Goal: Find specific page/section: Find specific page/section

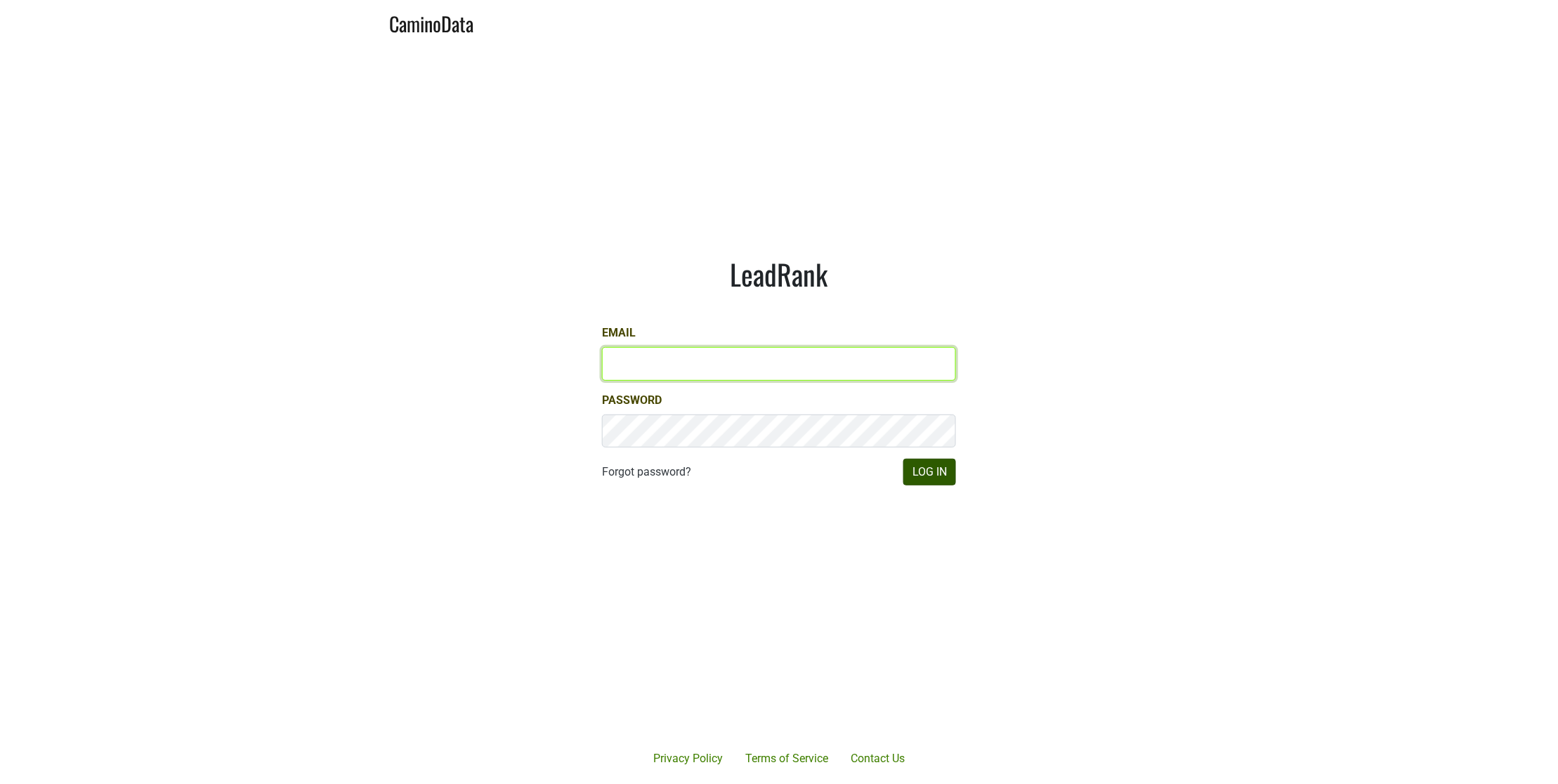
type input "[EMAIL_ADDRESS][DOMAIN_NAME]"
click at [915, 467] on button "Log In" at bounding box center [929, 471] width 53 height 27
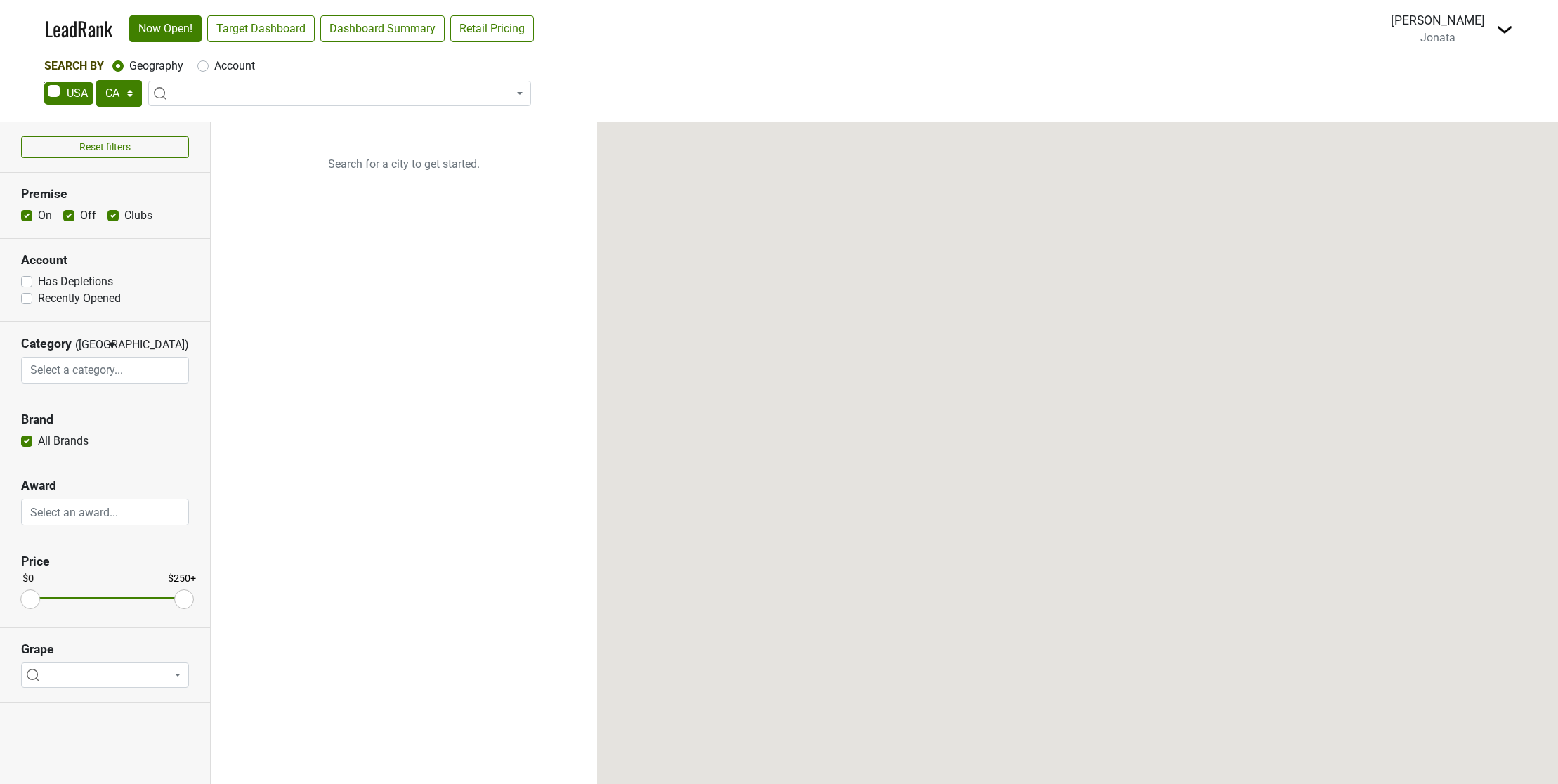
select select "CA"
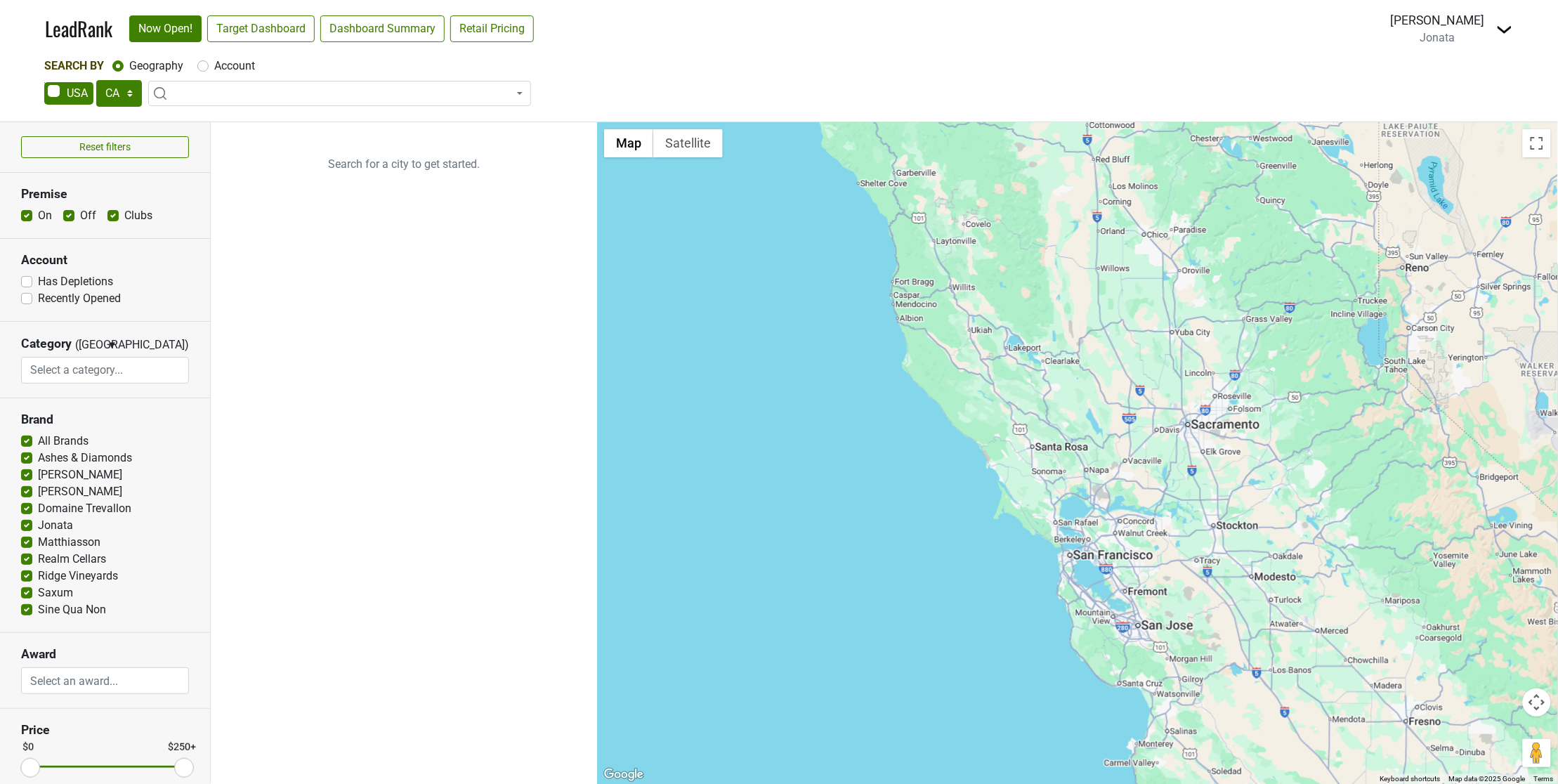
click at [212, 90] on span at bounding box center [340, 93] width 383 height 25
click at [199, 123] on input "search" at bounding box center [340, 120] width 376 height 24
type input "utah"
drag, startPoint x: 125, startPoint y: 96, endPoint x: 132, endPoint y: 102, distance: 9.2
click at [125, 96] on select "AK AL AR AZ CA CO CT DC DE FL [GEOGRAPHIC_DATA] HI IA ID IL IN KS [GEOGRAPHIC_D…" at bounding box center [119, 93] width 46 height 27
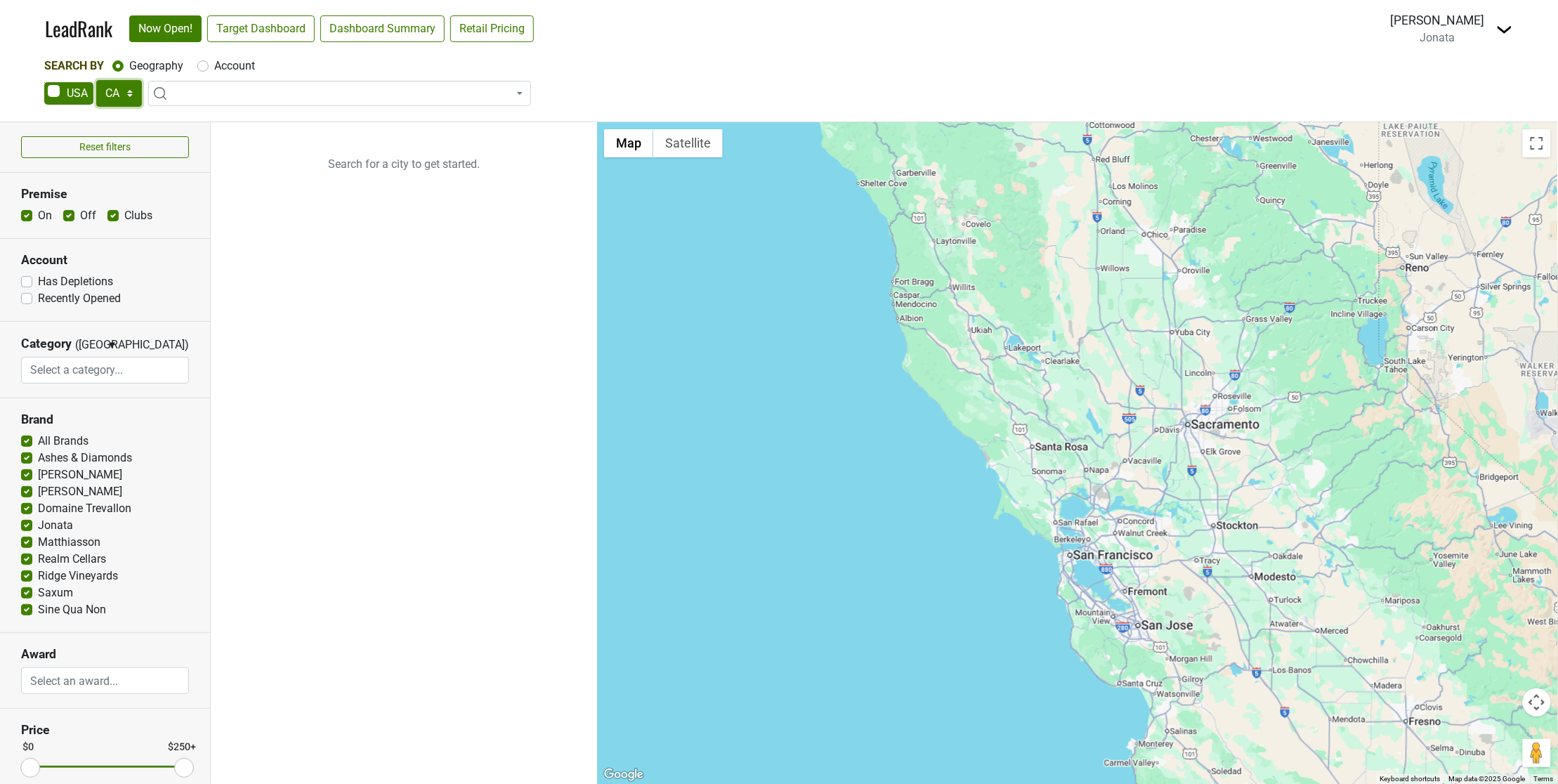
select select "UT"
click at [96, 80] on select "AK AL AR AZ CA CO CT DC DE FL [GEOGRAPHIC_DATA] HI IA ID IL IN KS [GEOGRAPHIC_D…" at bounding box center [119, 93] width 46 height 27
click at [201, 124] on input "search" at bounding box center [340, 120] width 376 height 24
type input "s"
type input "u"
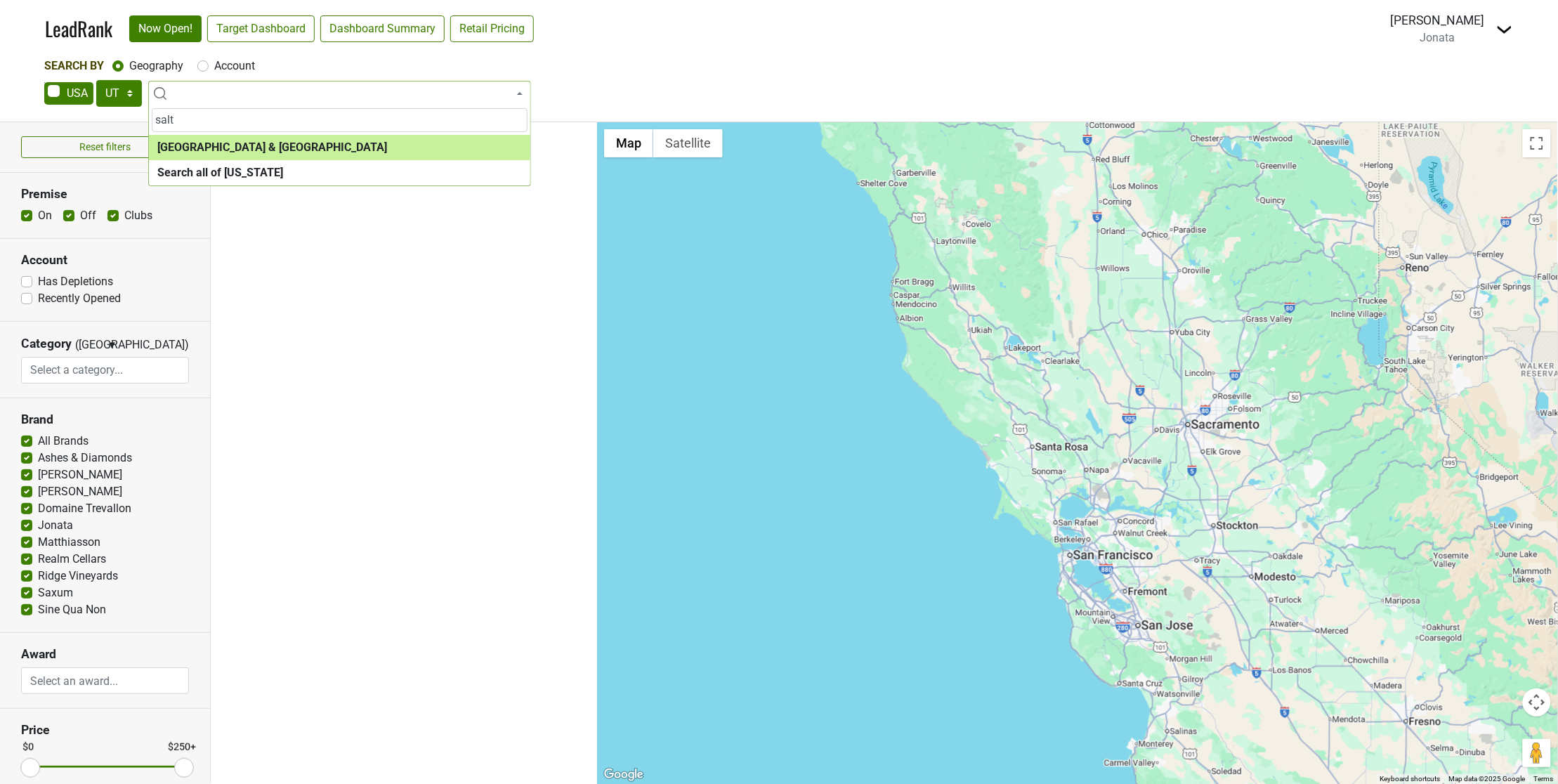
type input "salt"
select select "1089"
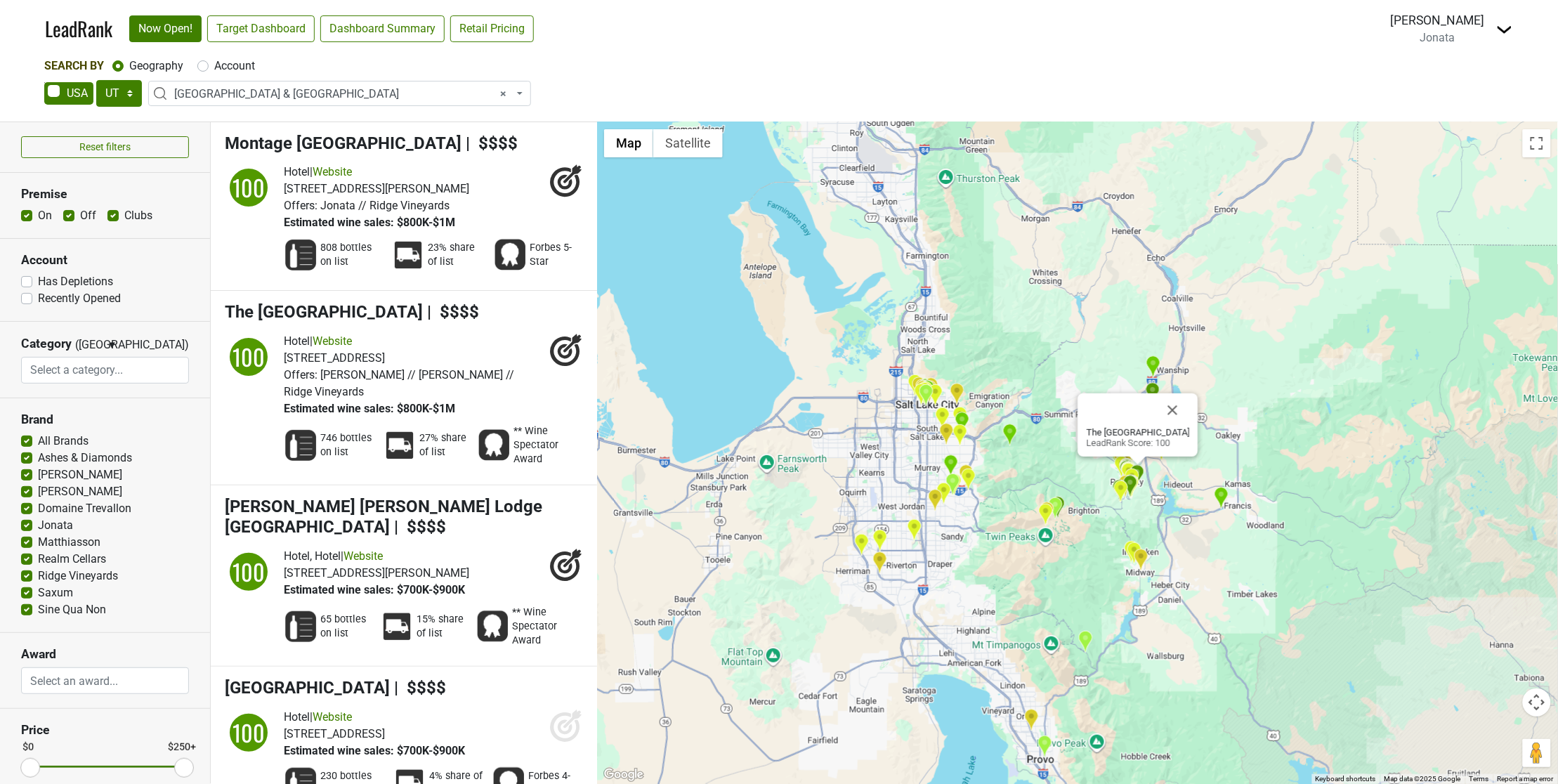
drag, startPoint x: 867, startPoint y: 534, endPoint x: 929, endPoint y: 569, distance: 71.2
click at [929, 569] on div "The St. Regis Deer Valley LeadRank Score: 100" at bounding box center [1078, 453] width 961 height 661
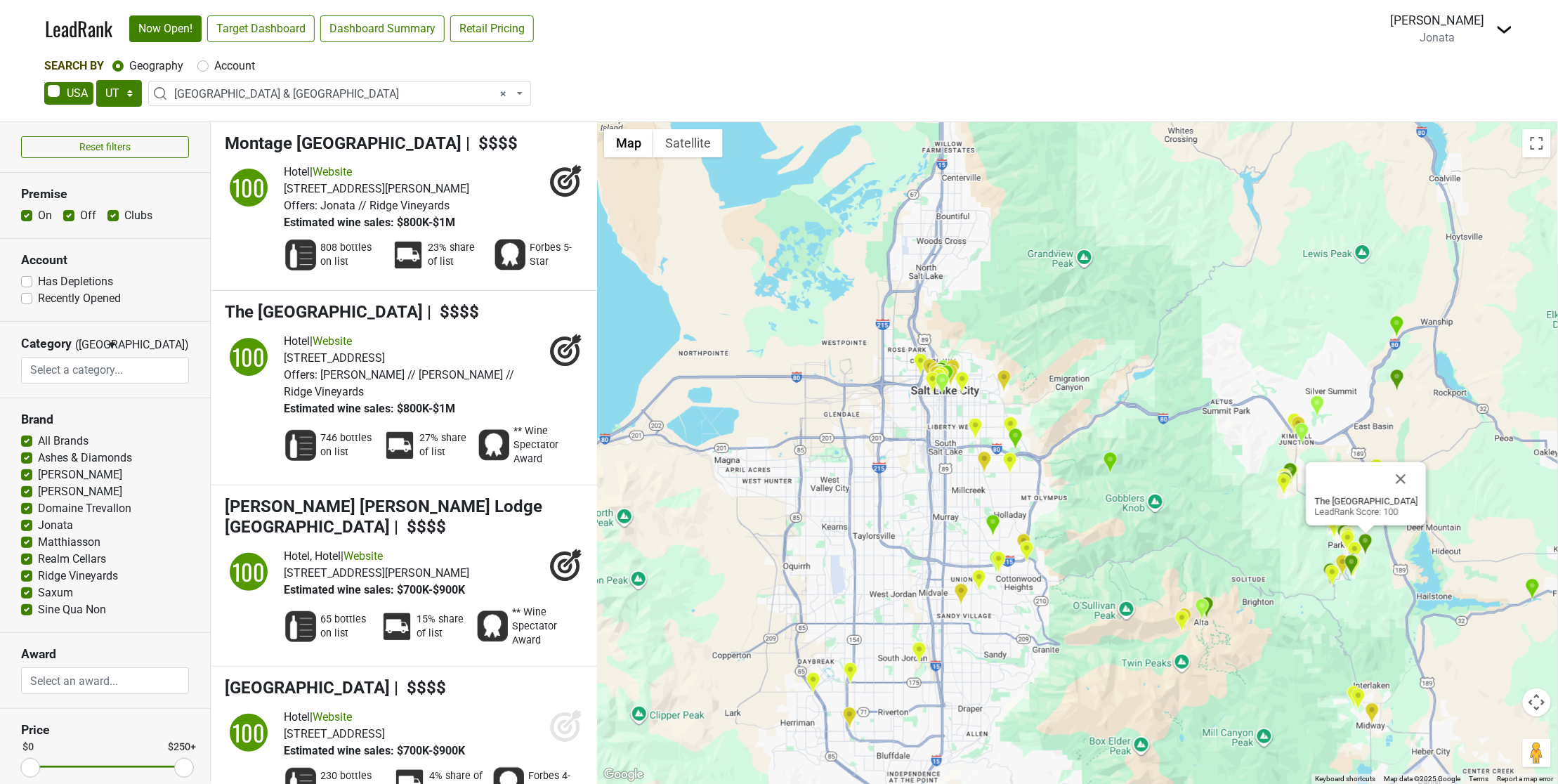
drag, startPoint x: 918, startPoint y: 447, endPoint x: 911, endPoint y: 479, distance: 32.8
click at [911, 479] on div "The St. Regis Deer Valley LeadRank Score: 100" at bounding box center [1078, 453] width 961 height 661
click at [248, 30] on link "Target Dashboard" at bounding box center [260, 28] width 107 height 27
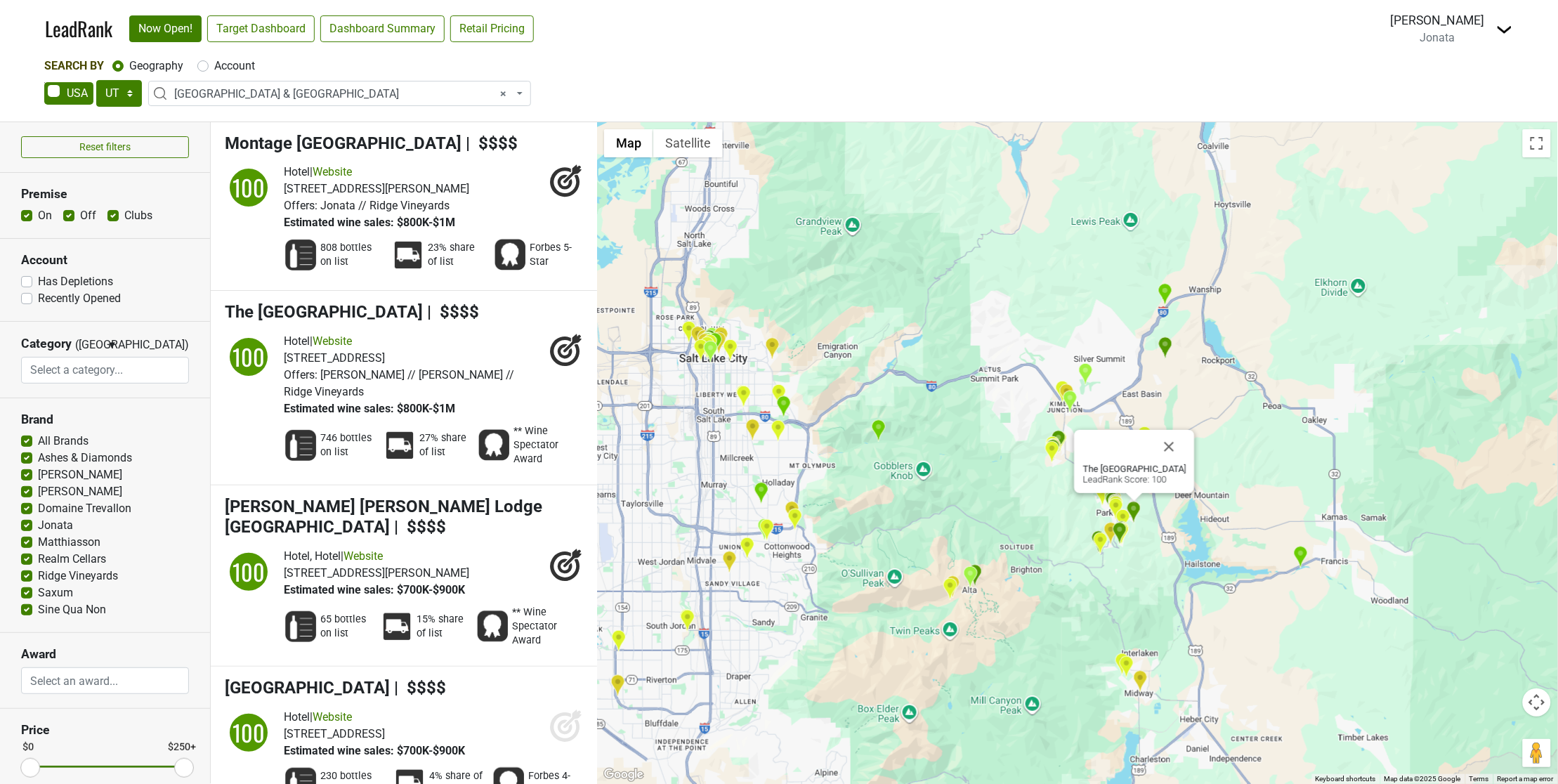
drag, startPoint x: 664, startPoint y: 359, endPoint x: 728, endPoint y: 439, distance: 102.4
click at [728, 439] on div "The St. Regis Deer Valley LeadRank Score: 100" at bounding box center [1078, 453] width 961 height 661
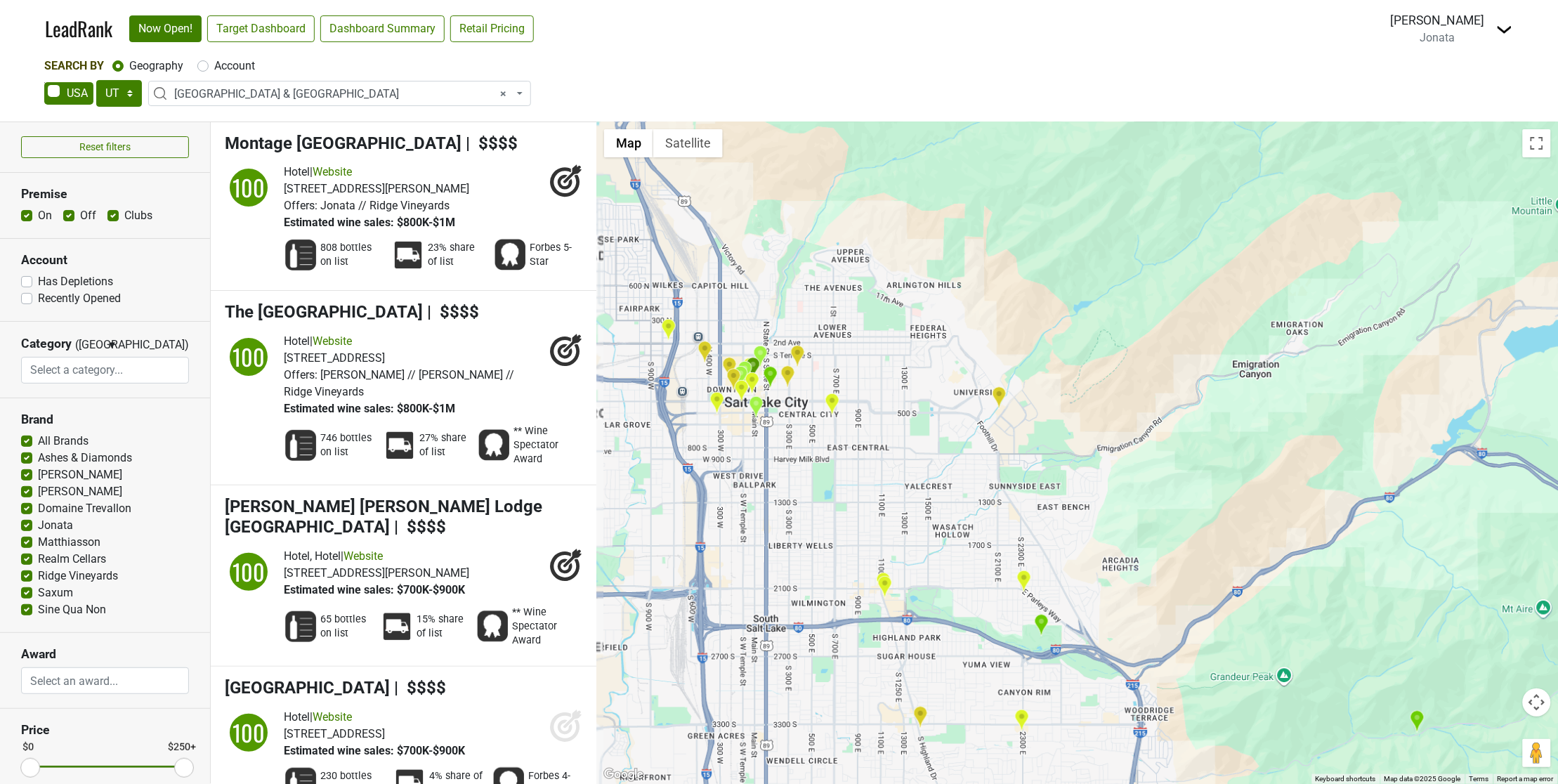
drag, startPoint x: 722, startPoint y: 380, endPoint x: 826, endPoint y: 449, distance: 124.8
click at [826, 451] on div "The St. Regis Deer Valley LeadRank Score: 100" at bounding box center [1078, 453] width 961 height 661
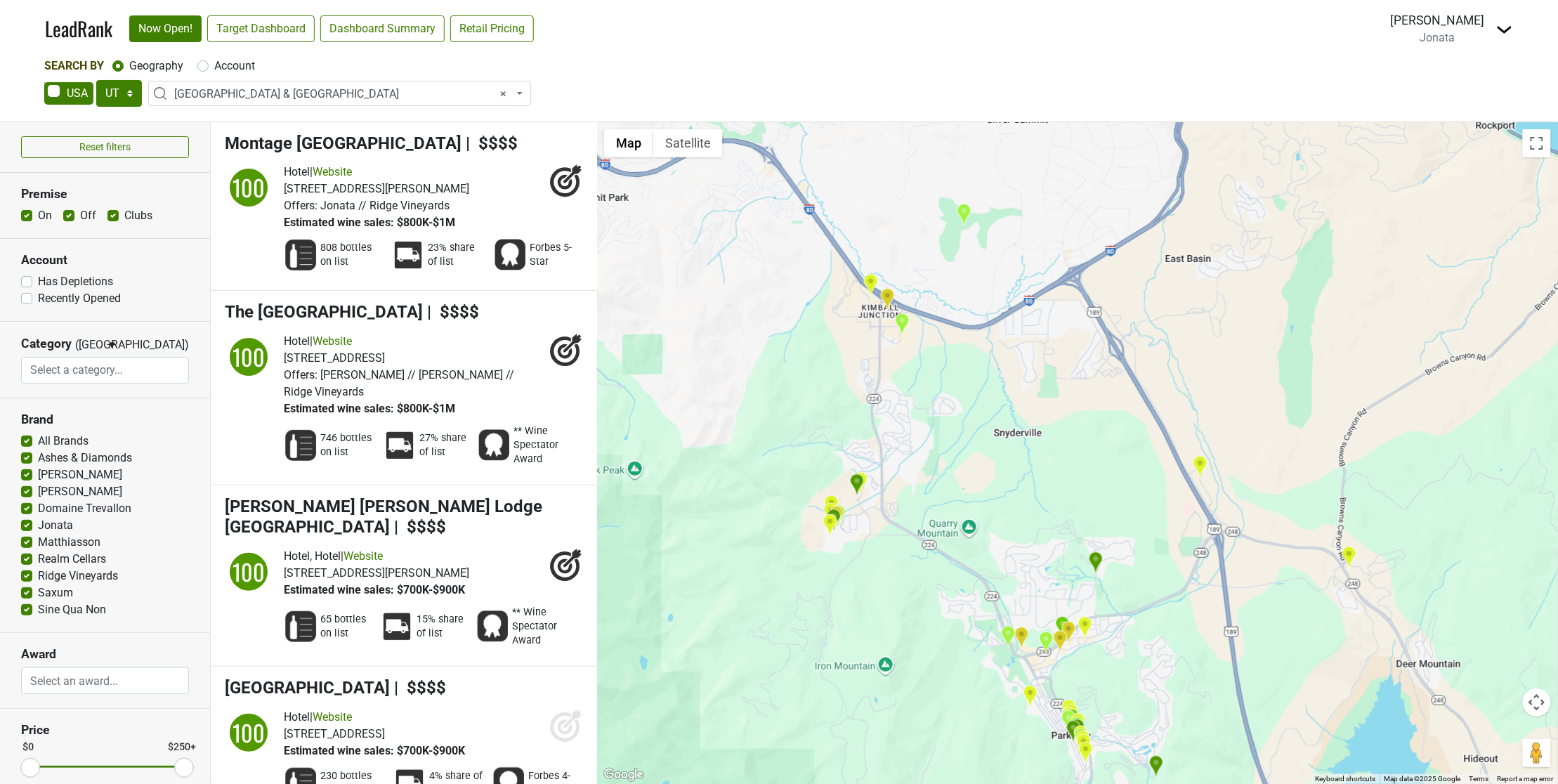
drag, startPoint x: 976, startPoint y: 388, endPoint x: 915, endPoint y: 832, distance: 448.2
click at [915, 783] on html "LeadRank Now Open! Target Dashboard Dashboard Summary Retail Pricing Loading...…" at bounding box center [779, 392] width 1558 height 784
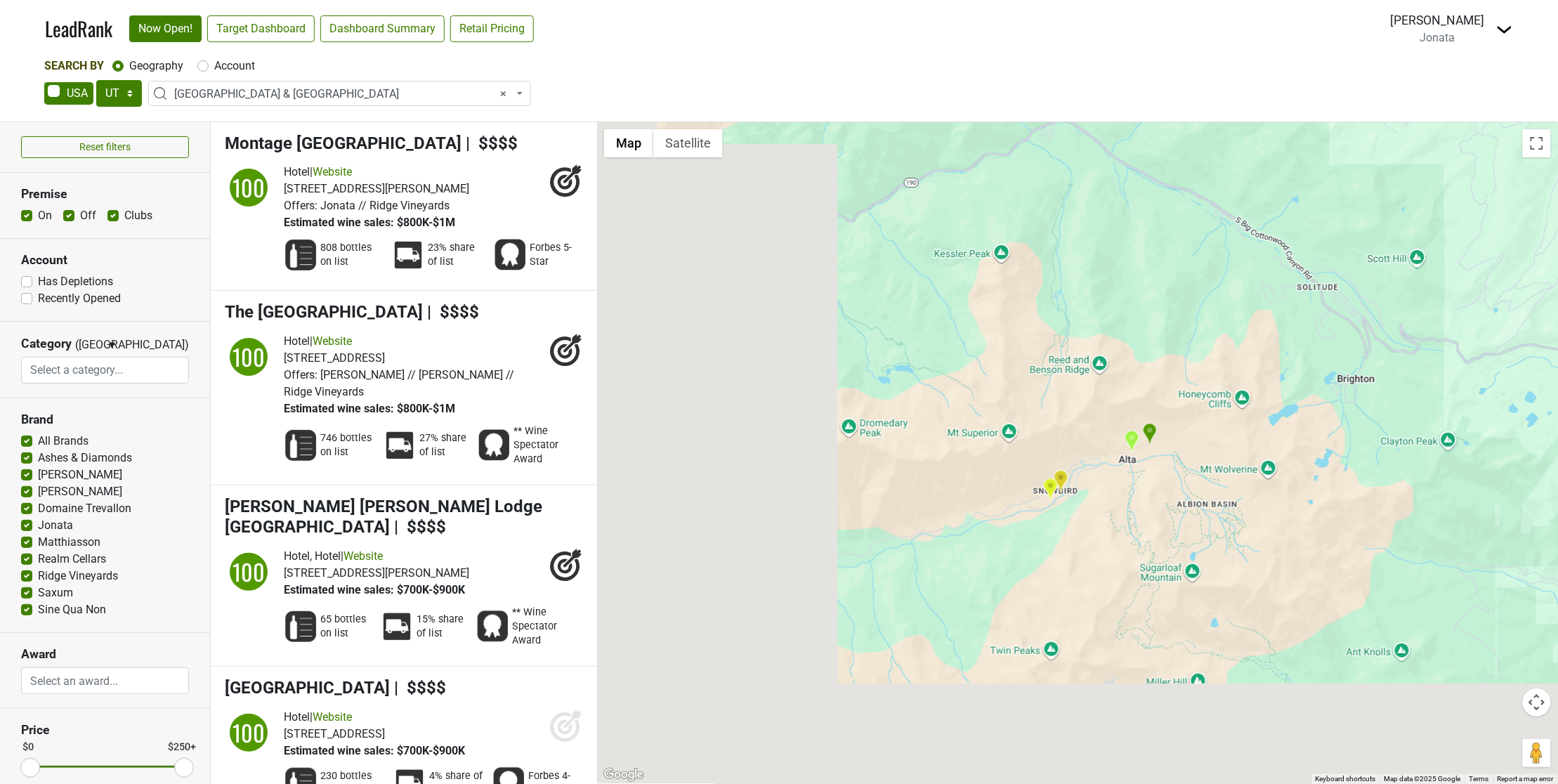
drag, startPoint x: 899, startPoint y: 499, endPoint x: 1746, endPoint y: 231, distance: 888.4
click at [1557, 231] on html "LeadRank Now Open! Target Dashboard Dashboard Summary Retail Pricing Loading...…" at bounding box center [779, 392] width 1558 height 784
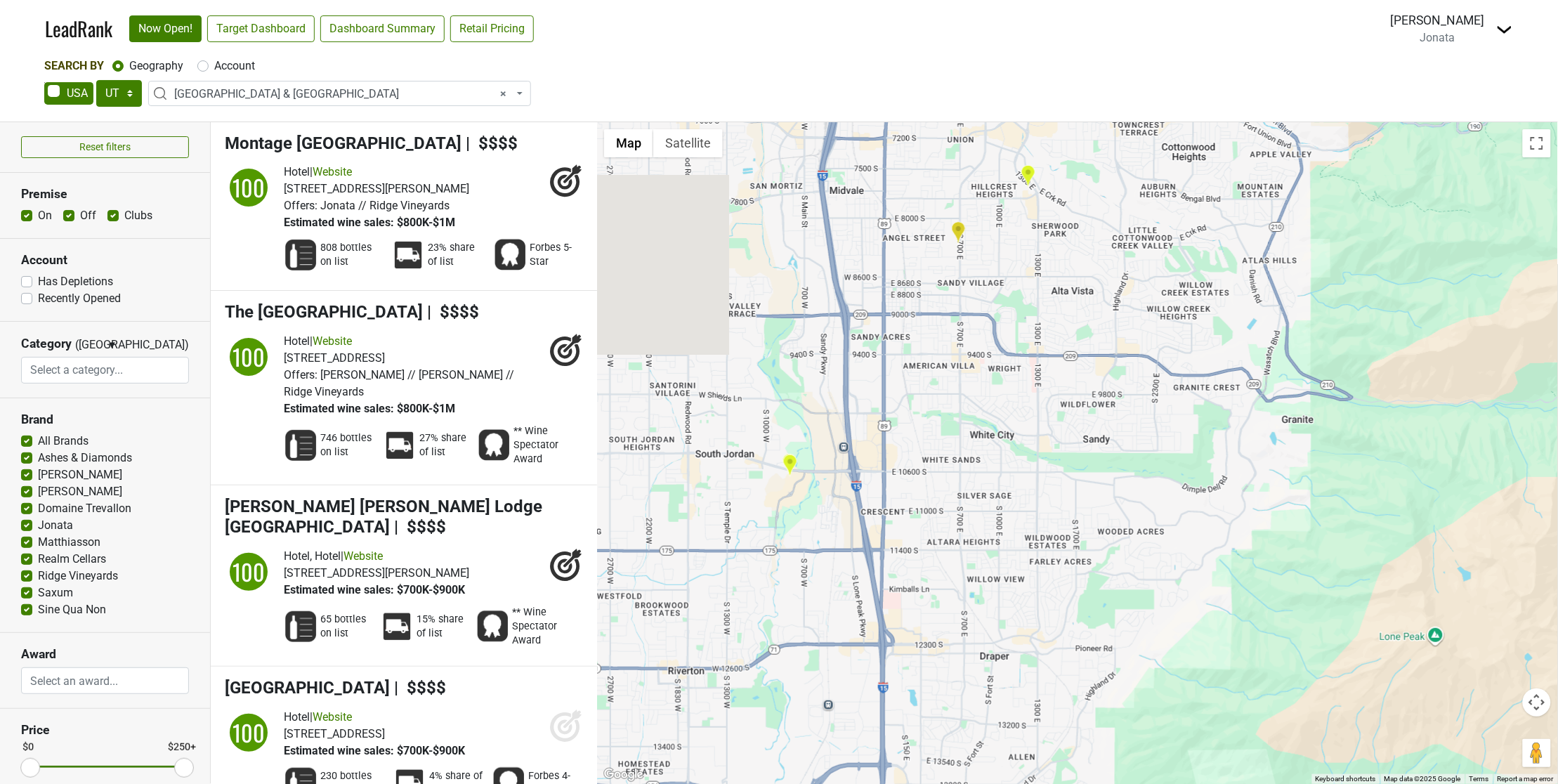
drag, startPoint x: 1237, startPoint y: 377, endPoint x: 1668, endPoint y: 388, distance: 431.1
click at [1557, 388] on html "LeadRank Now Open! Target Dashboard Dashboard Summary Retail Pricing Loading...…" at bounding box center [779, 392] width 1558 height 784
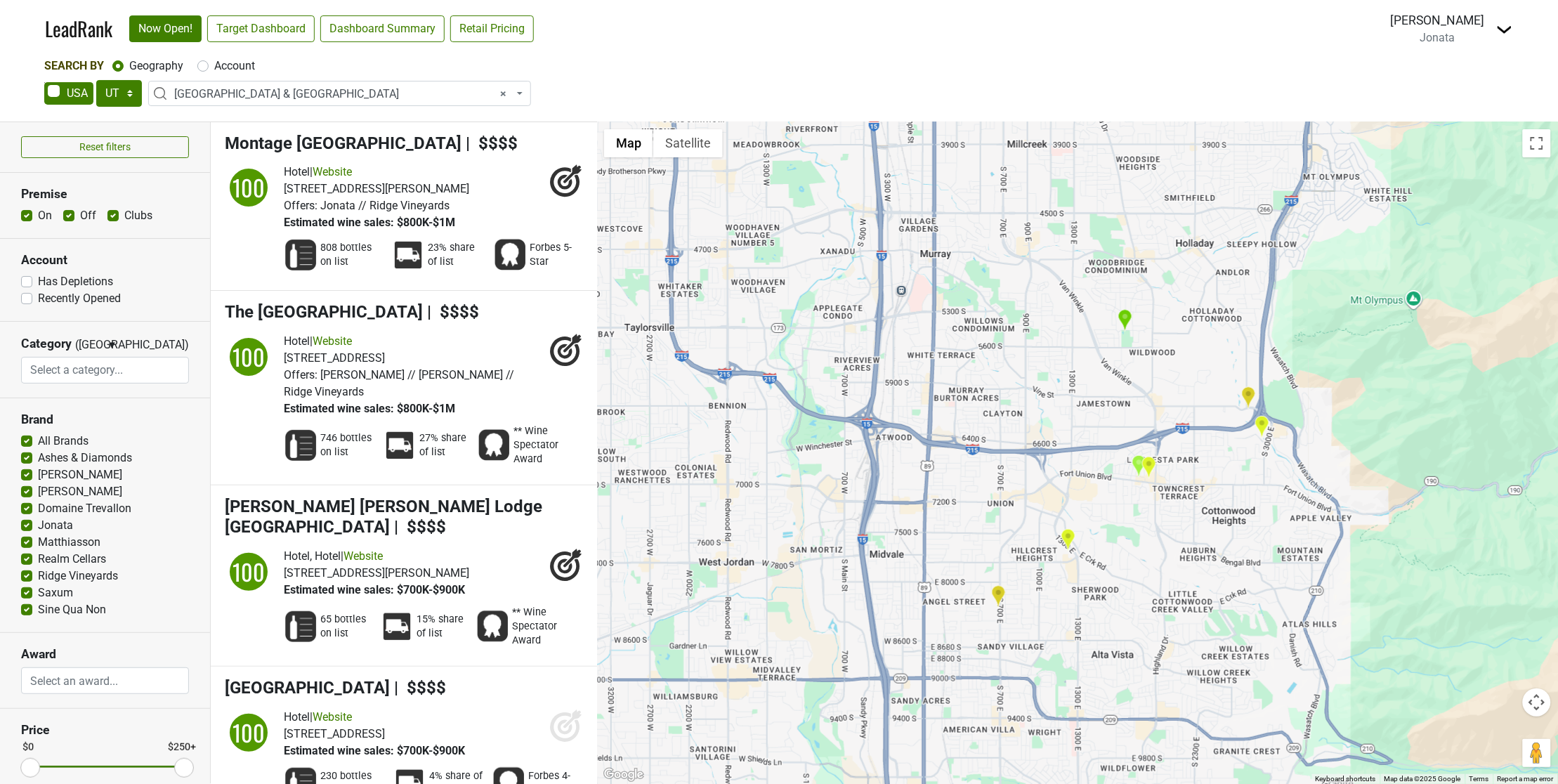
drag, startPoint x: 949, startPoint y: 304, endPoint x: 972, endPoint y: 649, distance: 345.8
click at [981, 676] on div "Stein Eriksen Lodge Deer Valley LeadRank Score: 100" at bounding box center [1078, 453] width 961 height 661
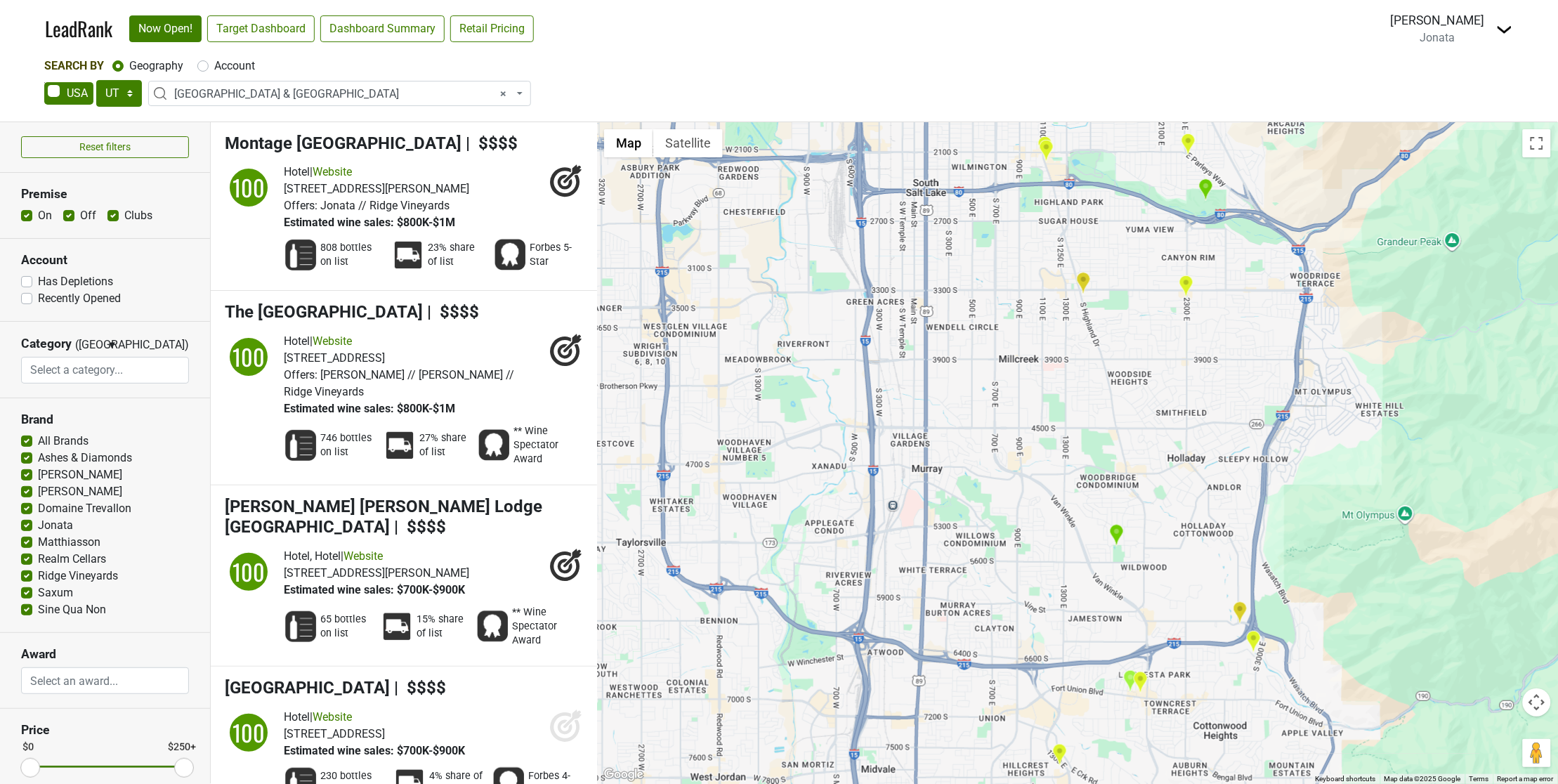
drag, startPoint x: 886, startPoint y: 388, endPoint x: 886, endPoint y: 590, distance: 202.0
click at [879, 623] on div "Stein Eriksen Lodge Deer Valley LeadRank Score: 100" at bounding box center [1078, 453] width 961 height 661
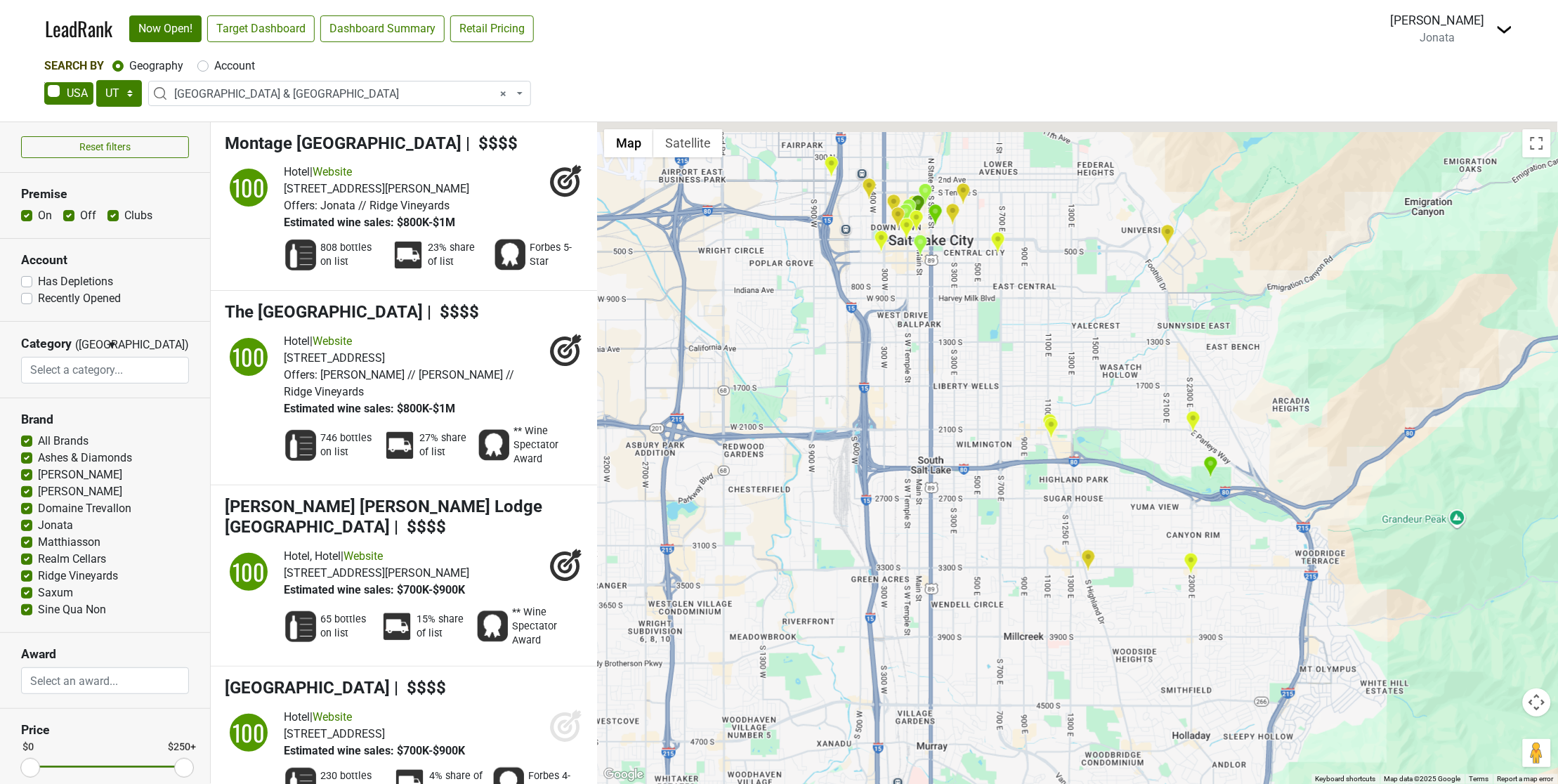
drag, startPoint x: 893, startPoint y: 362, endPoint x: 894, endPoint y: 563, distance: 201.0
click at [898, 626] on div "Stein Eriksen Lodge Deer Valley LeadRank Score: 100" at bounding box center [1078, 453] width 961 height 661
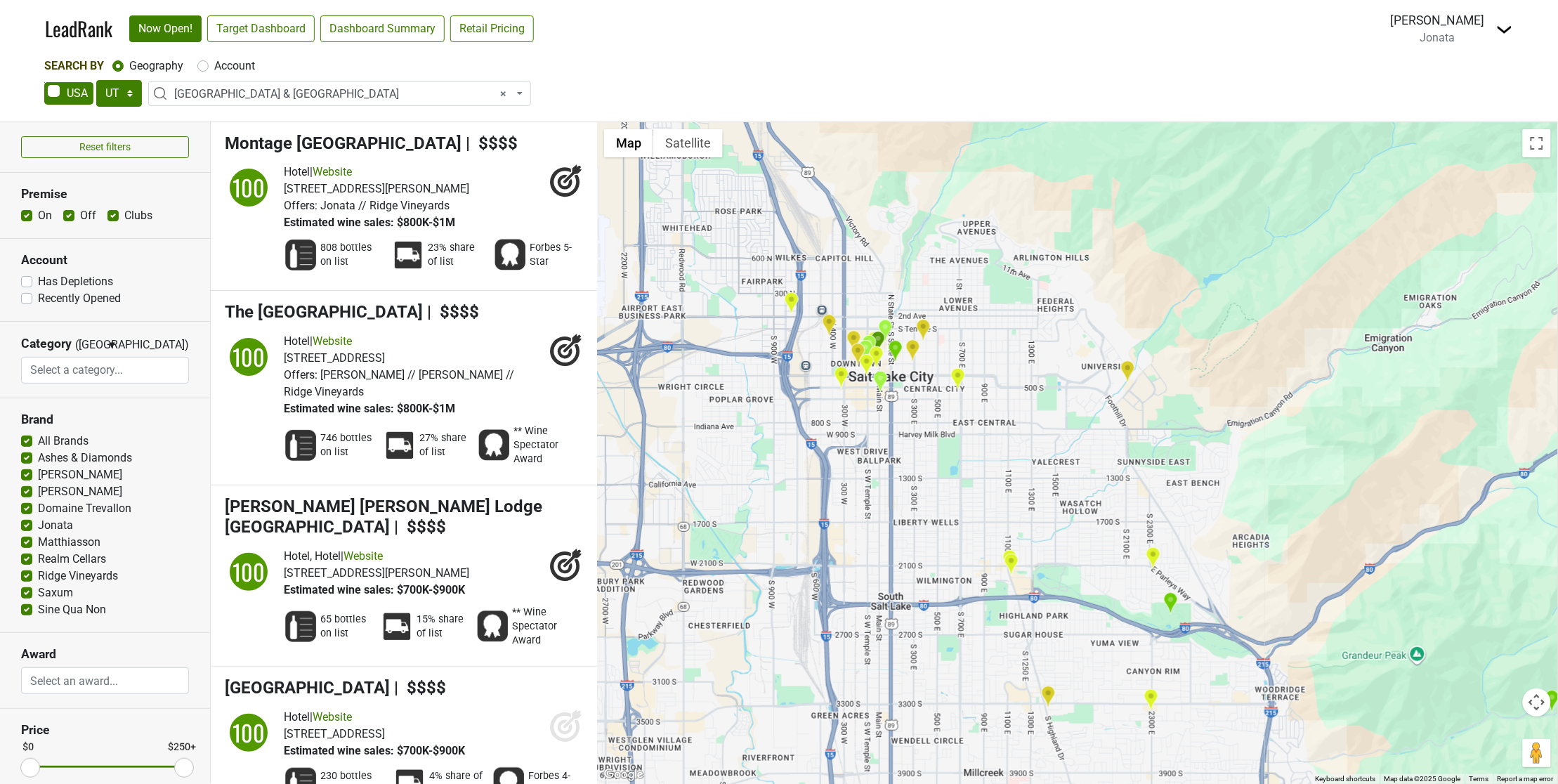
drag, startPoint x: 885, startPoint y: 342, endPoint x: 843, endPoint y: 499, distance: 162.5
click at [837, 508] on div "Stein Eriksen Lodge Deer Valley LeadRank Score: 100" at bounding box center [1078, 453] width 961 height 661
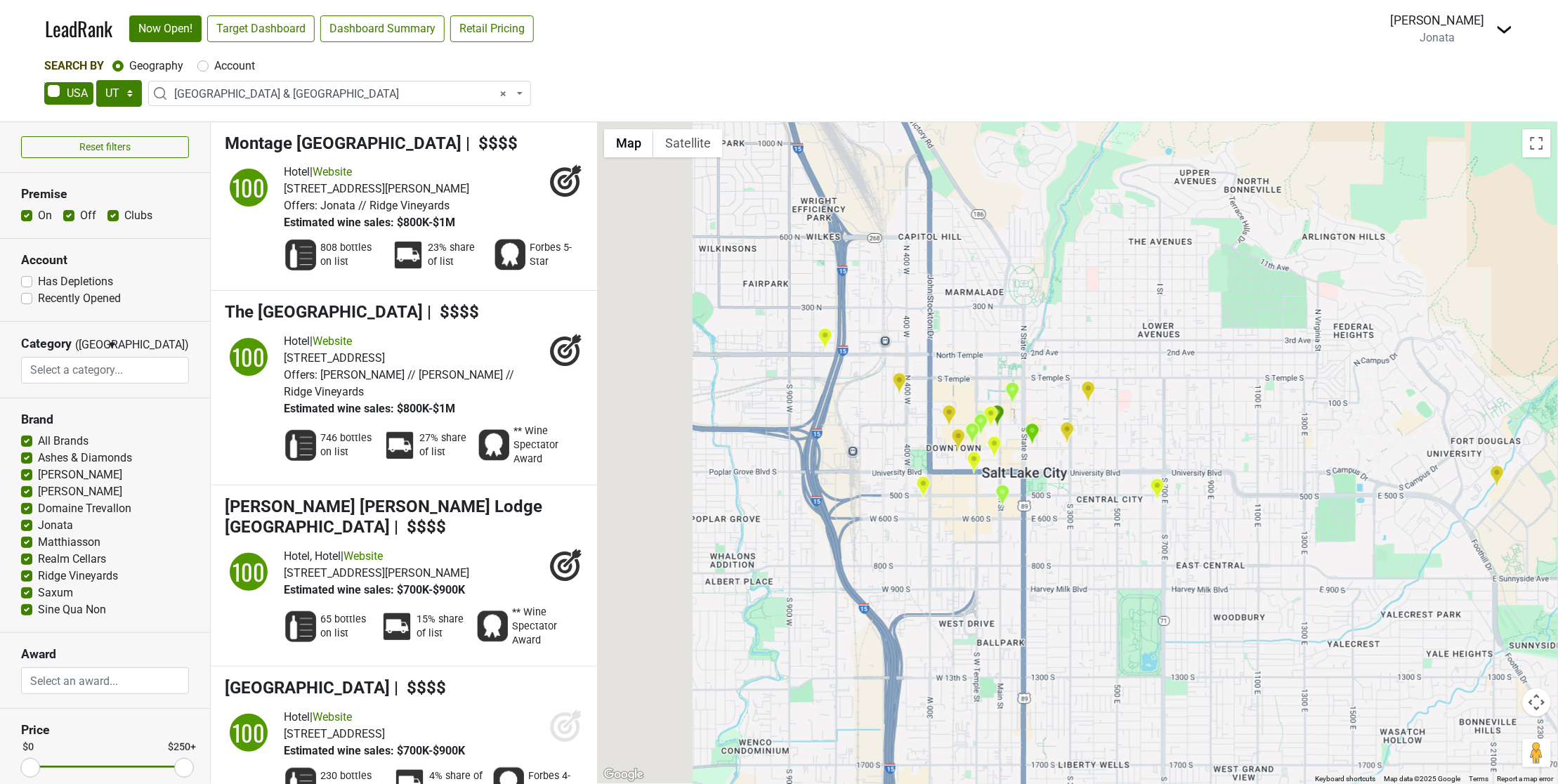
drag, startPoint x: 902, startPoint y: 439, endPoint x: 1075, endPoint y: 540, distance: 200.3
click at [1075, 540] on div "Stein Eriksen Lodge Deer Valley LeadRank Score: 100" at bounding box center [1078, 453] width 961 height 661
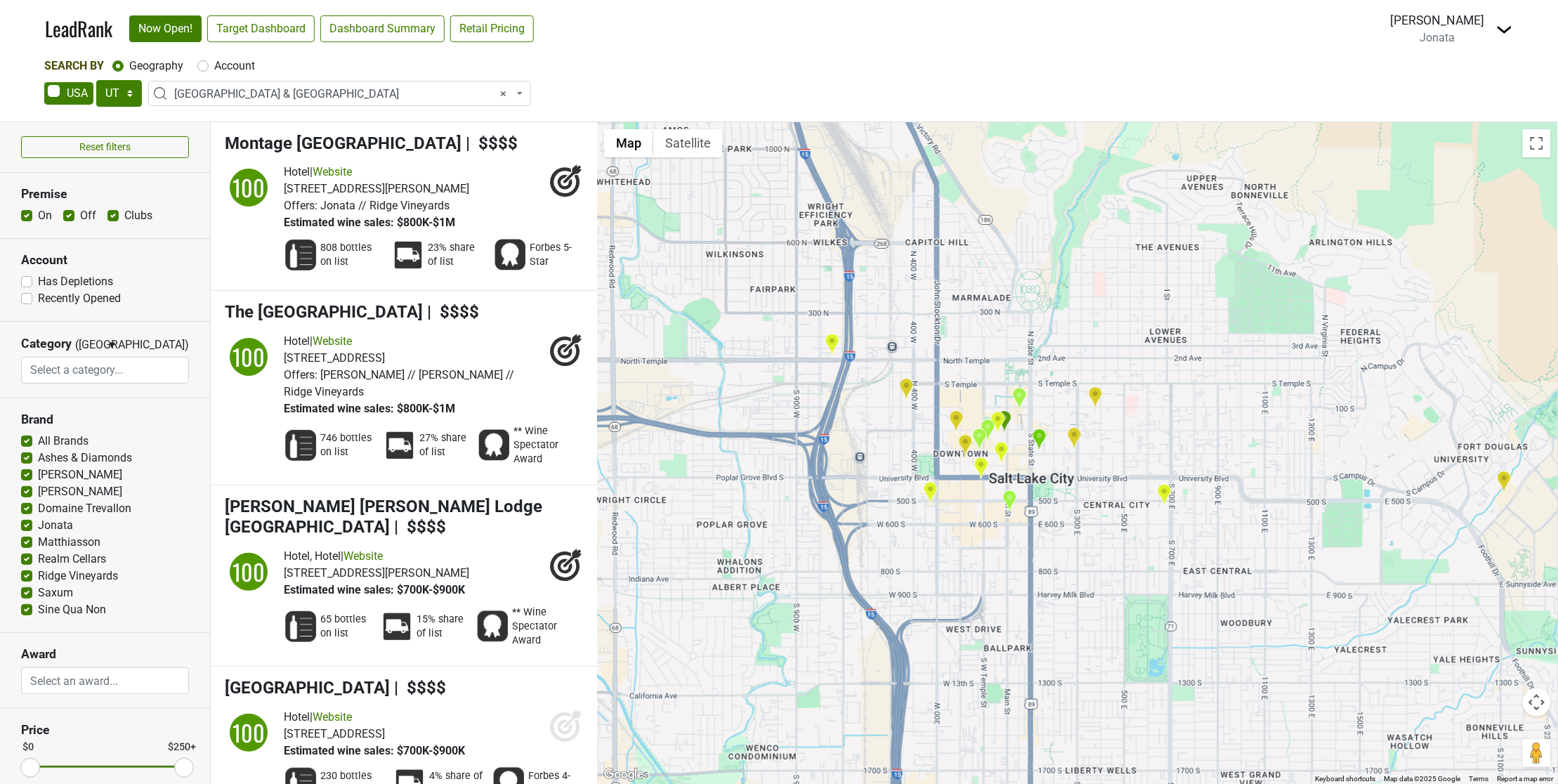
click at [1010, 418] on img "Bambara" at bounding box center [1004, 422] width 14 height 23
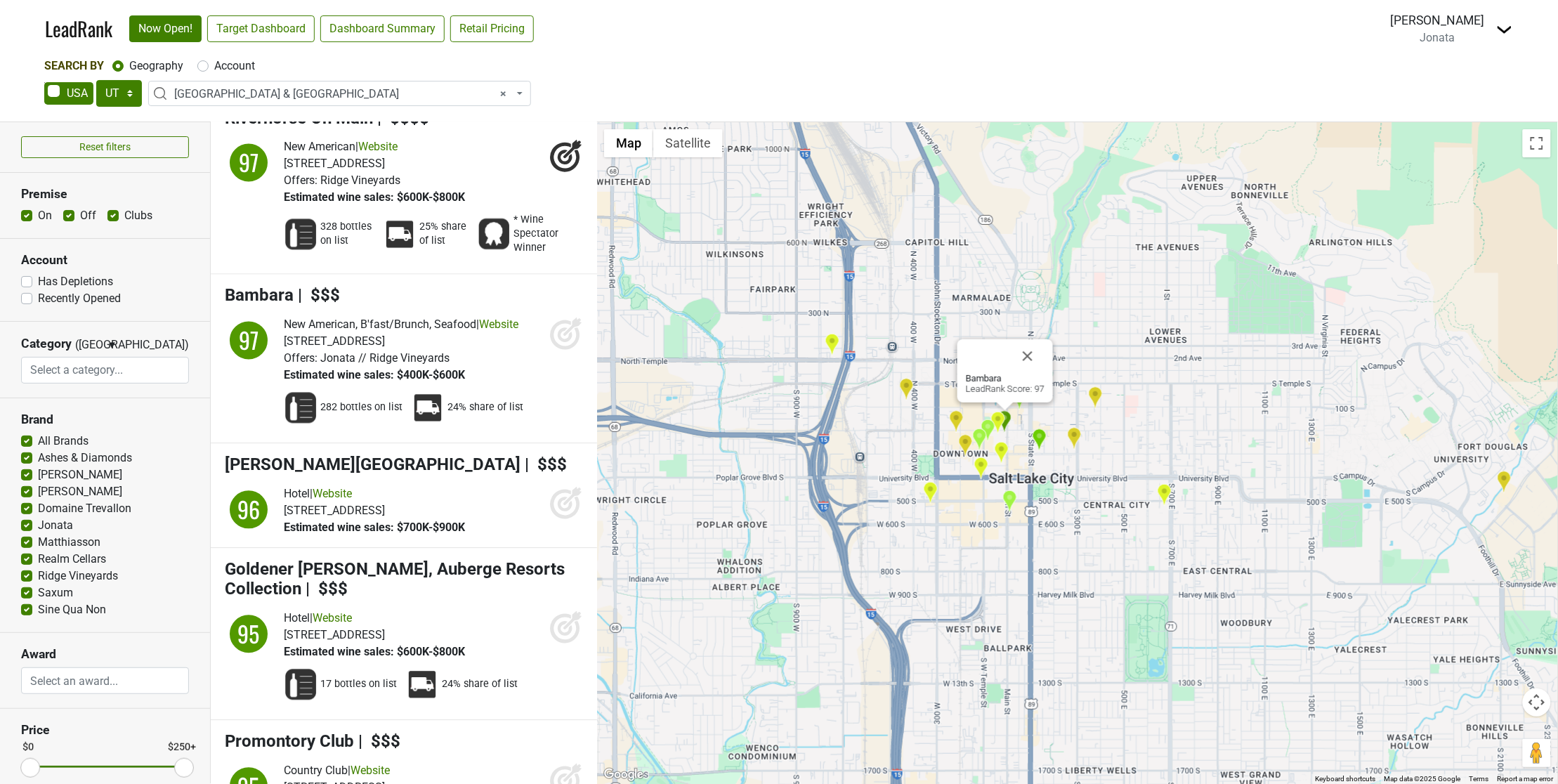
scroll to position [1159, 0]
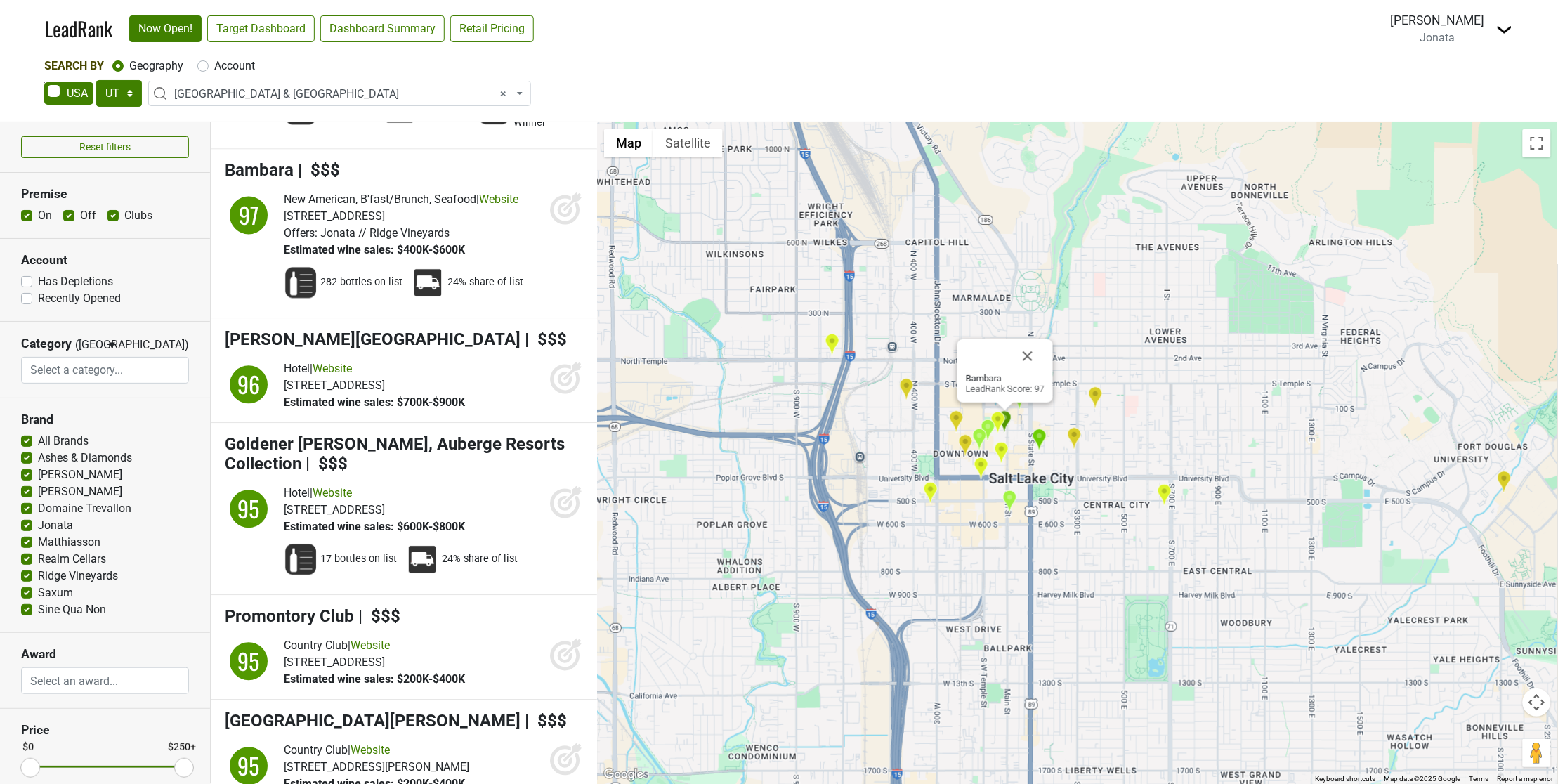
click at [610, 464] on div "Bambara LeadRank Score: 97" at bounding box center [1078, 453] width 961 height 661
click at [1083, 328] on div "Bambara LeadRank Score: 97" at bounding box center [1078, 453] width 961 height 661
drag, startPoint x: 1029, startPoint y: 353, endPoint x: 938, endPoint y: 367, distance: 92.1
click at [1023, 355] on button "Close" at bounding box center [1027, 356] width 34 height 33
click at [831, 336] on img "Red Iguana" at bounding box center [832, 344] width 14 height 23
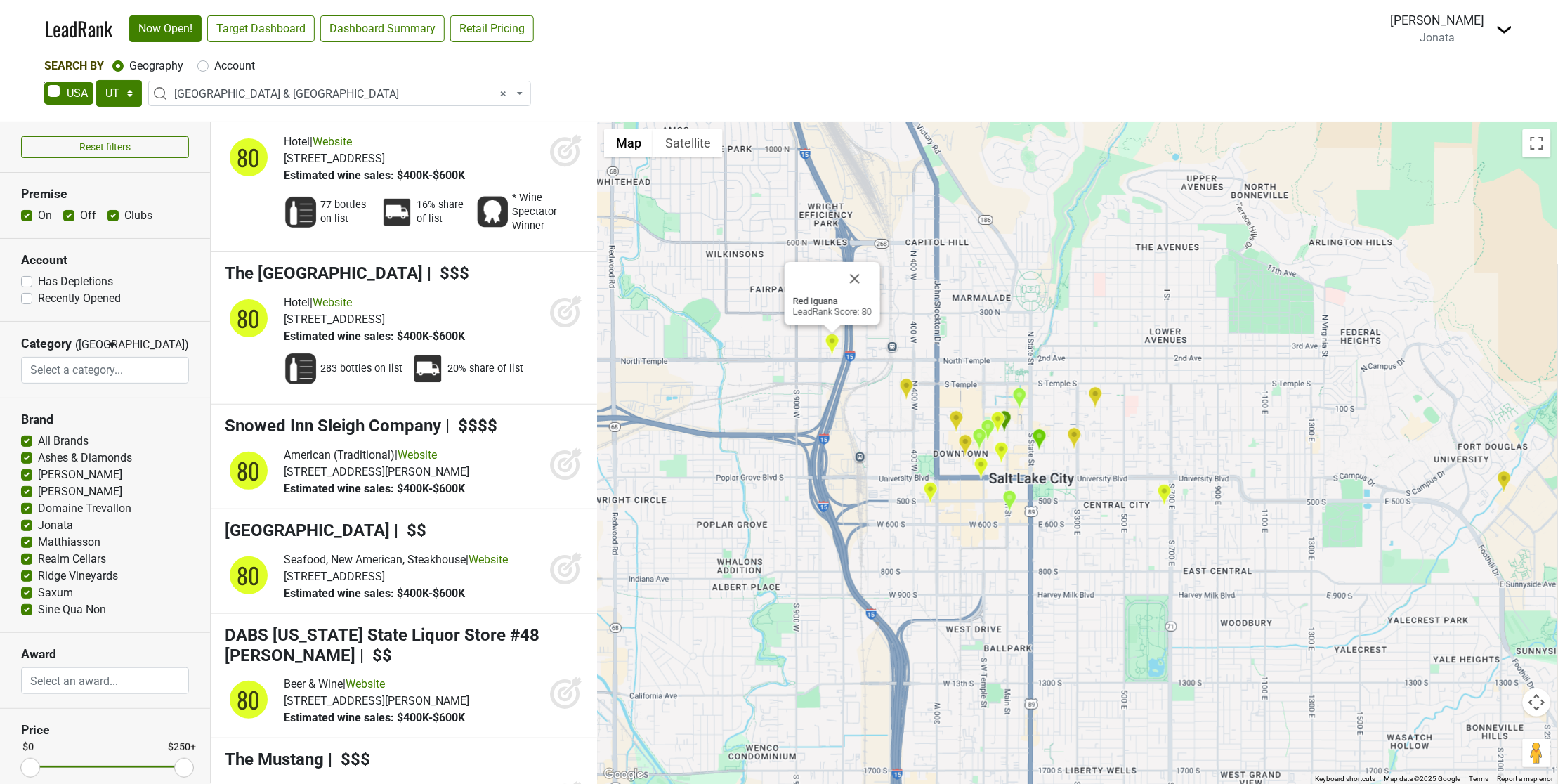
scroll to position [10438, 0]
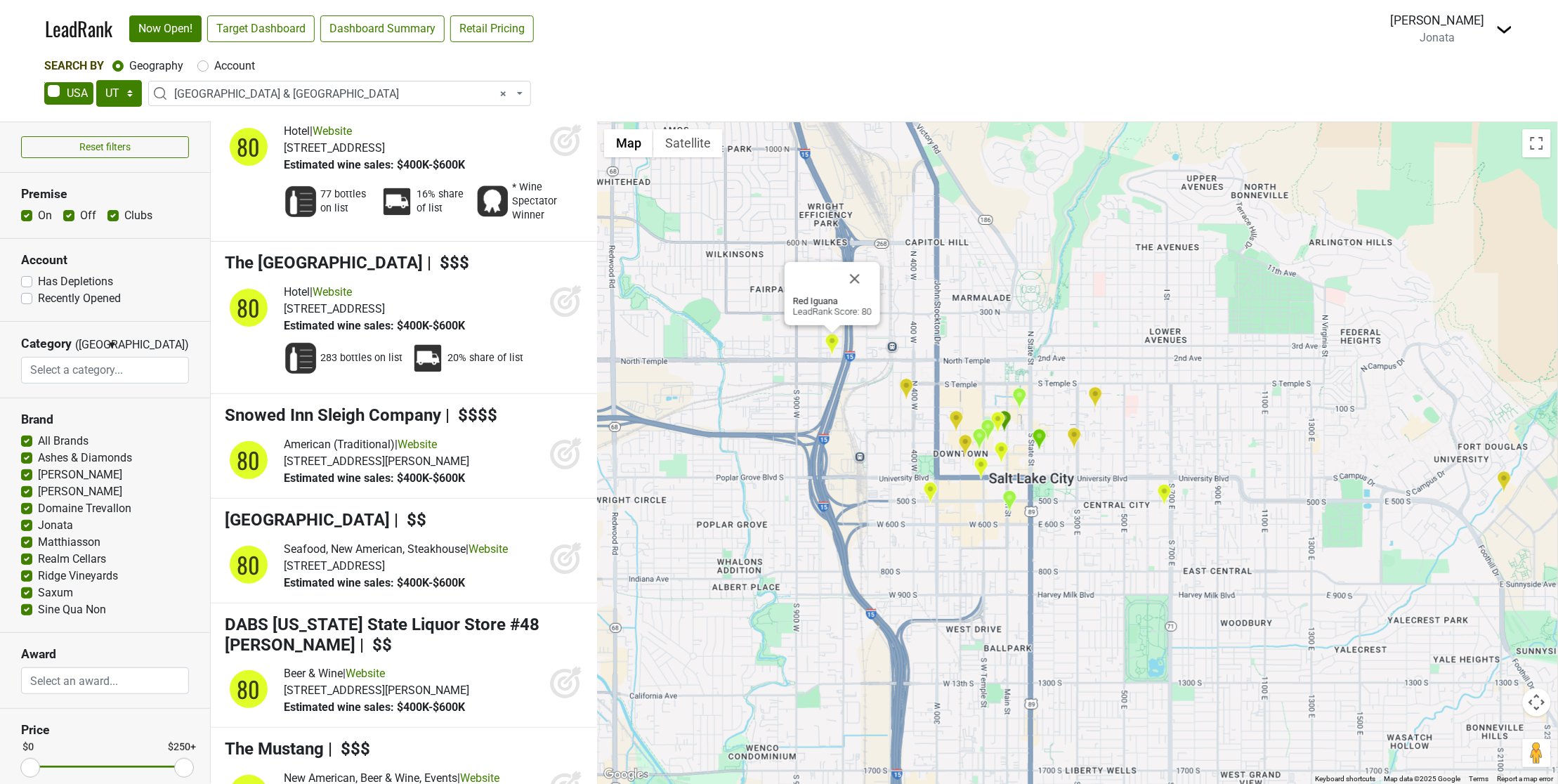
click at [929, 496] on img "Urban Hill" at bounding box center [930, 492] width 14 height 23
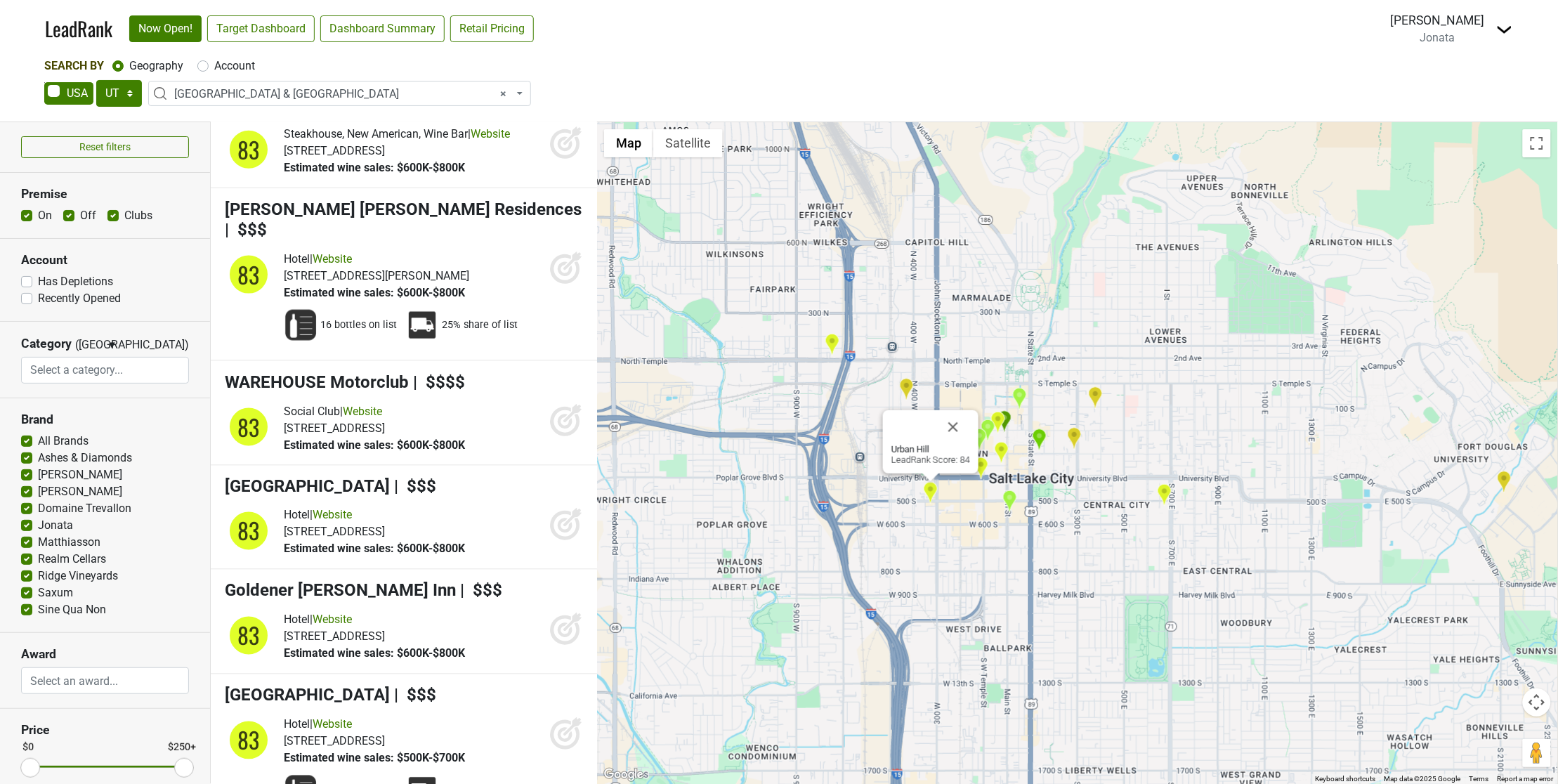
scroll to position [5853, 0]
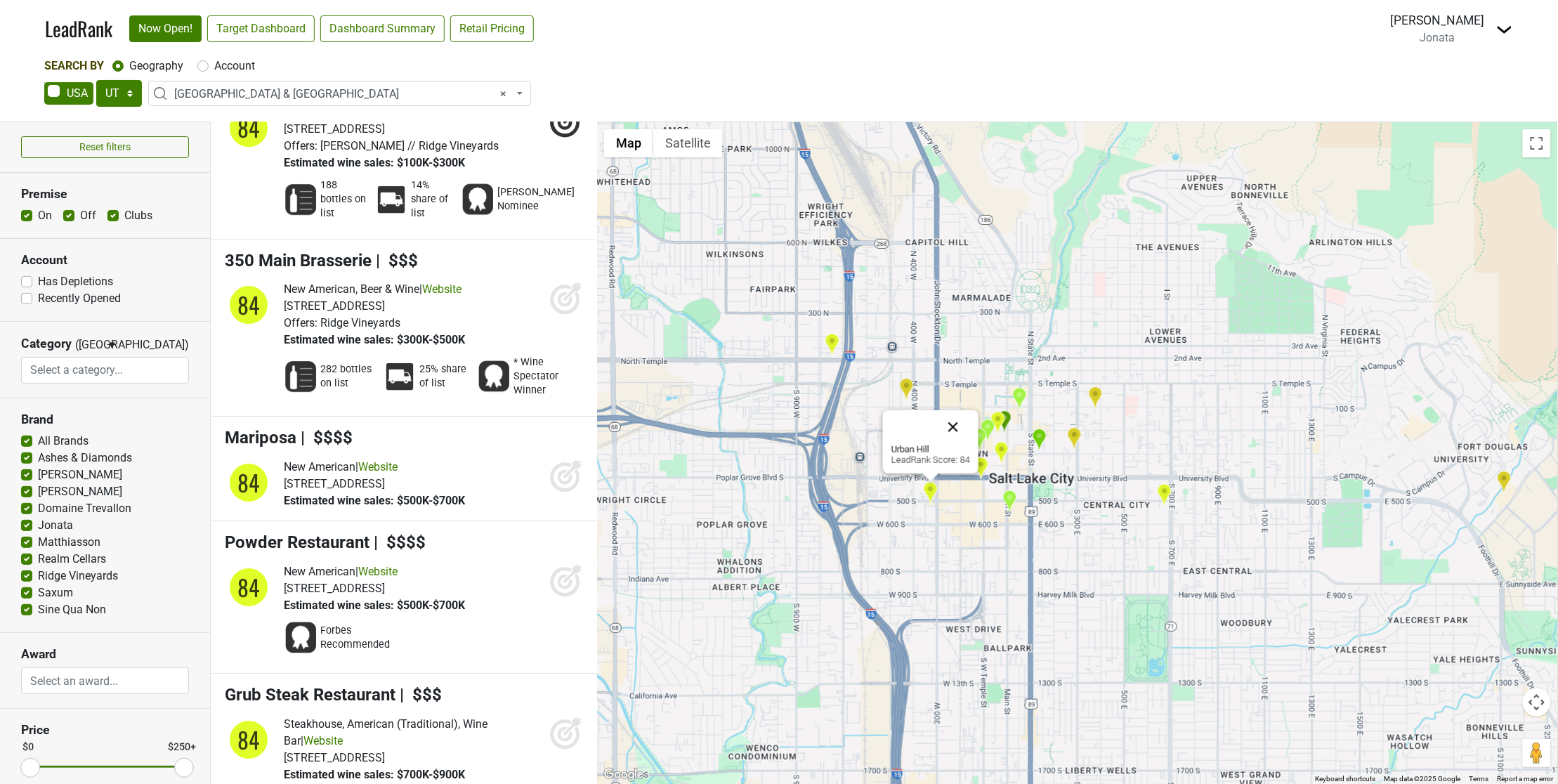
click at [953, 425] on button "Close" at bounding box center [953, 427] width 34 height 33
click at [953, 418] on img "AC Hotel Salt Lake City Downtown" at bounding box center [956, 422] width 14 height 23
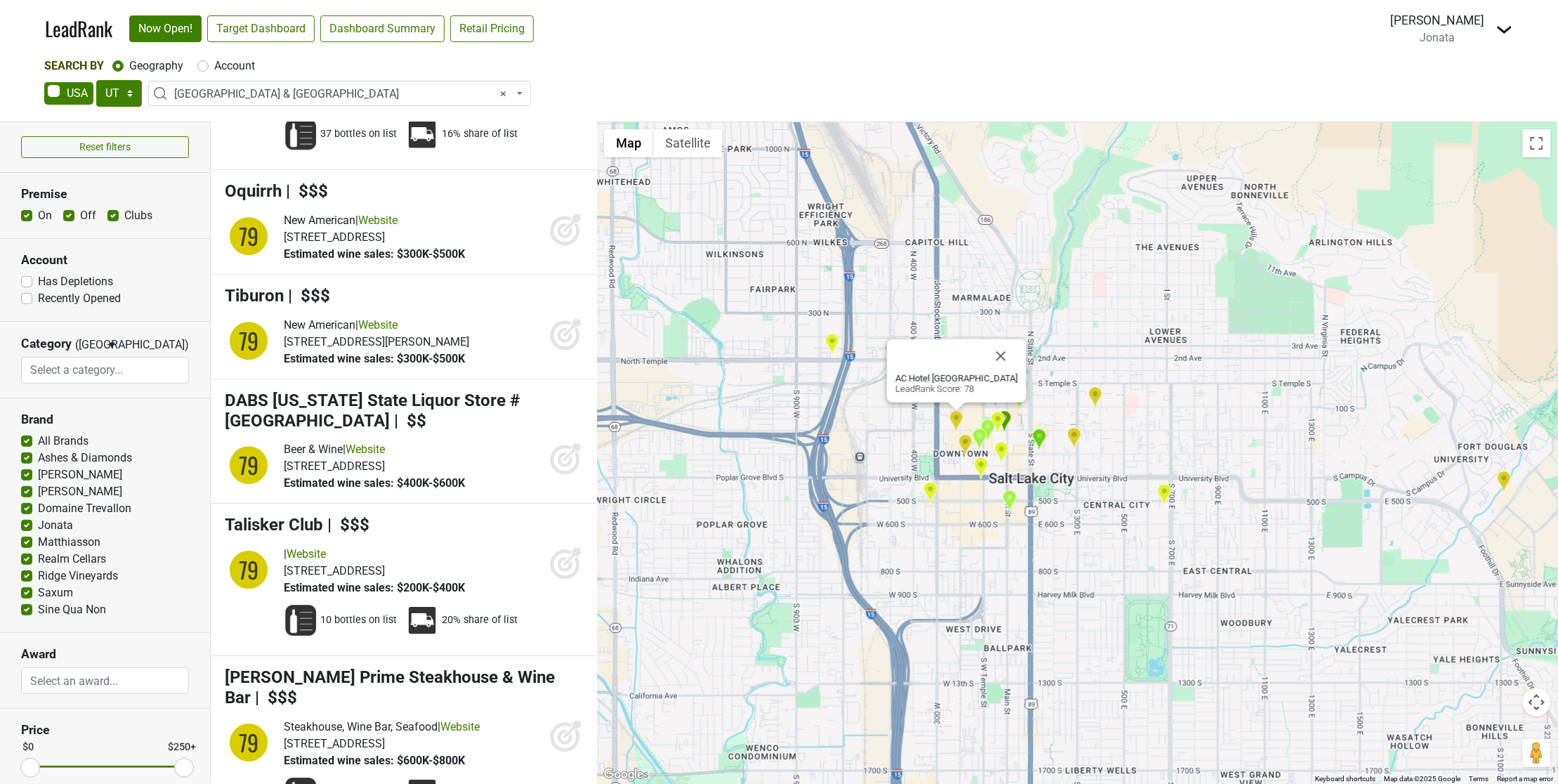
scroll to position [13674, 0]
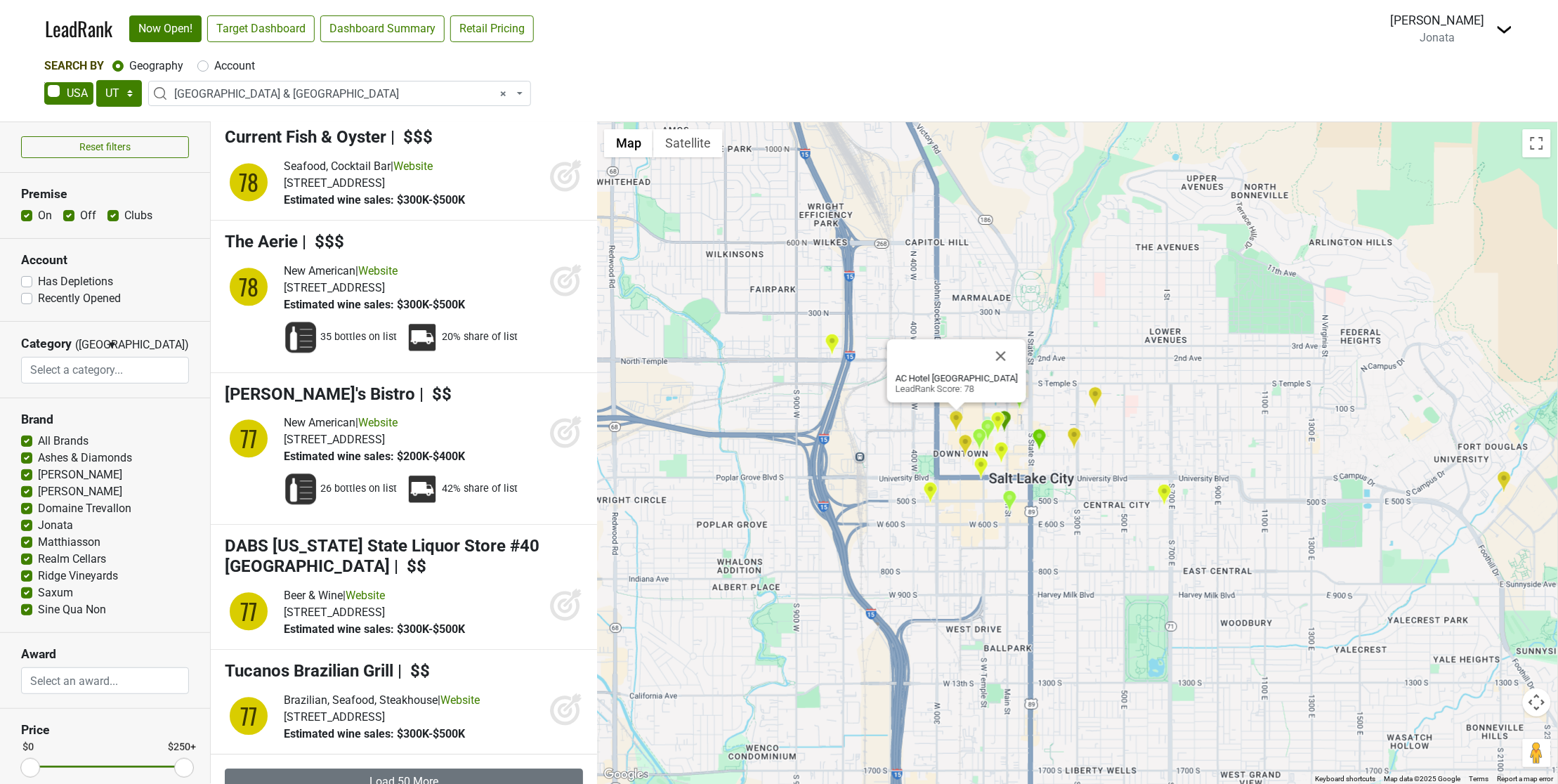
click at [961, 446] on img "Valter's Osteria" at bounding box center [965, 445] width 14 height 23
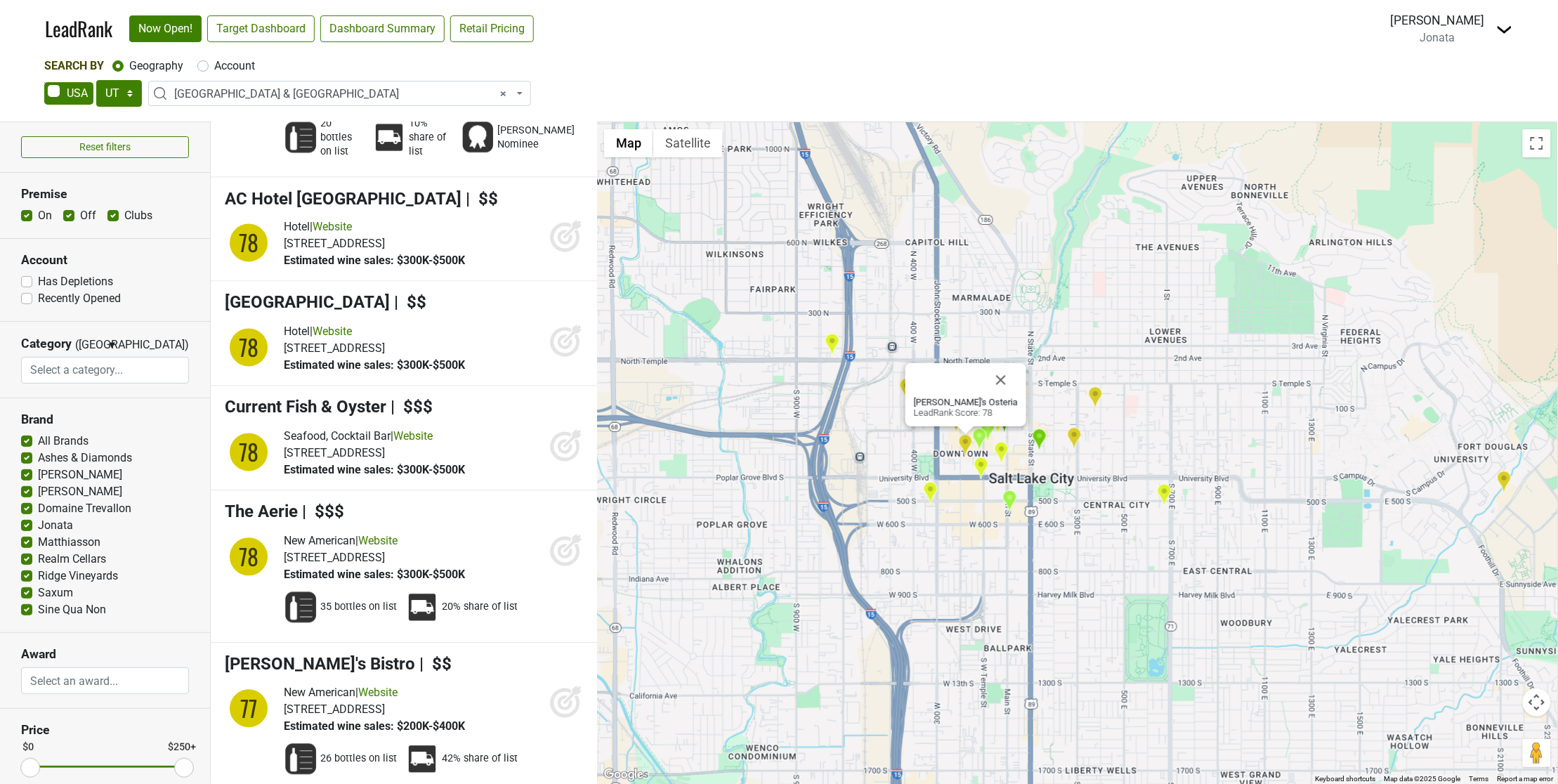
scroll to position [13360, 0]
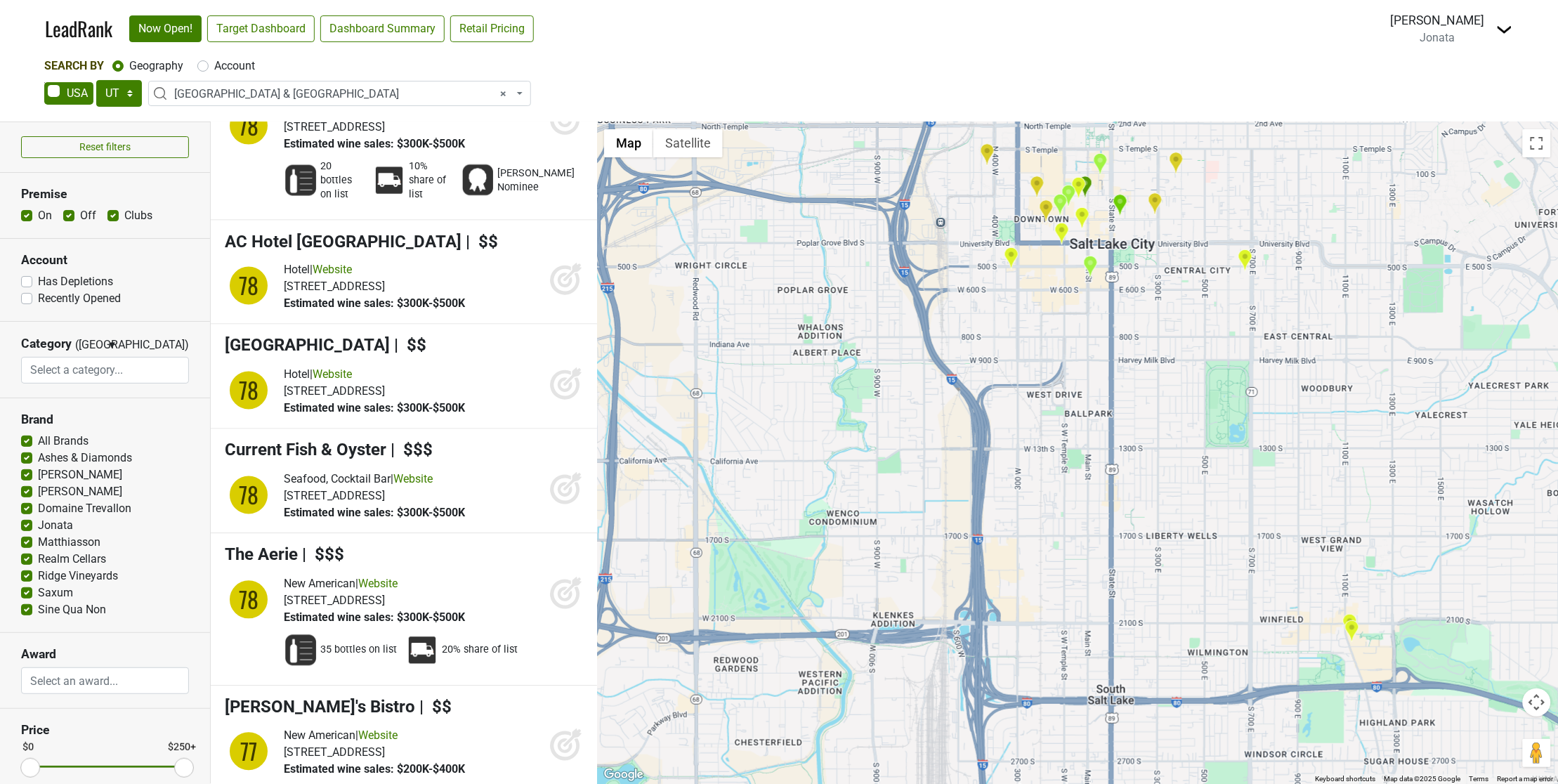
drag, startPoint x: 844, startPoint y: 387, endPoint x: 1069, endPoint y: 743, distance: 421.1
click at [1189, 783] on html "LeadRank Now Open! Target Dashboard Dashboard Summary Retail Pricing Loading...…" at bounding box center [779, 392] width 1558 height 784
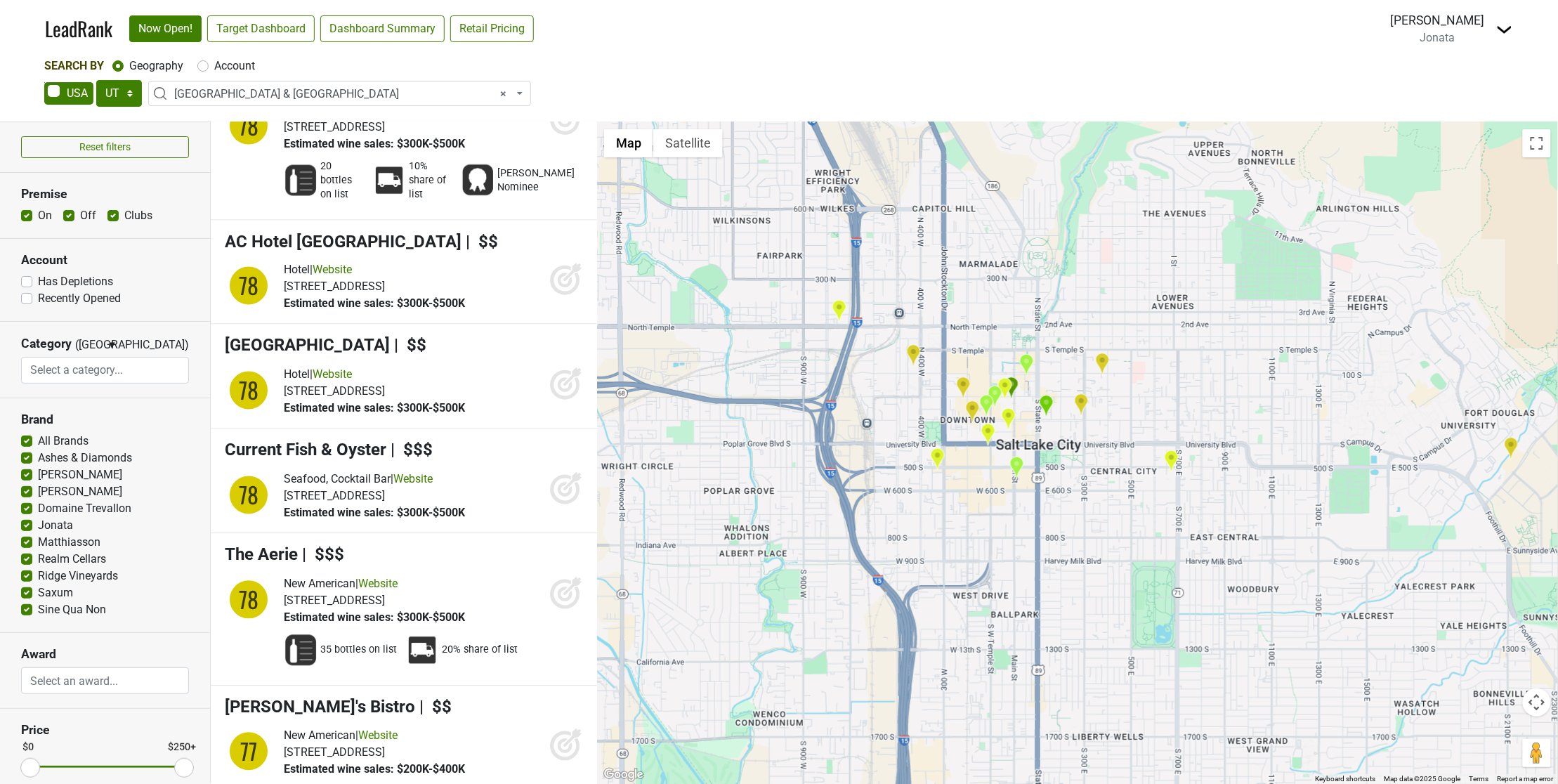
drag, startPoint x: 980, startPoint y: 451, endPoint x: 967, endPoint y: 591, distance: 140.6
click at [964, 615] on div "Table X LeadRank Score: 78" at bounding box center [1078, 453] width 961 height 661
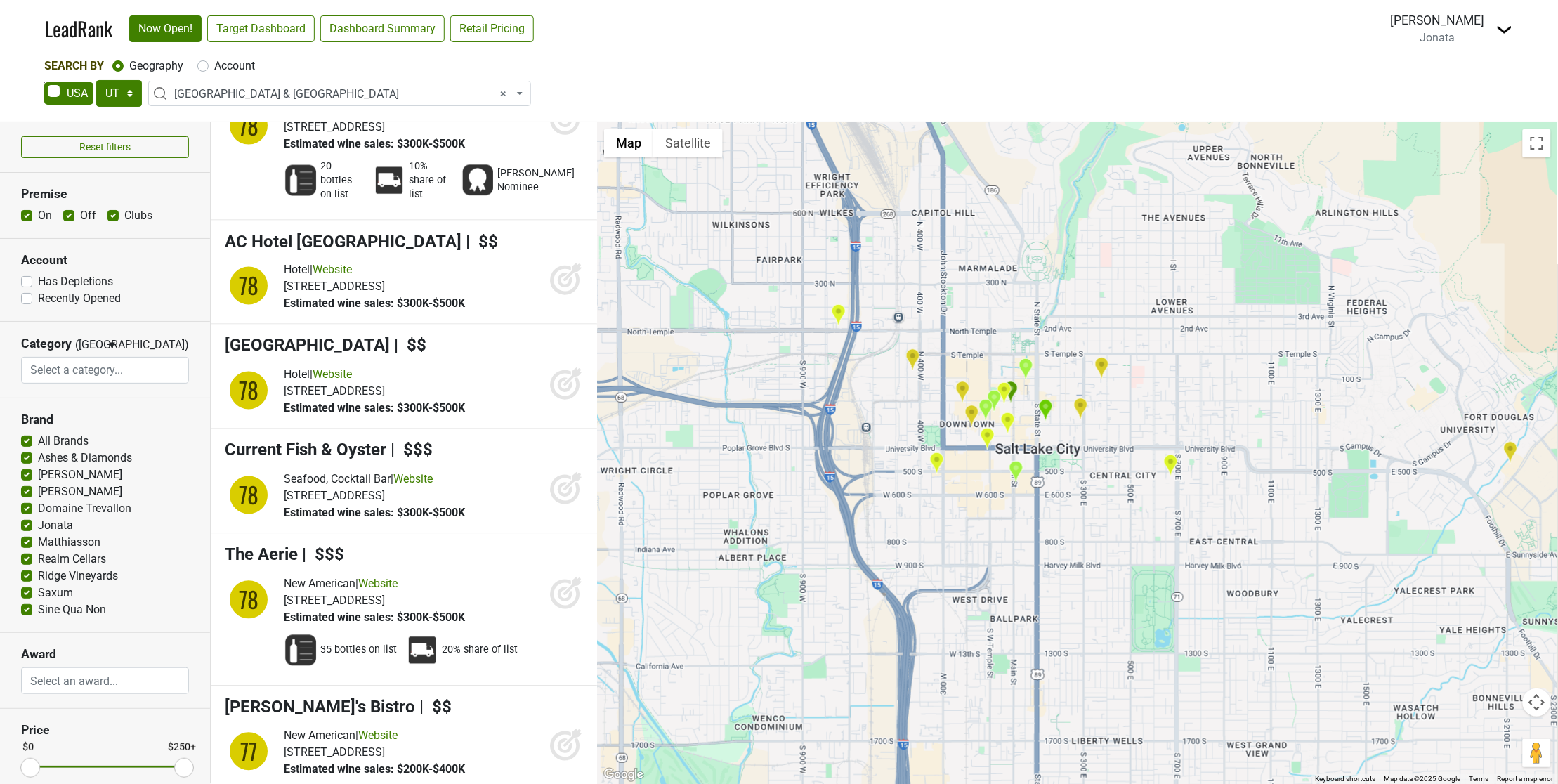
click at [1019, 475] on img "The Grand America Hotel" at bounding box center [1016, 471] width 14 height 23
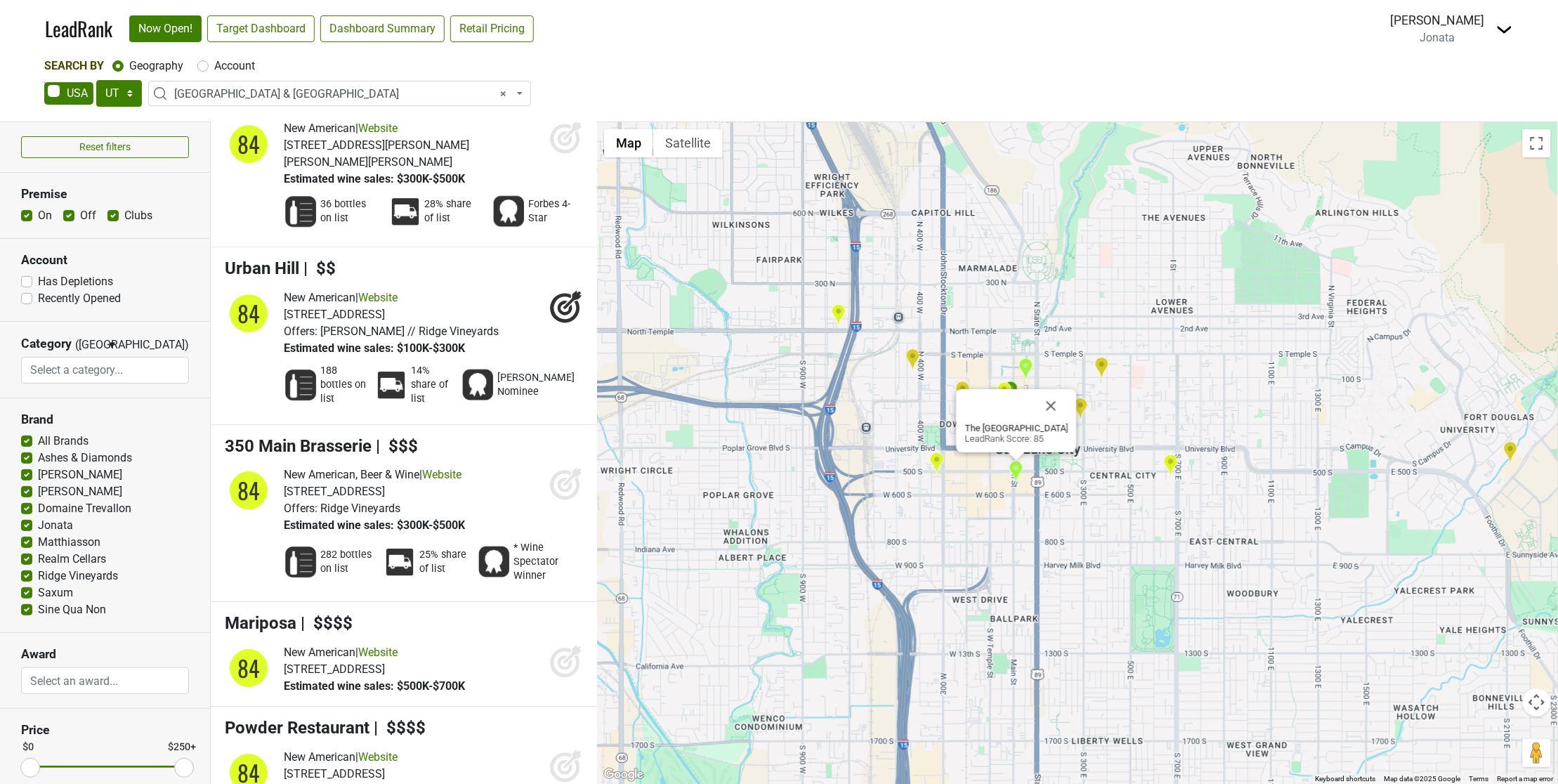
scroll to position [5210, 0]
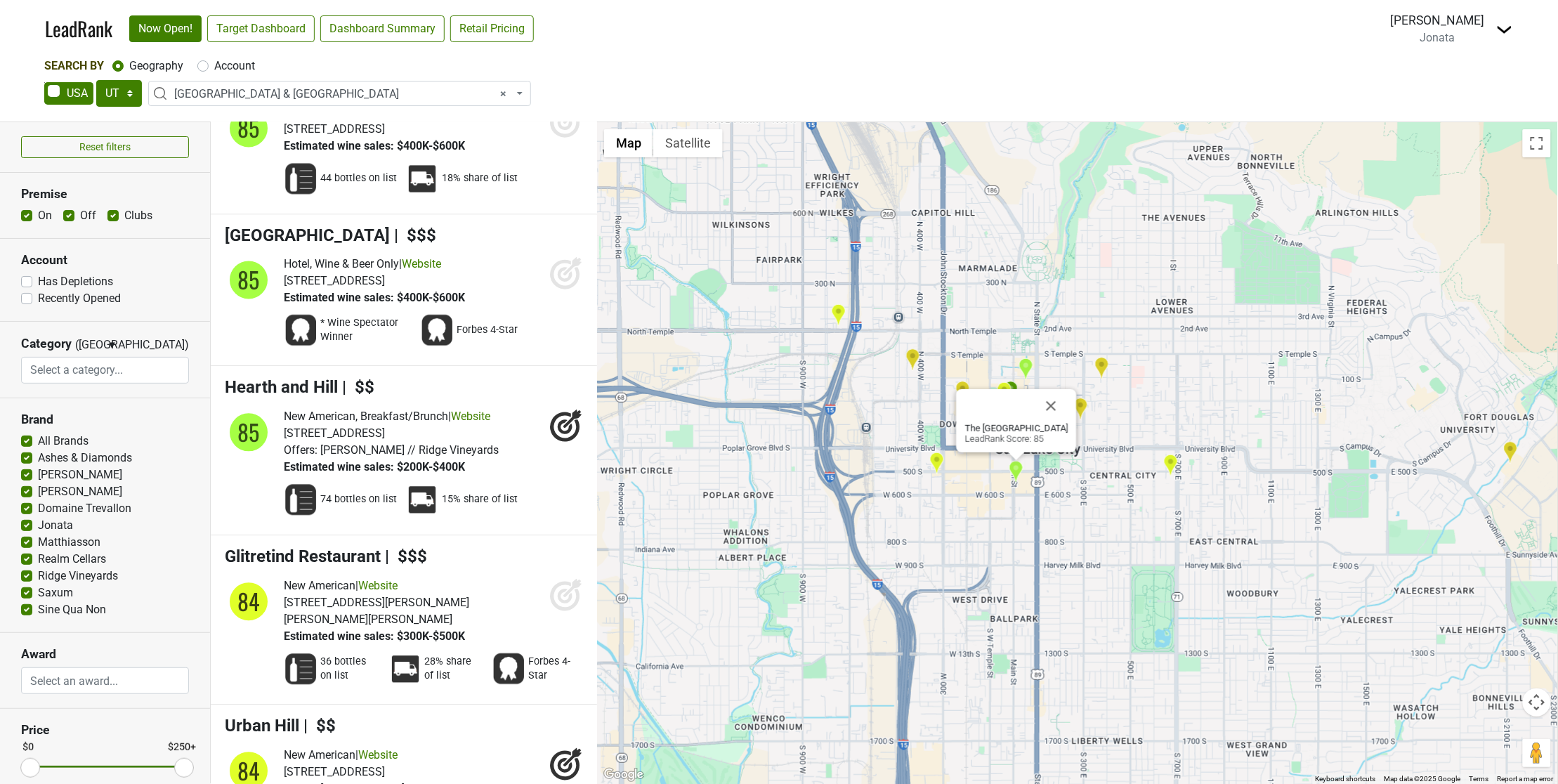
drag, startPoint x: 1065, startPoint y: 513, endPoint x: 1042, endPoint y: 454, distance: 63.3
click at [1062, 507] on div "The Grand America Hotel LeadRank Score: 85" at bounding box center [1078, 453] width 961 height 661
click at [1055, 403] on button "Close" at bounding box center [1052, 406] width 34 height 33
click at [1047, 409] on img "The Copper Onion" at bounding box center [1045, 410] width 14 height 23
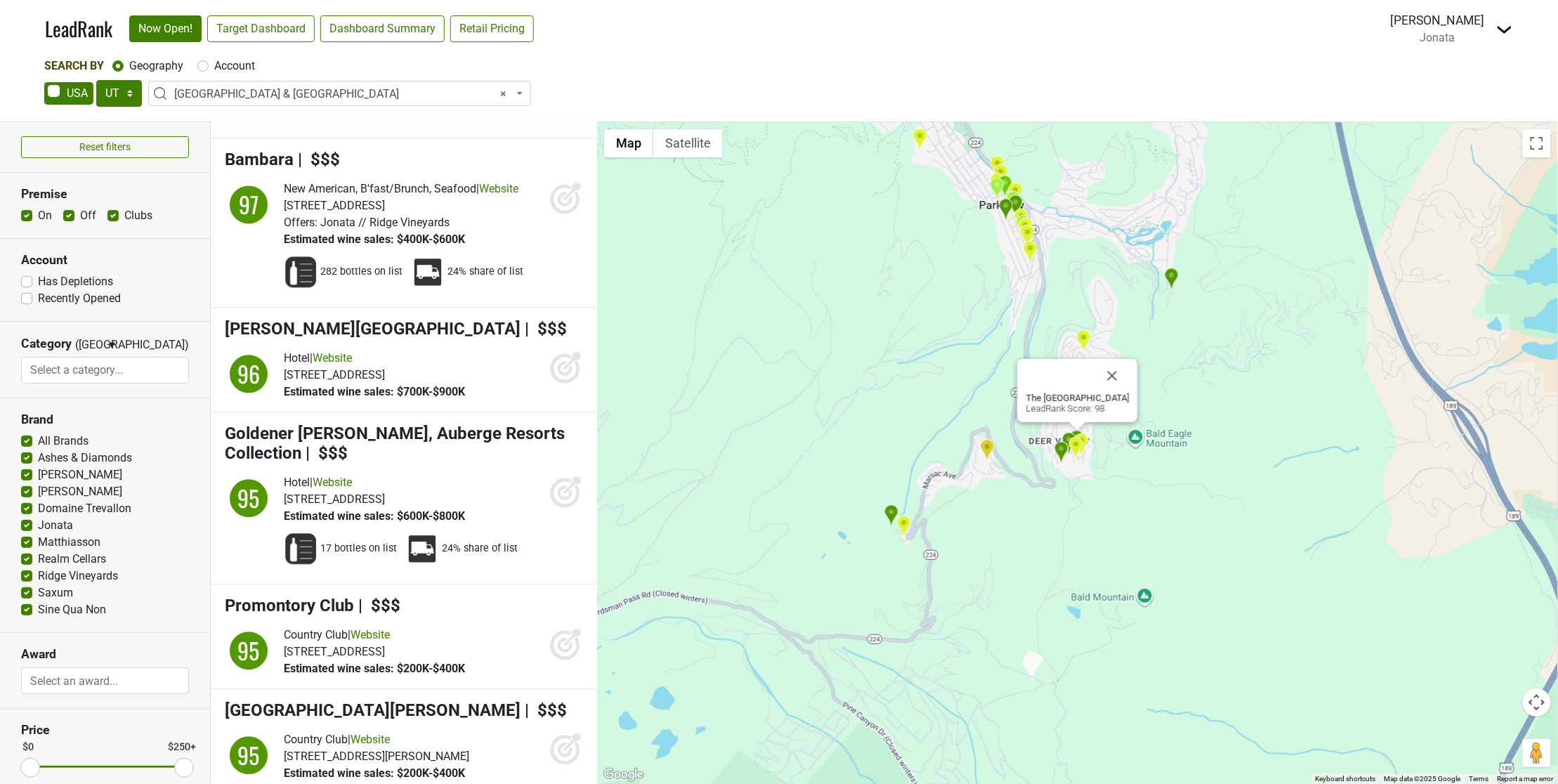
scroll to position [1170, 0]
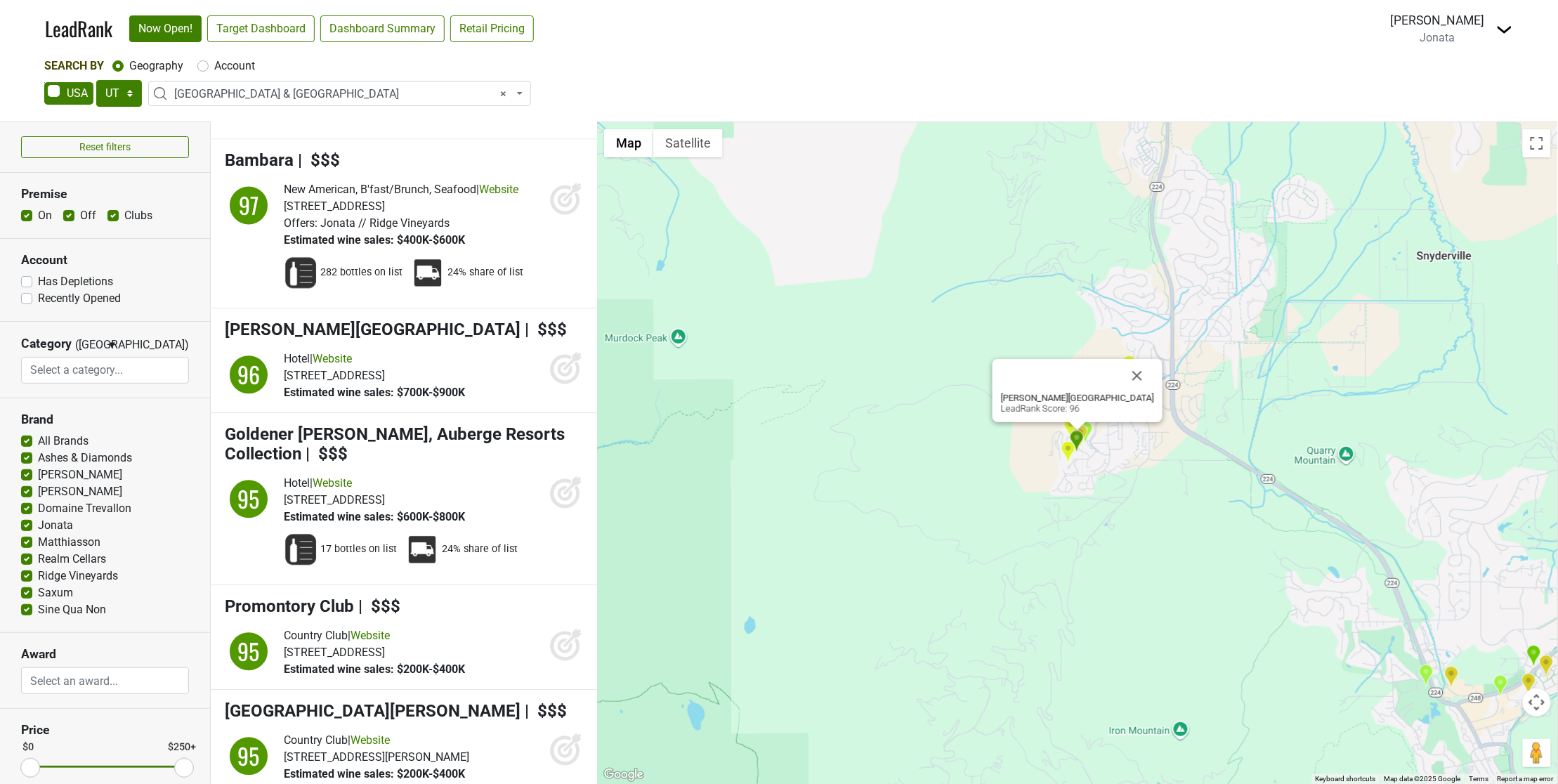
click at [624, 390] on div "Pendry Park City LeadRank Score: 96" at bounding box center [1078, 453] width 961 height 661
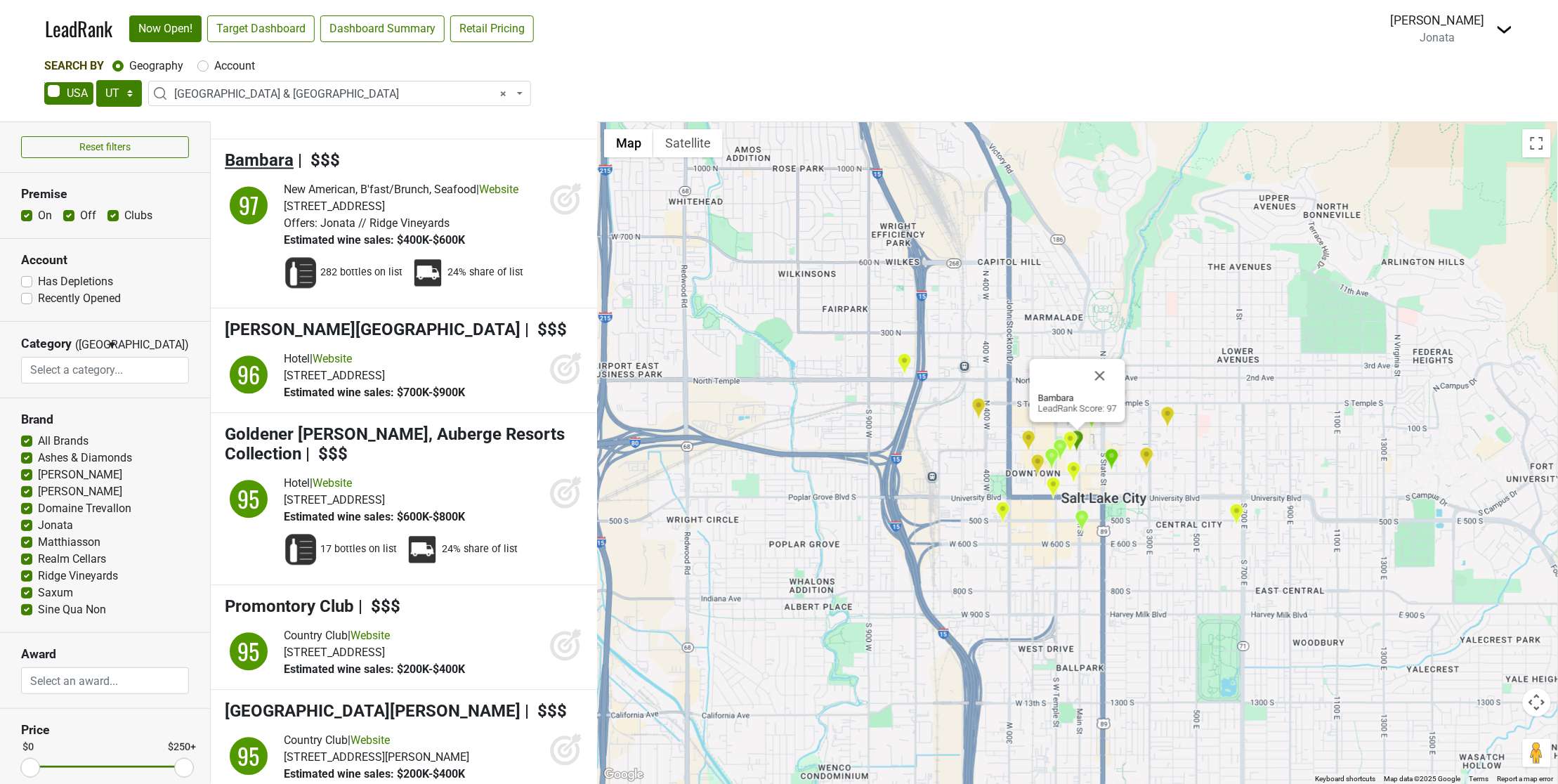
click at [272, 150] on span "Bambara" at bounding box center [259, 160] width 69 height 20
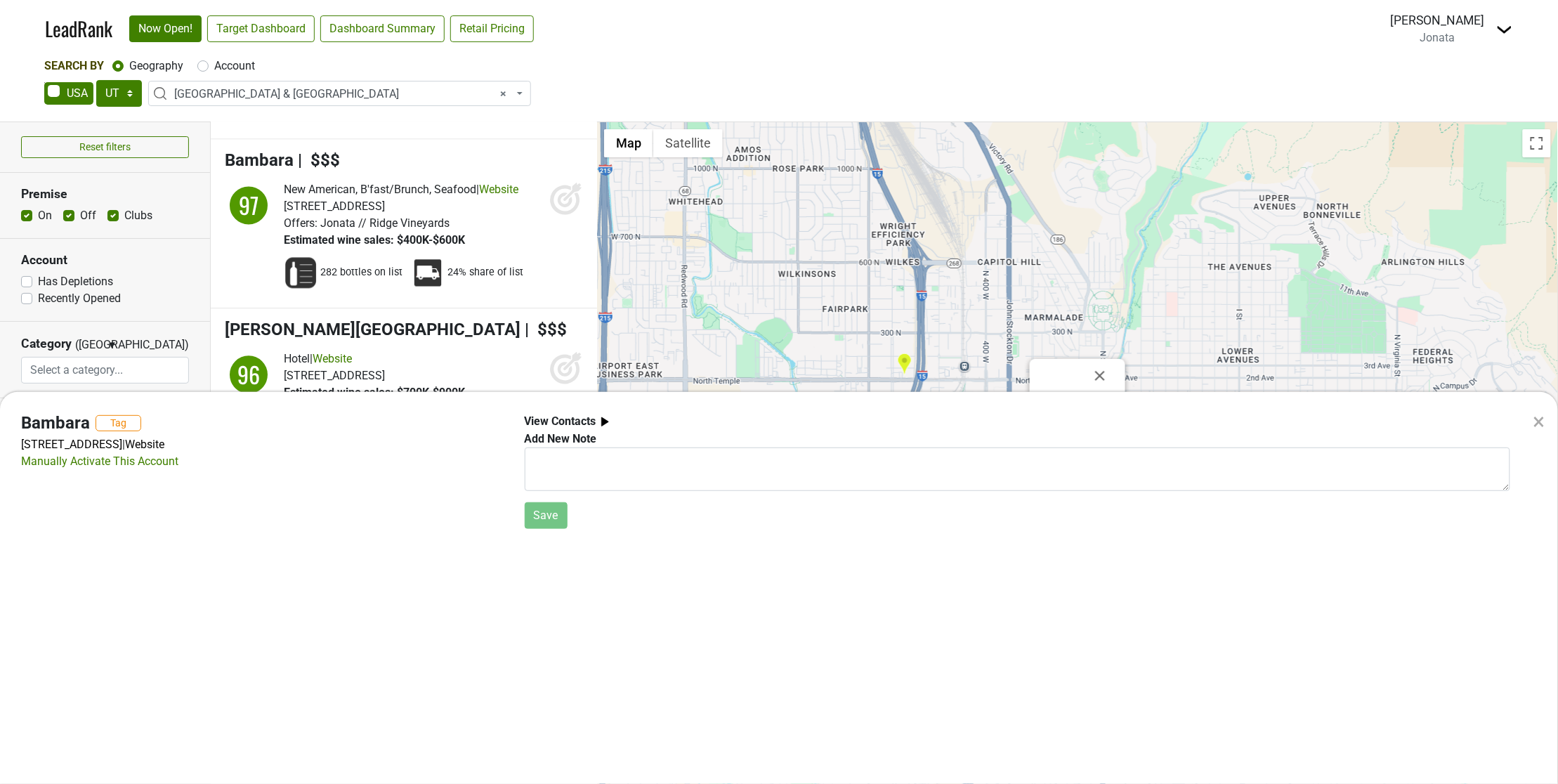
click at [1544, 422] on div "×" at bounding box center [1540, 421] width 12 height 33
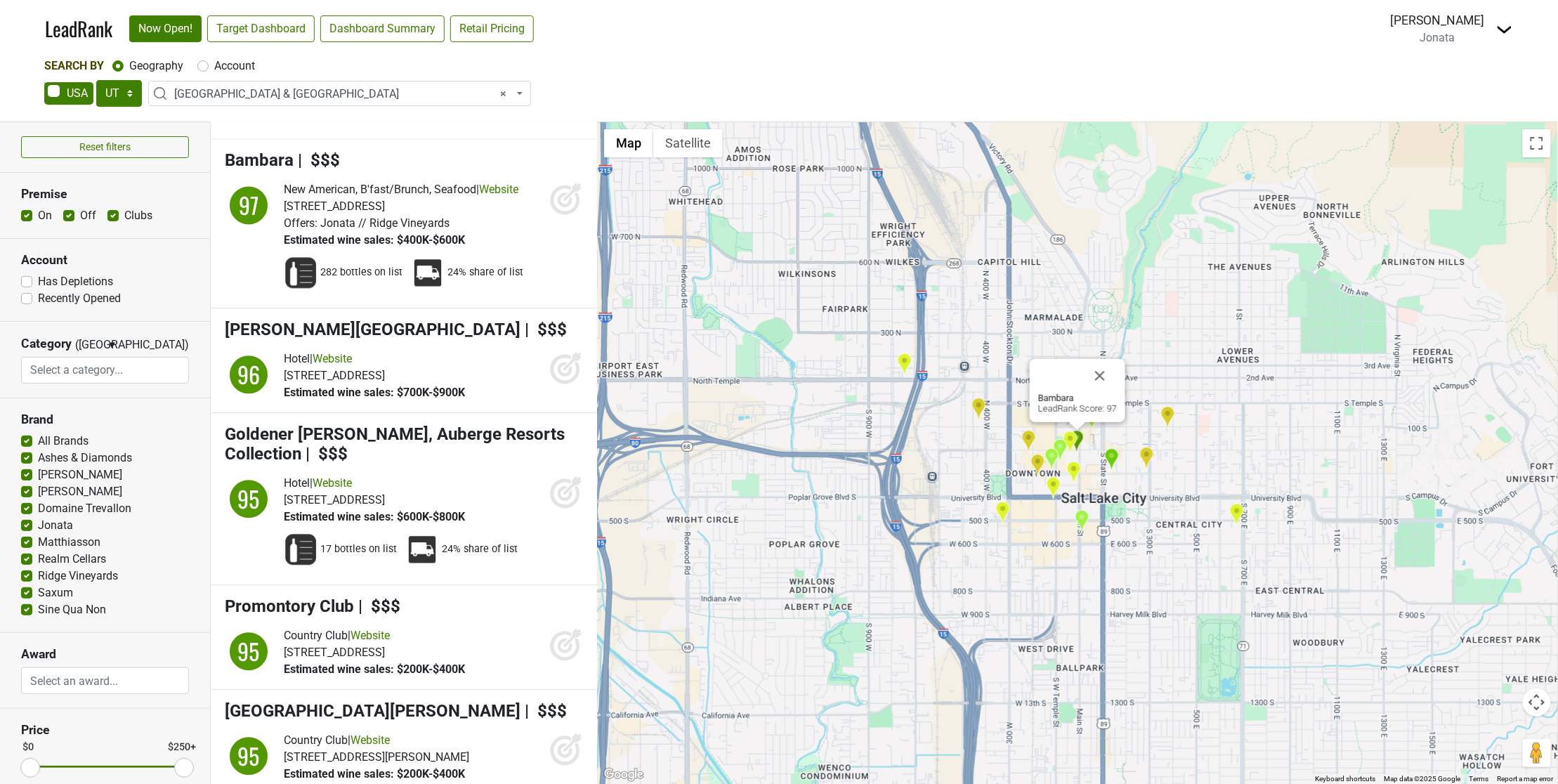
click at [1135, 493] on div "Bambara LeadRank Score: 97" at bounding box center [1078, 453] width 961 height 661
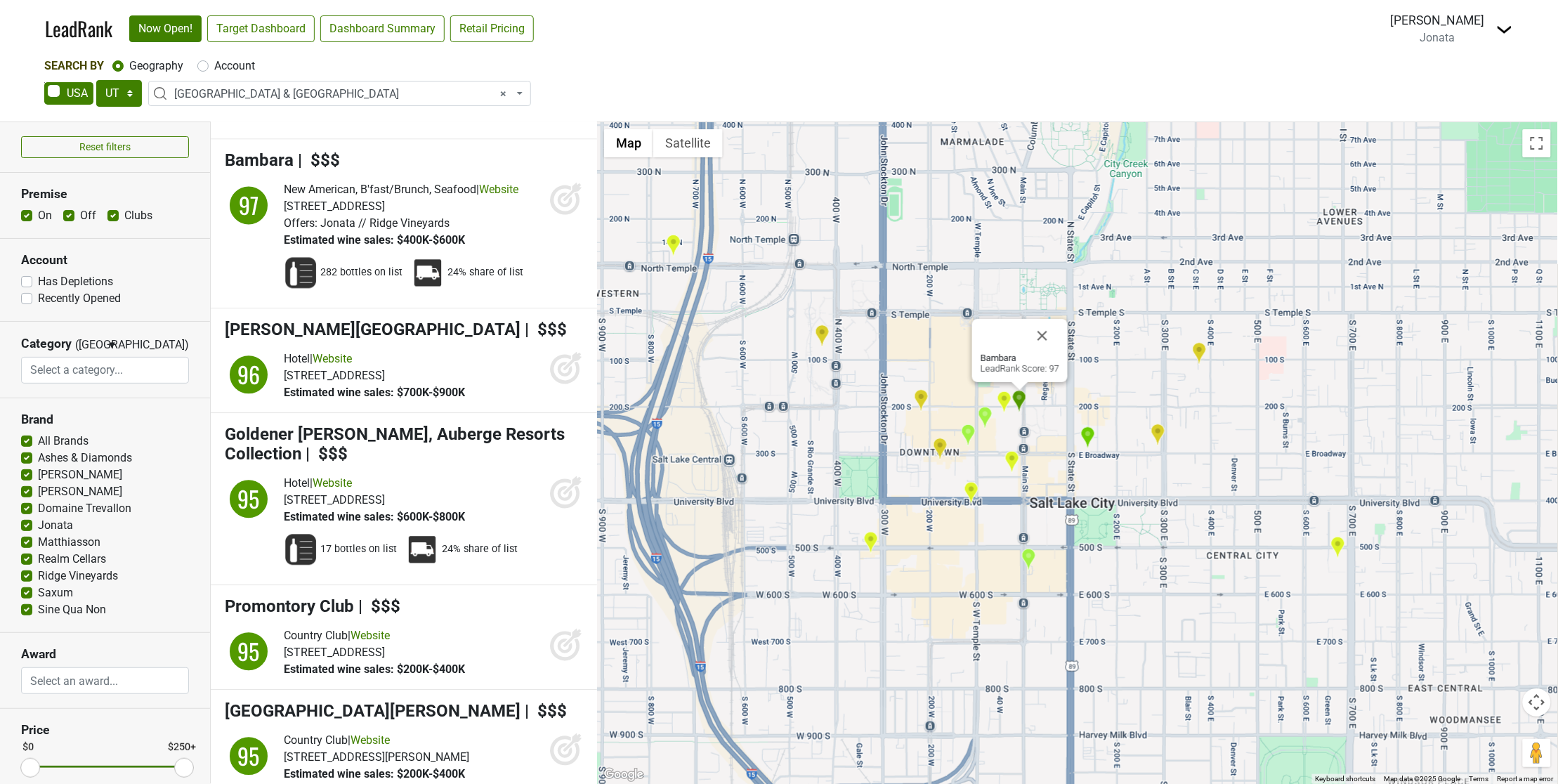
click at [988, 416] on img "Spencer's For Steaks and Chops Salt Lake City" at bounding box center [985, 417] width 14 height 23
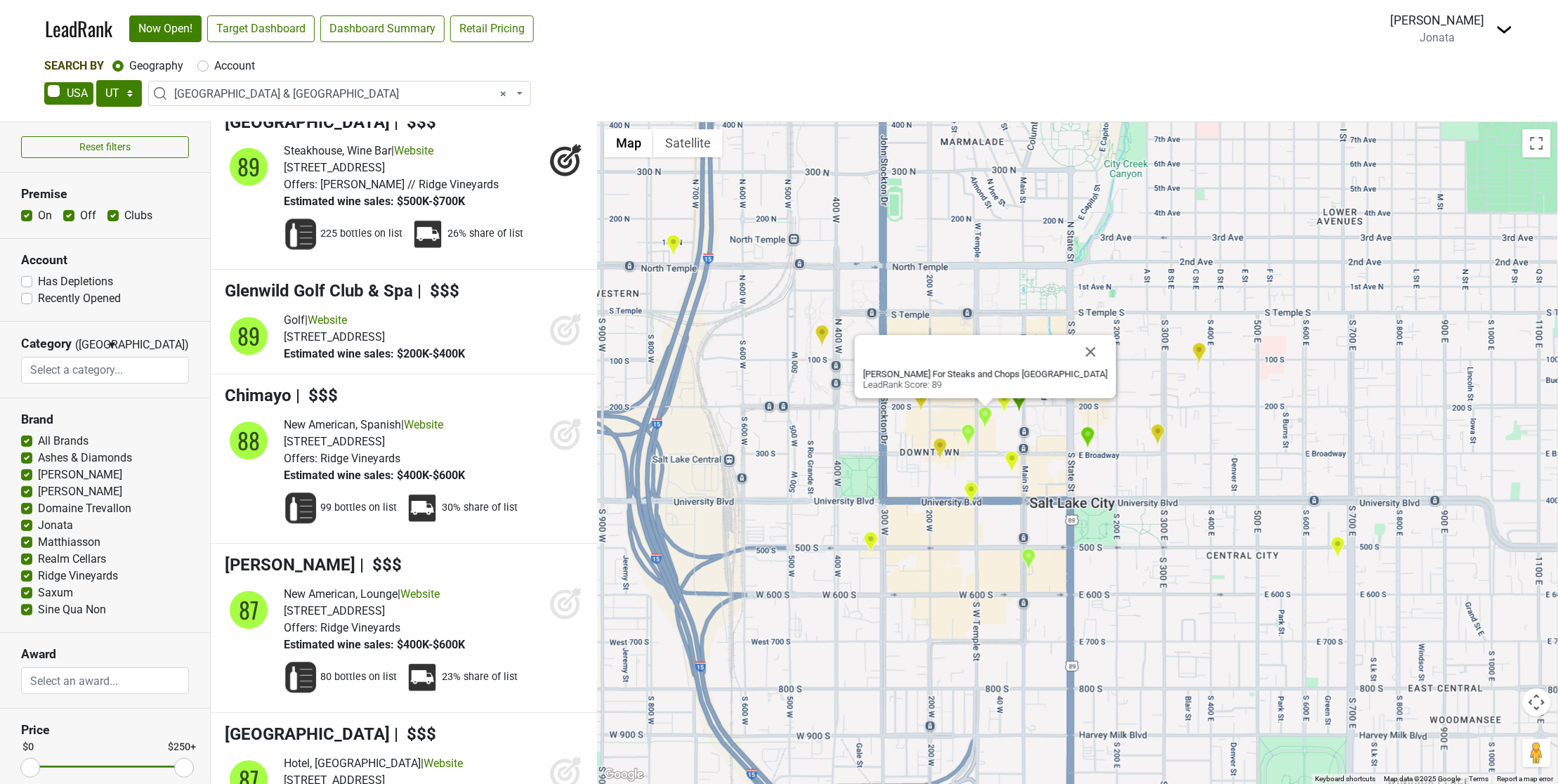
click at [969, 434] on img "Christopher's Prime Tavern & Grill" at bounding box center [968, 435] width 14 height 23
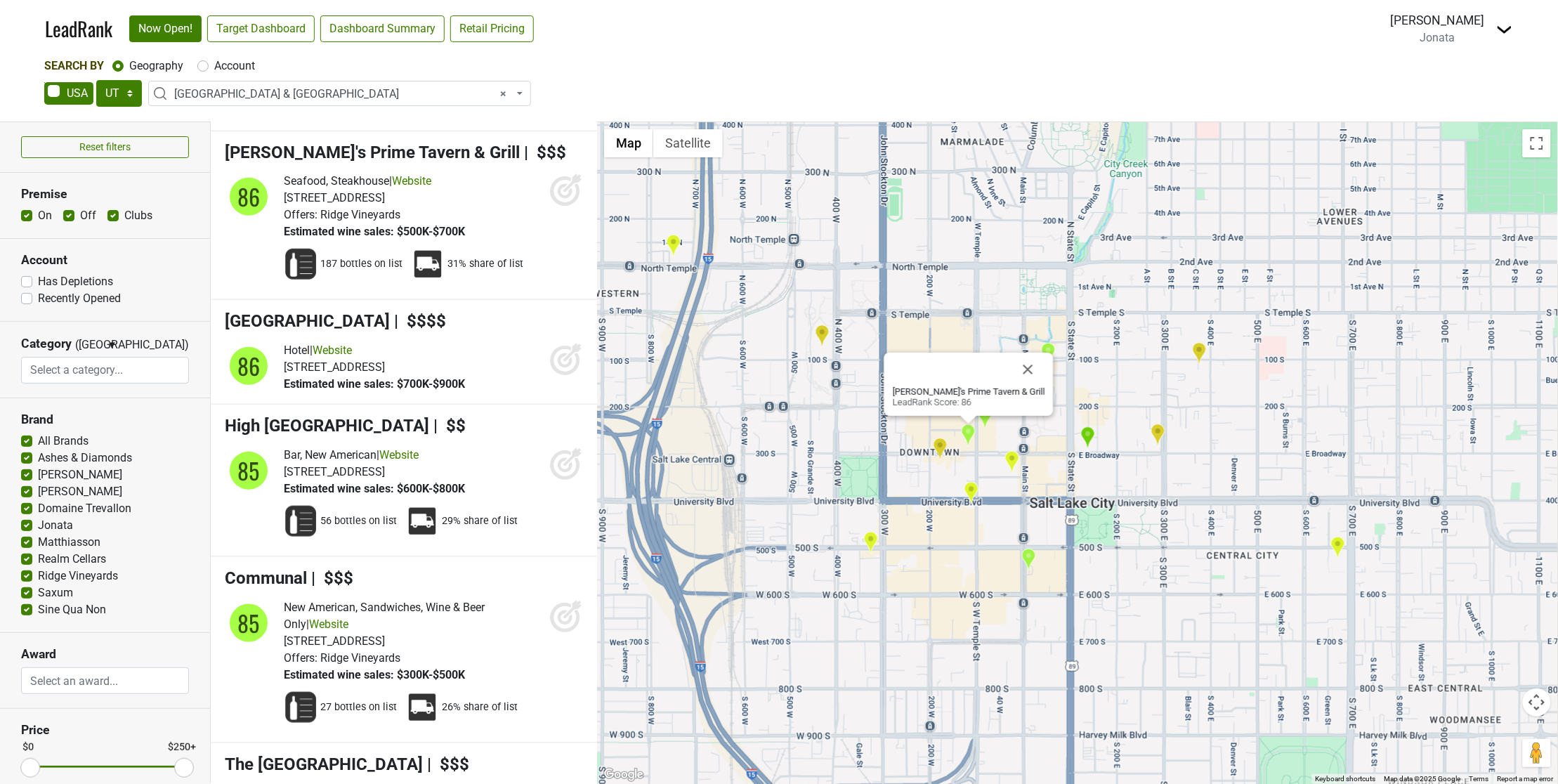
scroll to position [4597, 0]
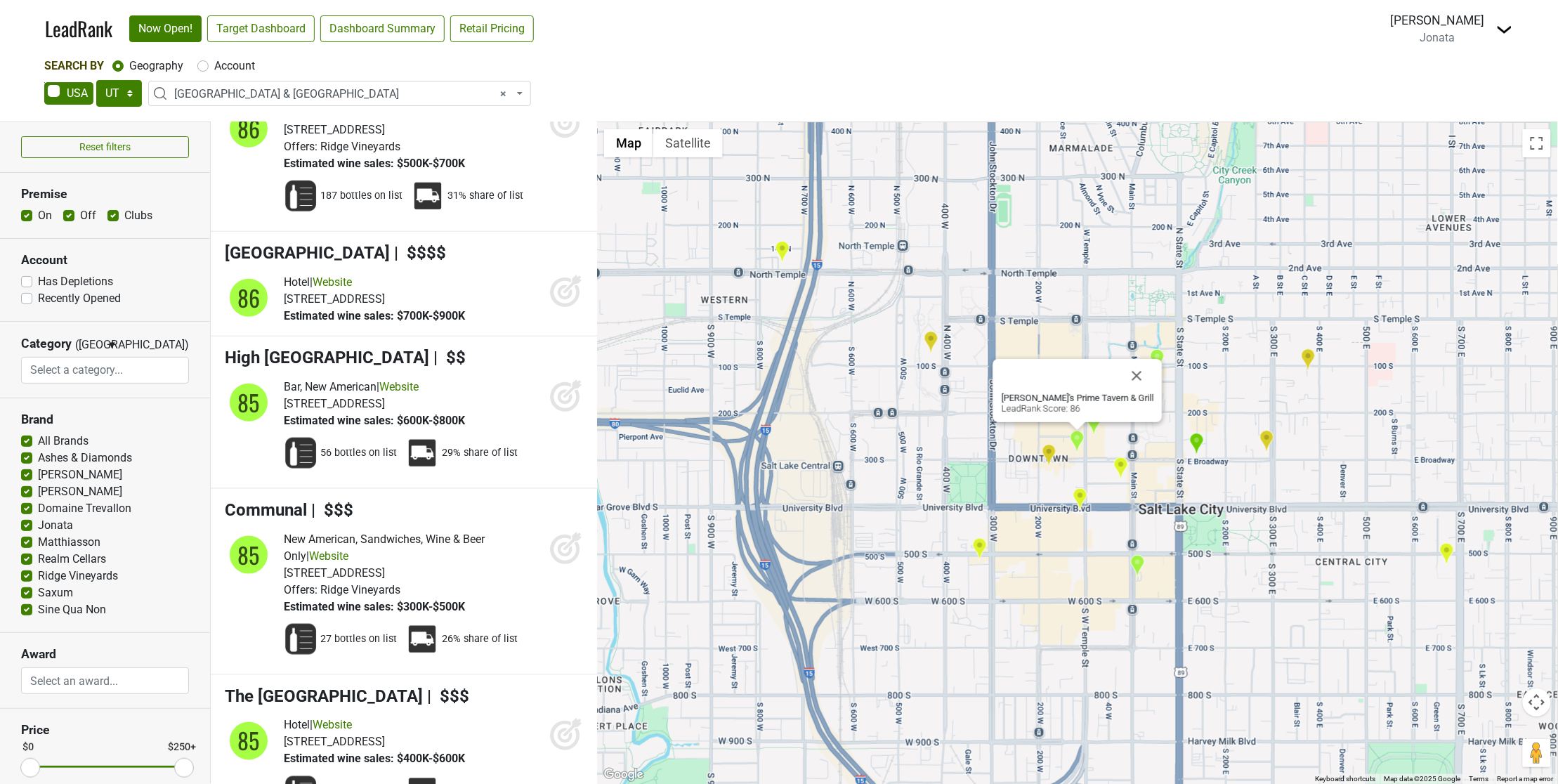
click at [621, 293] on div "Christopher's Prime Tavern & Grill LeadRank Score: 86" at bounding box center [1078, 453] width 961 height 661
click at [1100, 427] on img "Spencer's For Steaks and Chops Salt Lake City" at bounding box center [1093, 424] width 14 height 23
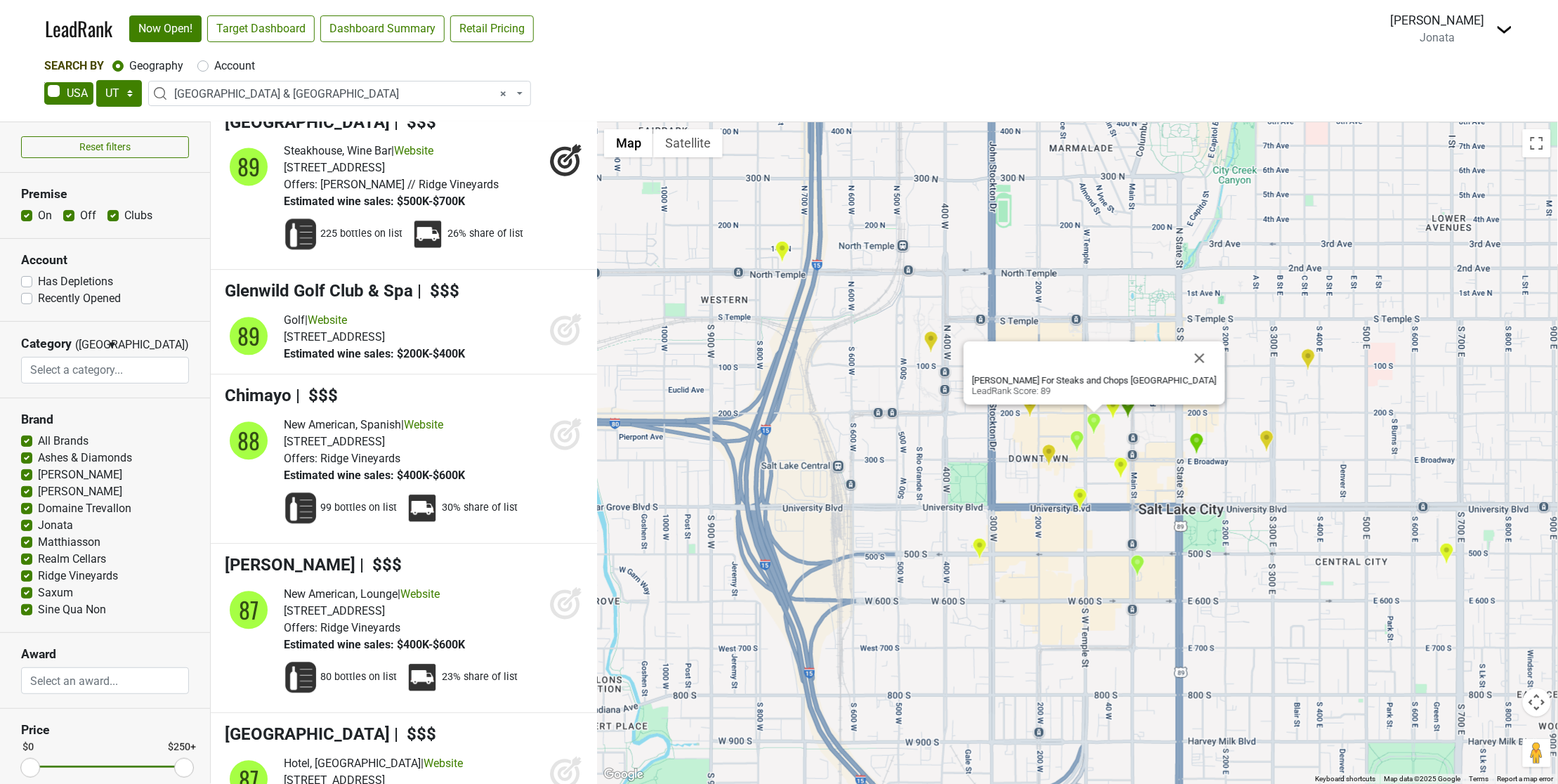
click at [1052, 454] on img "Valter's Osteria" at bounding box center [1049, 455] width 14 height 23
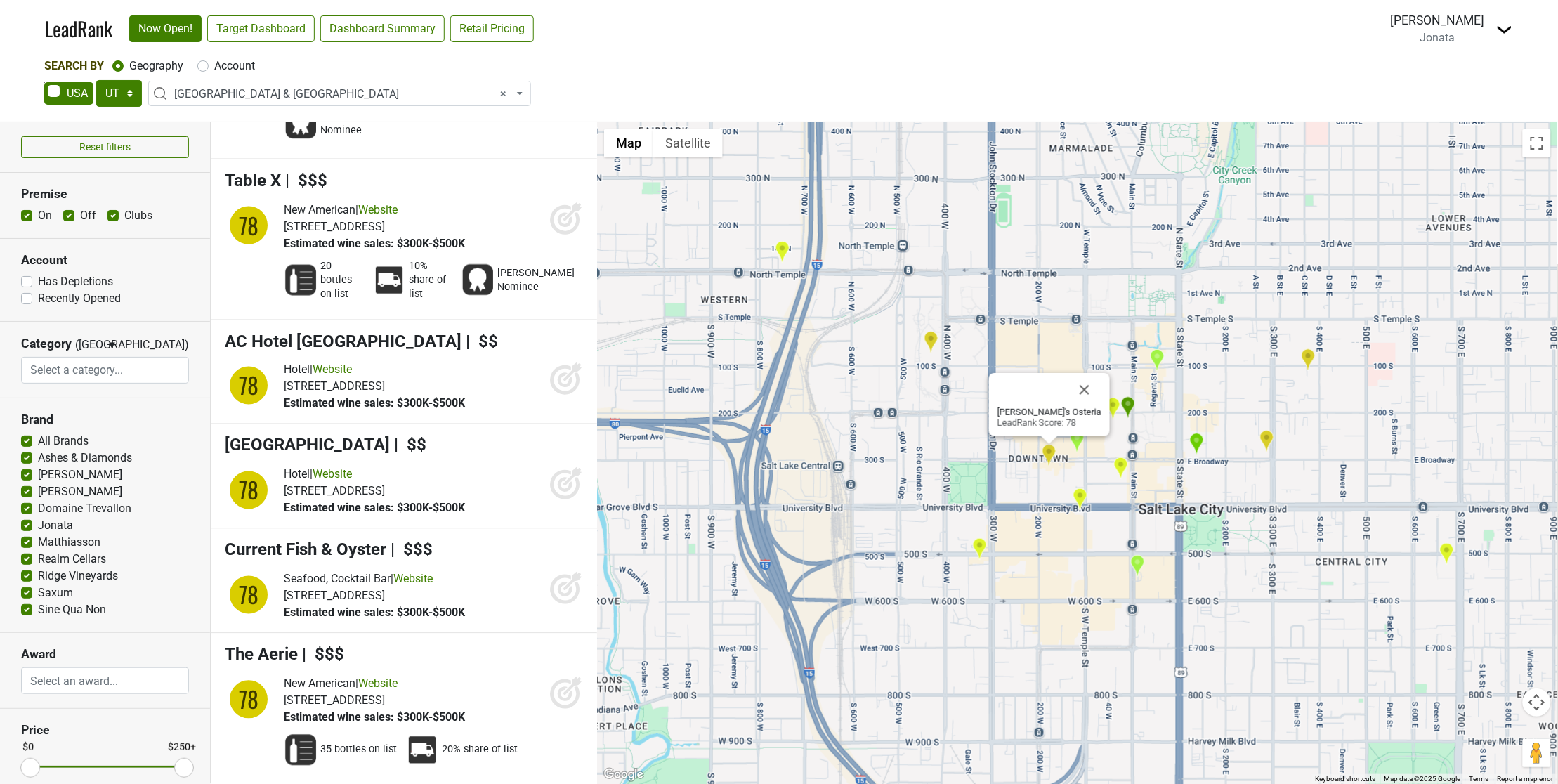
scroll to position [13360, 0]
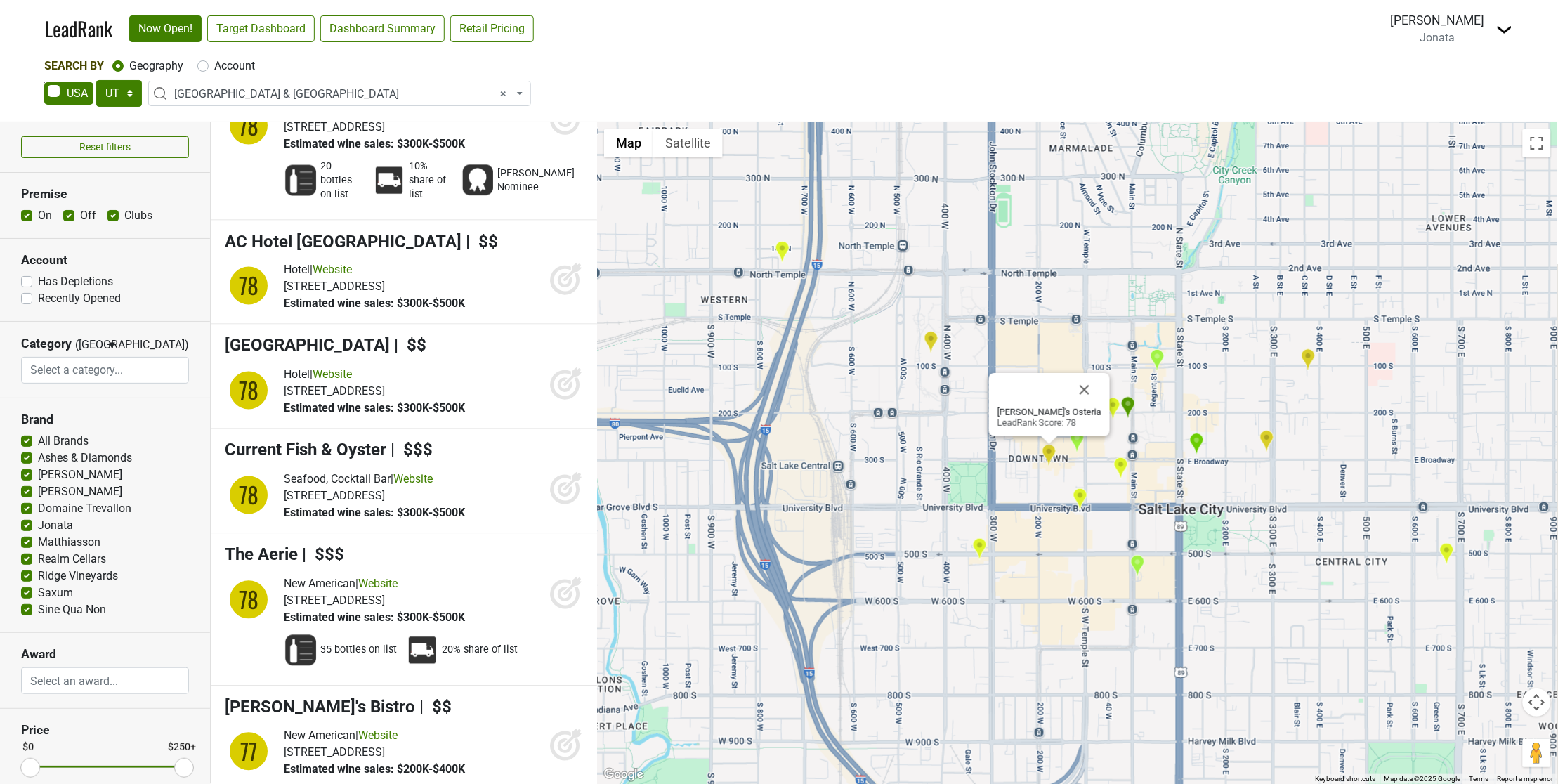
click at [1122, 464] on img "Takashi" at bounding box center [1120, 468] width 14 height 23
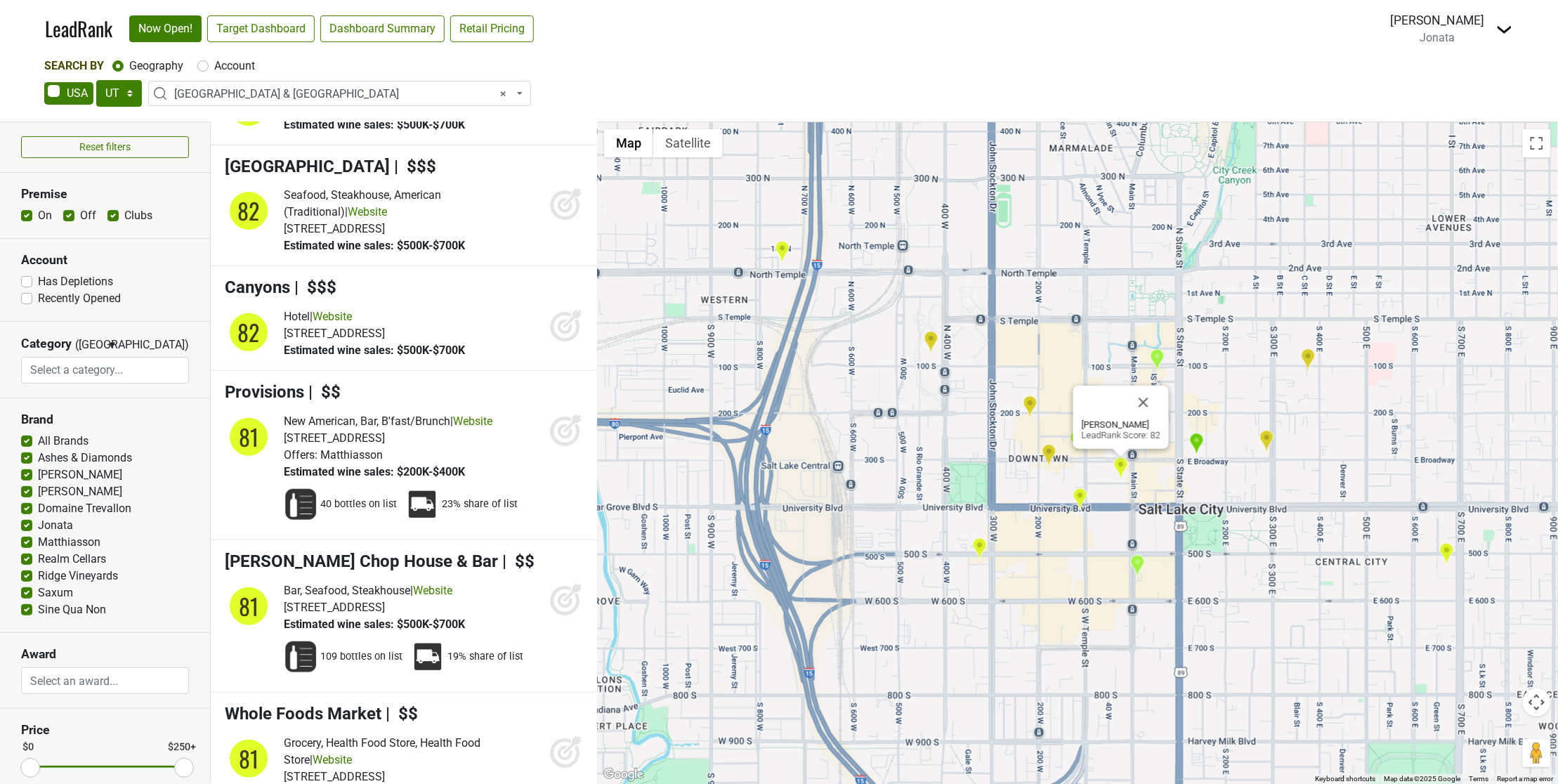
scroll to position [8456, 0]
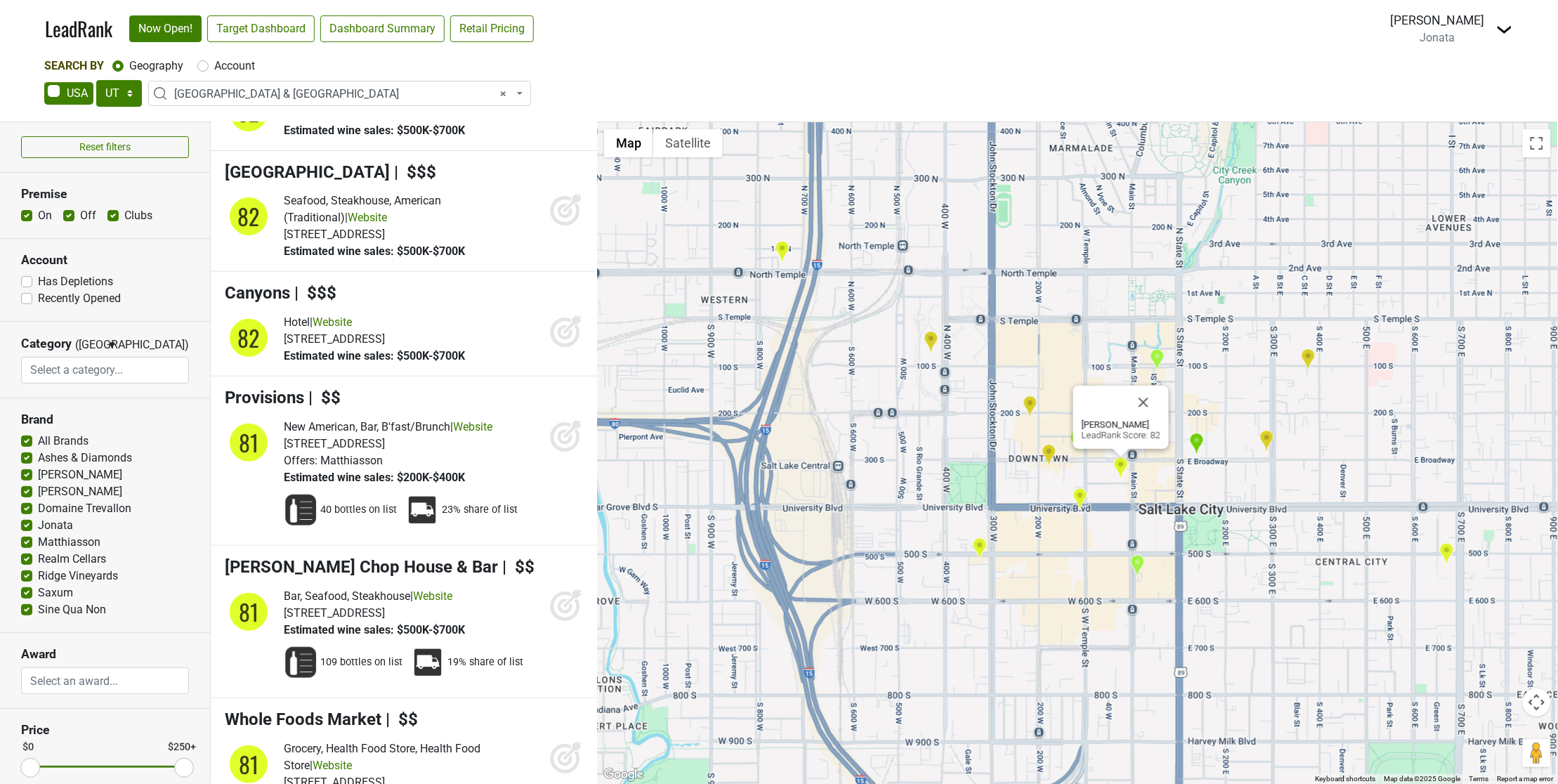
click at [1037, 404] on img "AC Hotel Salt Lake City Downtown" at bounding box center [1030, 406] width 14 height 23
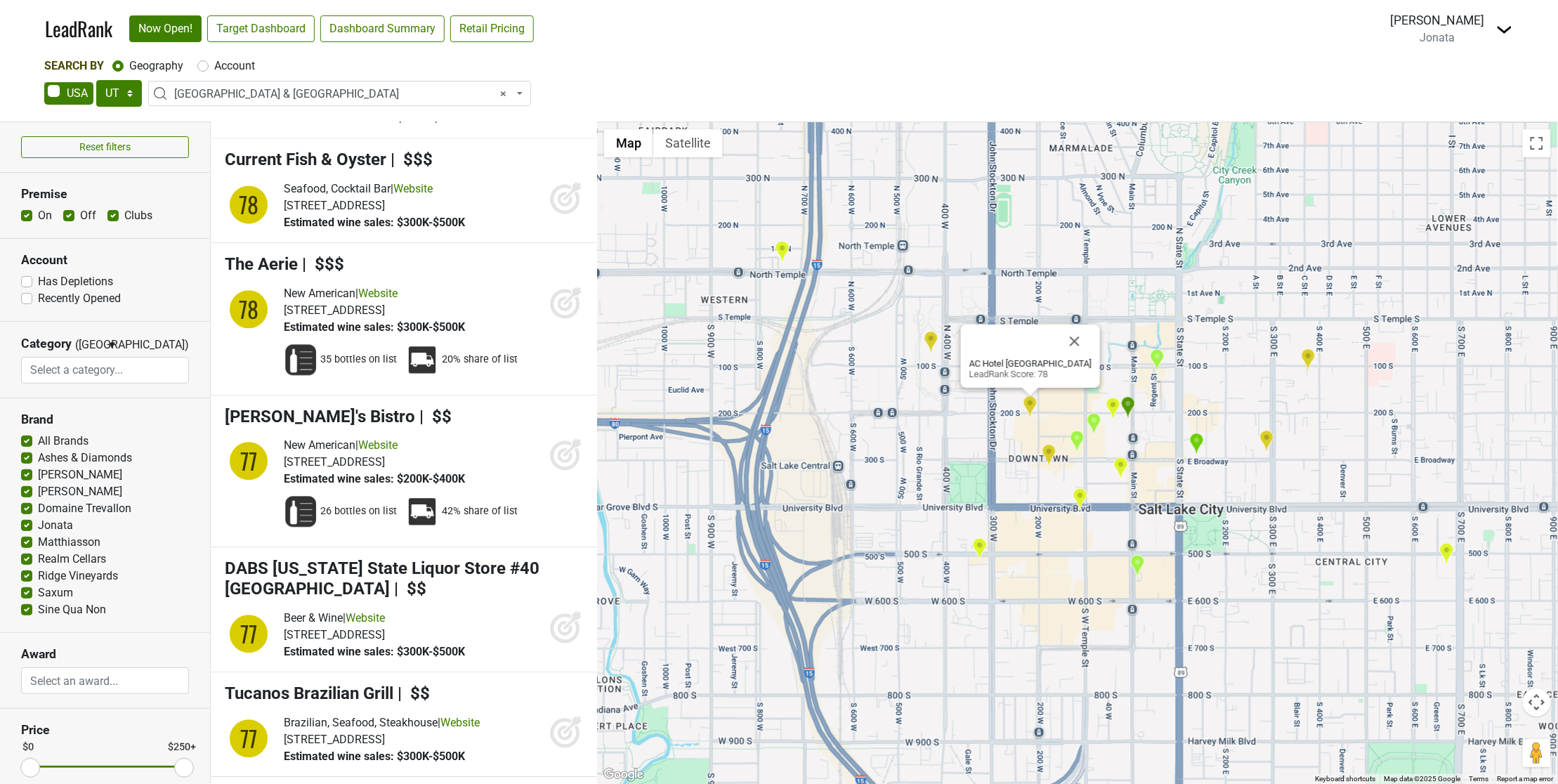
scroll to position [13674, 0]
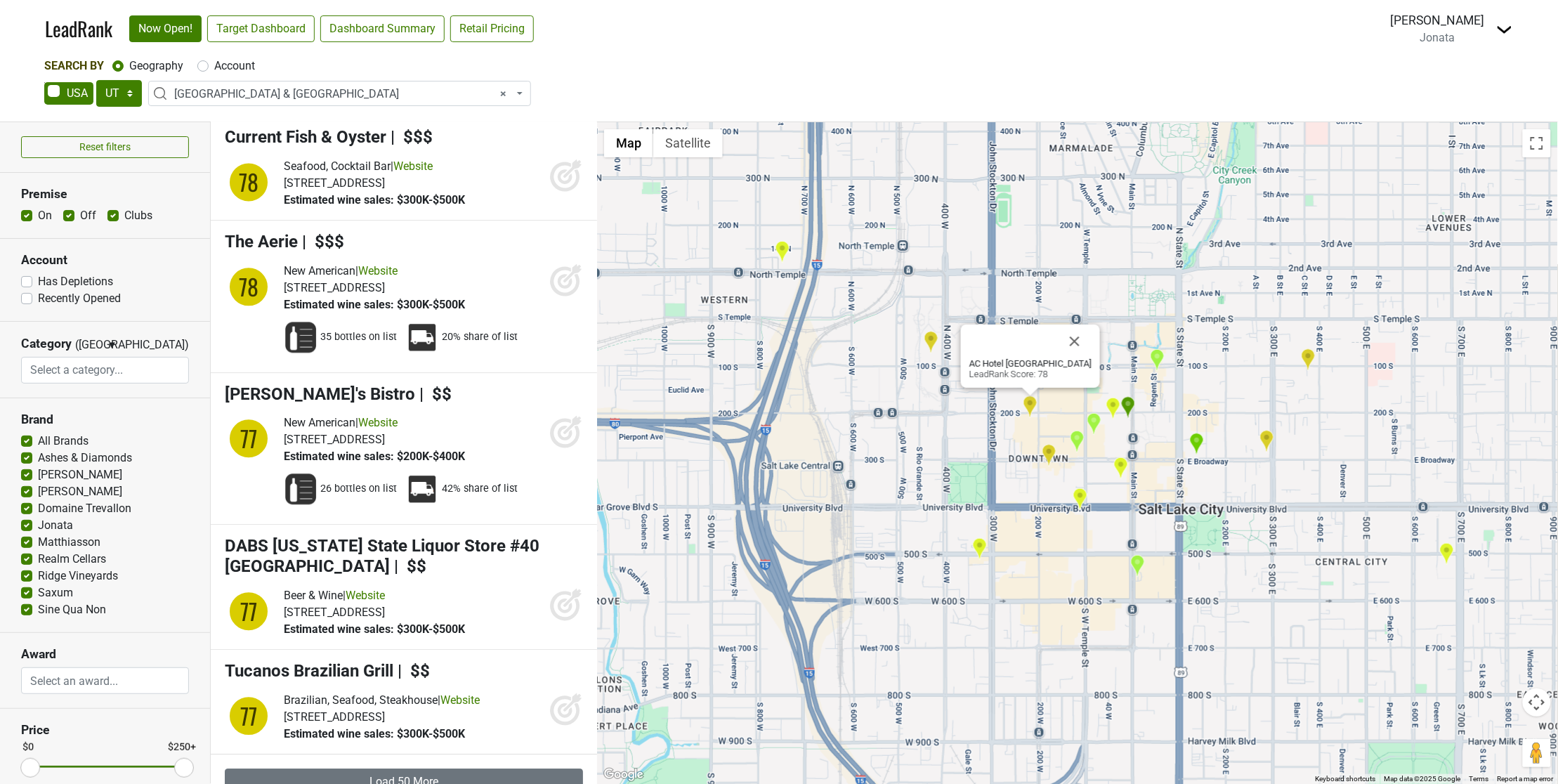
click at [1196, 444] on img "The Copper Onion" at bounding box center [1196, 444] width 14 height 23
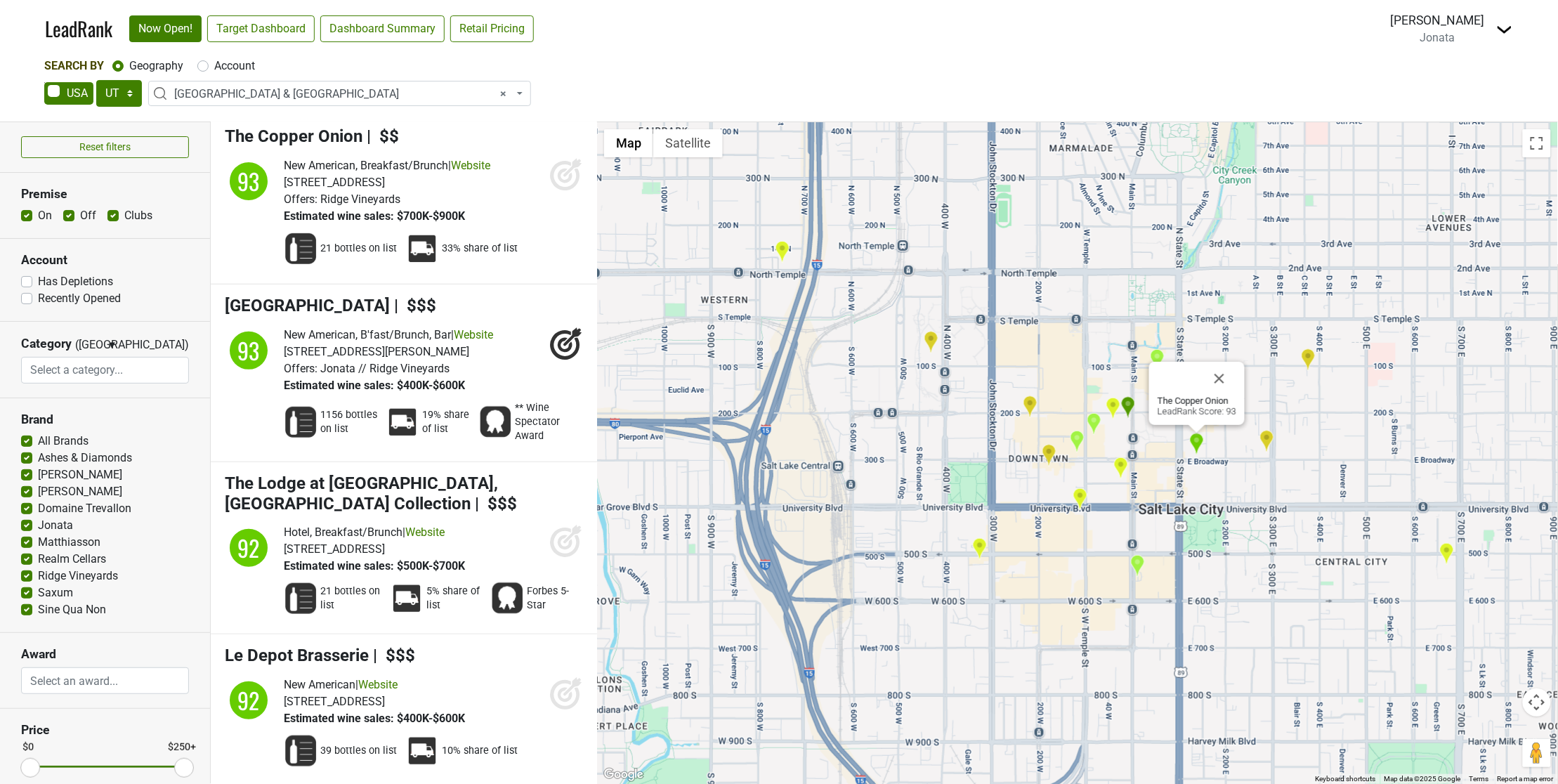
click at [1129, 402] on img "Bambara" at bounding box center [1128, 407] width 14 height 23
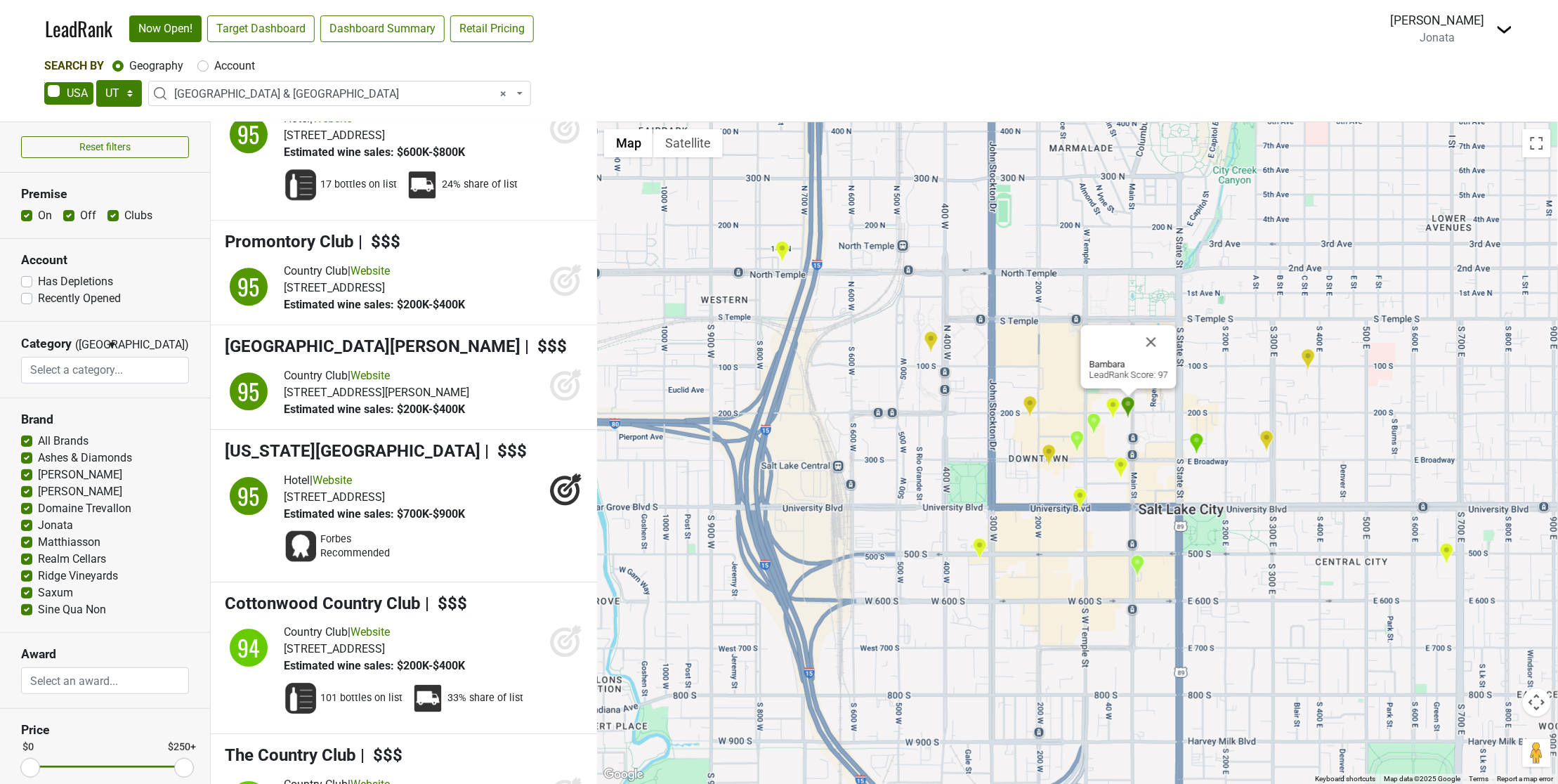
scroll to position [1159, 0]
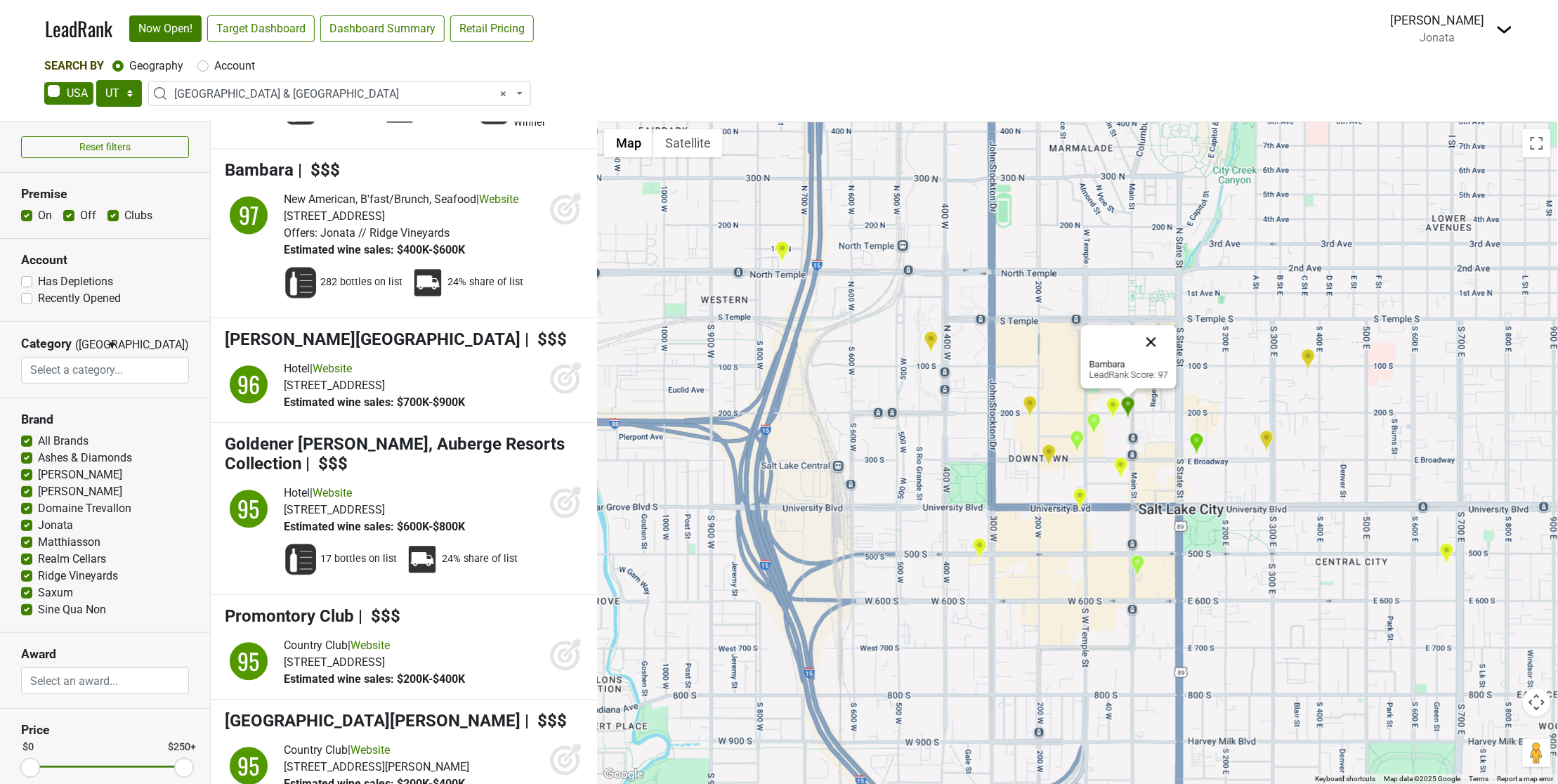
click at [1151, 333] on button "Close" at bounding box center [1151, 342] width 34 height 33
click at [1161, 365] on img "The Capital Grille" at bounding box center [1157, 360] width 14 height 23
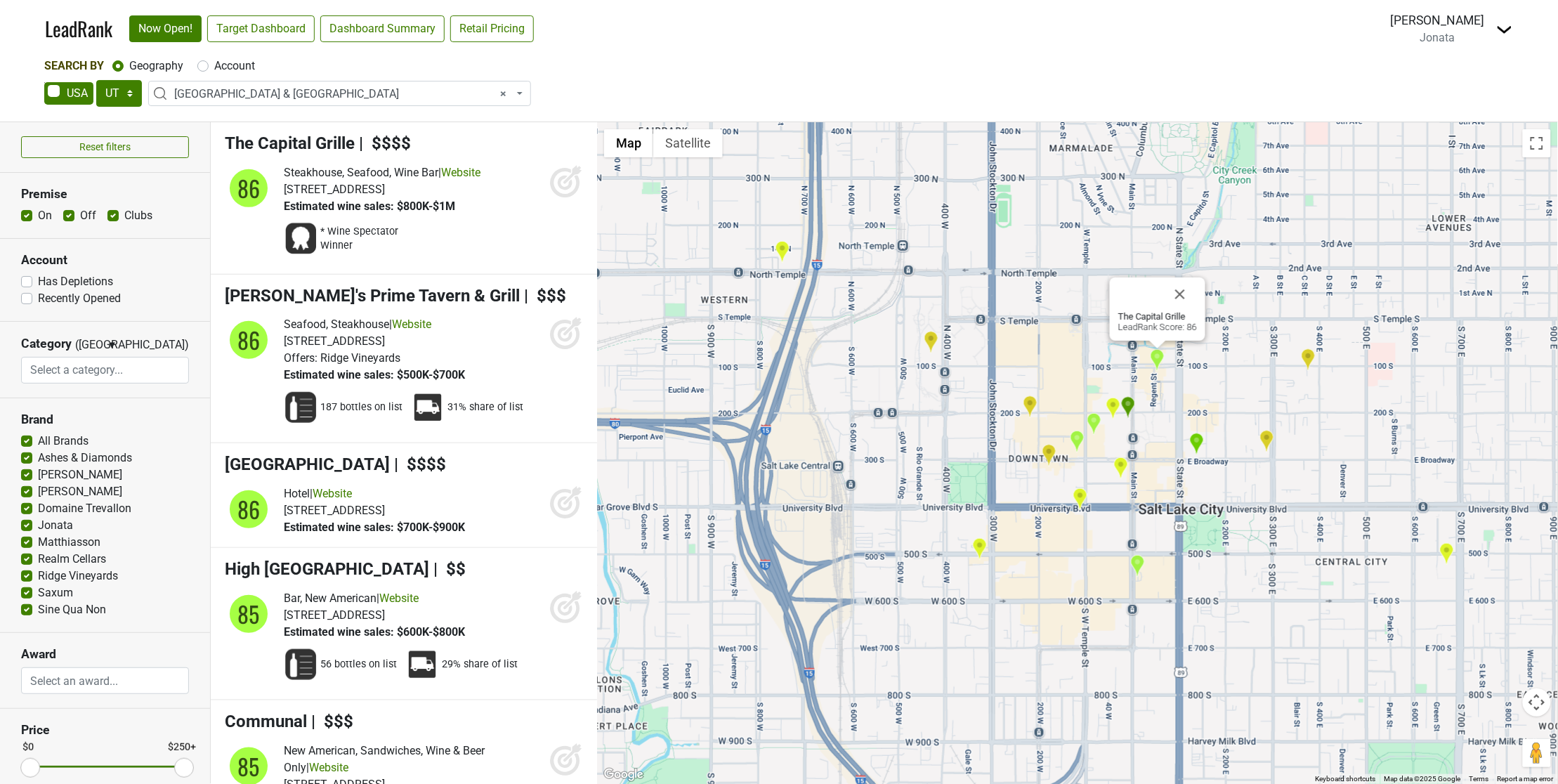
scroll to position [4445, 0]
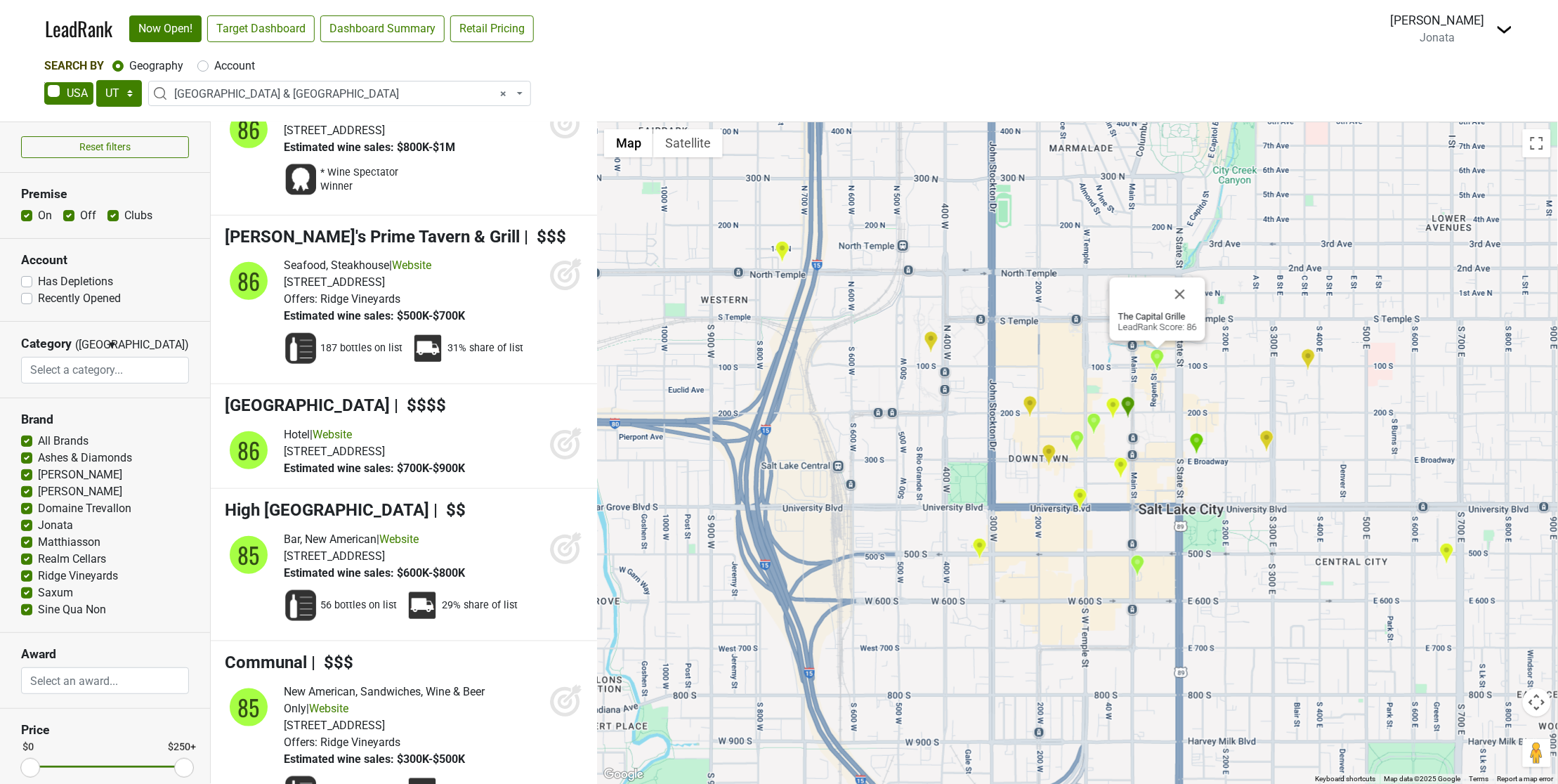
click at [1118, 408] on img "Kimpton Hotel Monaco Salt Lake City" at bounding box center [1113, 408] width 14 height 23
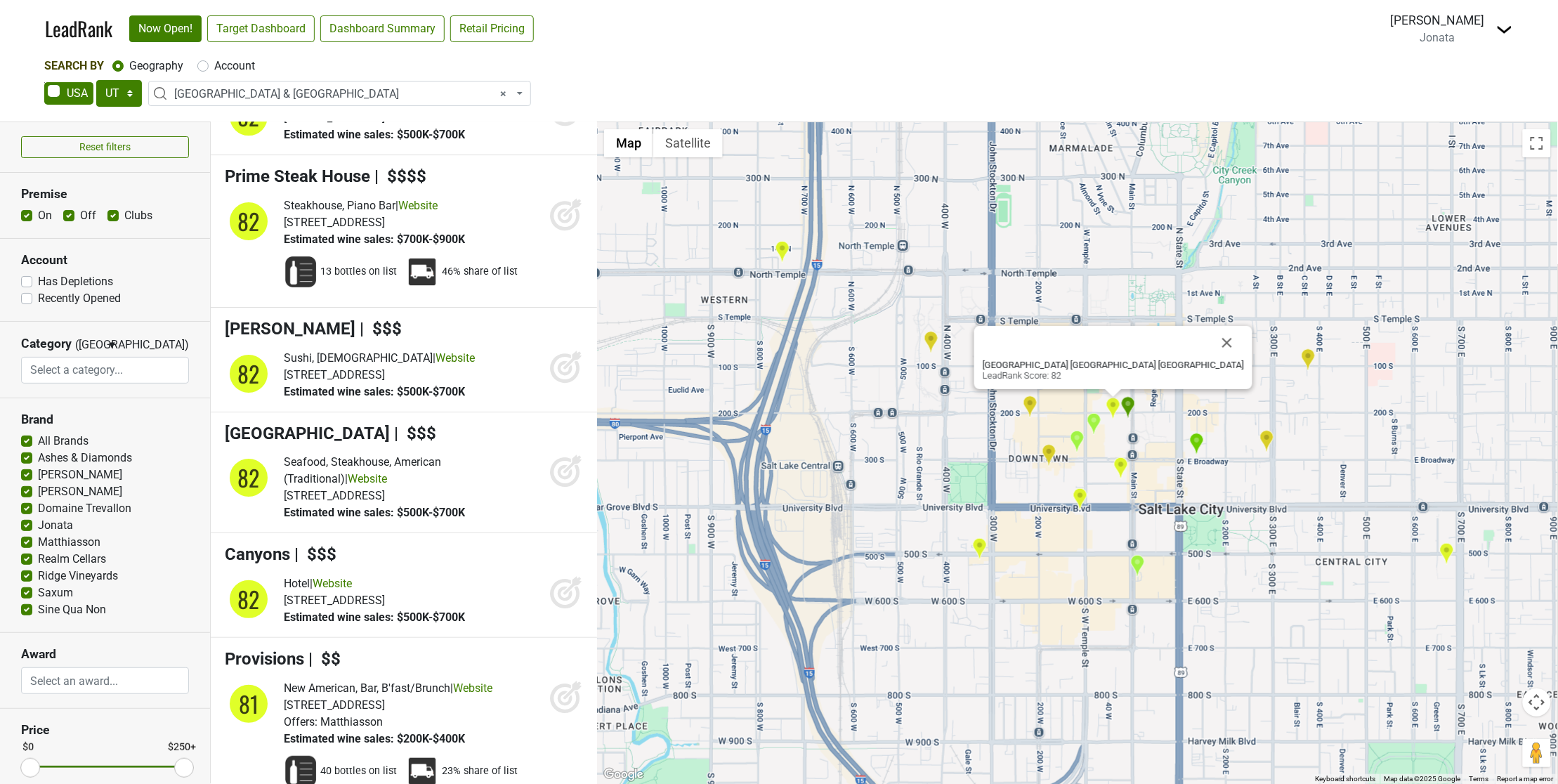
scroll to position [8199, 0]
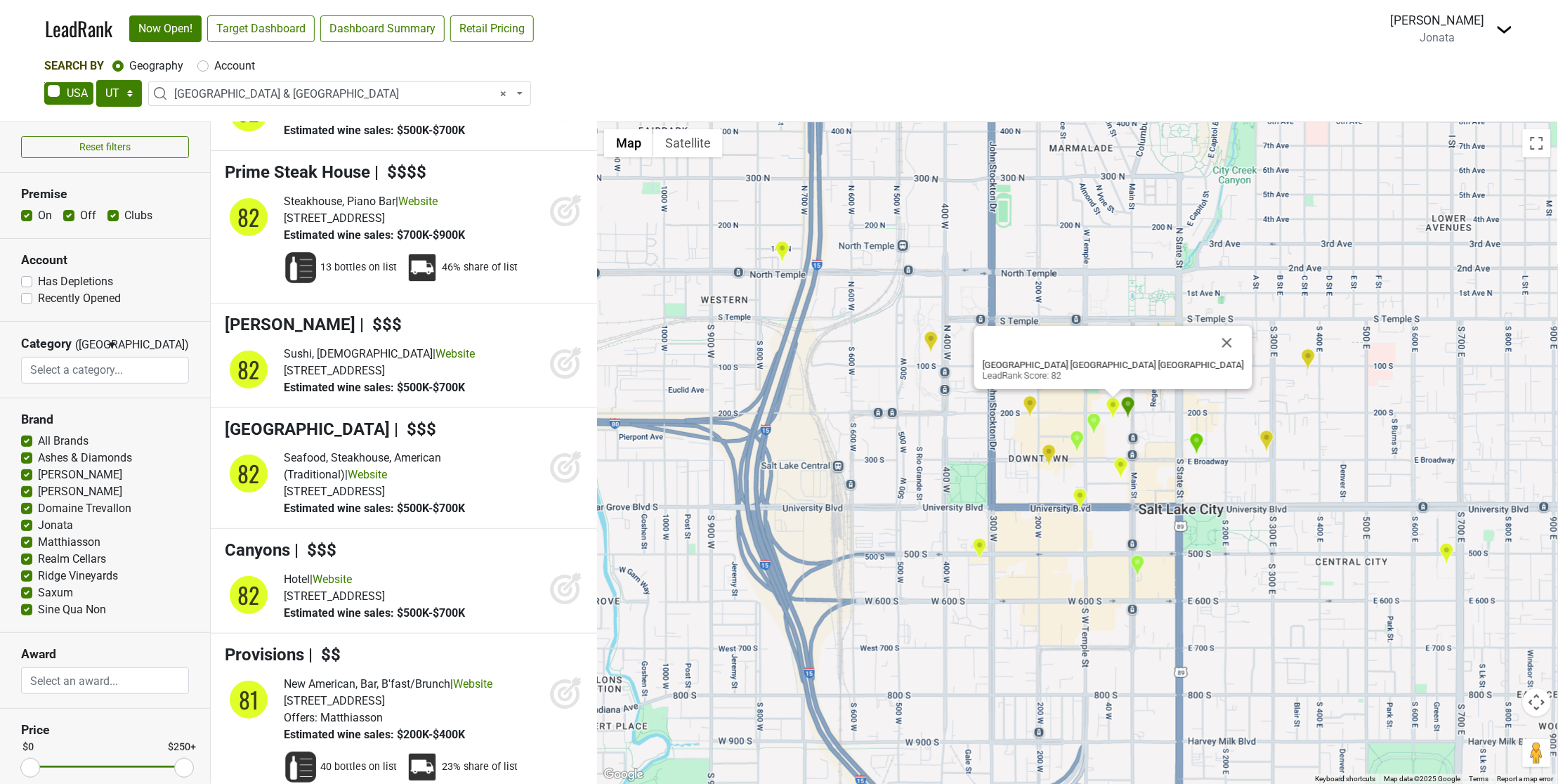
click at [634, 497] on div "Kimpton Hotel Monaco Salt Lake City LeadRank Score: 82" at bounding box center [1078, 453] width 961 height 661
click at [1140, 563] on img "The Grand America Hotel" at bounding box center [1137, 566] width 14 height 23
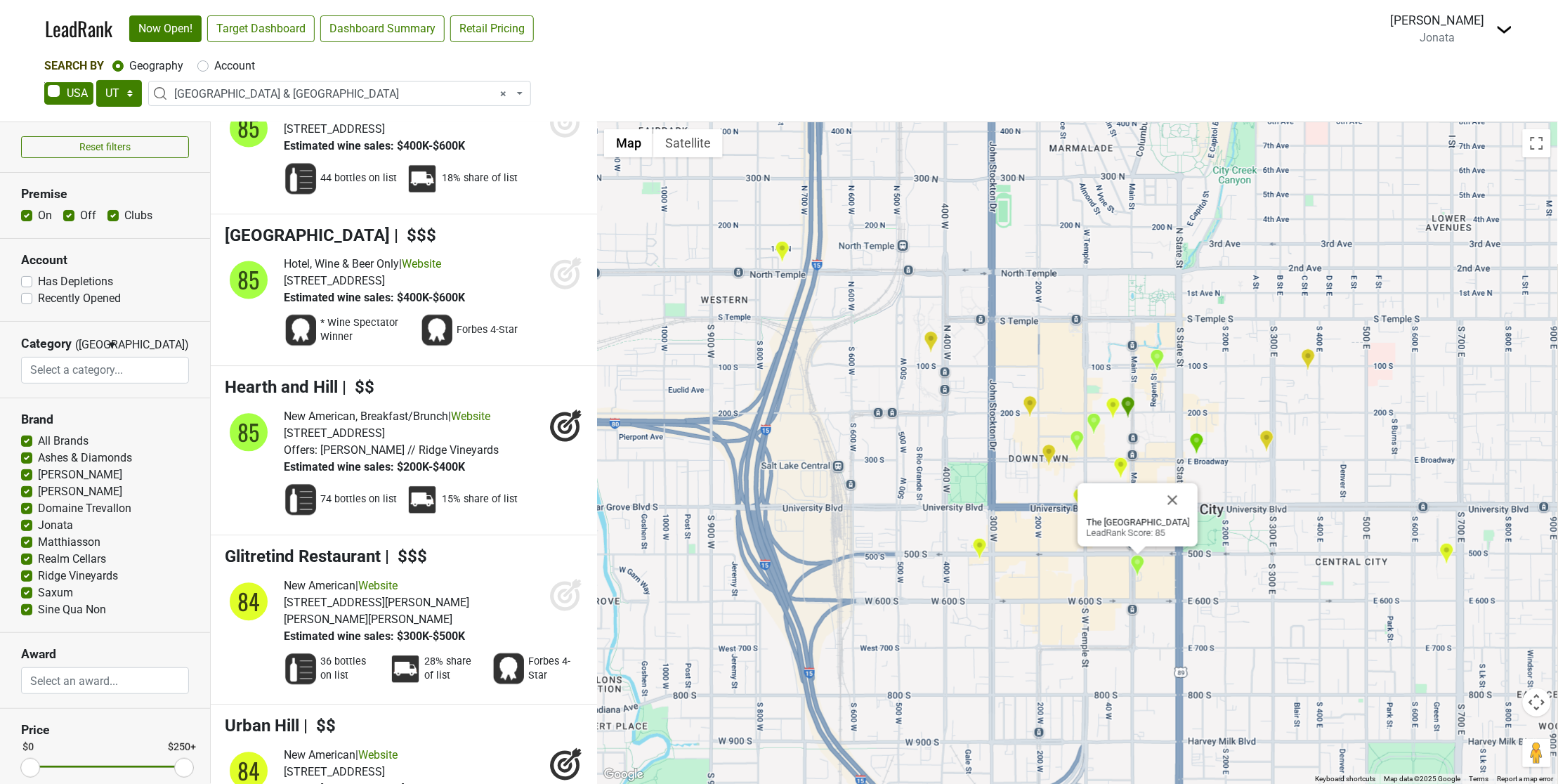
click at [1445, 553] on img "Whole Foods Market" at bounding box center [1446, 553] width 14 height 23
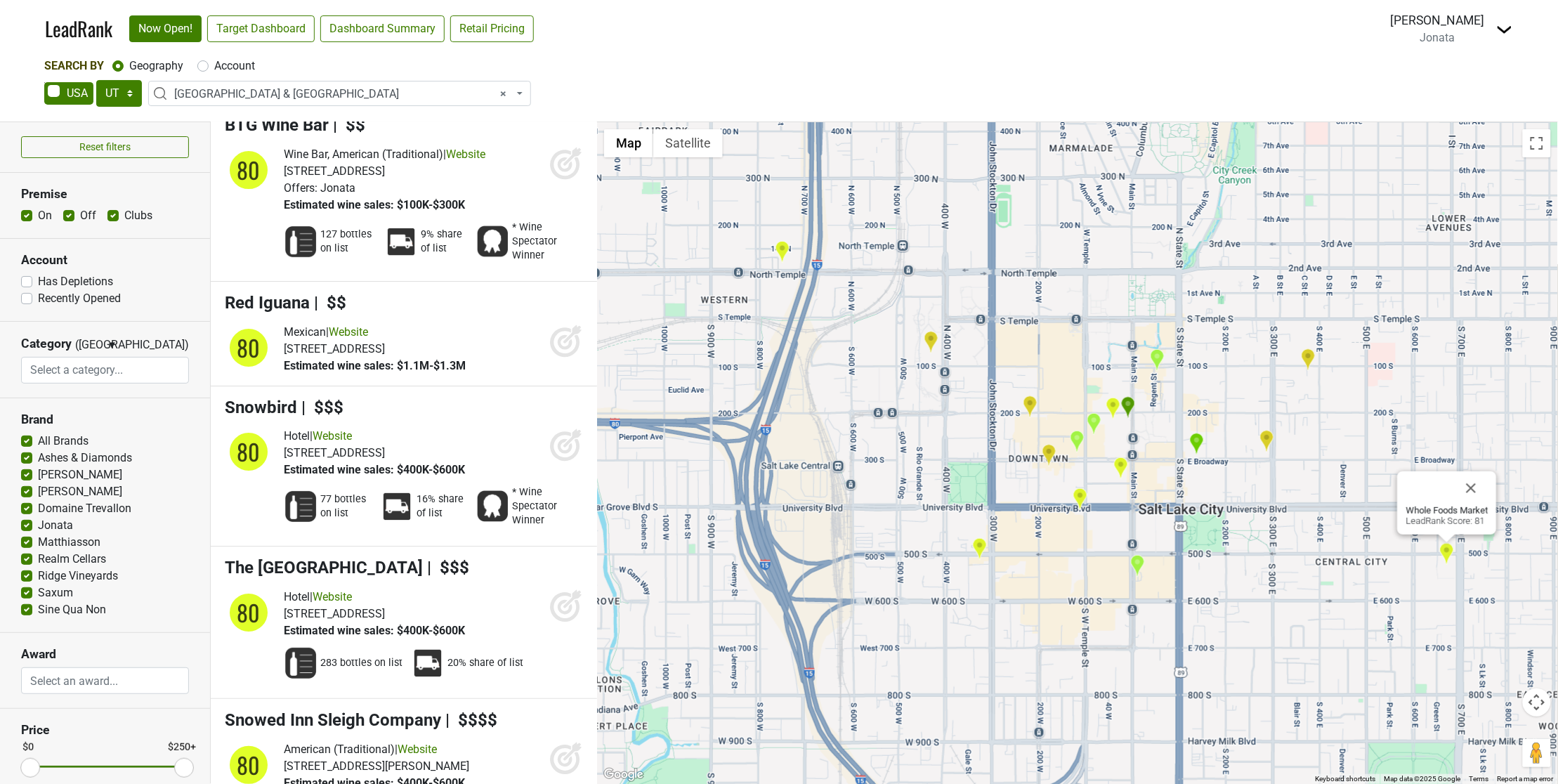
scroll to position [10155, 0]
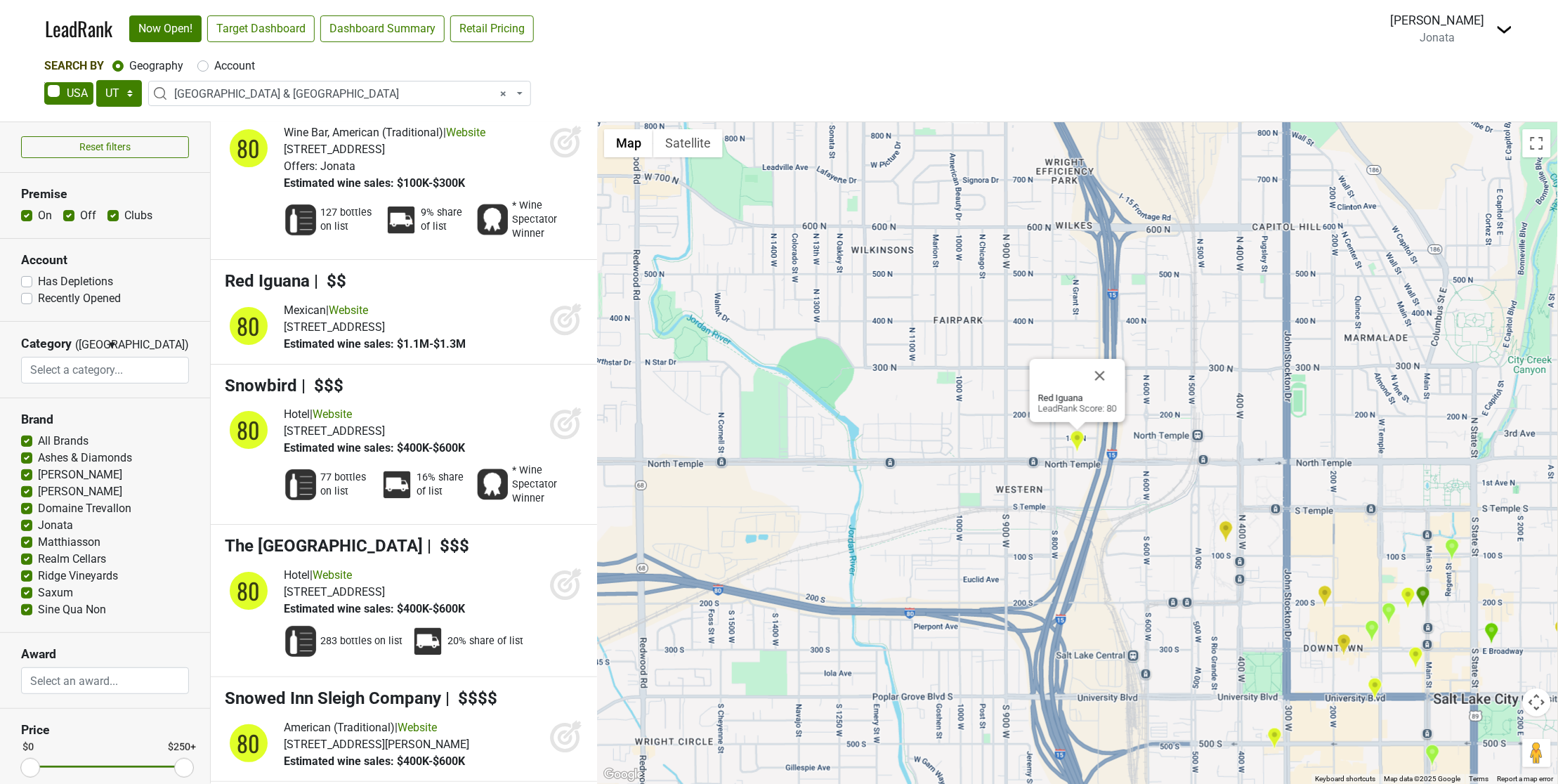
drag, startPoint x: 609, startPoint y: 467, endPoint x: 615, endPoint y: 461, distance: 8.5
click at [609, 467] on div "Red Iguana LeadRank Score: 80" at bounding box center [1078, 453] width 961 height 661
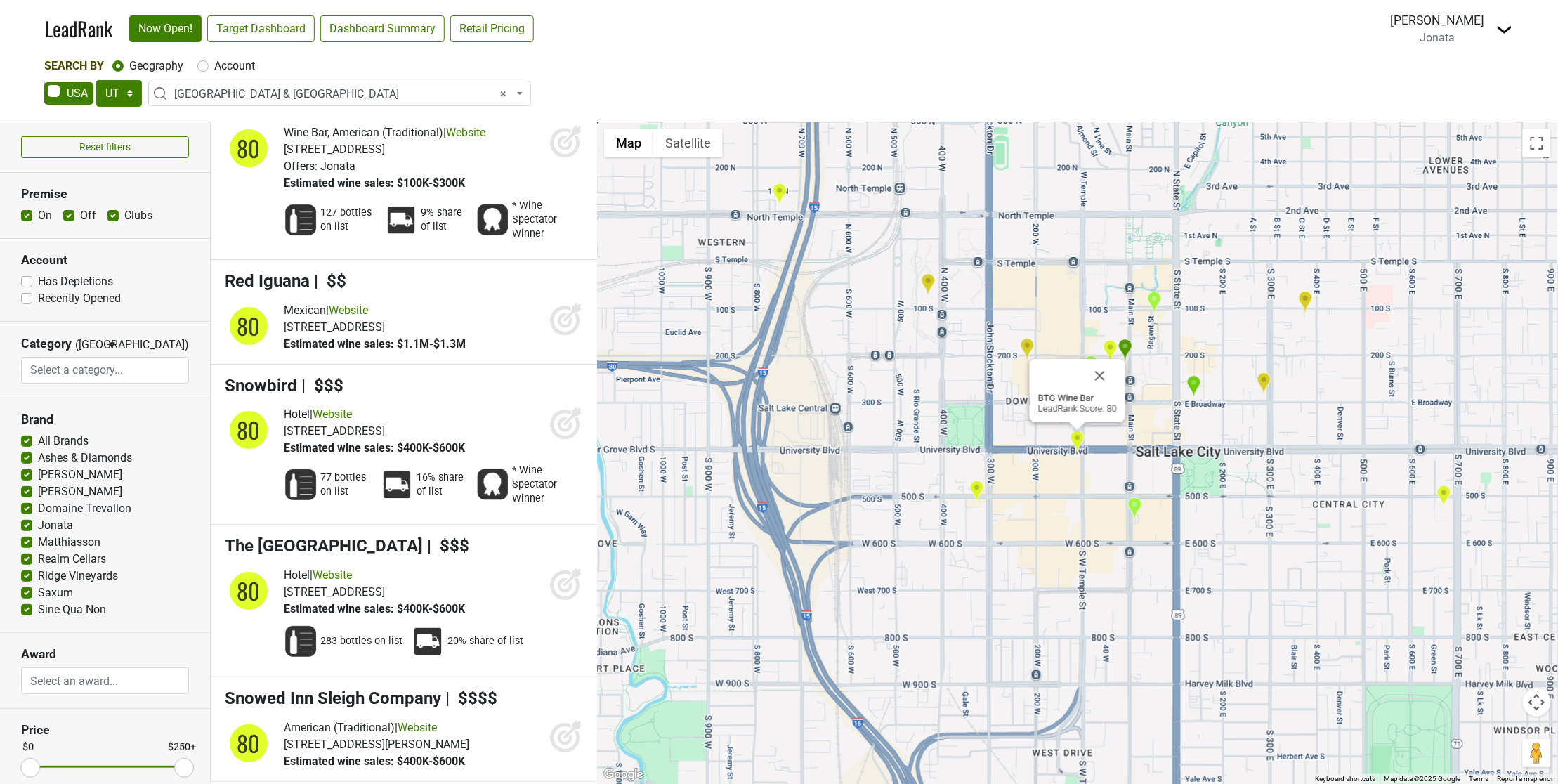
click at [1493, 30] on div "Drew Stapp Jonata Switch to The Hilt Switch to The Paring" at bounding box center [1452, 29] width 123 height 35
click at [1500, 40] on div "Drew Stapp Jonata Switch to The Hilt Switch to The Paring" at bounding box center [1452, 29] width 123 height 35
click at [1503, 32] on img at bounding box center [1505, 30] width 17 height 17
click at [1444, 59] on link "Switch to The Hilt" at bounding box center [1444, 57] width 137 height 23
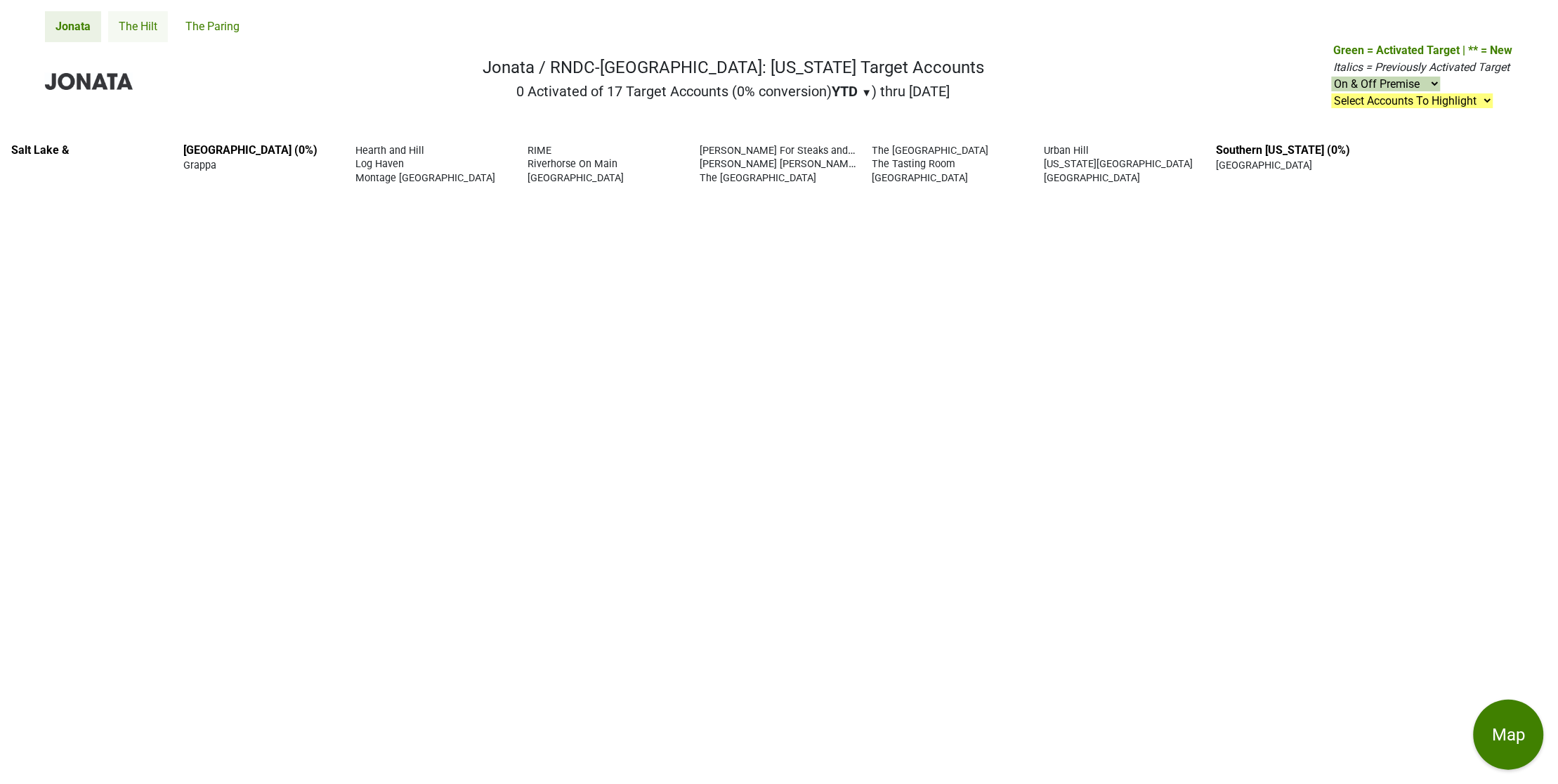
click at [132, 33] on link "The Hilt" at bounding box center [138, 27] width 59 height 31
click at [81, 26] on link "Jonata" at bounding box center [73, 27] width 56 height 31
click at [120, 23] on link "The Hilt" at bounding box center [138, 27] width 59 height 31
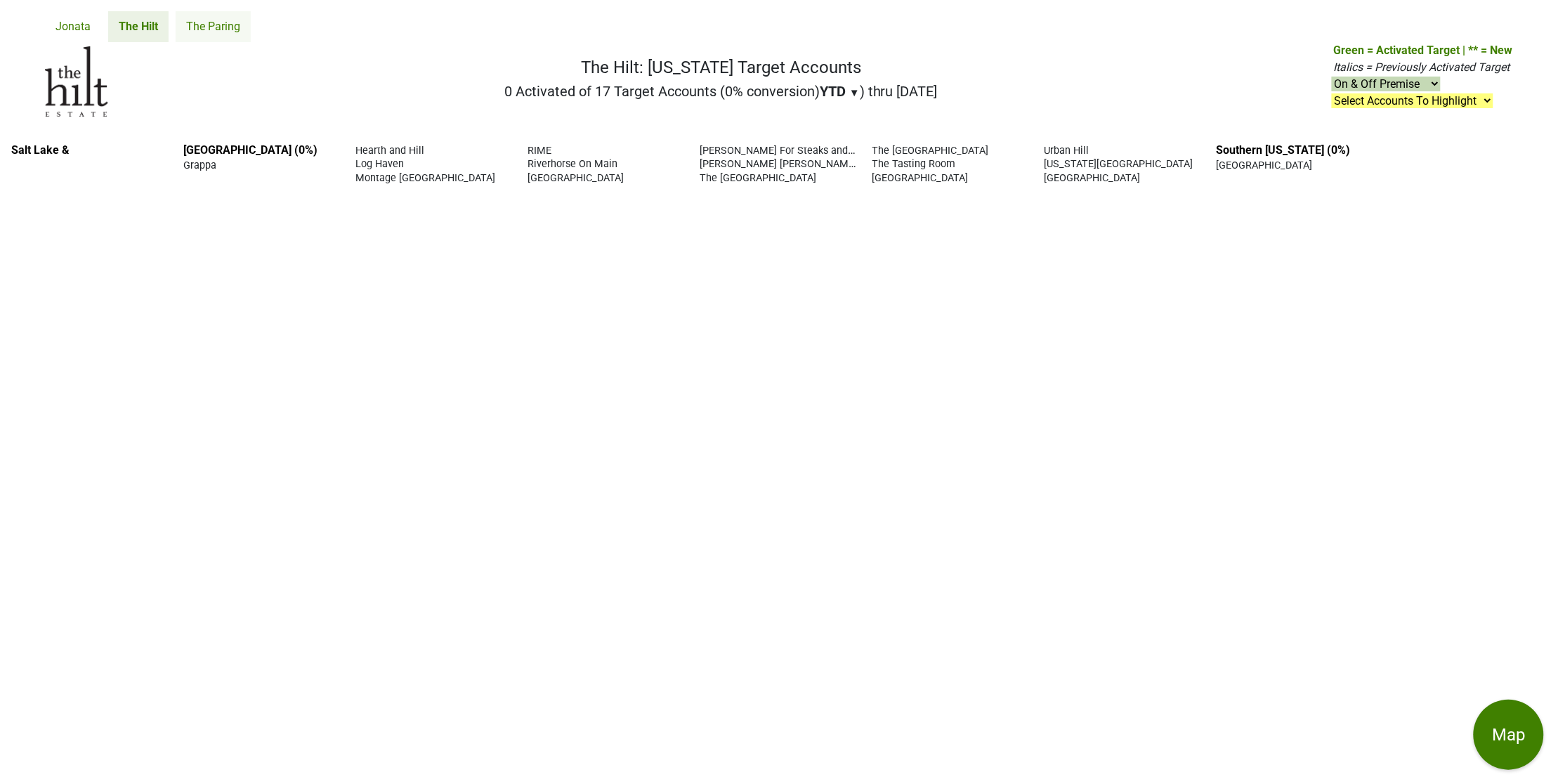
click at [197, 19] on link "The Paring" at bounding box center [213, 27] width 75 height 31
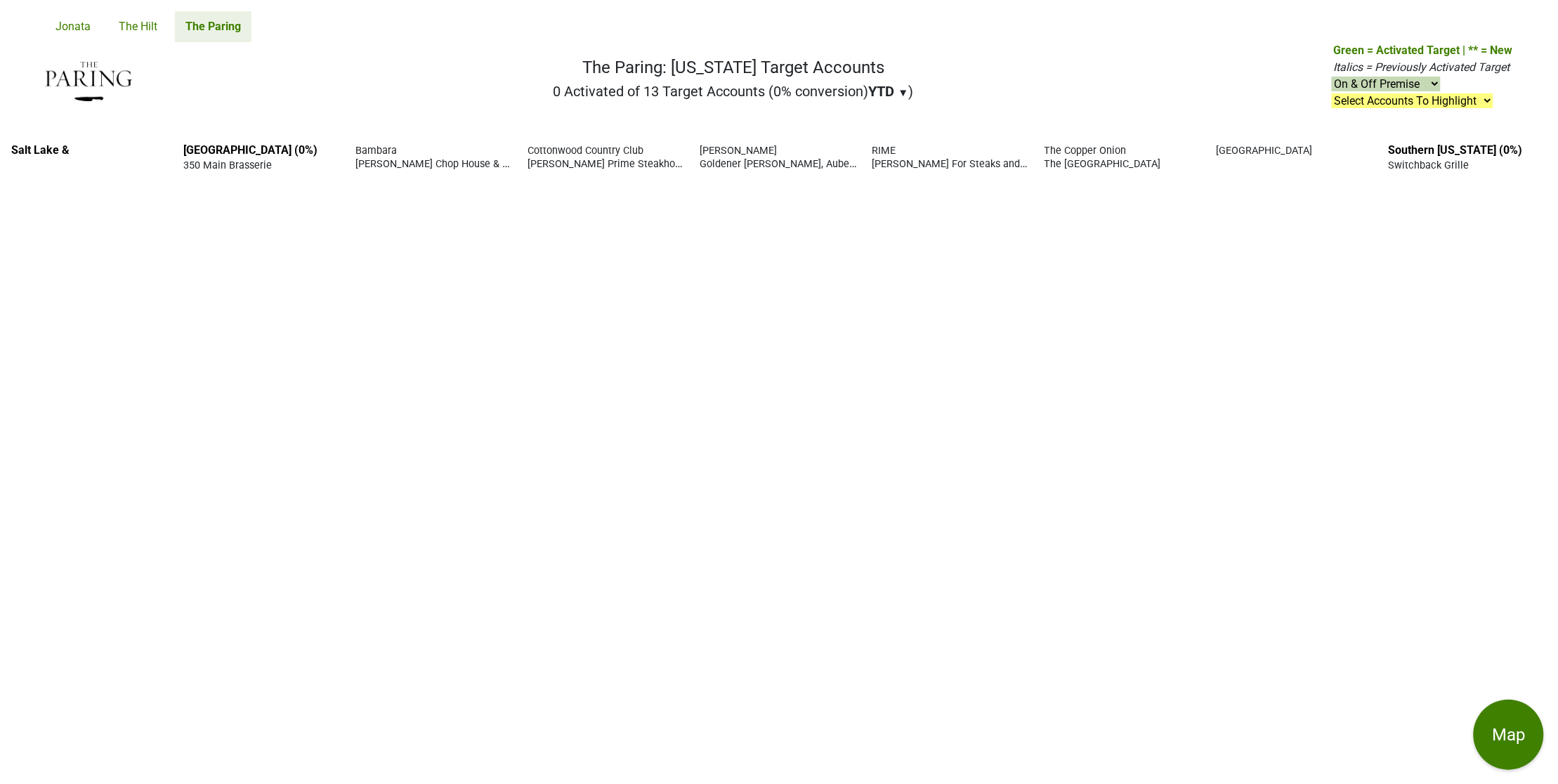
click at [1438, 81] on select "On & Off Premise On Premise Off Premise Country Clubs Only" at bounding box center [1386, 84] width 109 height 14
click at [132, 23] on link "The Hilt" at bounding box center [138, 27] width 59 height 31
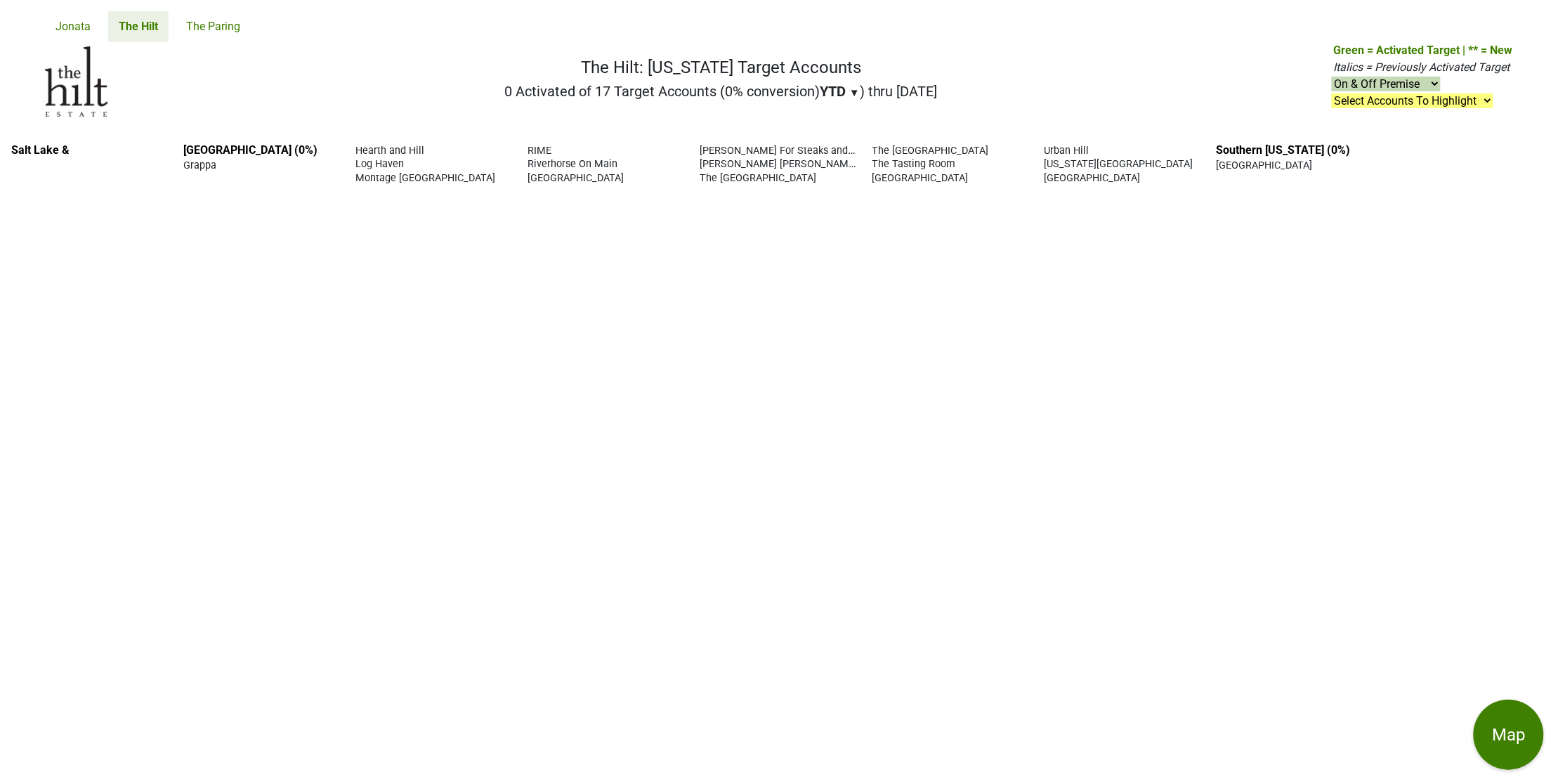
drag, startPoint x: 1029, startPoint y: 179, endPoint x: 11, endPoint y: 164, distance: 1018.1
click at [11, 164] on section "Salt Lake & [GEOGRAPHIC_DATA] (0%) Grappa [GEOGRAPHIC_DATA] and Hill [GEOGRAPHI…" at bounding box center [607, 164] width 1192 height 41
copy section "Grappa [GEOGRAPHIC_DATA] [GEOGRAPHIC_DATA] [GEOGRAPHIC_DATA] [GEOGRAPHIC_DATA] …"
drag, startPoint x: 81, startPoint y: 32, endPoint x: 81, endPoint y: 42, distance: 10.0
click at [81, 32] on link "Jonata" at bounding box center [73, 27] width 56 height 31
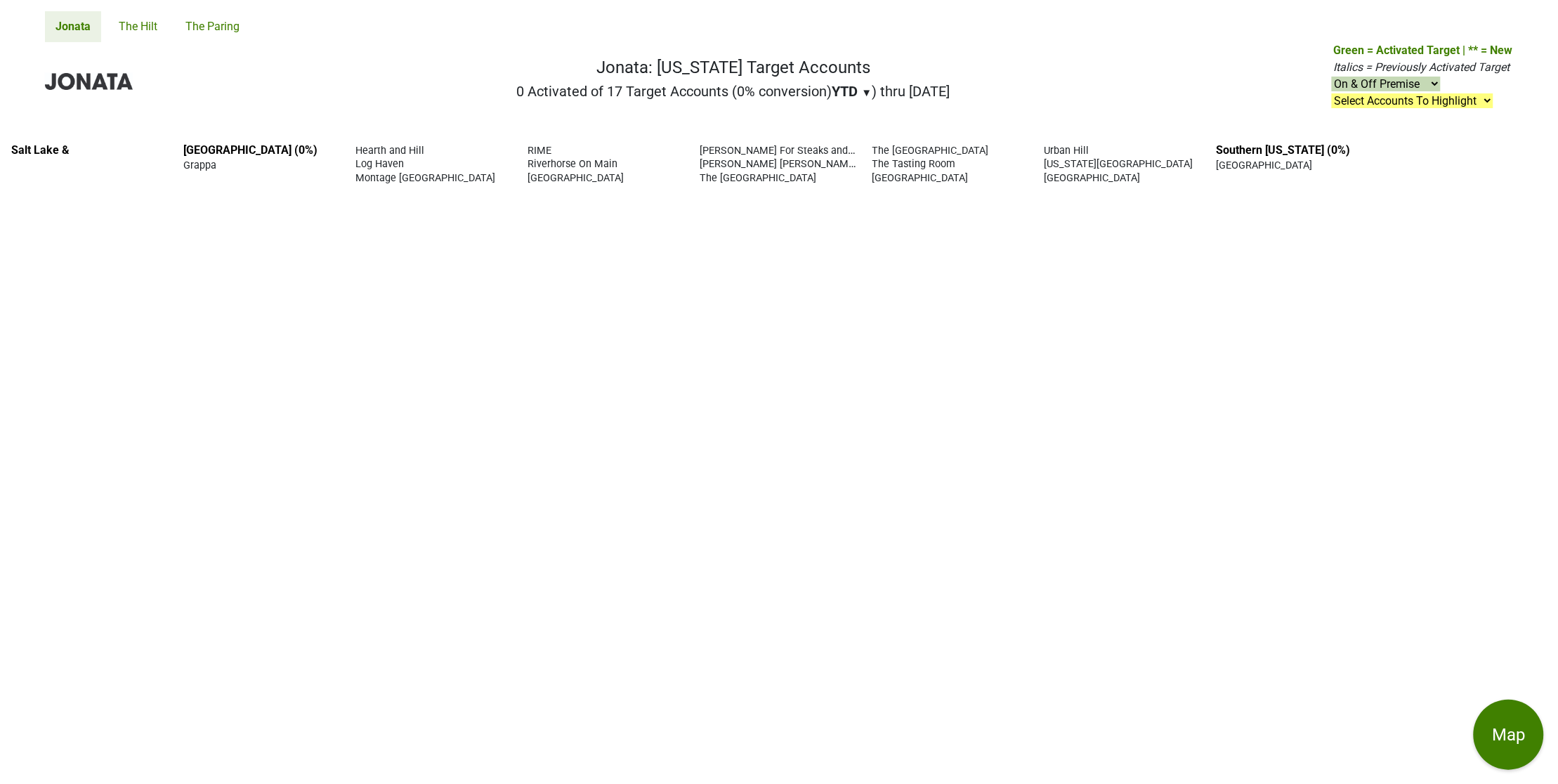
drag, startPoint x: 1031, startPoint y: 177, endPoint x: -2, endPoint y: 172, distance: 1033.0
click at [0, 172] on html "Please turn your device to landscape mode for the best experience. Jonata The H…" at bounding box center [779, 392] width 1558 height 784
copy section "Grappa Hearth and Hill Log Haven Montage Deer Valley RIME Riverhorse On Main Sn…"
drag, startPoint x: 532, startPoint y: 457, endPoint x: 556, endPoint y: 458, distance: 24.0
click at [535, 458] on div "Salt Lake & Northern UT (0%) Grappa Hearth and Hill Log Haven Montage Deer Vall…" at bounding box center [779, 457] width 1558 height 652
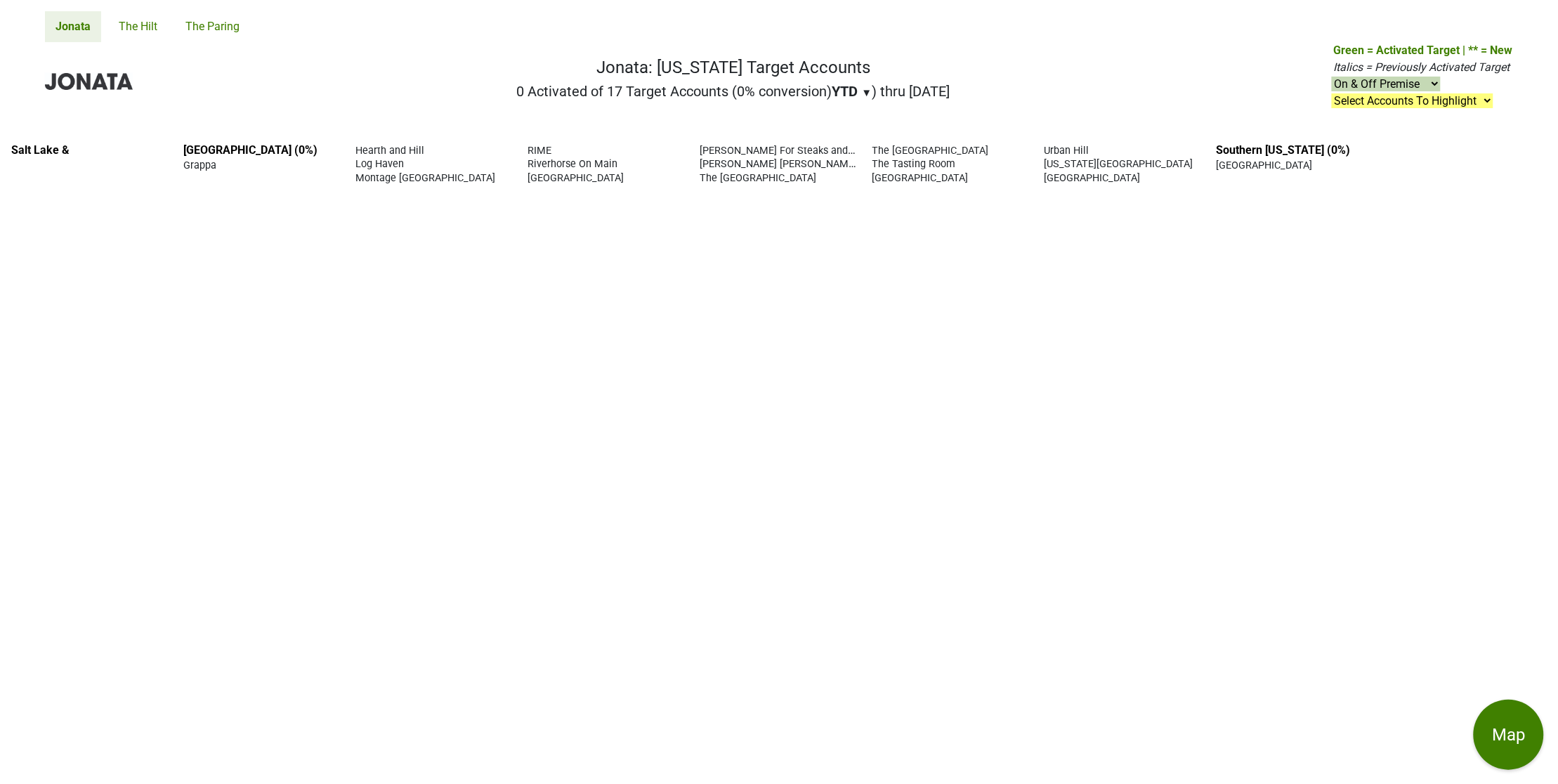
click at [611, 535] on div "Salt Lake & Northern UT (0%) Grappa Hearth and Hill Log Haven Montage Deer Vall…" at bounding box center [779, 457] width 1558 height 652
drag, startPoint x: 514, startPoint y: 493, endPoint x: 522, endPoint y: 495, distance: 8.2
click at [522, 495] on div "Salt Lake & Northern UT (0%) Grappa Hearth and Hill Log Haven Montage Deer Vall…" at bounding box center [779, 457] width 1558 height 652
click at [140, 23] on link "The Hilt" at bounding box center [138, 27] width 59 height 31
click at [72, 23] on link "Jonata" at bounding box center [73, 27] width 56 height 31
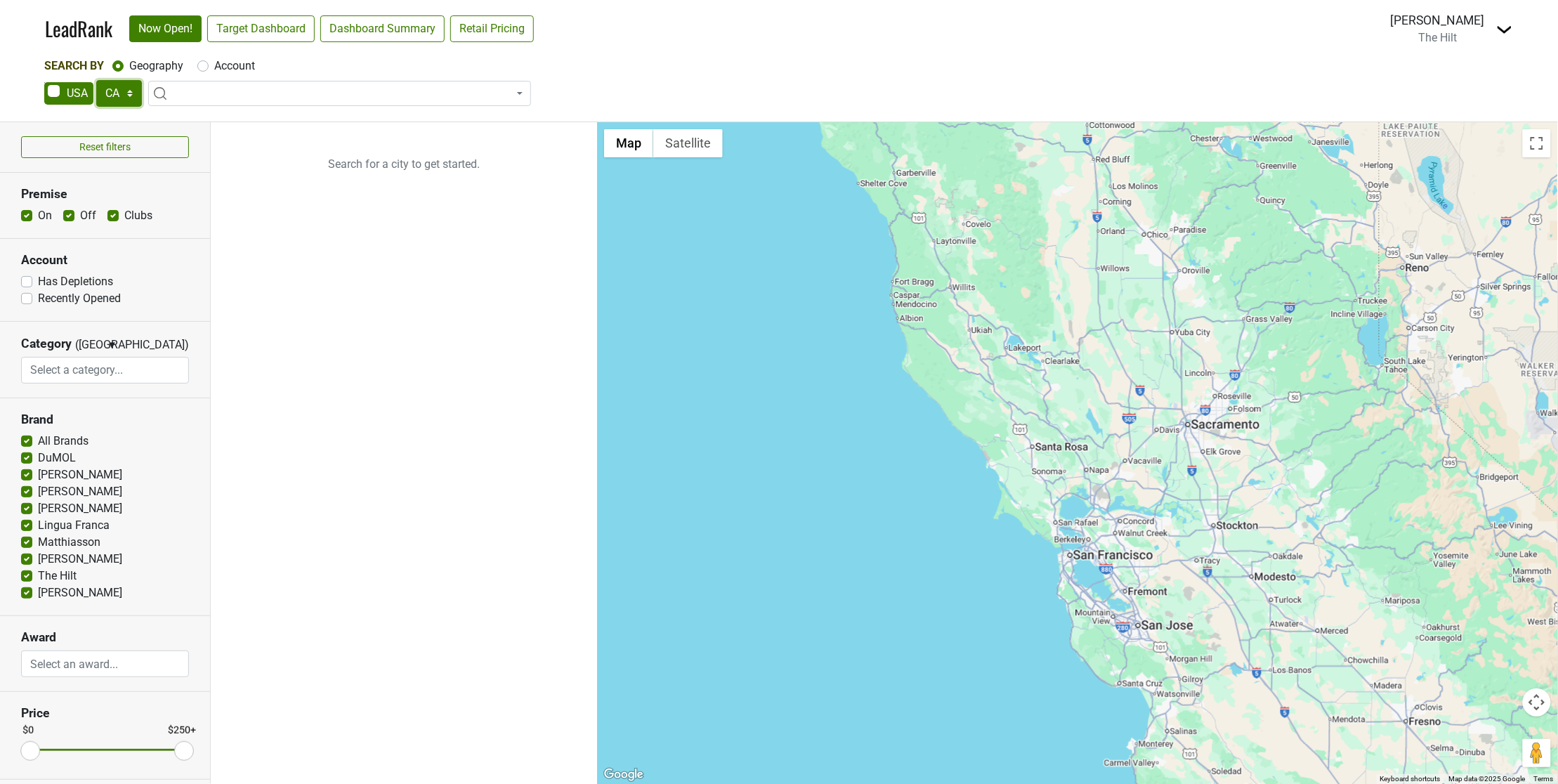
click at [120, 95] on select "AK AL AR AZ CA CO CT DC DE FL [GEOGRAPHIC_DATA] HI IA ID IL IN KS [GEOGRAPHIC_D…" at bounding box center [119, 93] width 46 height 27
select select "UT"
click at [96, 80] on select "AK AL AR AZ CA CO CT DC DE FL [GEOGRAPHIC_DATA] HI IA ID IL IN KS [GEOGRAPHIC_D…" at bounding box center [119, 93] width 46 height 27
click at [211, 116] on input "search" at bounding box center [340, 120] width 376 height 24
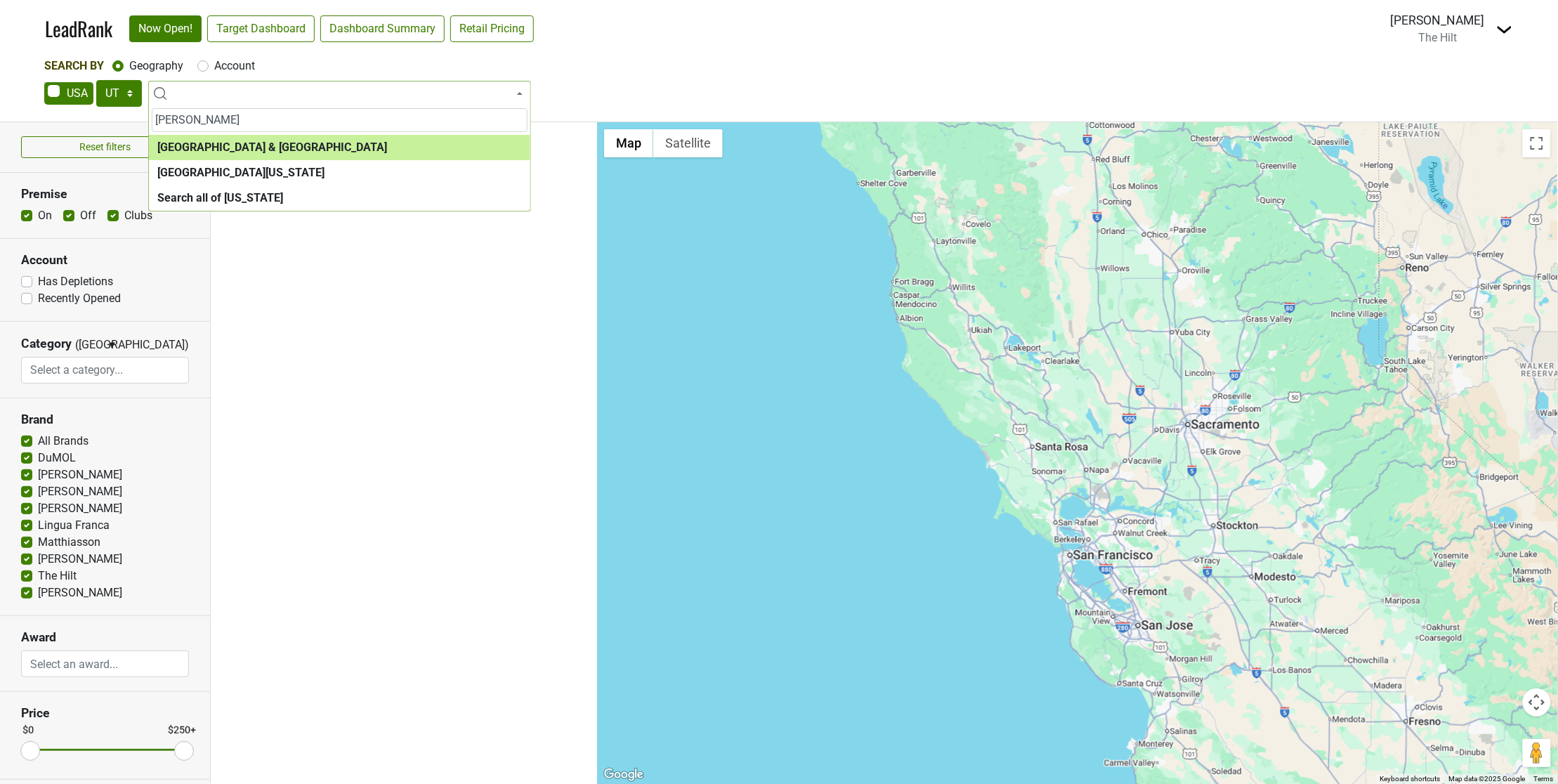
type input "[PERSON_NAME]"
select select "1089"
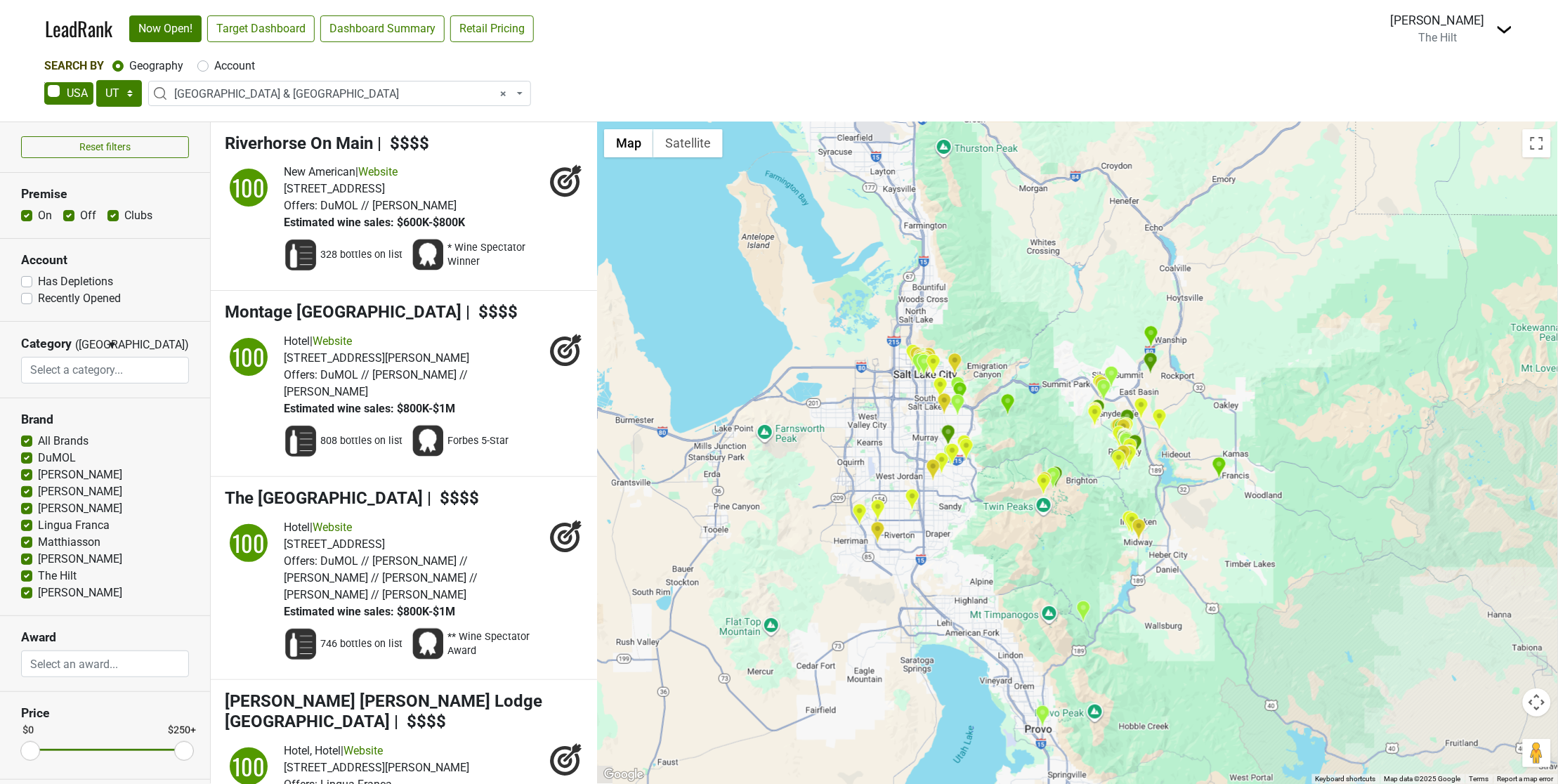
drag, startPoint x: 766, startPoint y: 466, endPoint x: 968, endPoint y: 553, distance: 219.9
click at [968, 553] on div at bounding box center [1078, 453] width 961 height 661
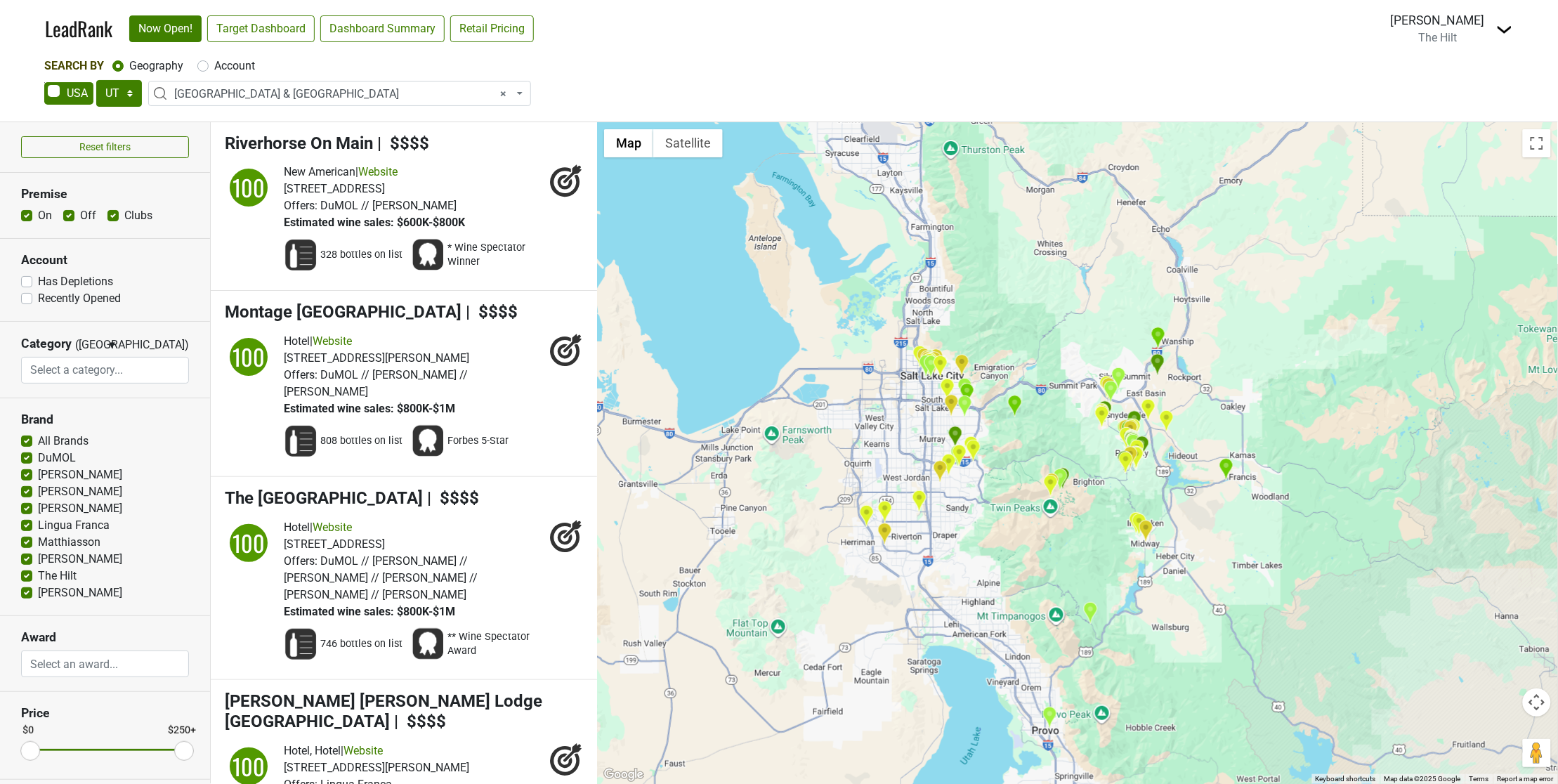
click at [927, 392] on div at bounding box center [1078, 453] width 961 height 661
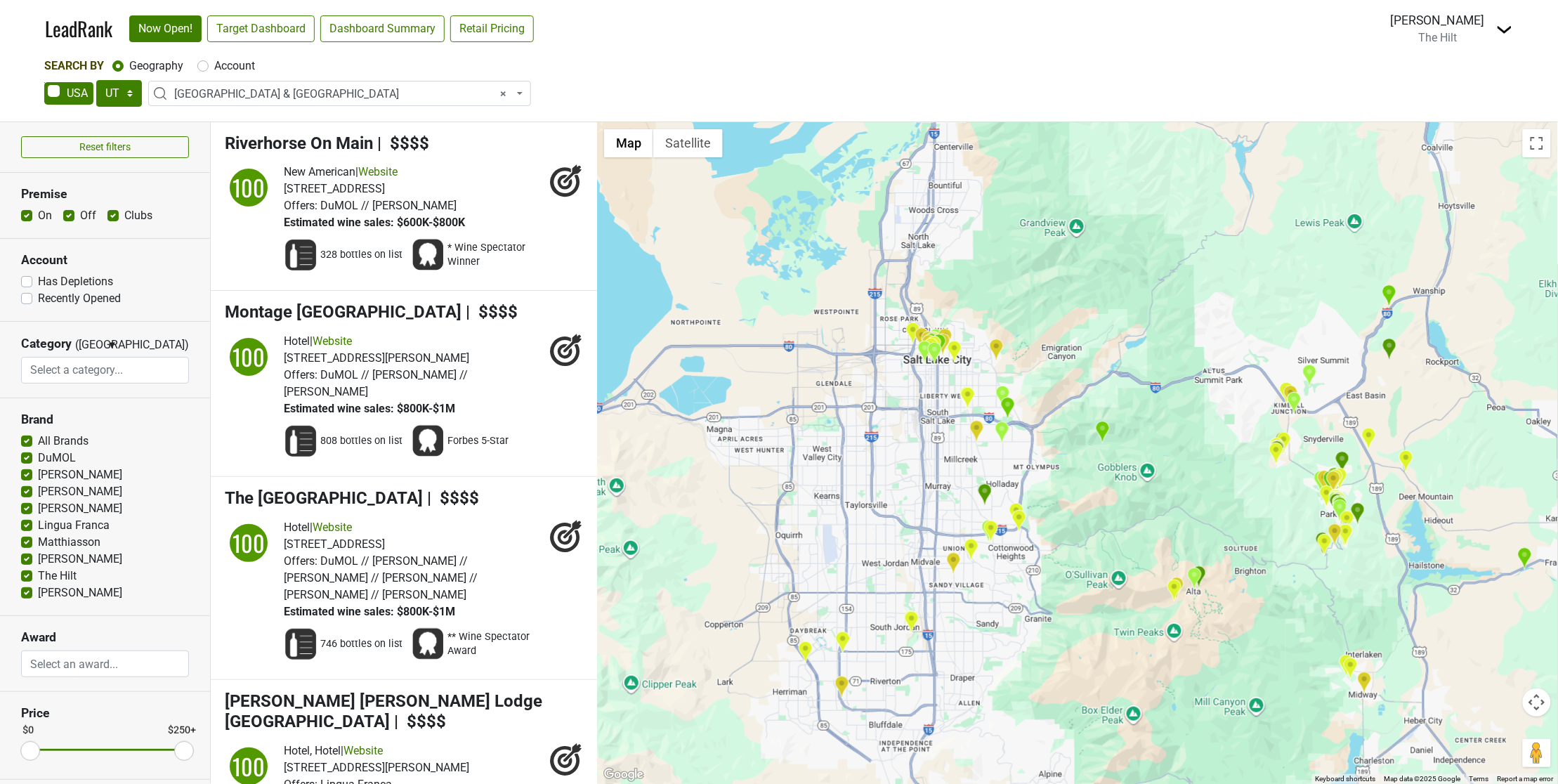
click at [985, 494] on img "Cottonwood Country Club" at bounding box center [985, 495] width 14 height 23
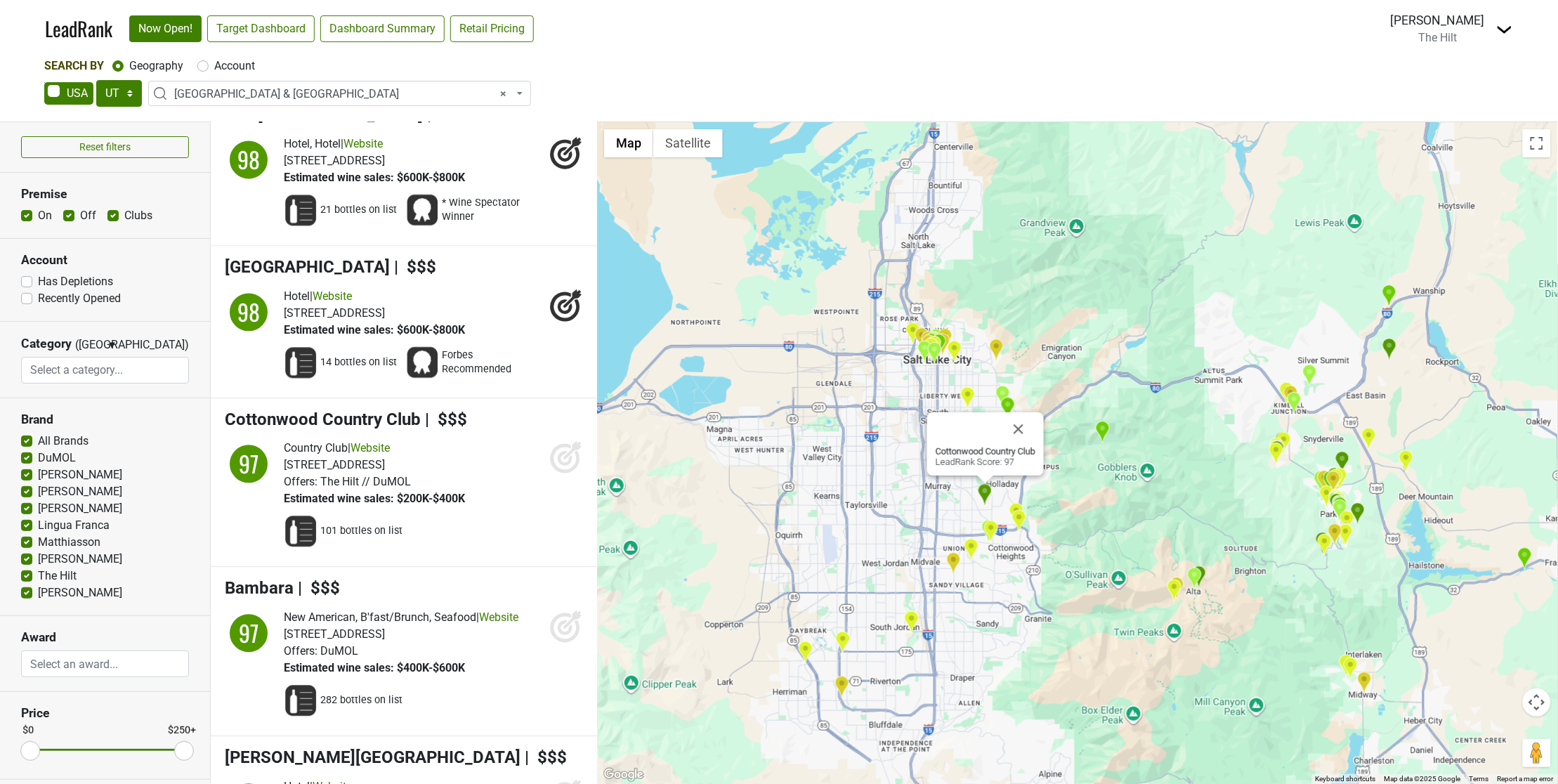
scroll to position [1340, 0]
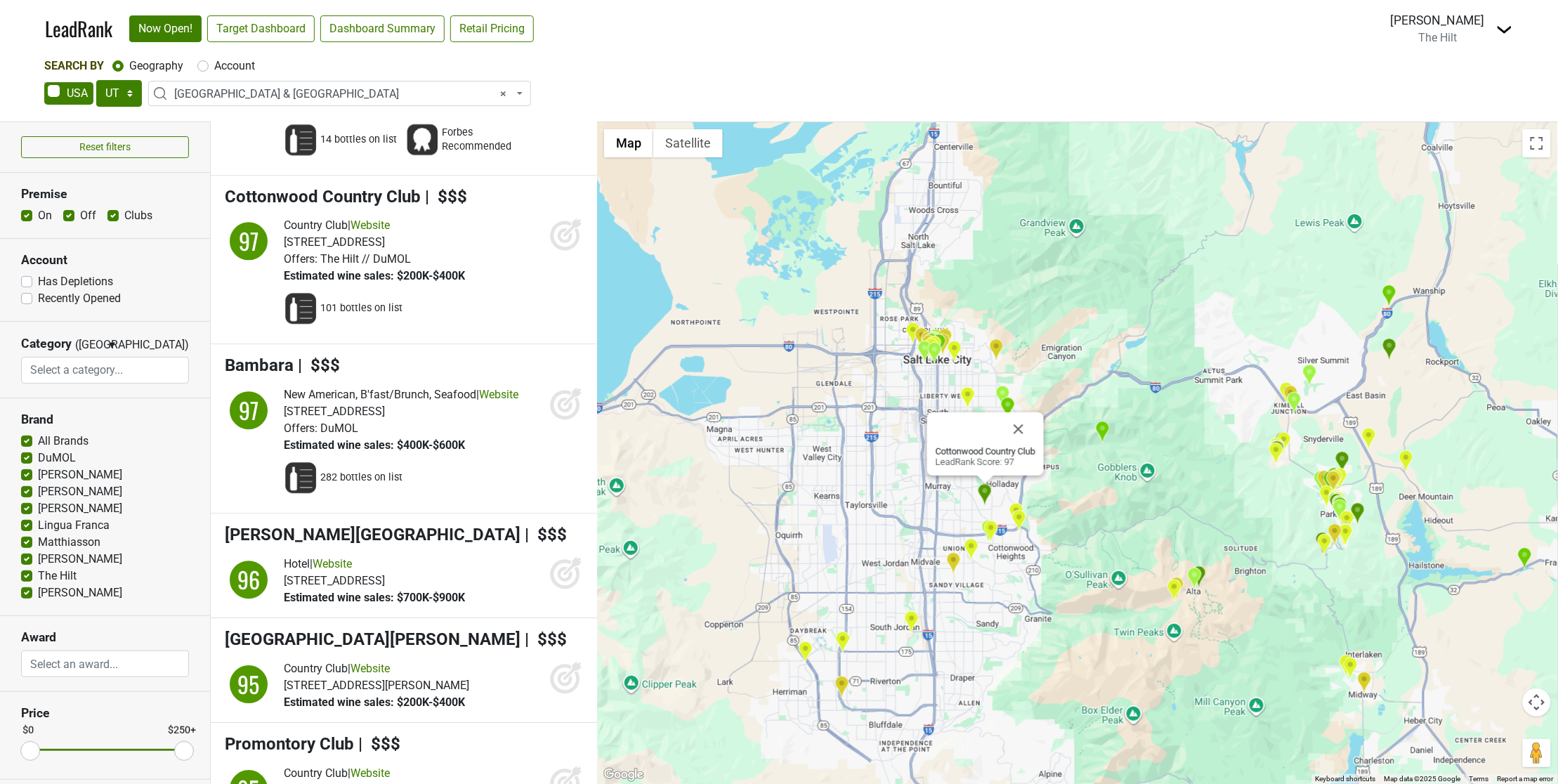
click at [896, 430] on div "Cottonwood Country Club LeadRank Score: 97" at bounding box center [1078, 453] width 961 height 661
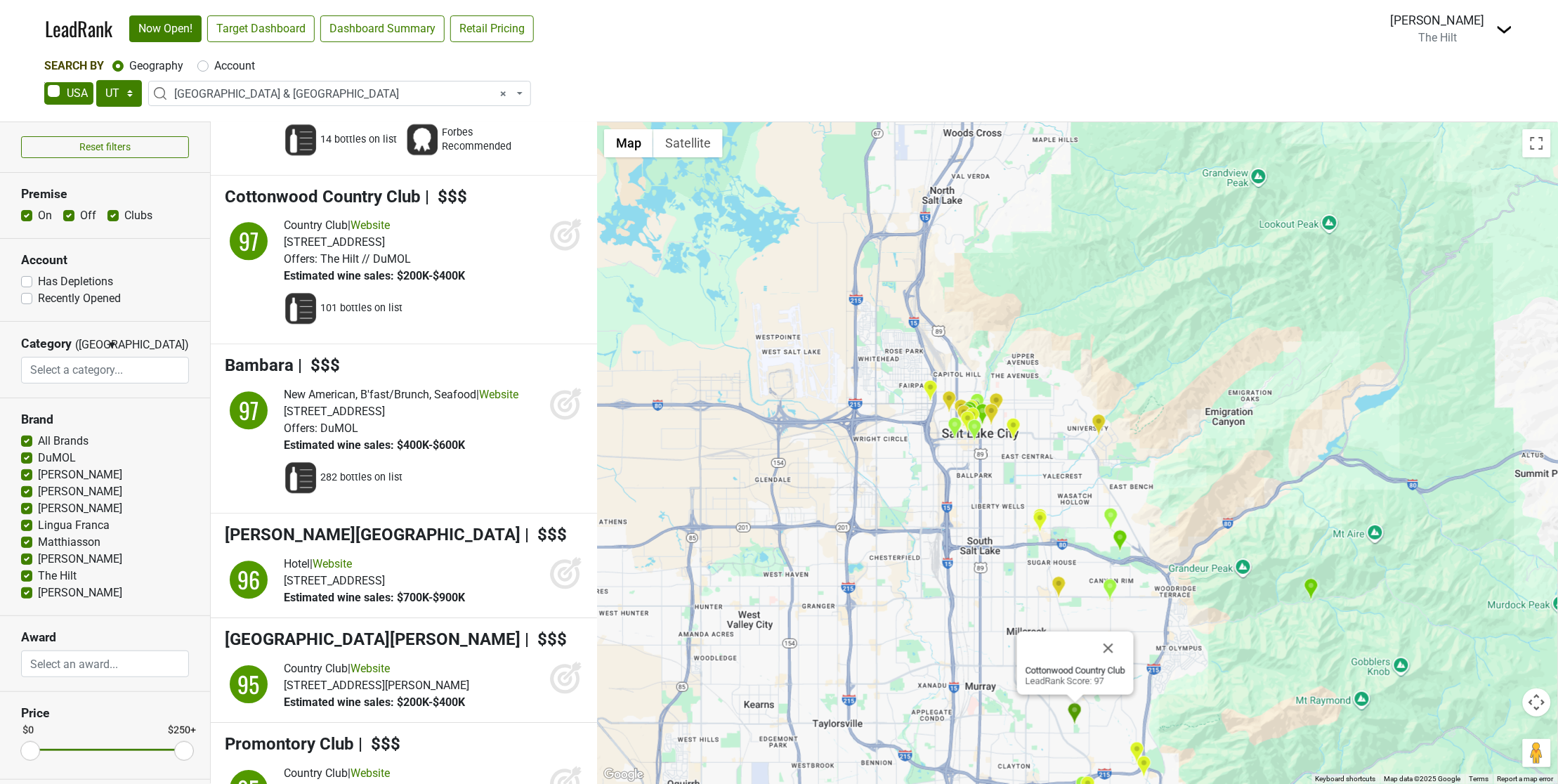
drag, startPoint x: 903, startPoint y: 377, endPoint x: 903, endPoint y: 551, distance: 174.0
click at [903, 551] on div "Cottonwood Country Club LeadRank Score: 97" at bounding box center [1078, 453] width 961 height 661
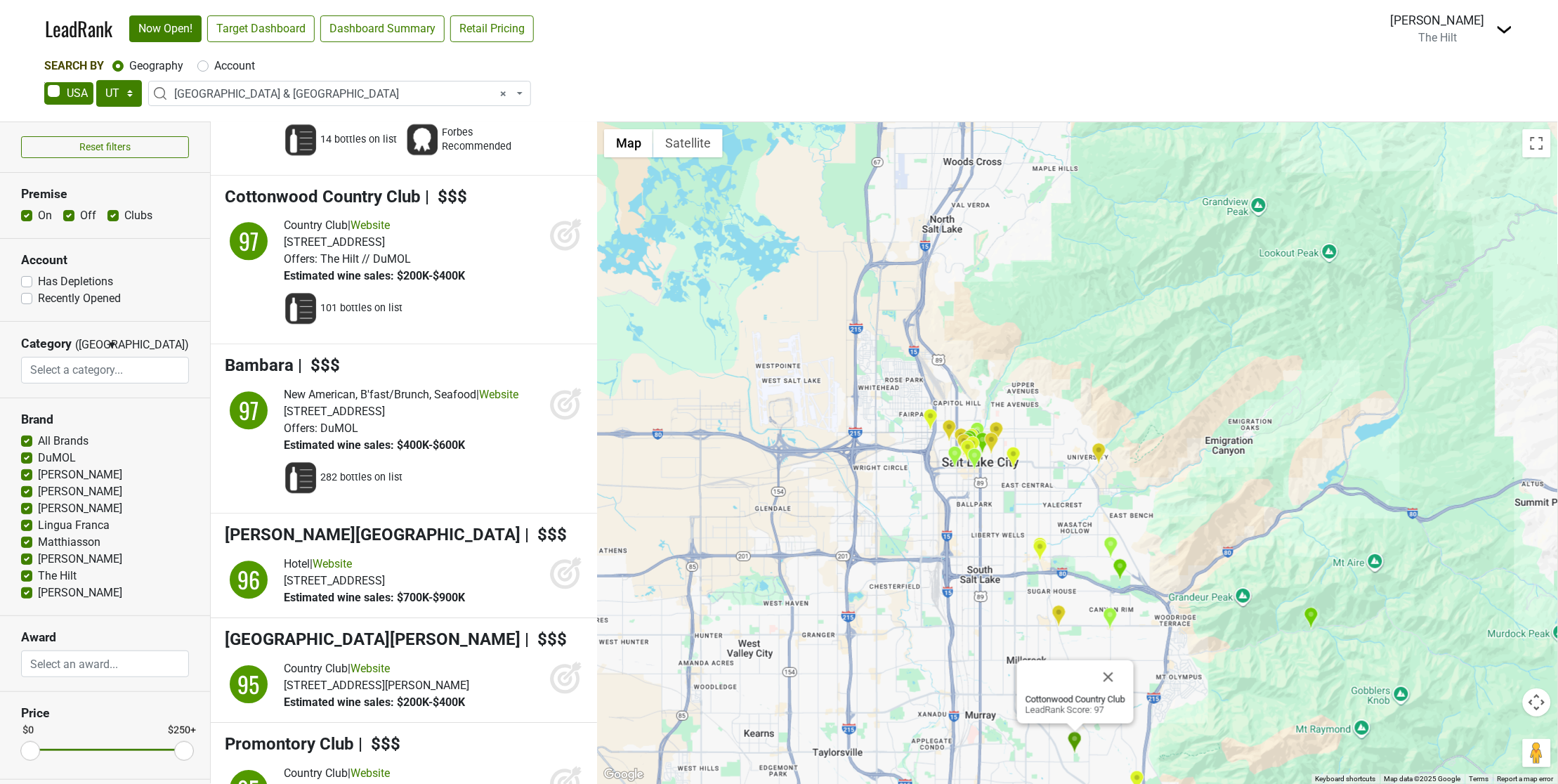
click at [992, 492] on div "Cottonwood Country Club LeadRank Score: 97" at bounding box center [1078, 453] width 961 height 661
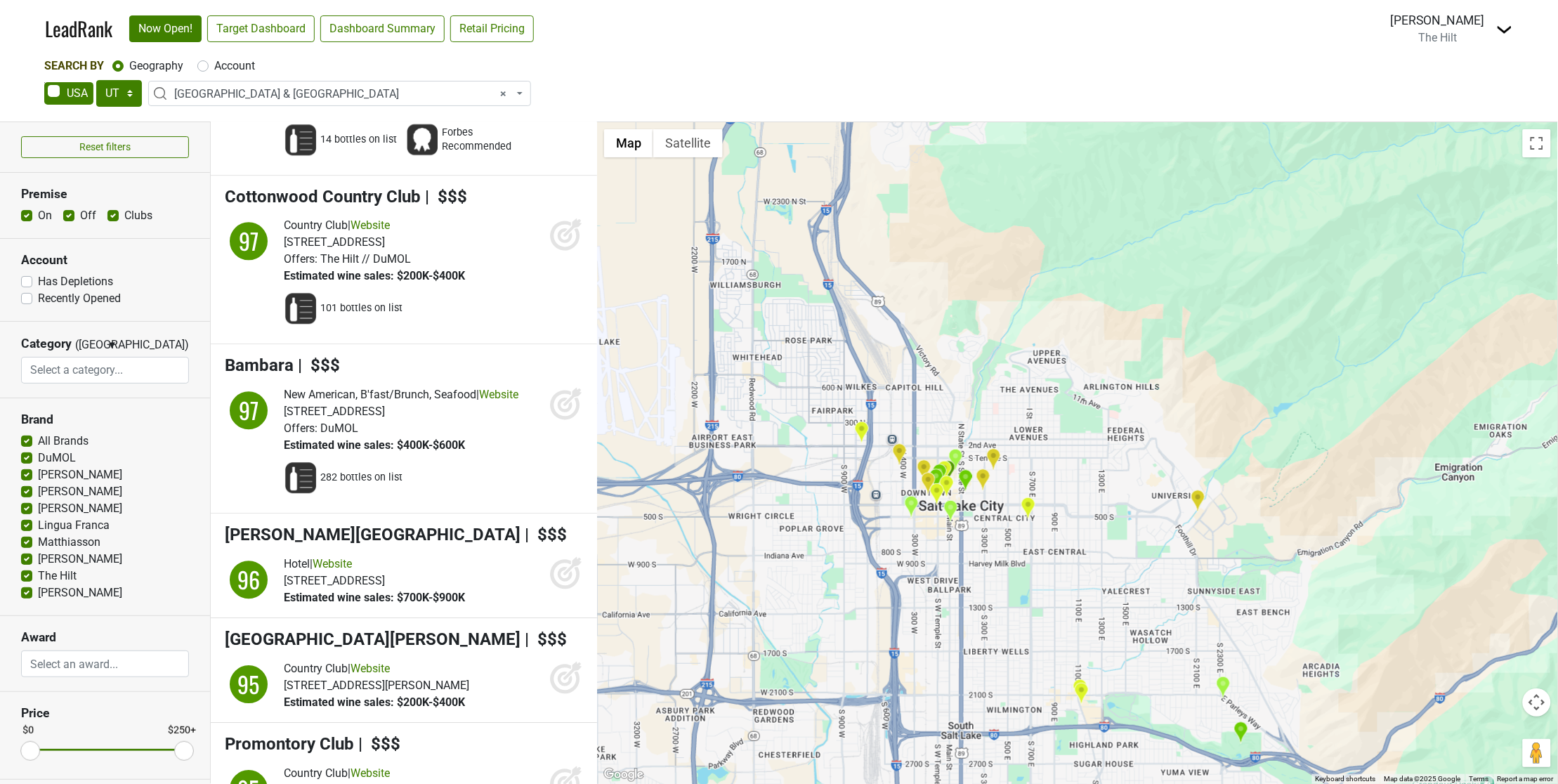
drag, startPoint x: 1023, startPoint y: 465, endPoint x: 1016, endPoint y: 537, distance: 72.3
click at [1016, 540] on div "Cottonwood Country Club LeadRank Score: 97" at bounding box center [1078, 453] width 961 height 661
click at [1016, 537] on div "Cottonwood Country Club LeadRank Score: 97" at bounding box center [1078, 453] width 961 height 661
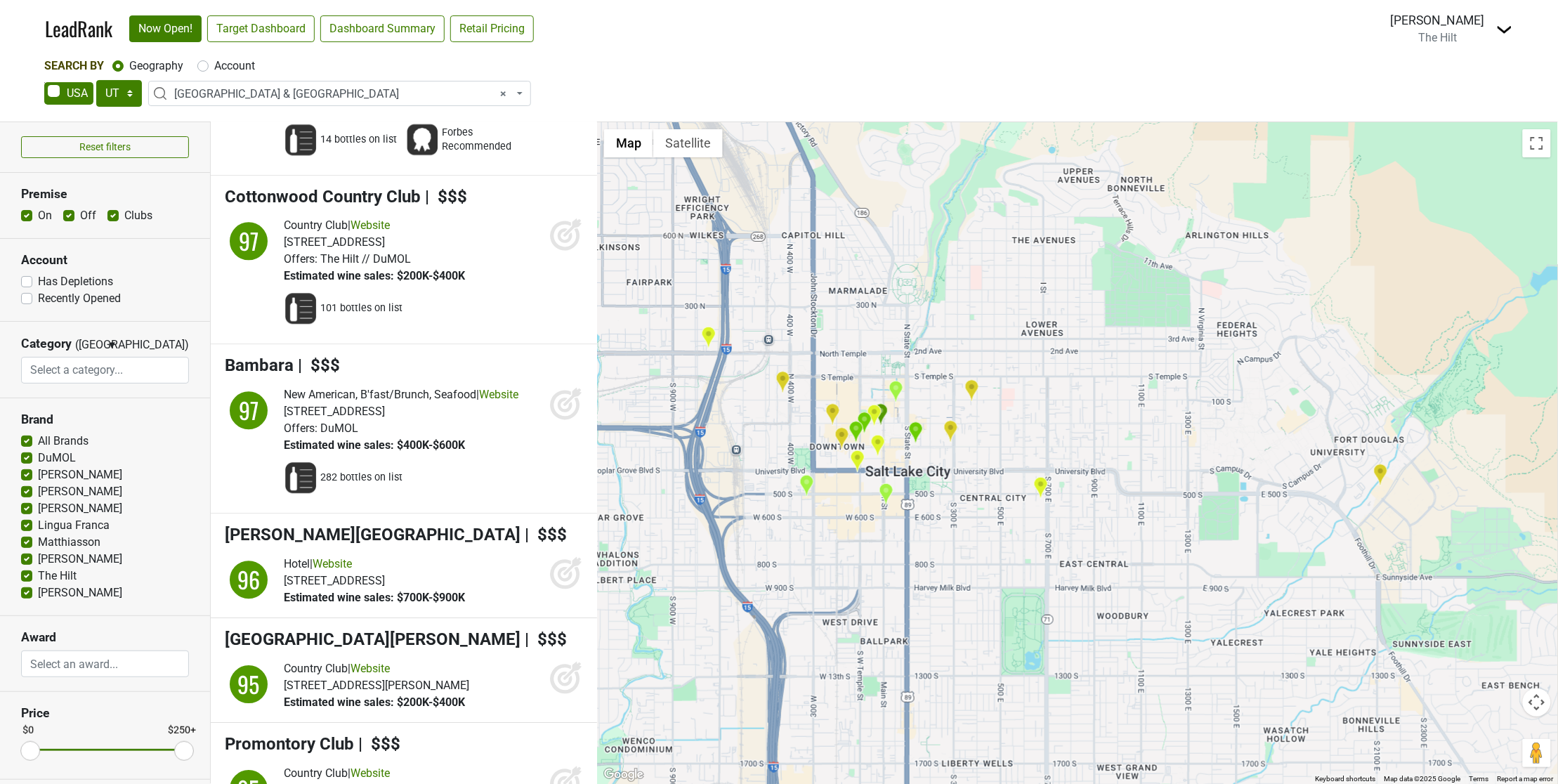
click at [1015, 531] on div "Cottonwood Country Club LeadRank Score: 97" at bounding box center [1078, 453] width 961 height 661
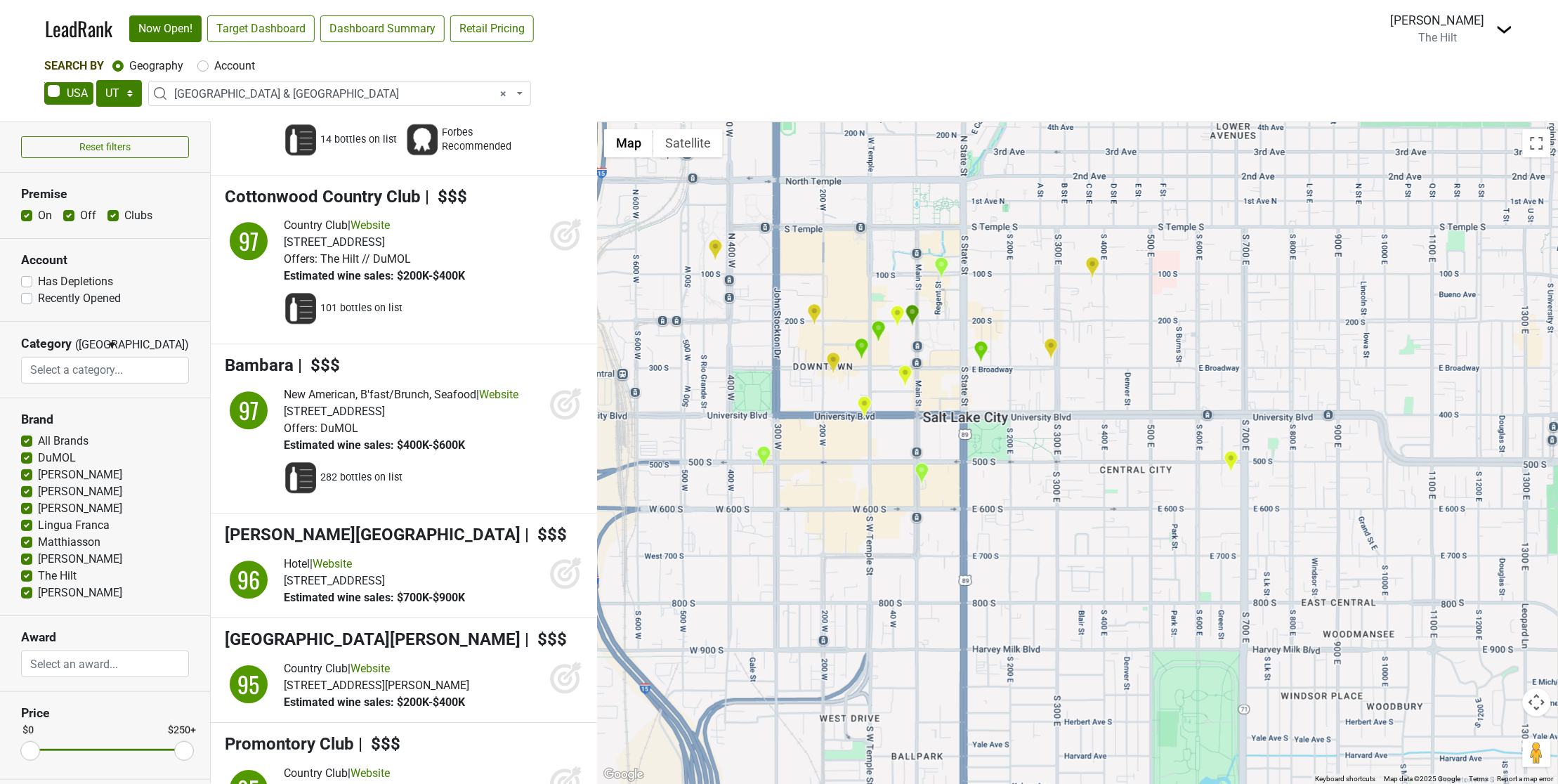
drag, startPoint x: 924, startPoint y: 529, endPoint x: 1093, endPoint y: 534, distance: 169.1
click at [1093, 534] on div "Cottonwood Country Club LeadRank Score: 97" at bounding box center [1078, 453] width 961 height 661
click at [924, 471] on img "The Grand America Hotel" at bounding box center [921, 473] width 14 height 23
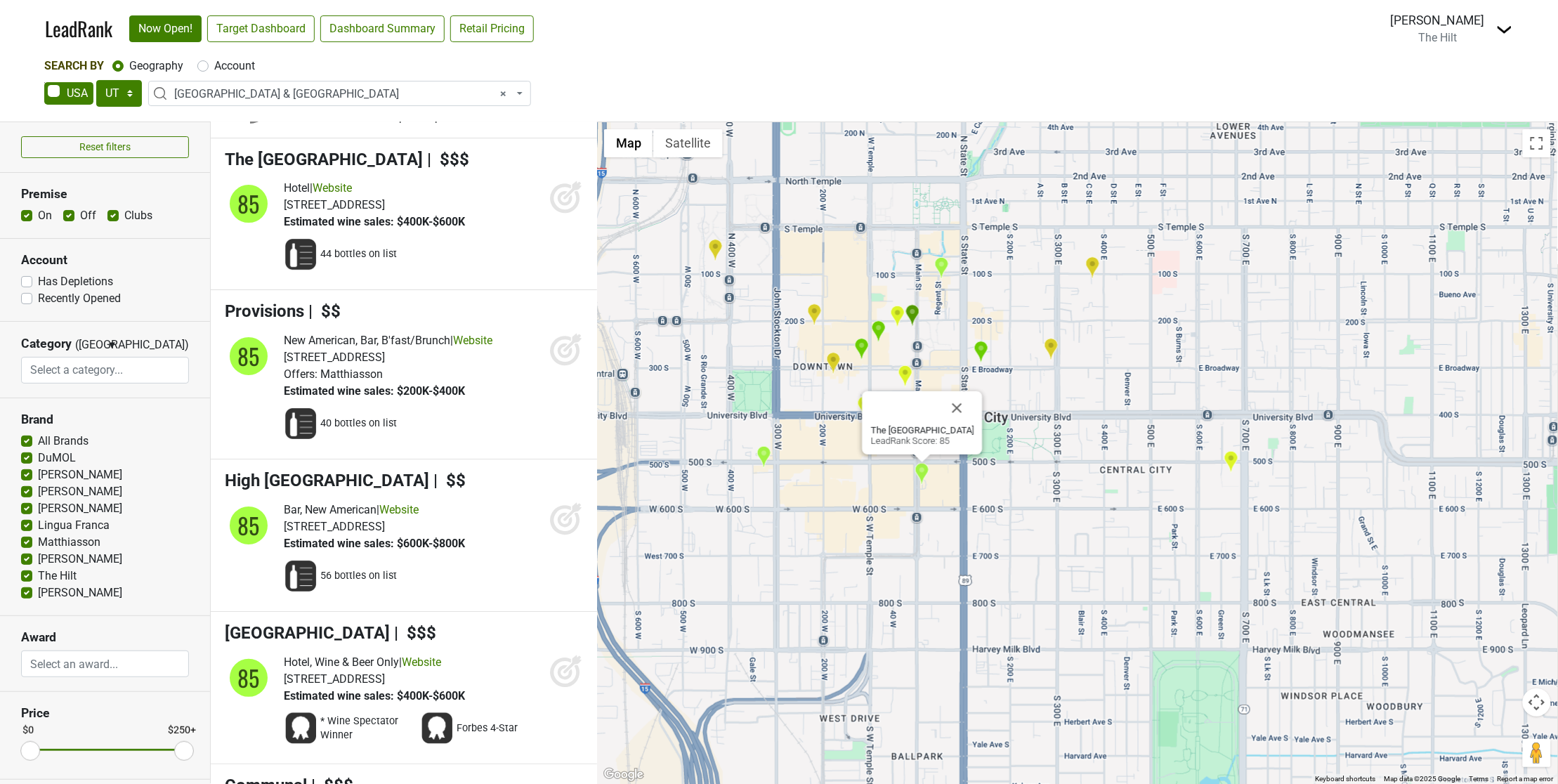
click at [767, 460] on img "Urban Hill" at bounding box center [764, 457] width 14 height 23
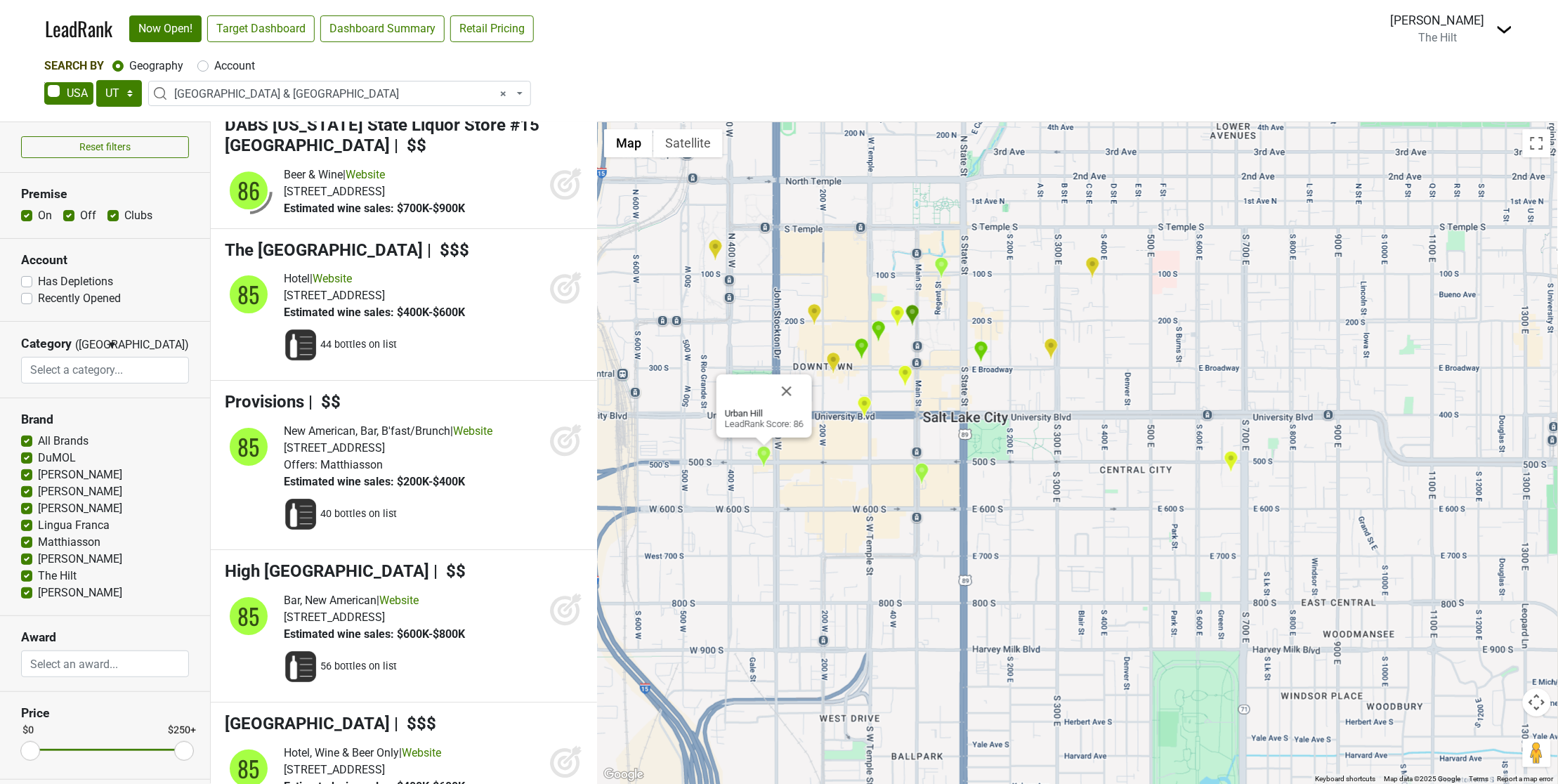
scroll to position [5581, 0]
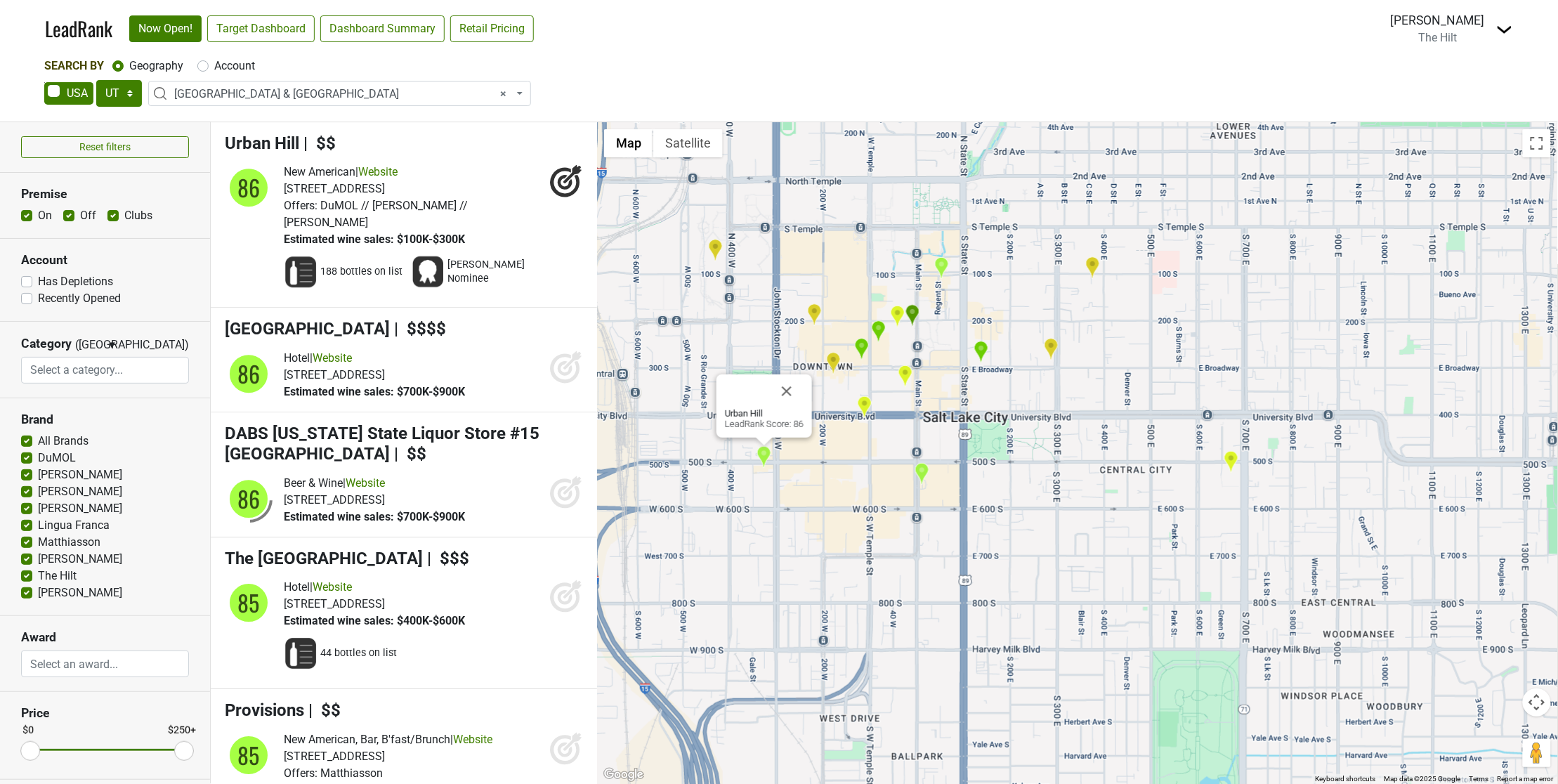
click at [980, 349] on img "The Copper Onion" at bounding box center [981, 352] width 14 height 23
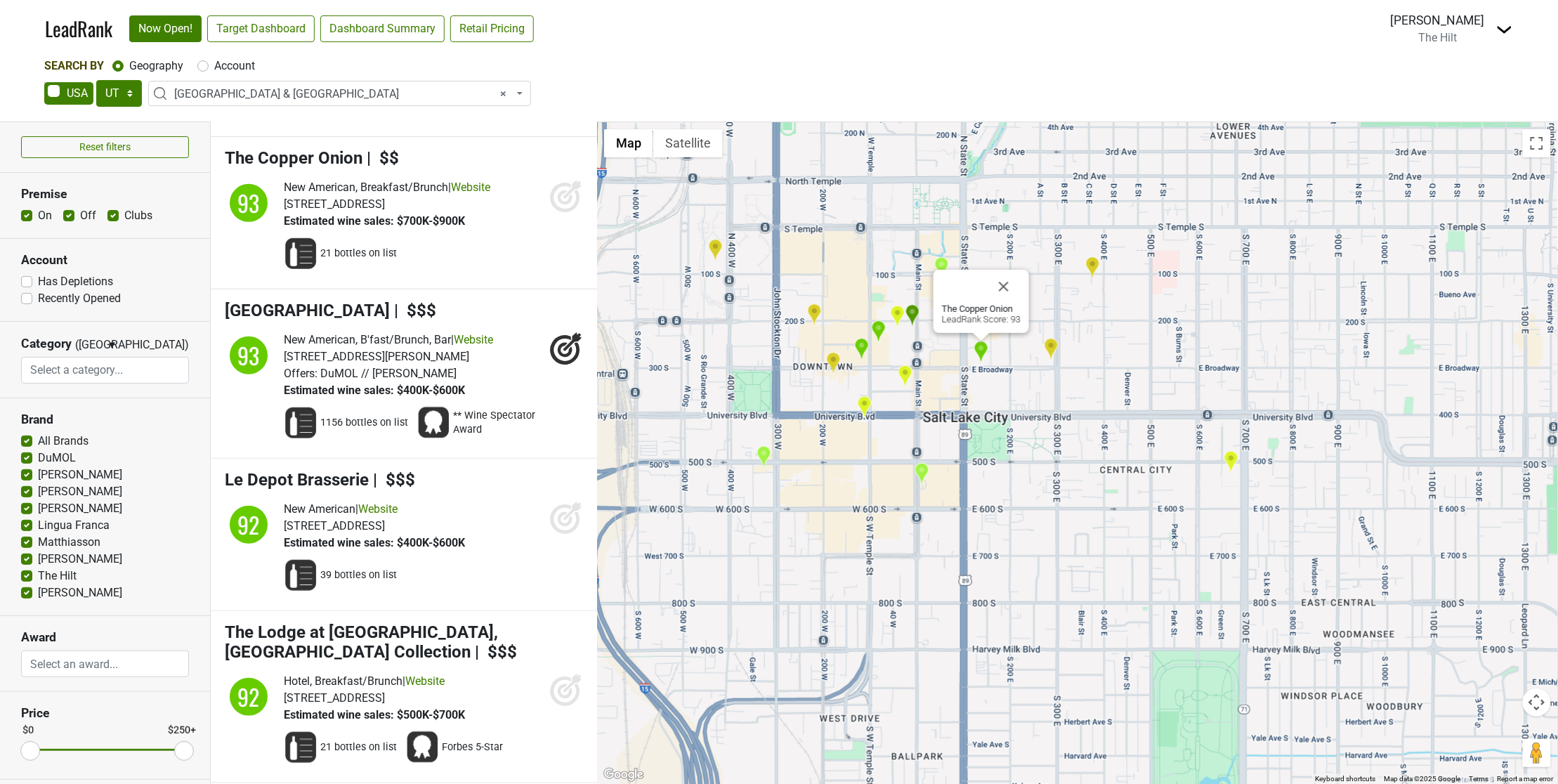
scroll to position [2283, 0]
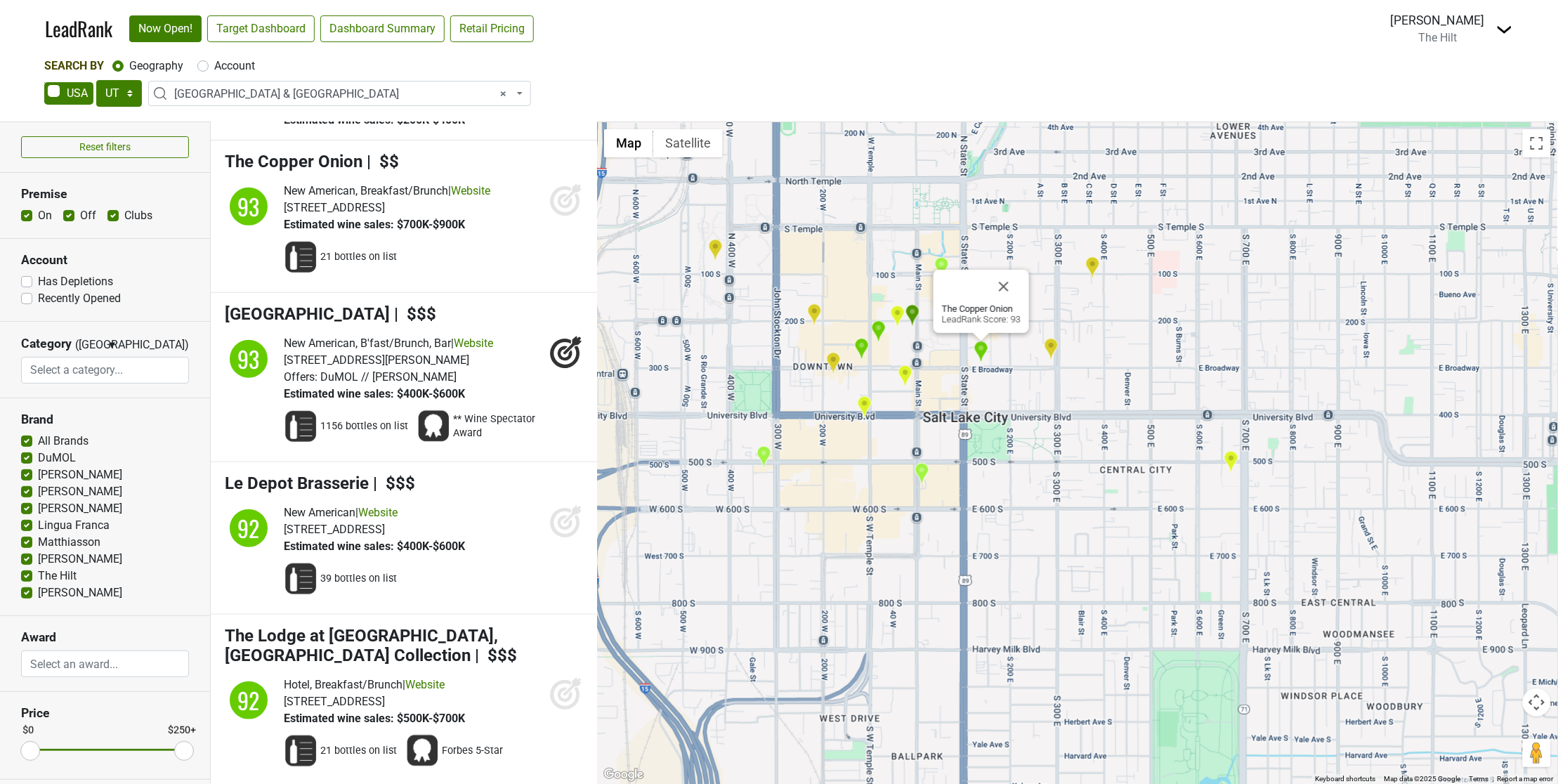
click at [940, 257] on img "The Capital Grille" at bounding box center [941, 268] width 14 height 23
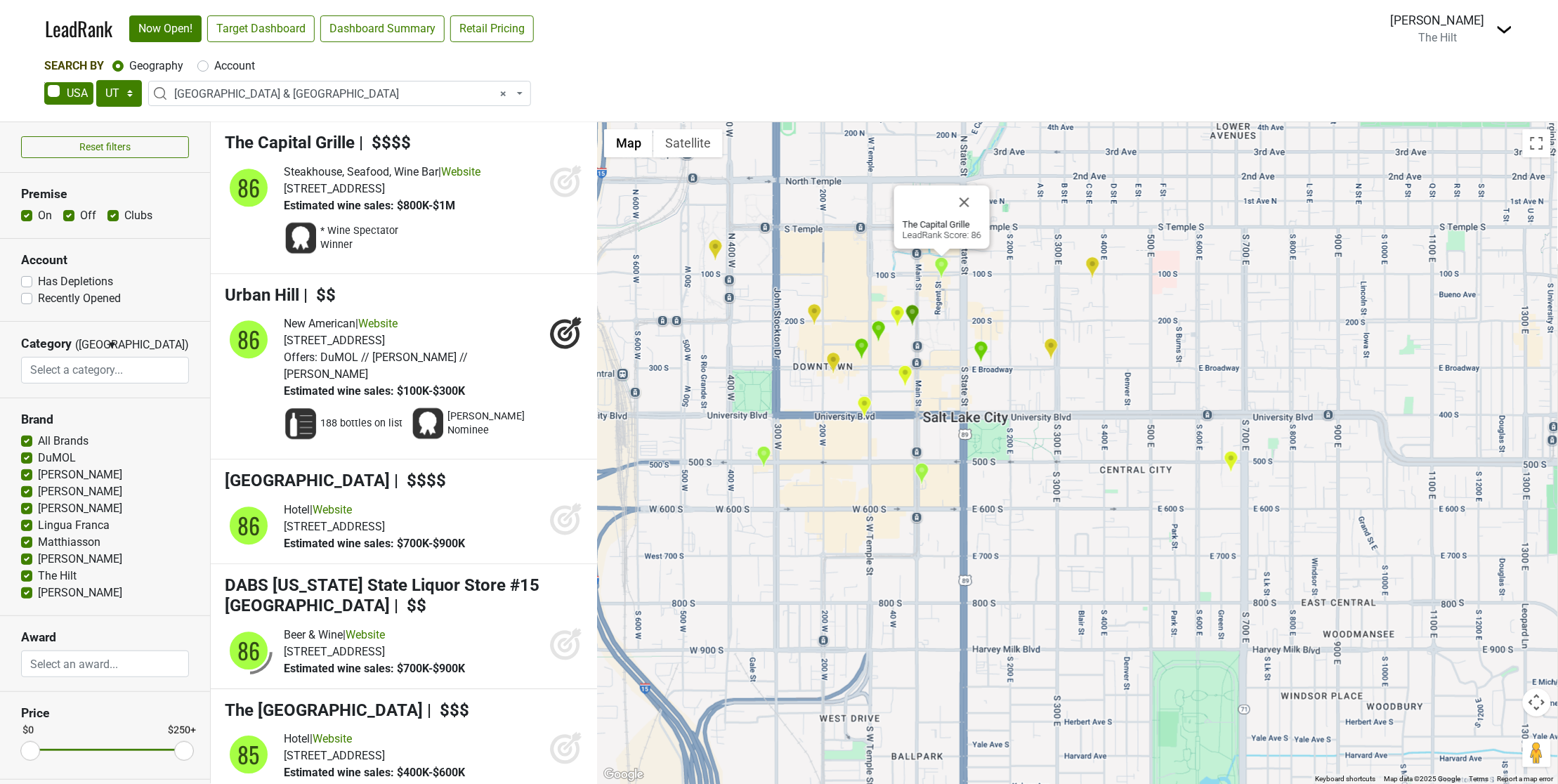
click at [915, 311] on img "Bambara" at bounding box center [912, 315] width 14 height 23
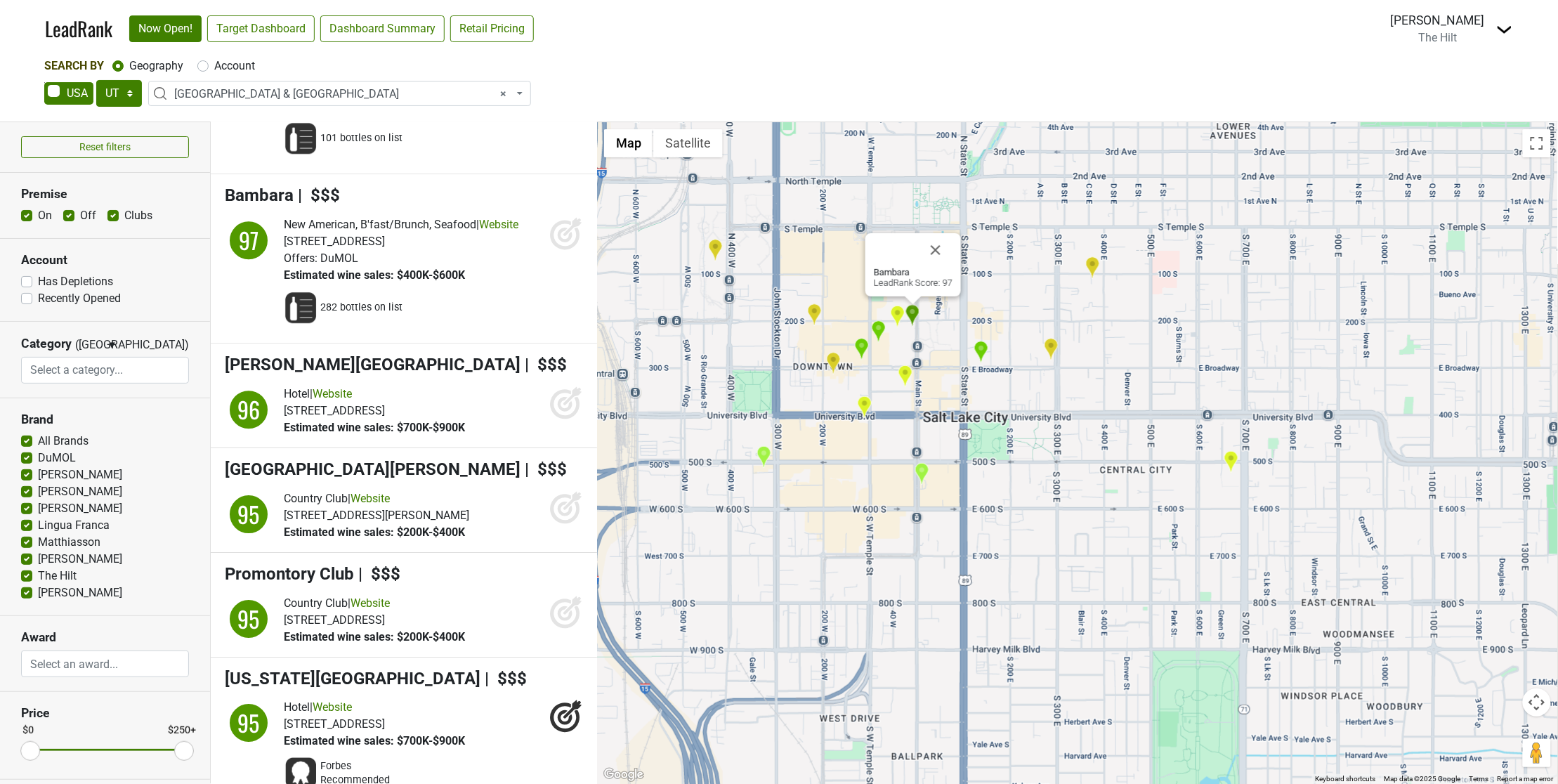
click at [892, 314] on img "Kimpton Hotel Monaco Salt Lake City" at bounding box center [897, 316] width 14 height 23
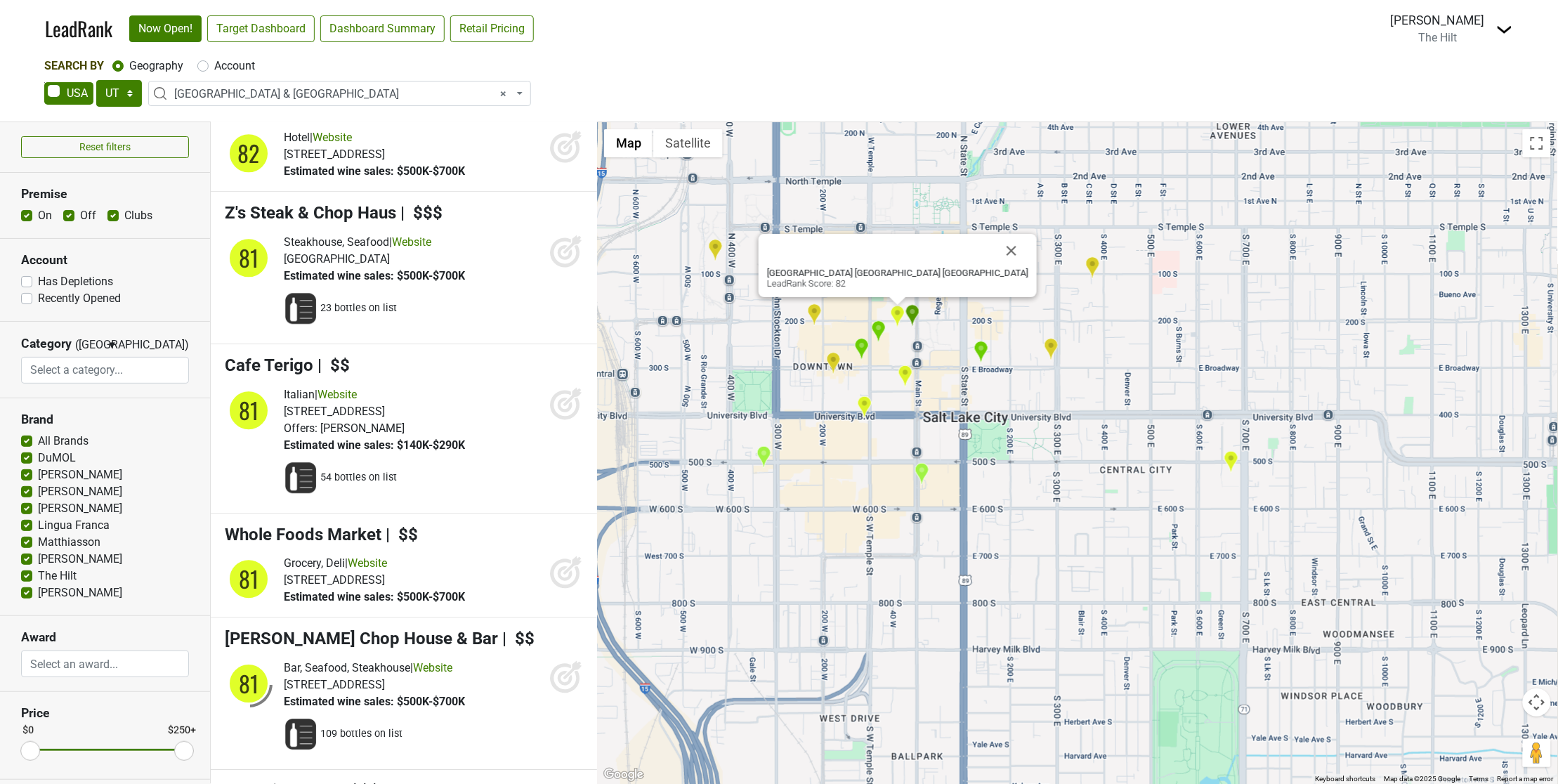
click at [875, 329] on img "Spencer's For Steaks and Chops Salt Lake City" at bounding box center [878, 332] width 14 height 23
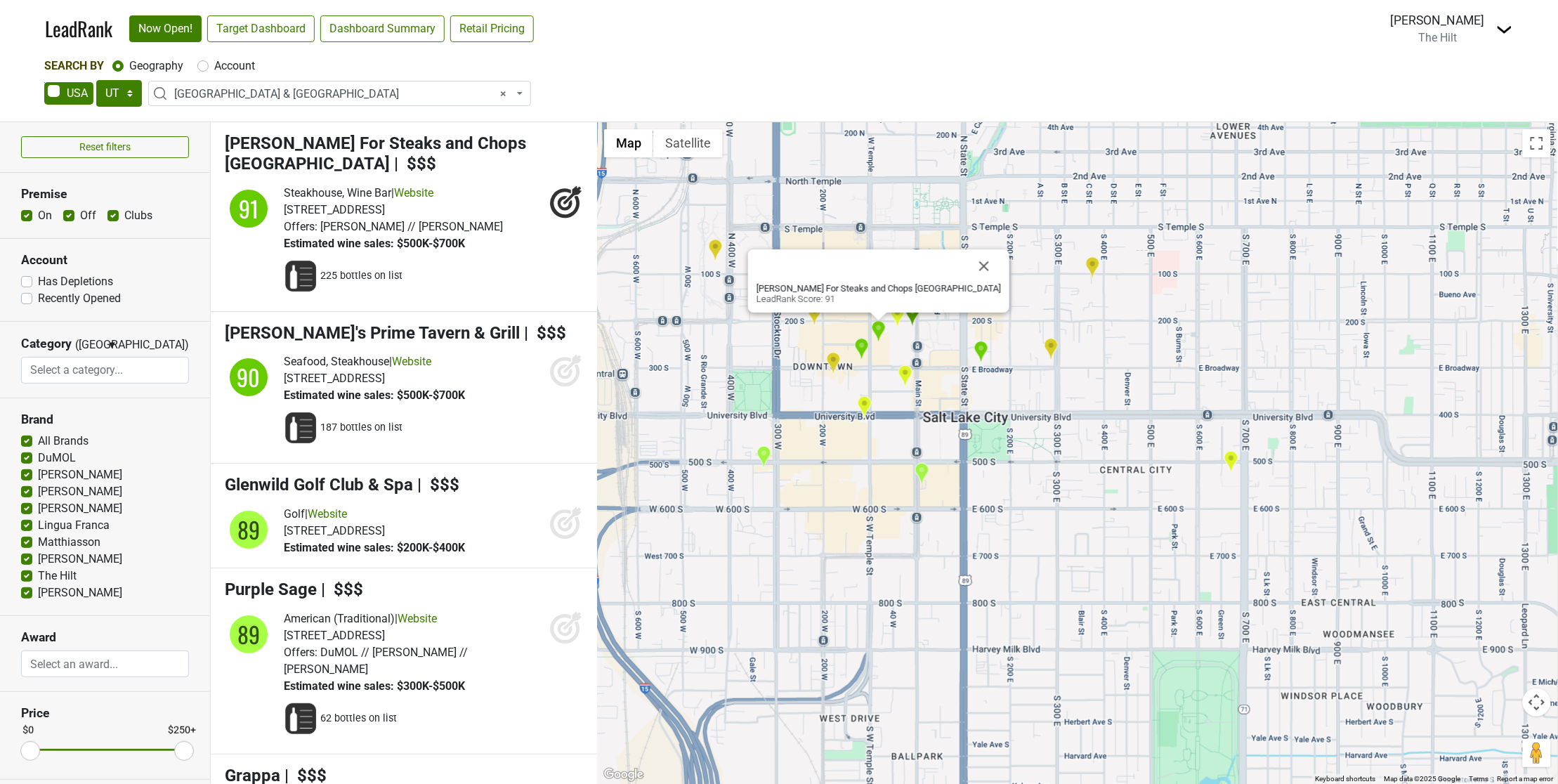
click at [865, 346] on img "Christopher's Prime Tavern & Grill" at bounding box center [861, 349] width 14 height 23
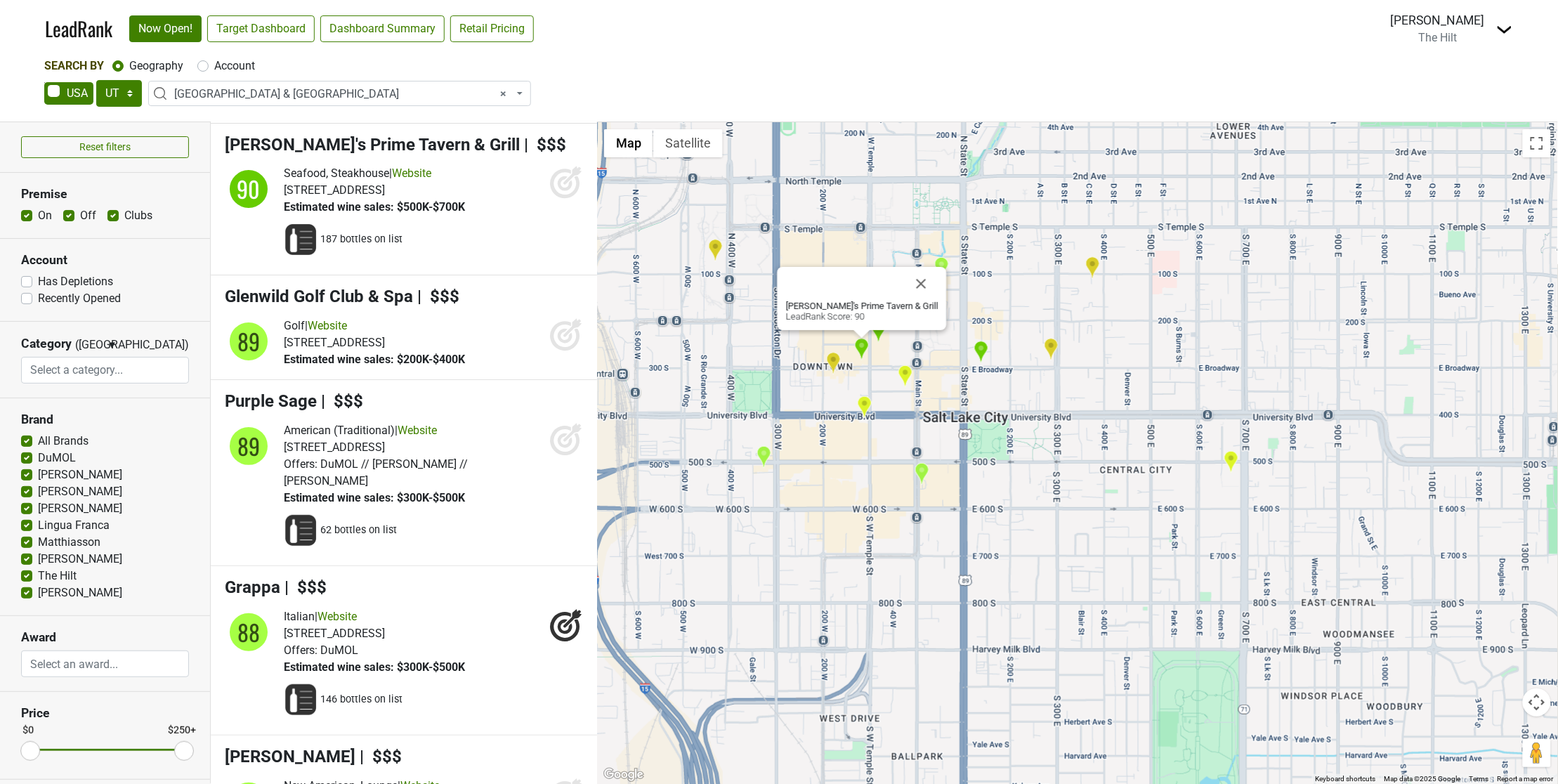
scroll to position [4087, 0]
click at [831, 366] on img "Valter's Osteria" at bounding box center [833, 363] width 14 height 23
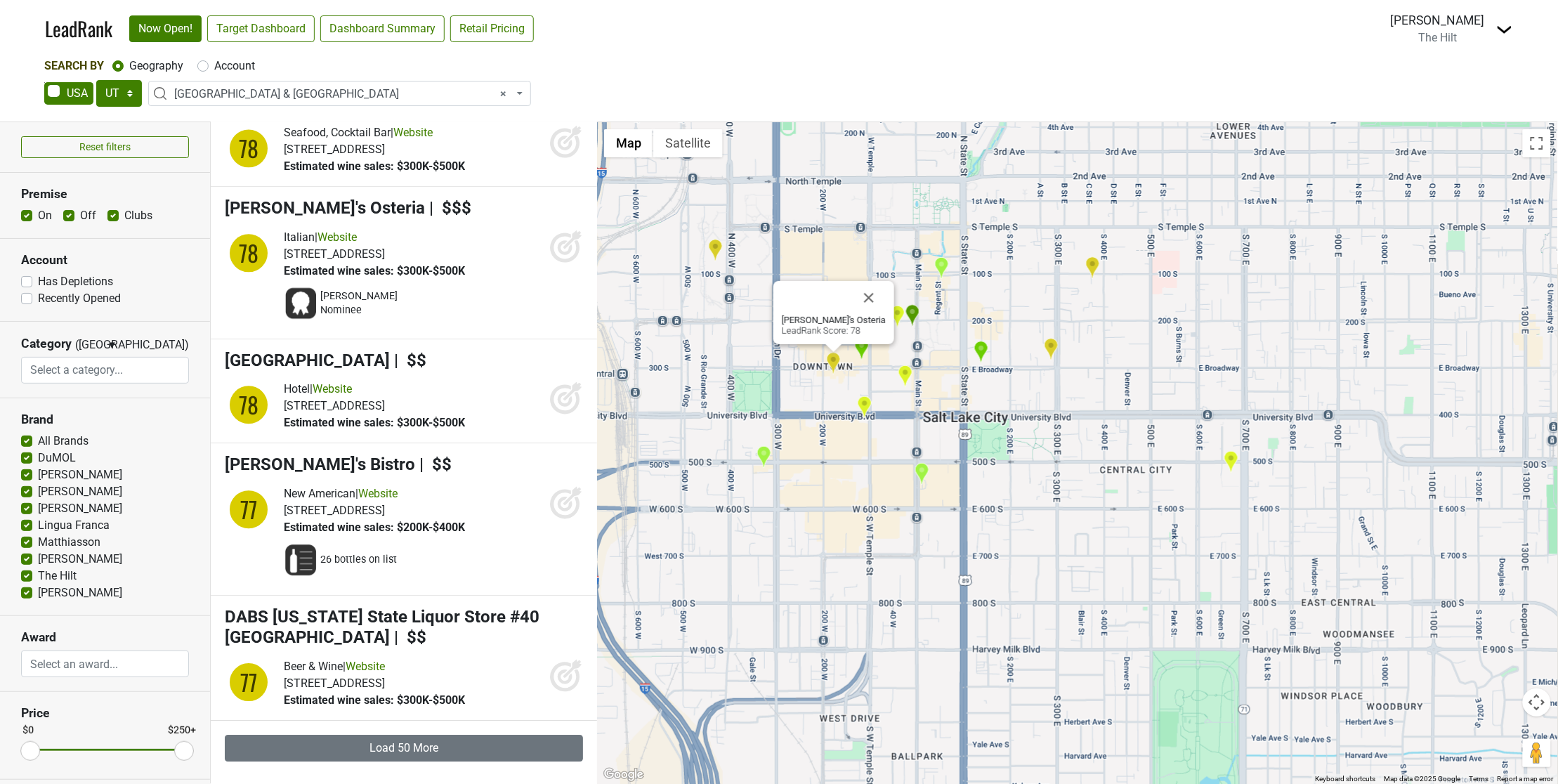
click at [861, 404] on img "BTG Wine Bar" at bounding box center [864, 406] width 14 height 23
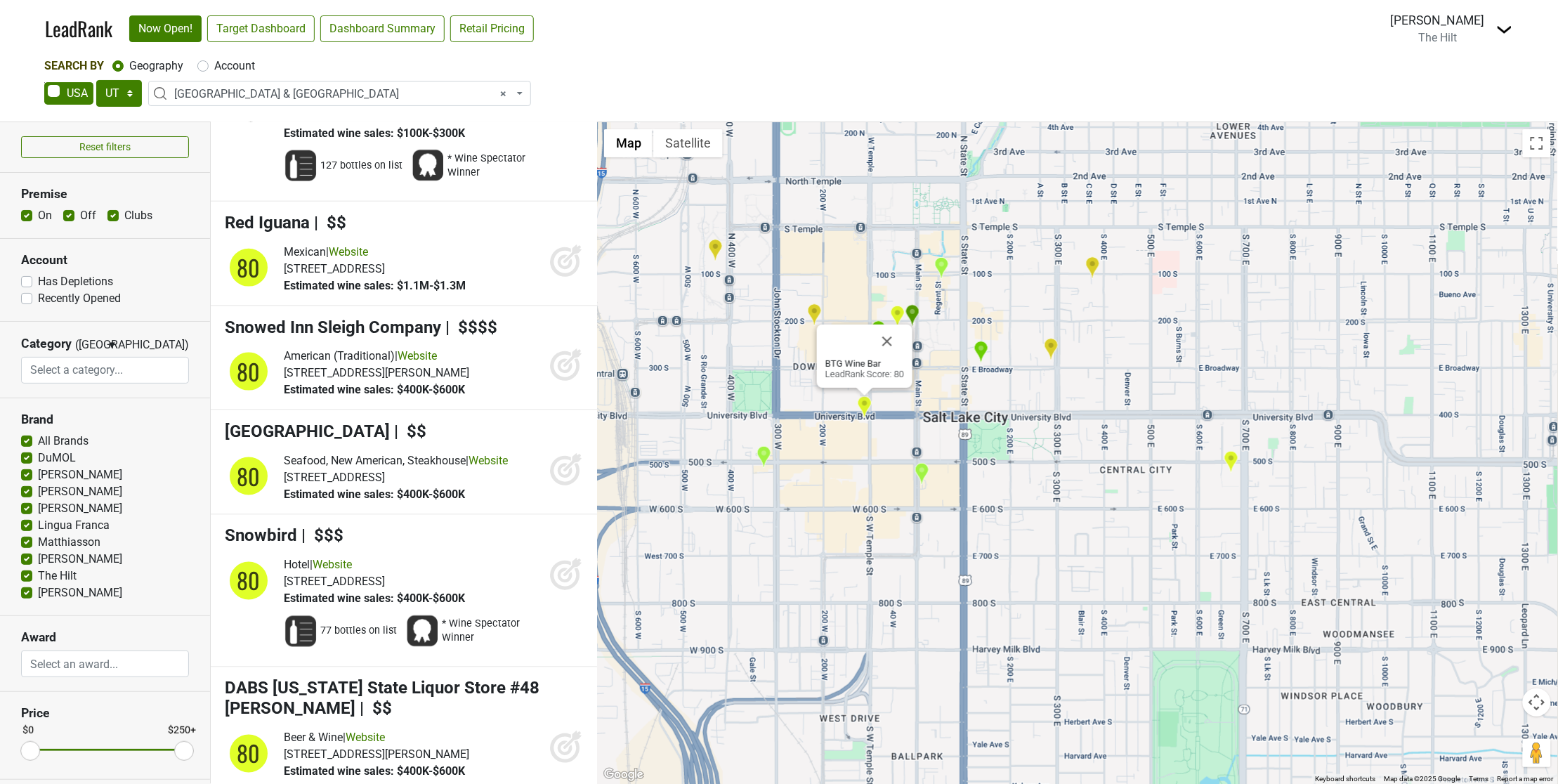
scroll to position [11004, 0]
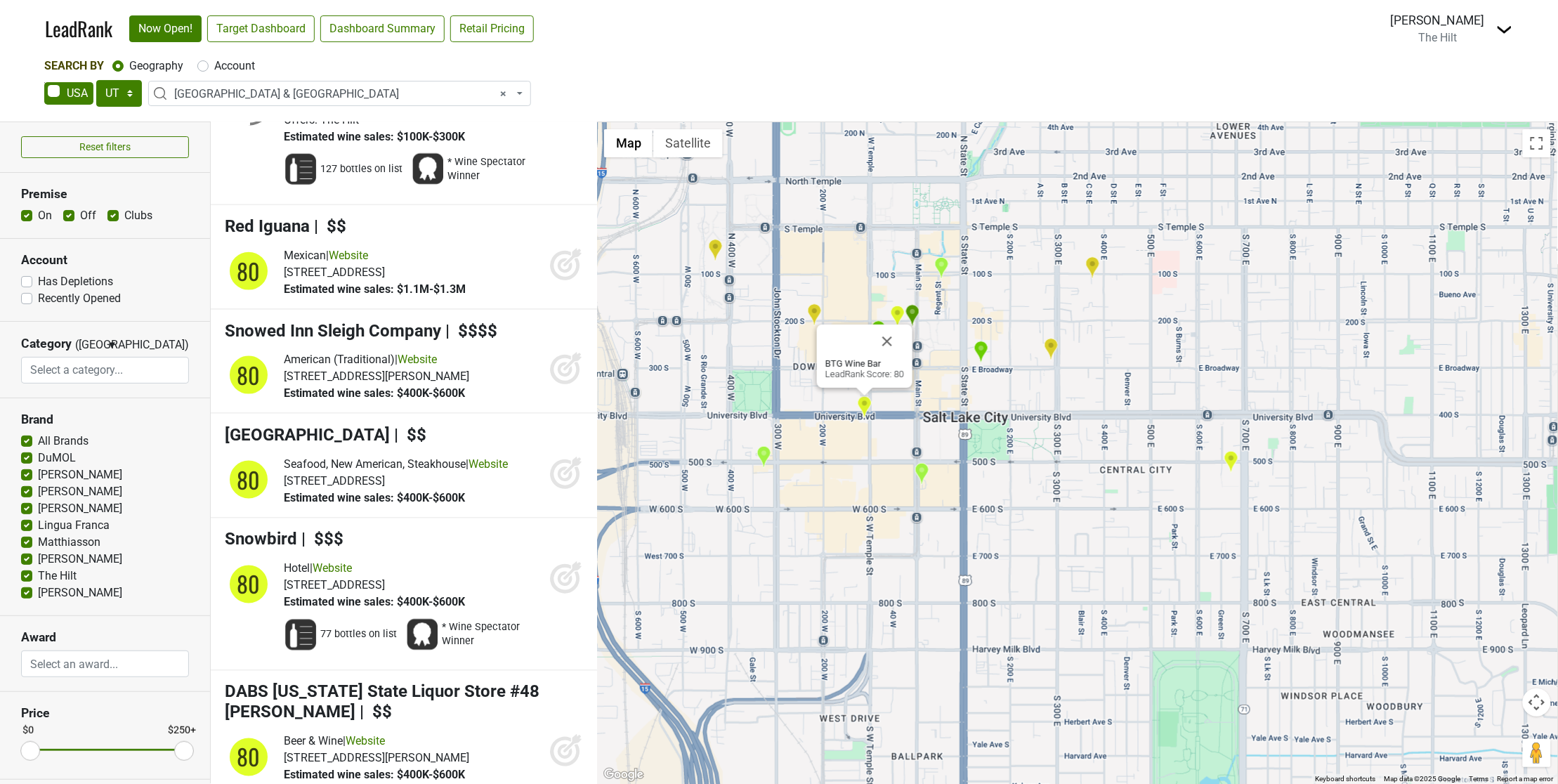
click at [616, 437] on div "BTG Wine Bar LeadRank Score: 80" at bounding box center [1078, 453] width 961 height 661
click at [911, 462] on div "BTG Wine Bar LeadRank Score: 80" at bounding box center [1078, 453] width 961 height 661
click at [918, 465] on img "The Grand America Hotel" at bounding box center [921, 473] width 14 height 23
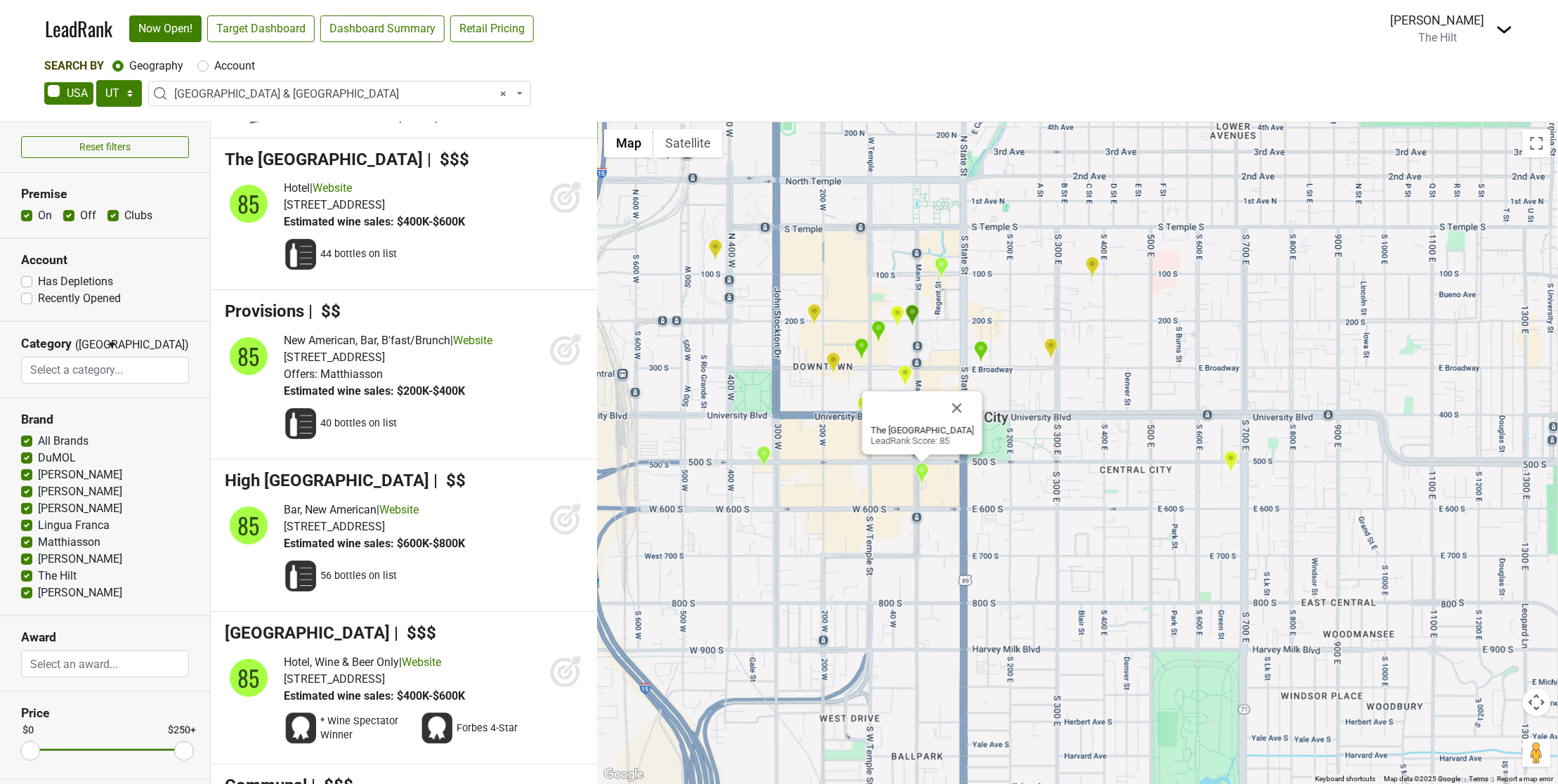
click at [839, 362] on img "Valter's Osteria" at bounding box center [833, 363] width 14 height 23
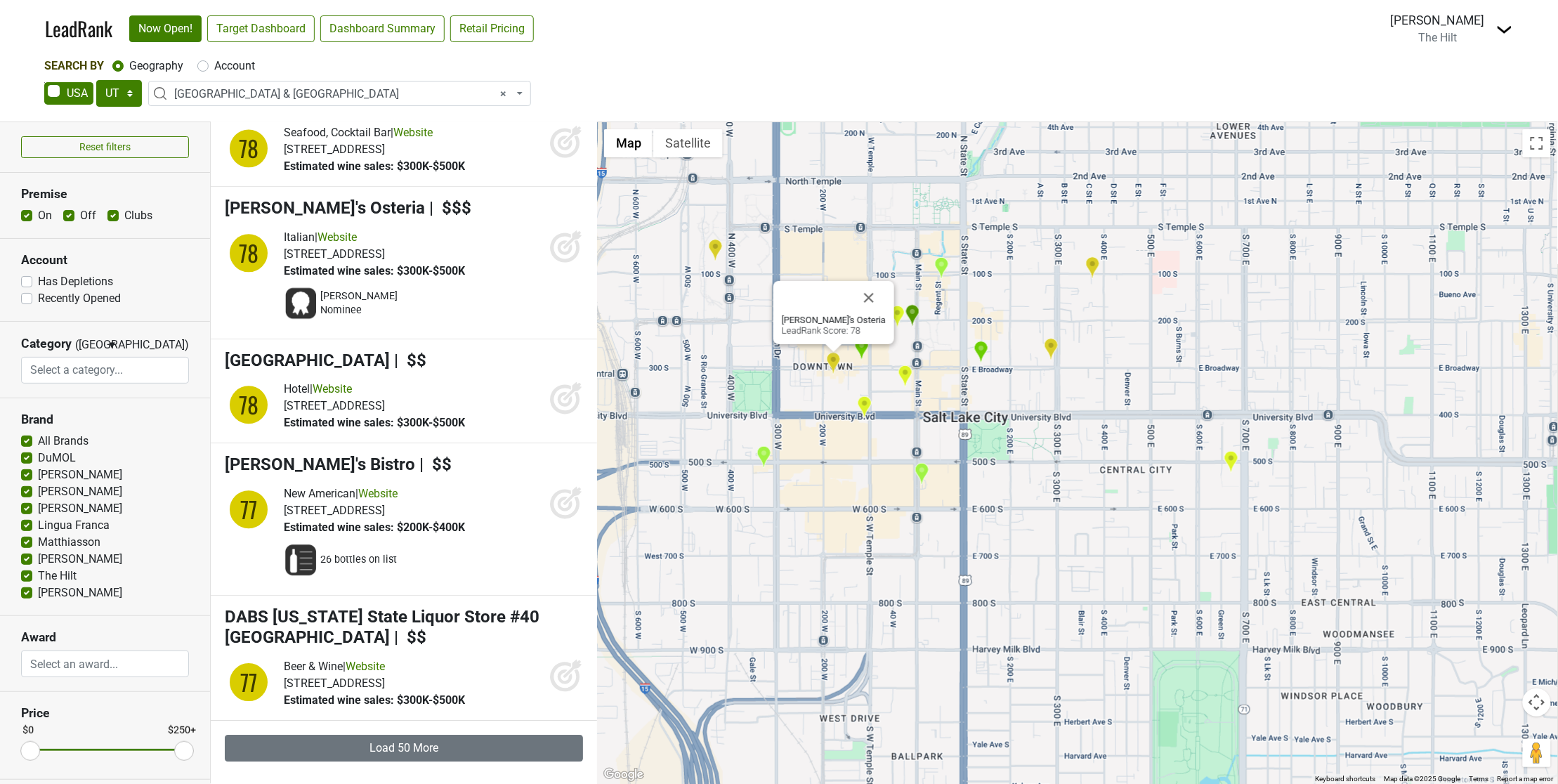
scroll to position [13894, 0]
drag, startPoint x: 717, startPoint y: 248, endPoint x: 770, endPoint y: 257, distance: 53.8
click at [718, 248] on img "Fleming's Prime Steakhouse & Wine Bar" at bounding box center [715, 250] width 14 height 23
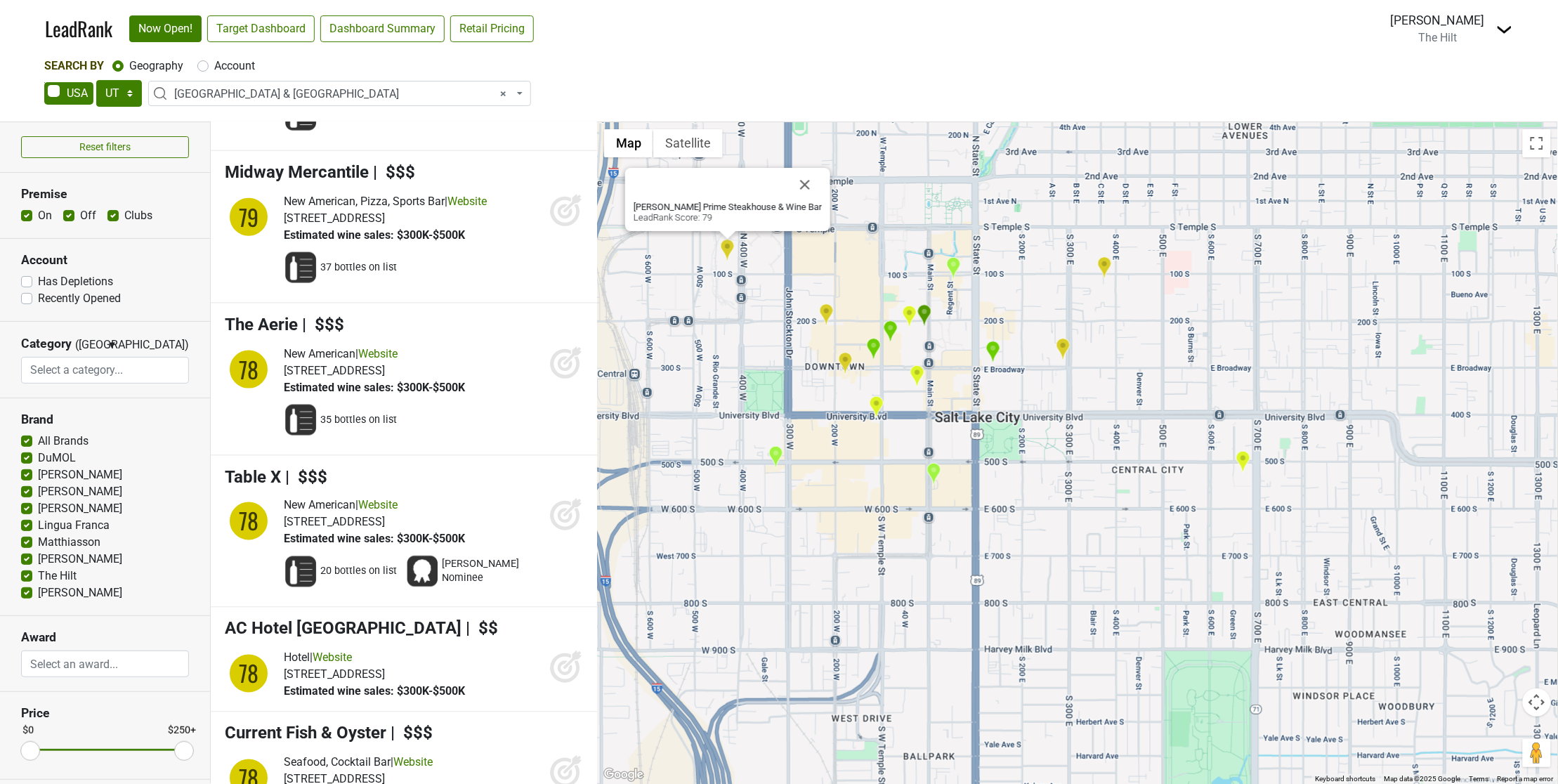
scroll to position [13120, 0]
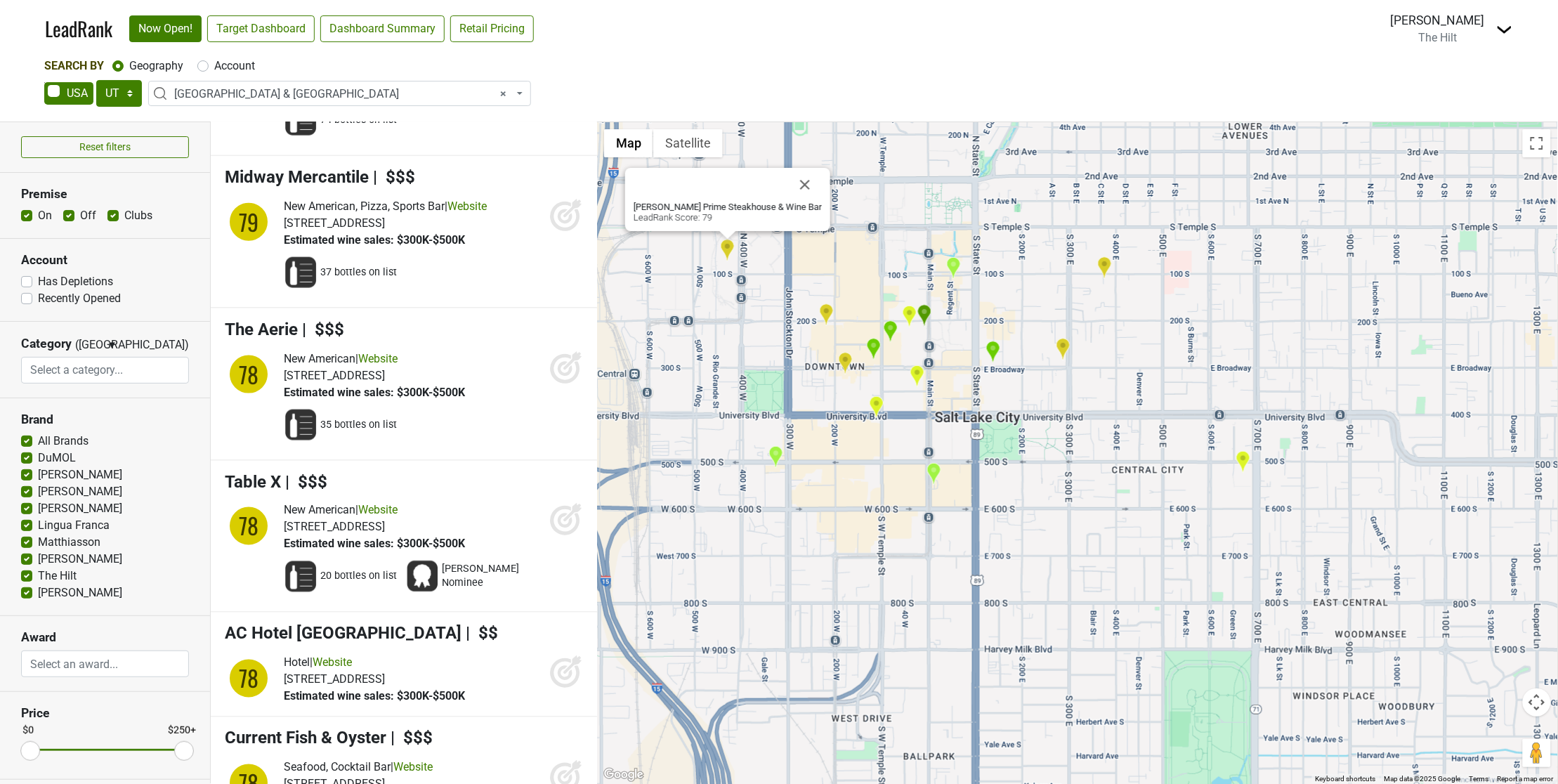
click at [1247, 466] on img "Whole Foods Market" at bounding box center [1243, 461] width 14 height 23
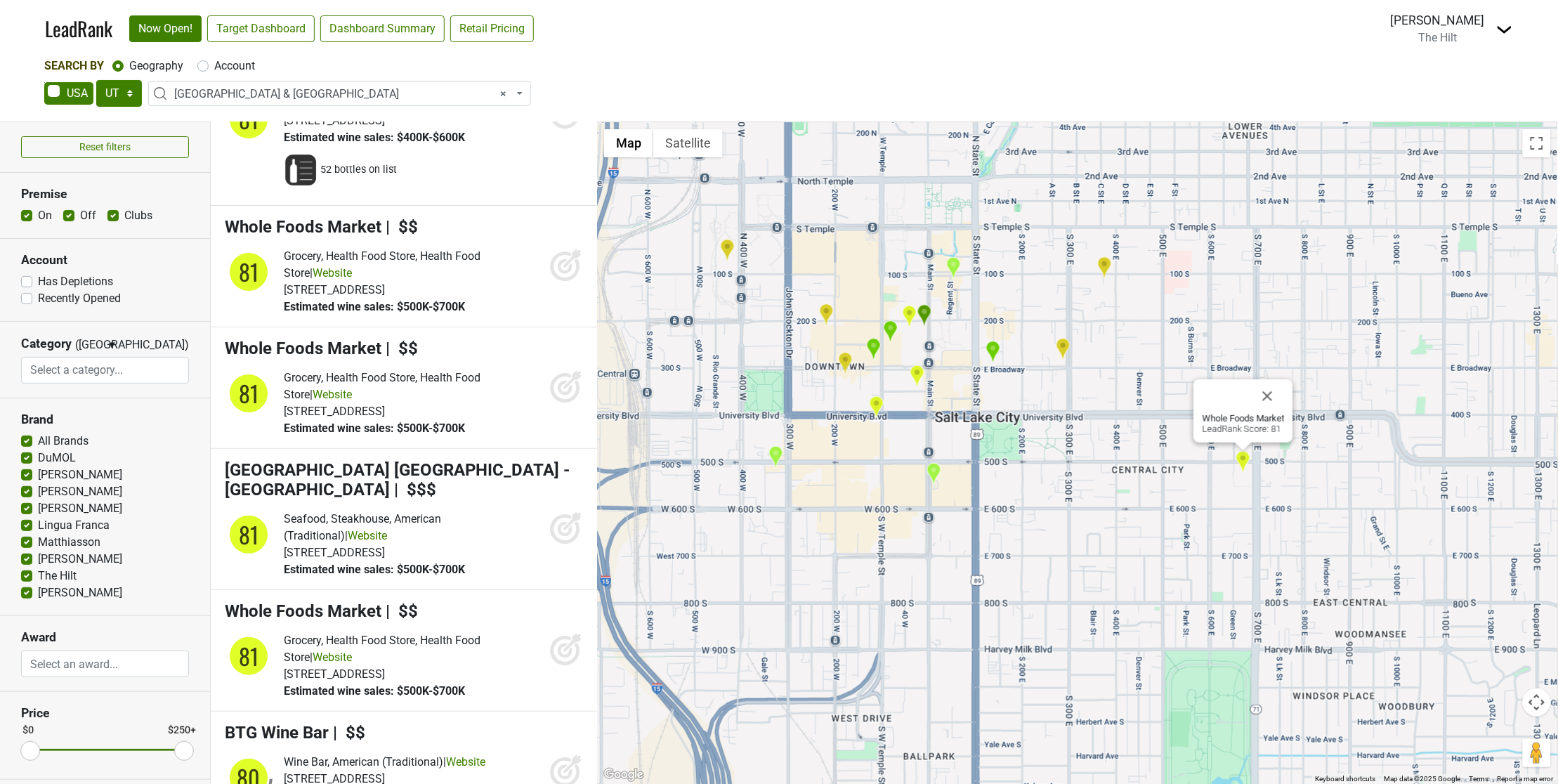
scroll to position [10038, 0]
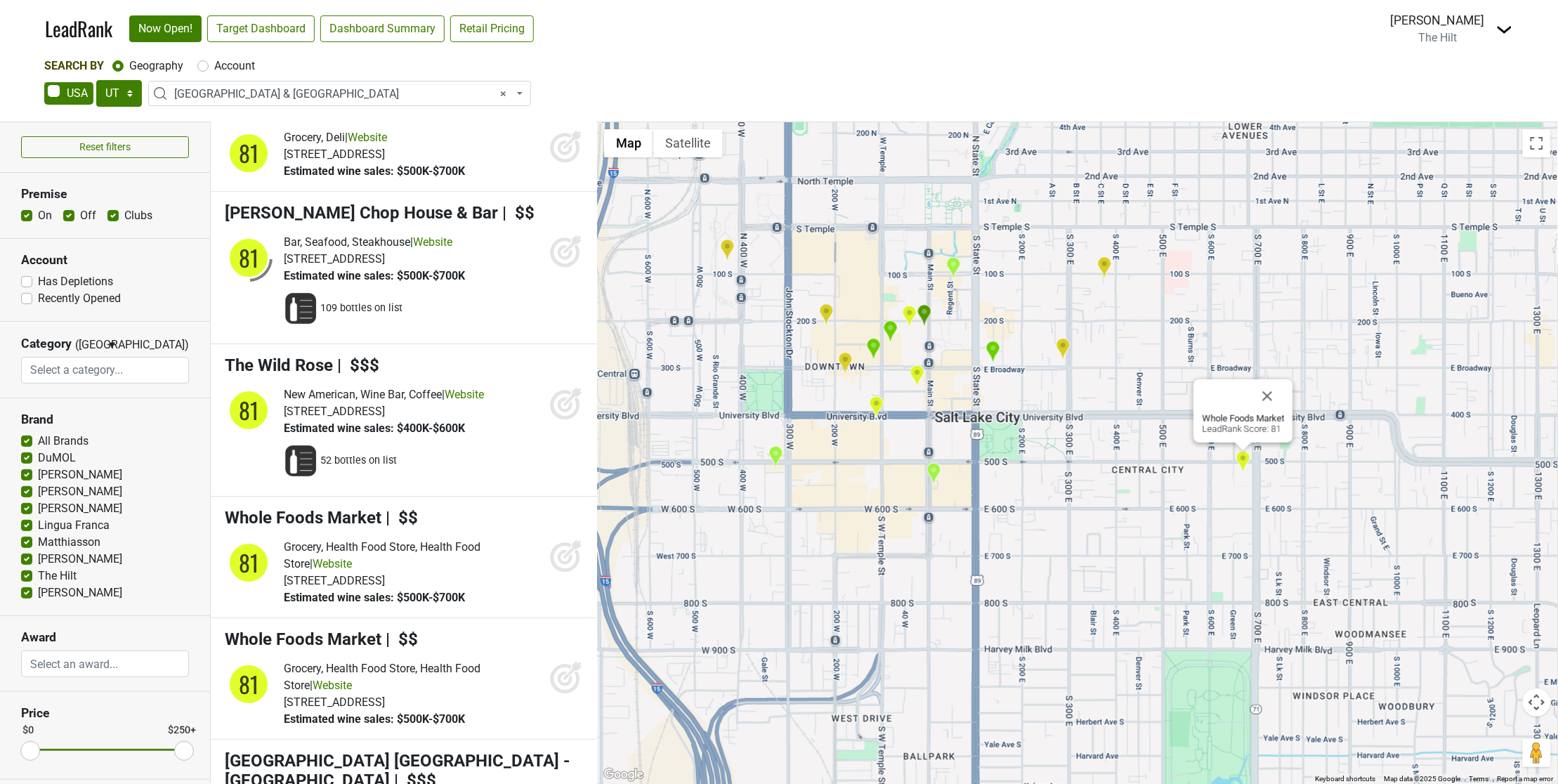
click at [1071, 352] on div "Whole Foods Market LeadRank Score: 81" at bounding box center [1078, 453] width 961 height 661
click at [1065, 349] on img "Current Fish & Oyster" at bounding box center [1063, 349] width 14 height 23
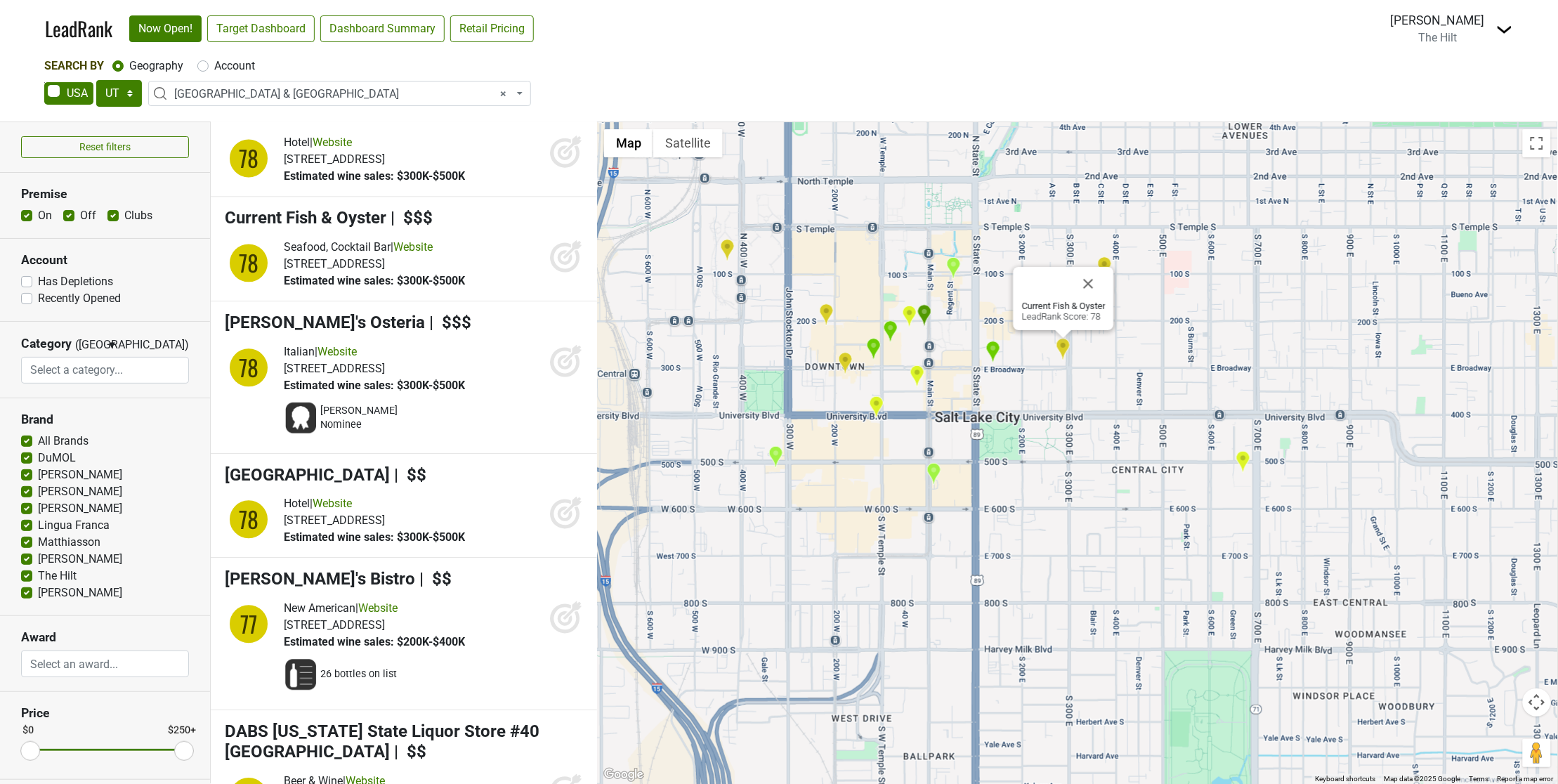
scroll to position [13855, 0]
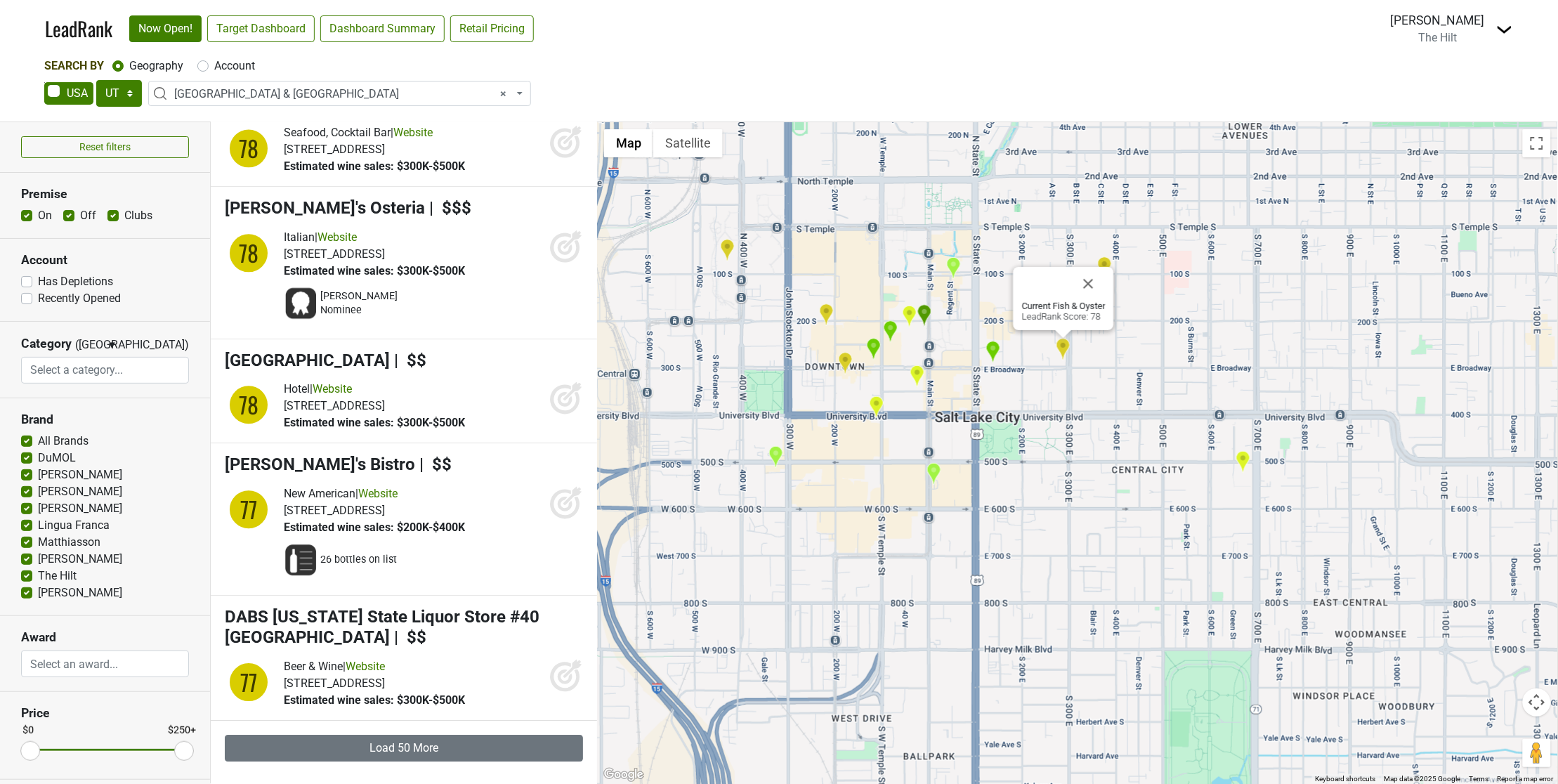
click at [1107, 260] on img "Oquirrh" at bounding box center [1104, 268] width 14 height 23
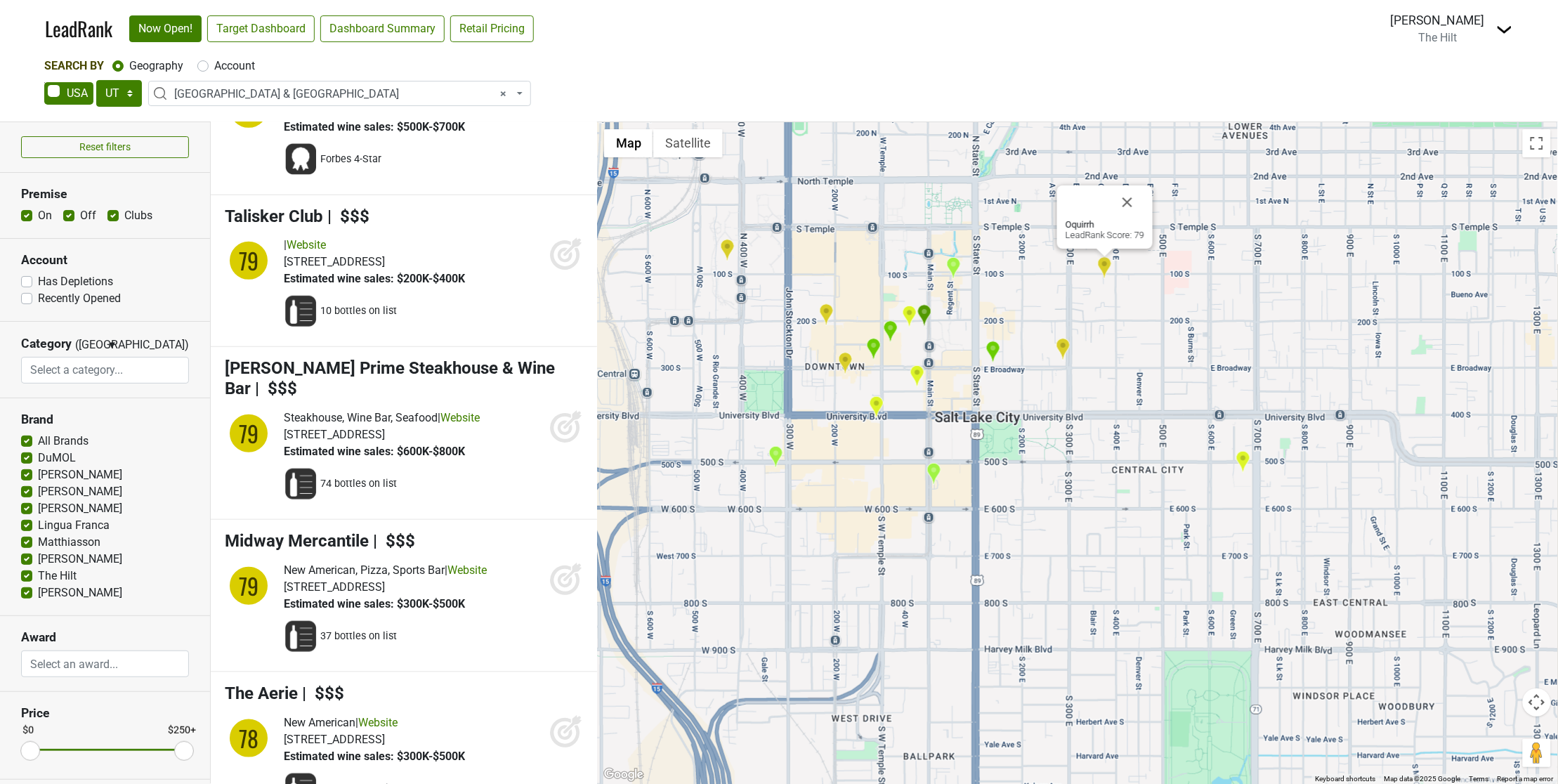
scroll to position [12558, 0]
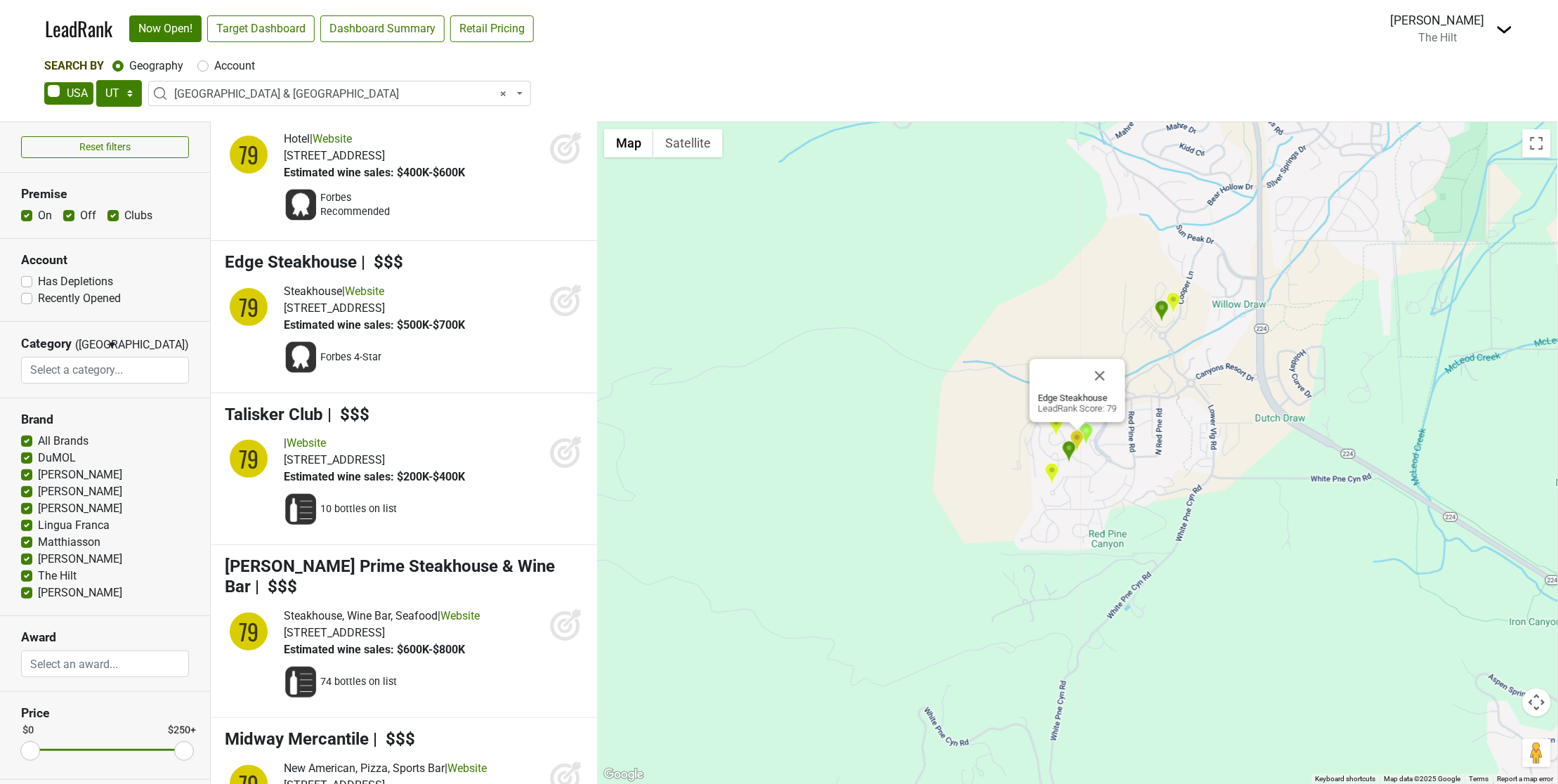
click at [605, 409] on div "Edge Steakhouse LeadRank Score: 79" at bounding box center [1078, 453] width 961 height 661
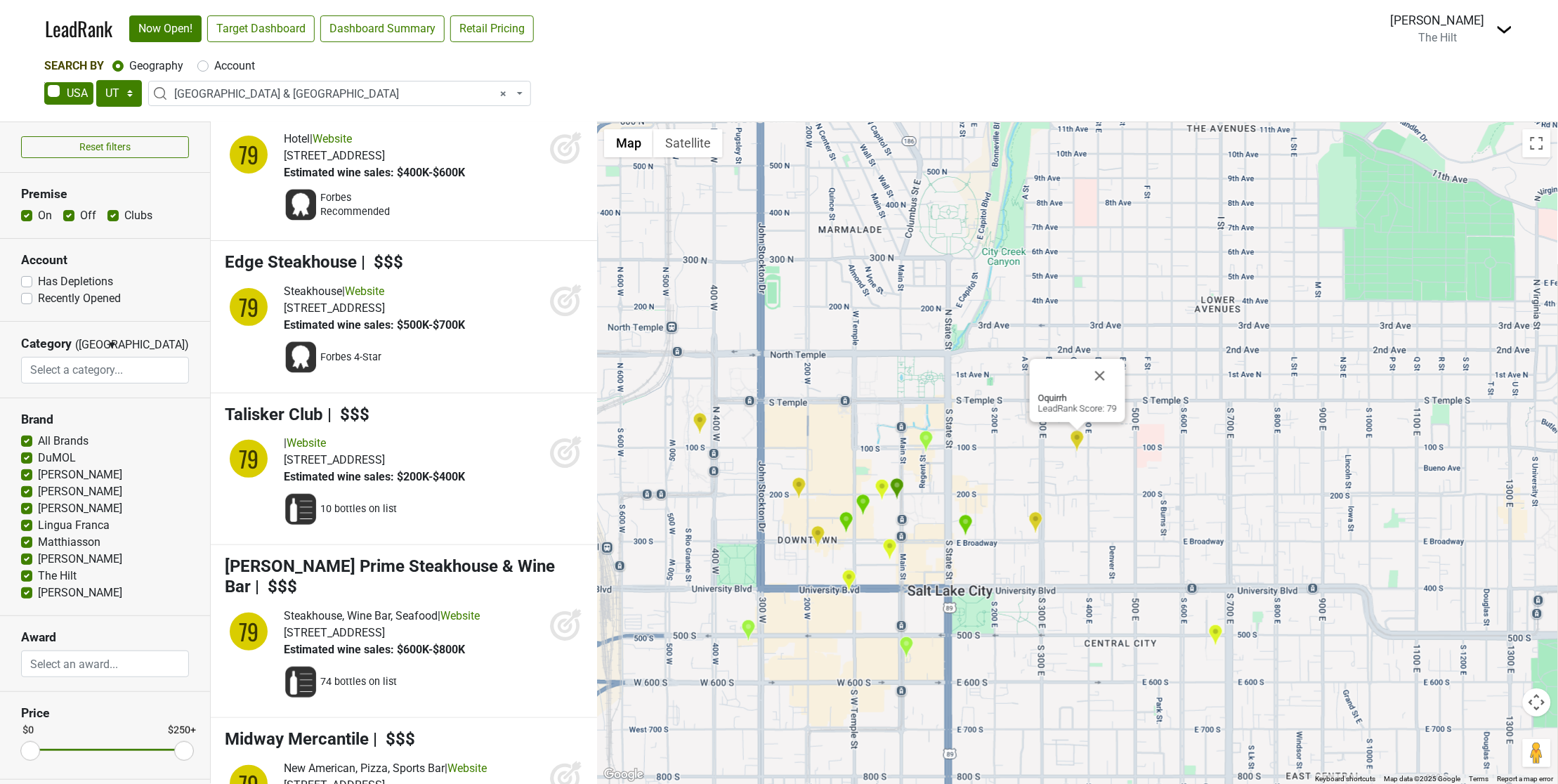
click at [1034, 521] on img "Current Fish & Oyster" at bounding box center [1036, 523] width 14 height 23
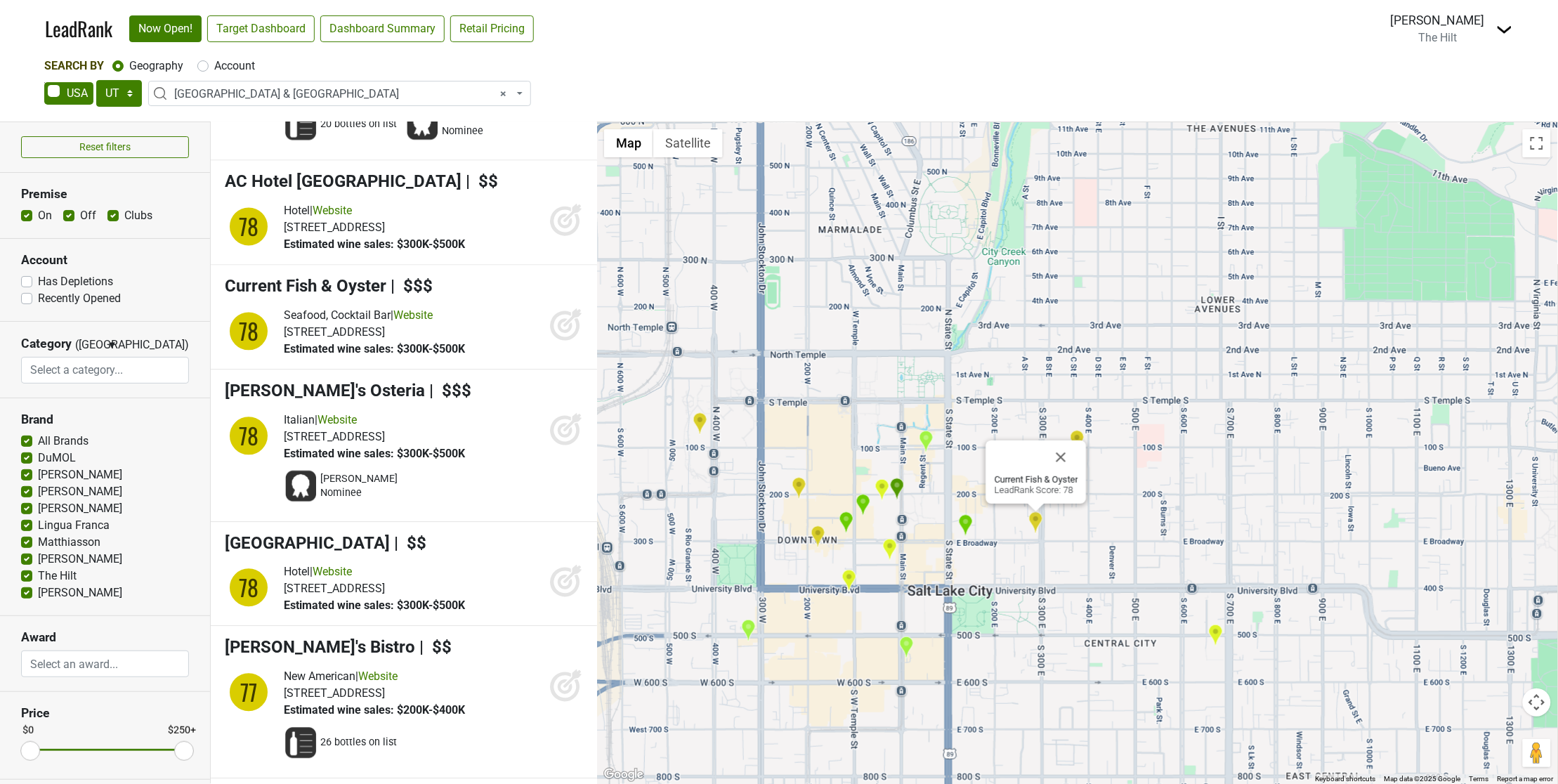
scroll to position [13855, 0]
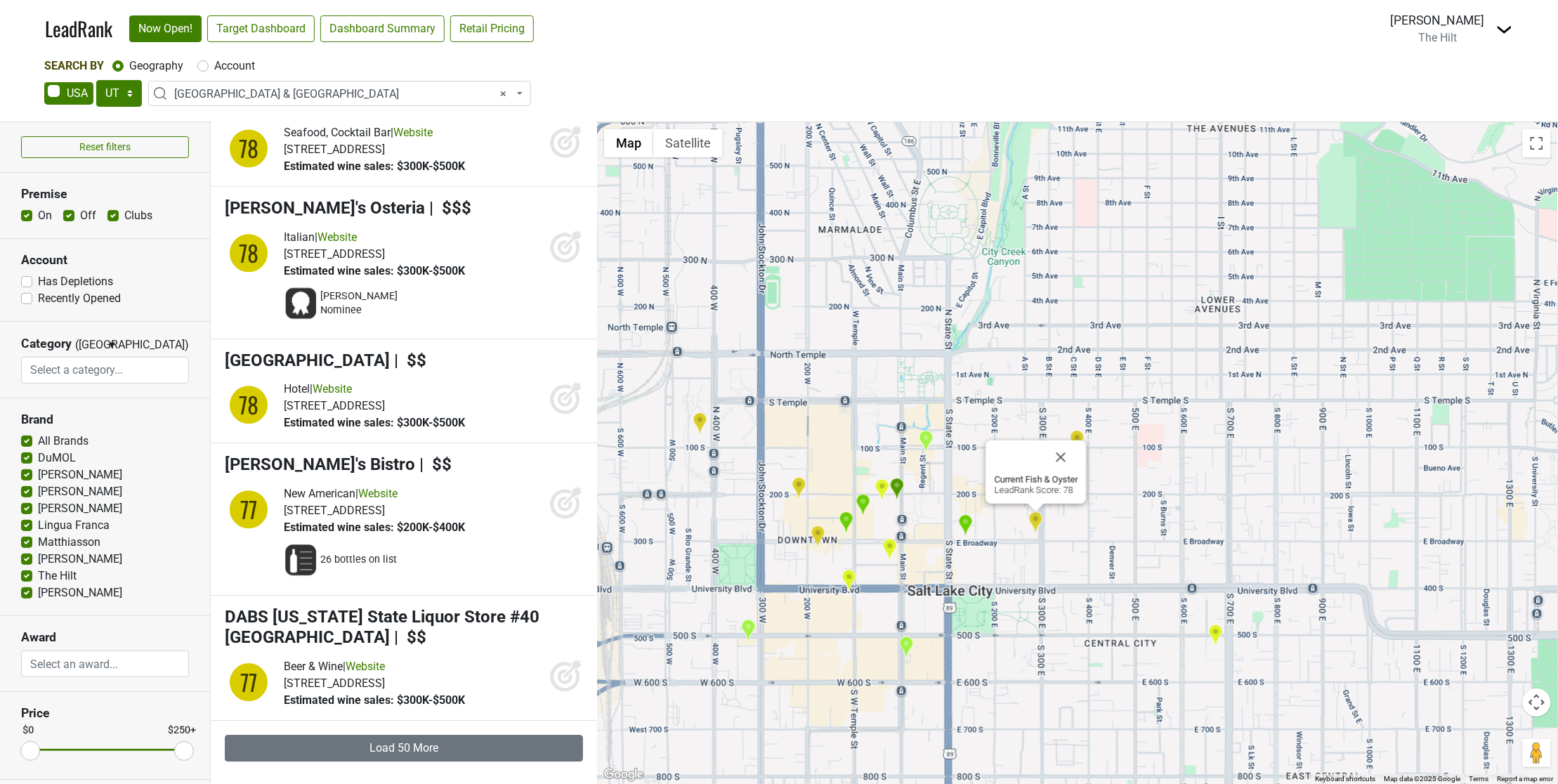
click at [957, 524] on div "Current Fish & Oyster LeadRank Score: 78" at bounding box center [1078, 453] width 961 height 661
click at [968, 524] on img "The Copper Onion" at bounding box center [965, 525] width 14 height 23
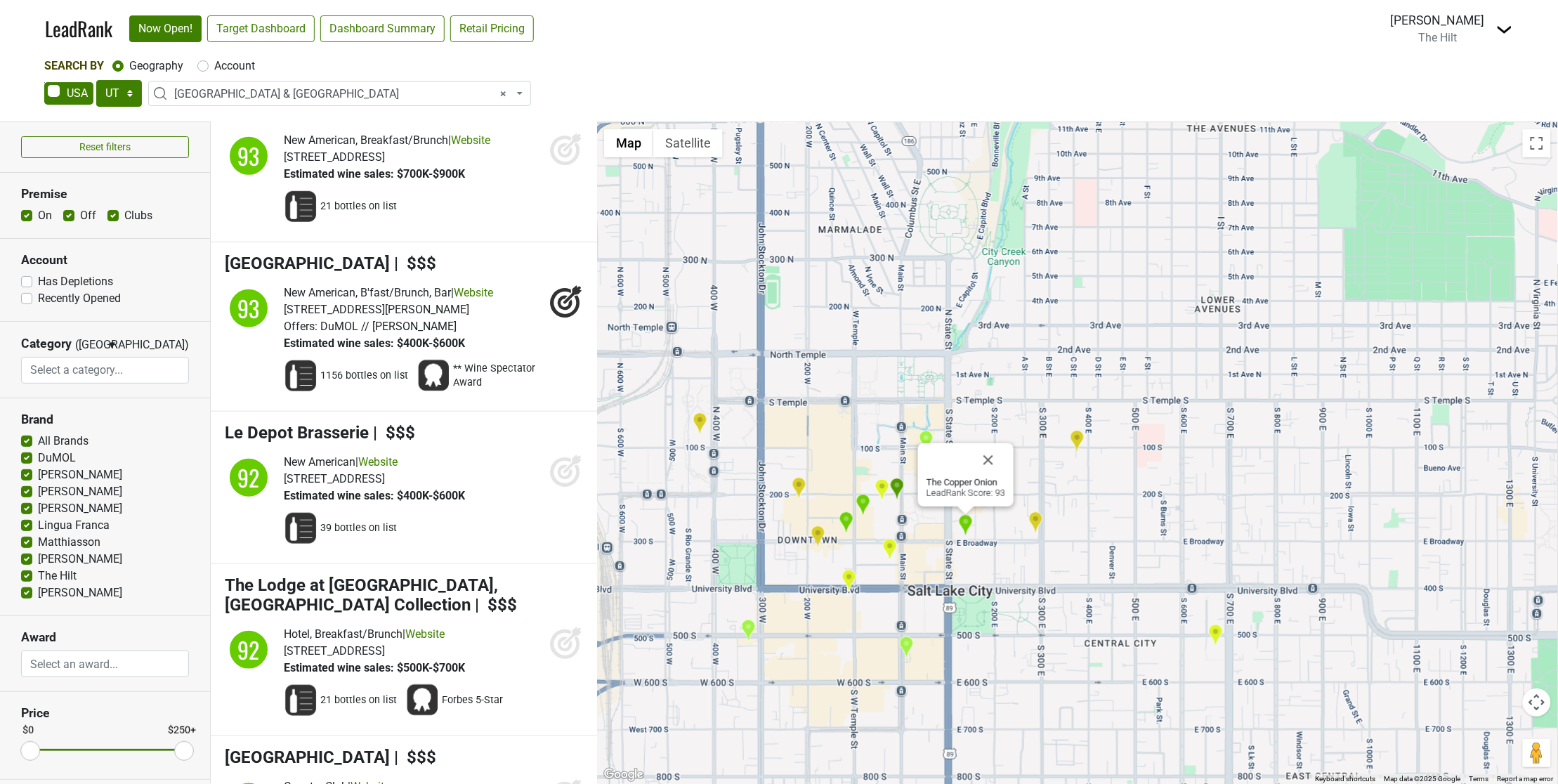
scroll to position [2283, 0]
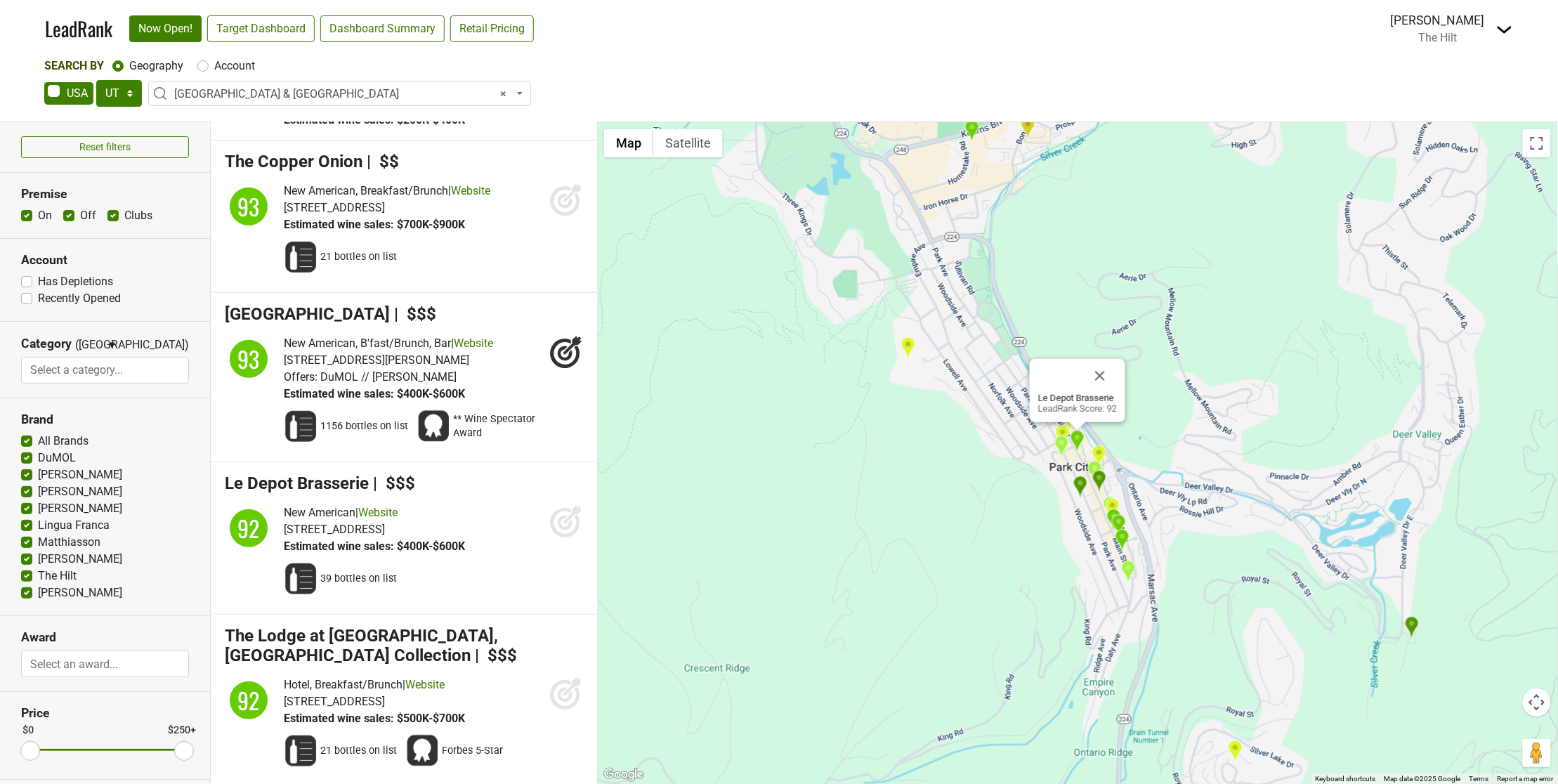
click at [626, 460] on div "Le Depot Brasserie LeadRank Score: 92" at bounding box center [1078, 453] width 961 height 661
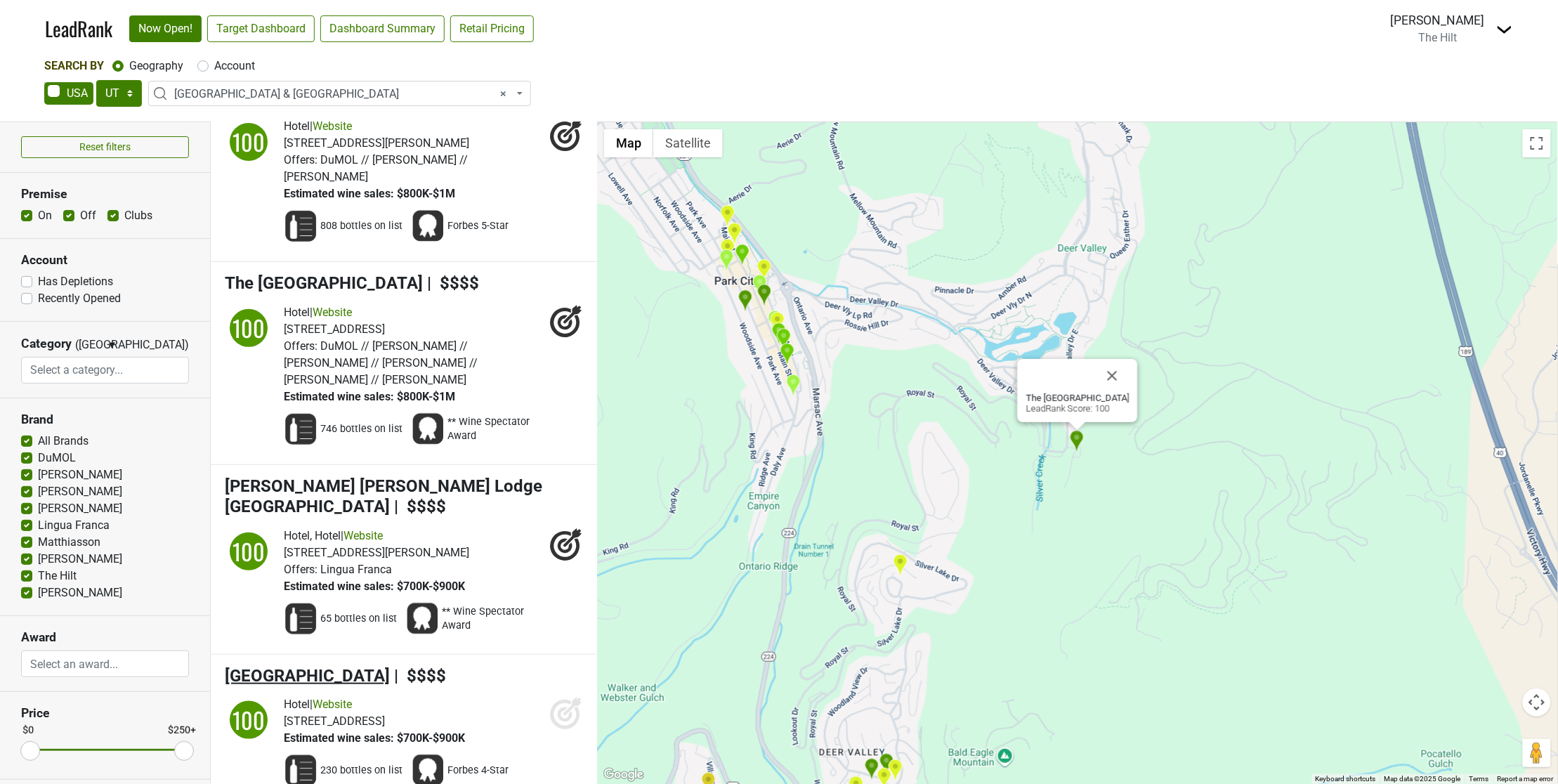
scroll to position [249, 0]
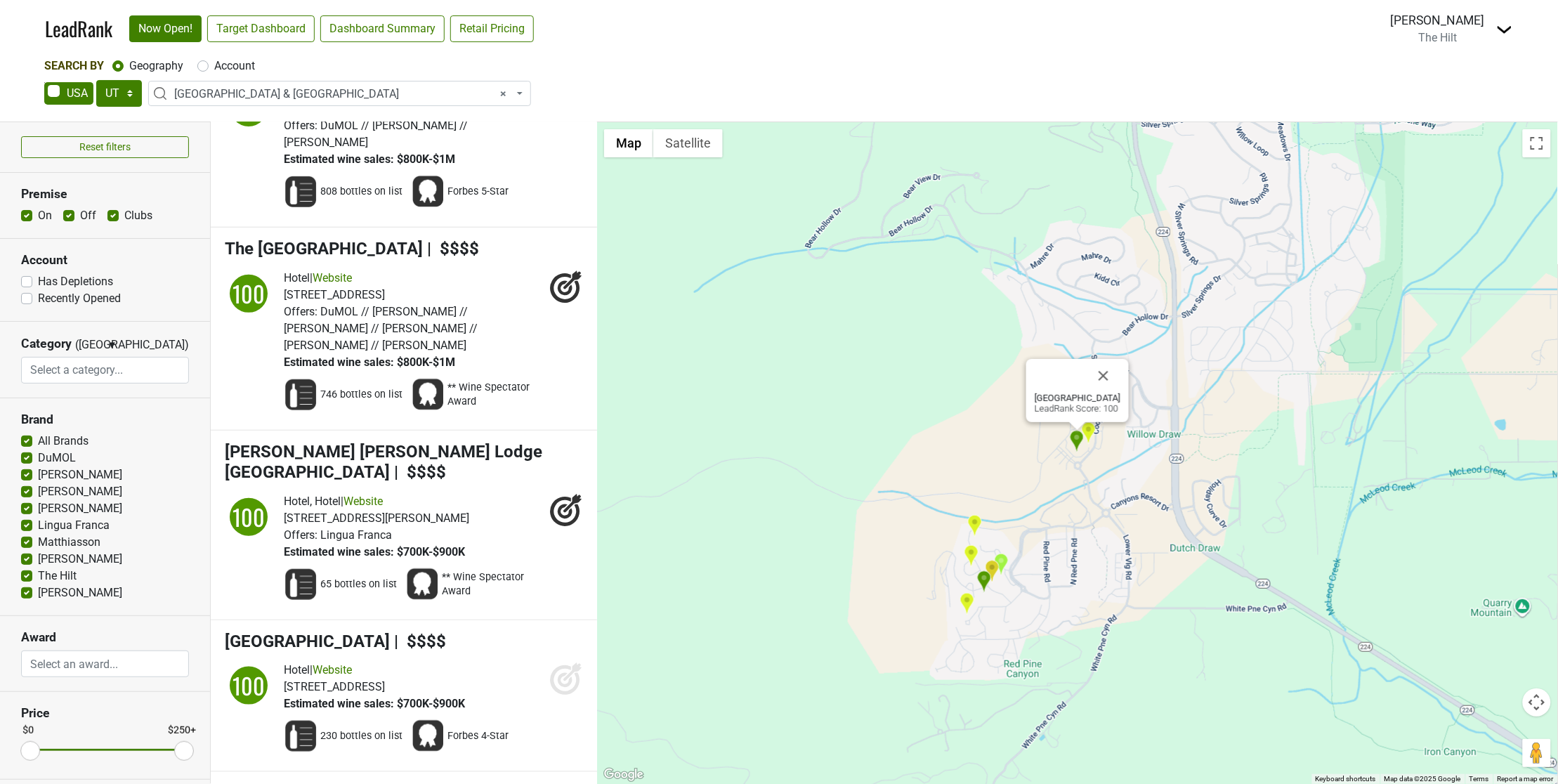
click at [560, 661] on icon at bounding box center [566, 678] width 34 height 33
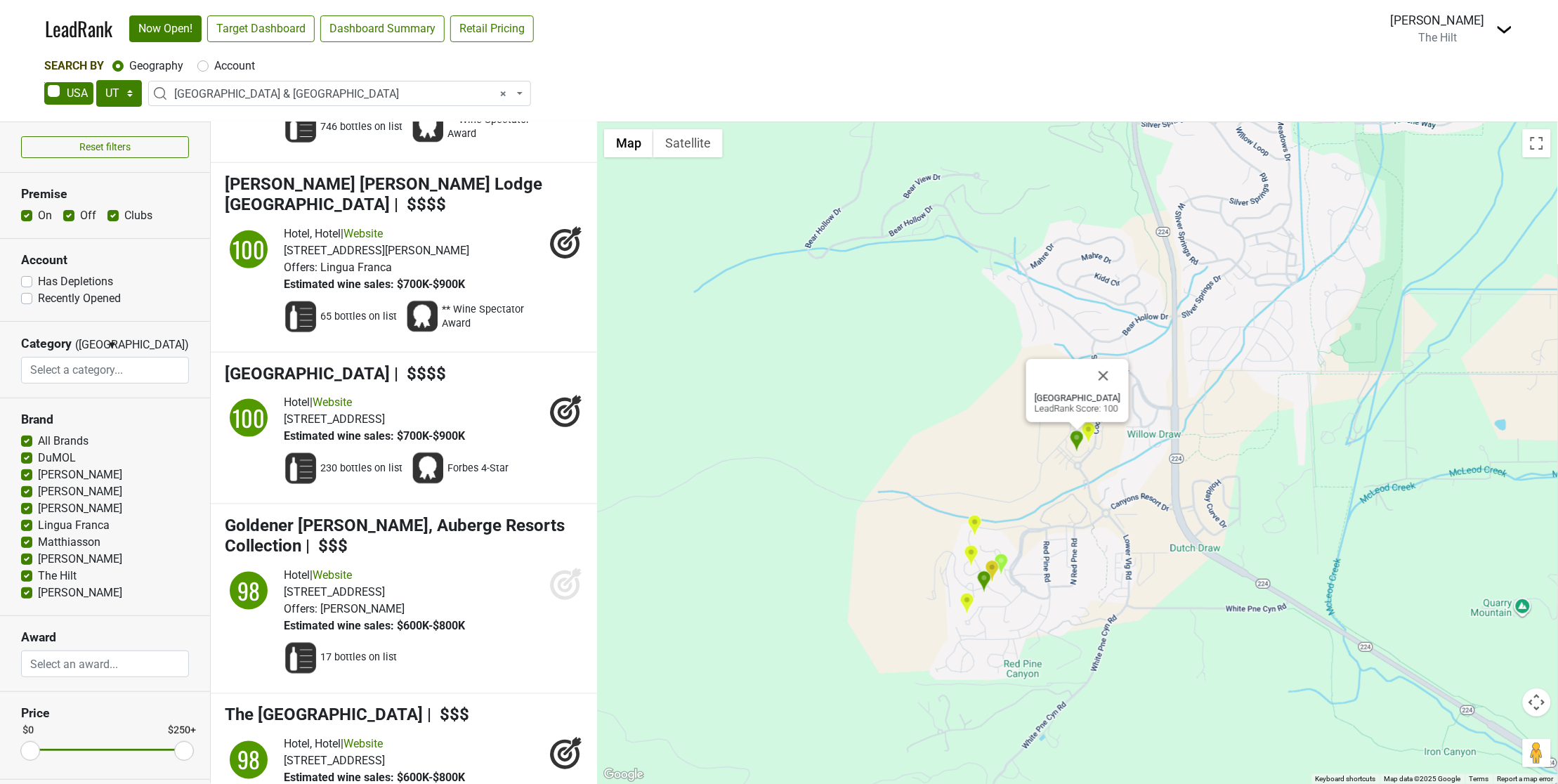
scroll to position [551, 0]
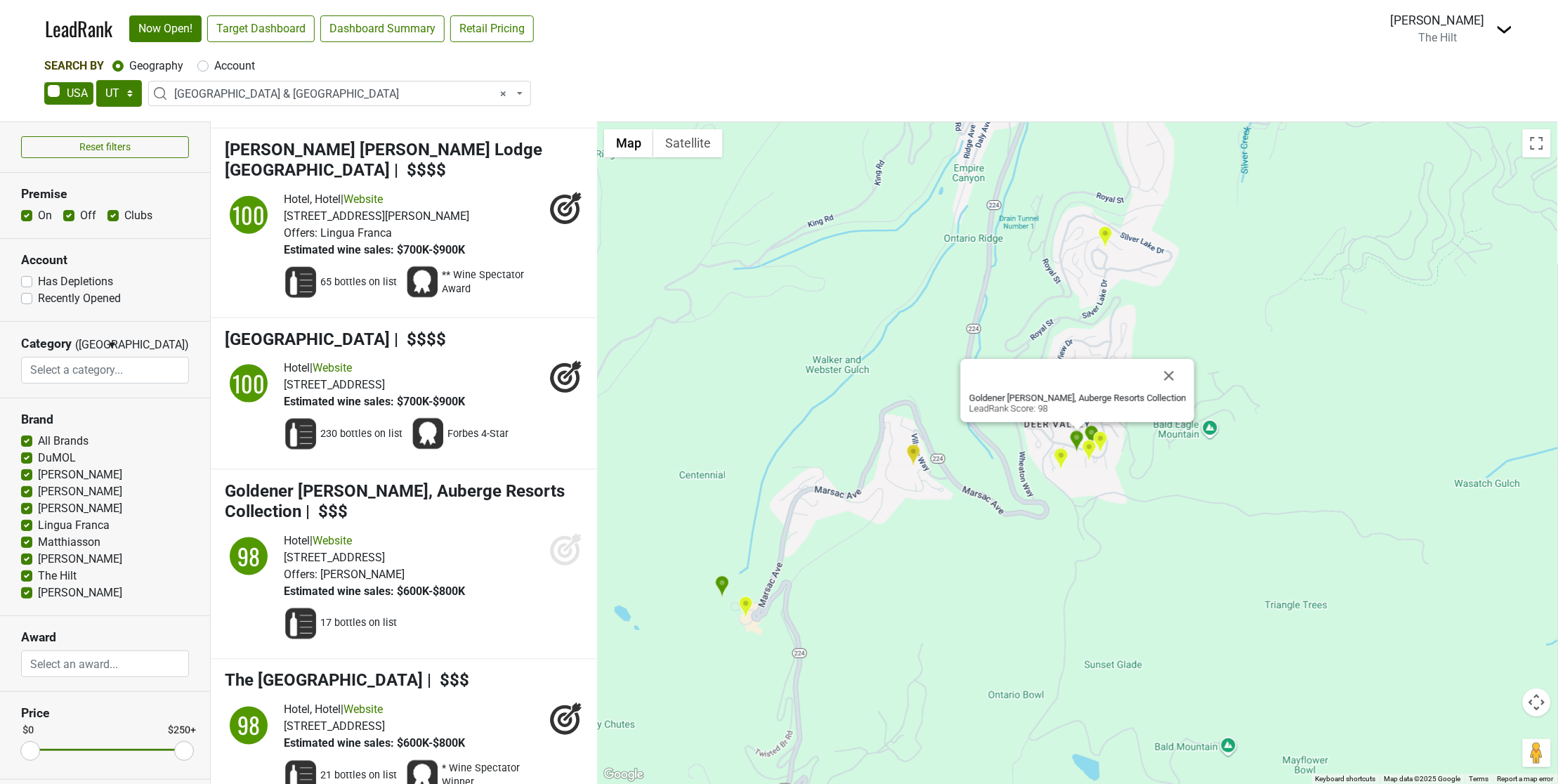
click at [563, 533] on icon at bounding box center [573, 542] width 18 height 18
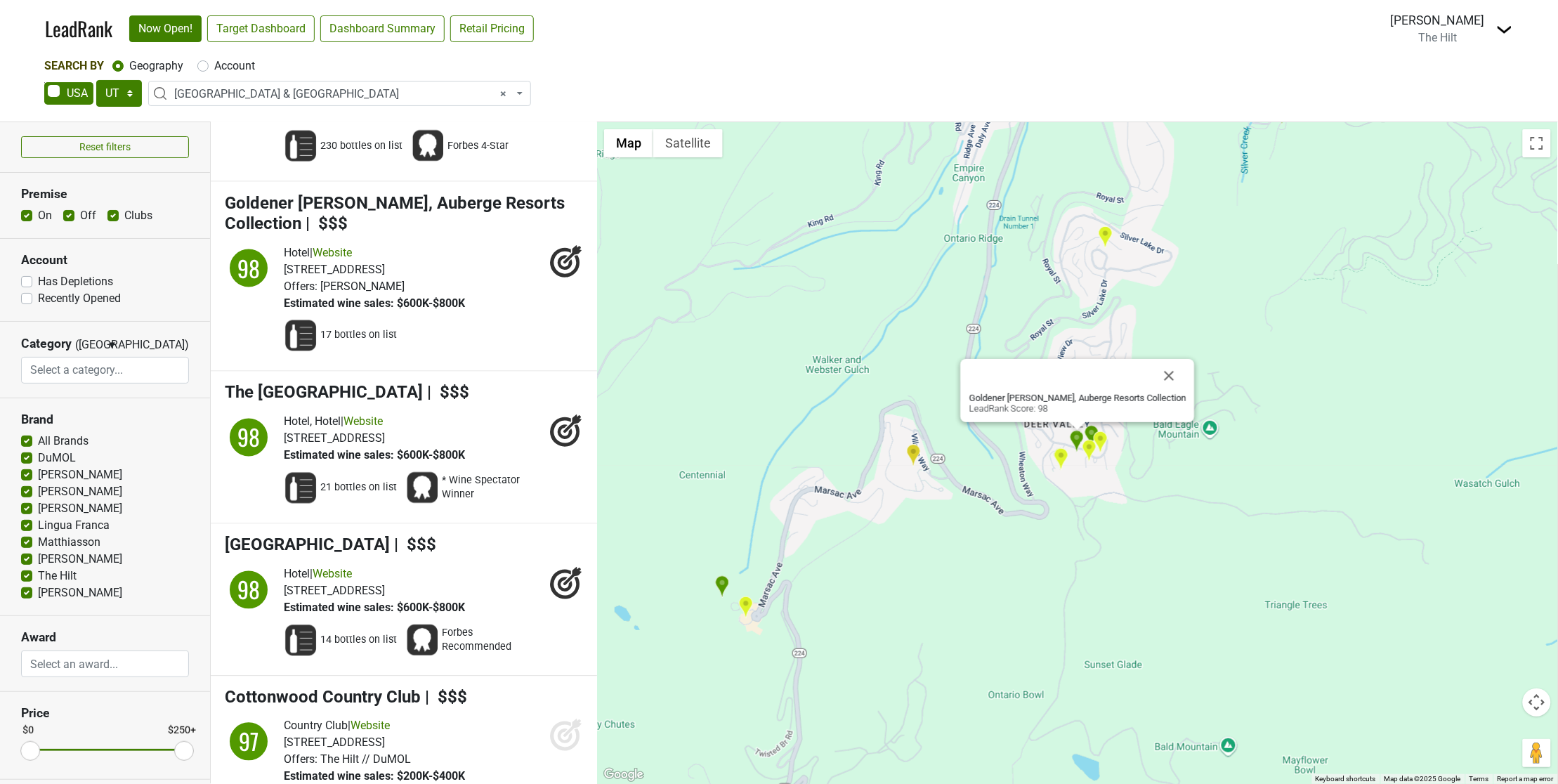
scroll to position [913, 0]
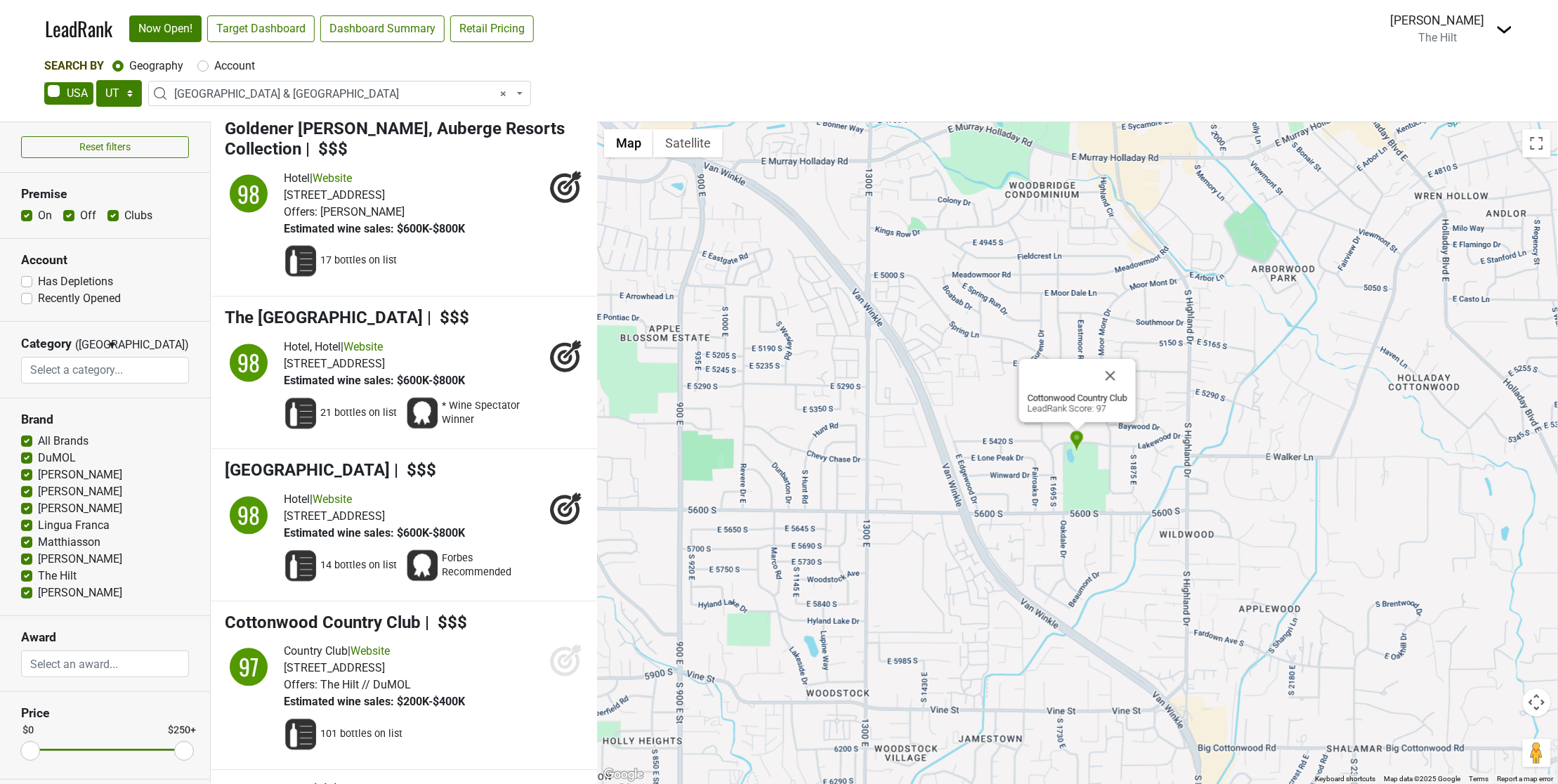
click at [550, 643] on icon at bounding box center [566, 660] width 34 height 33
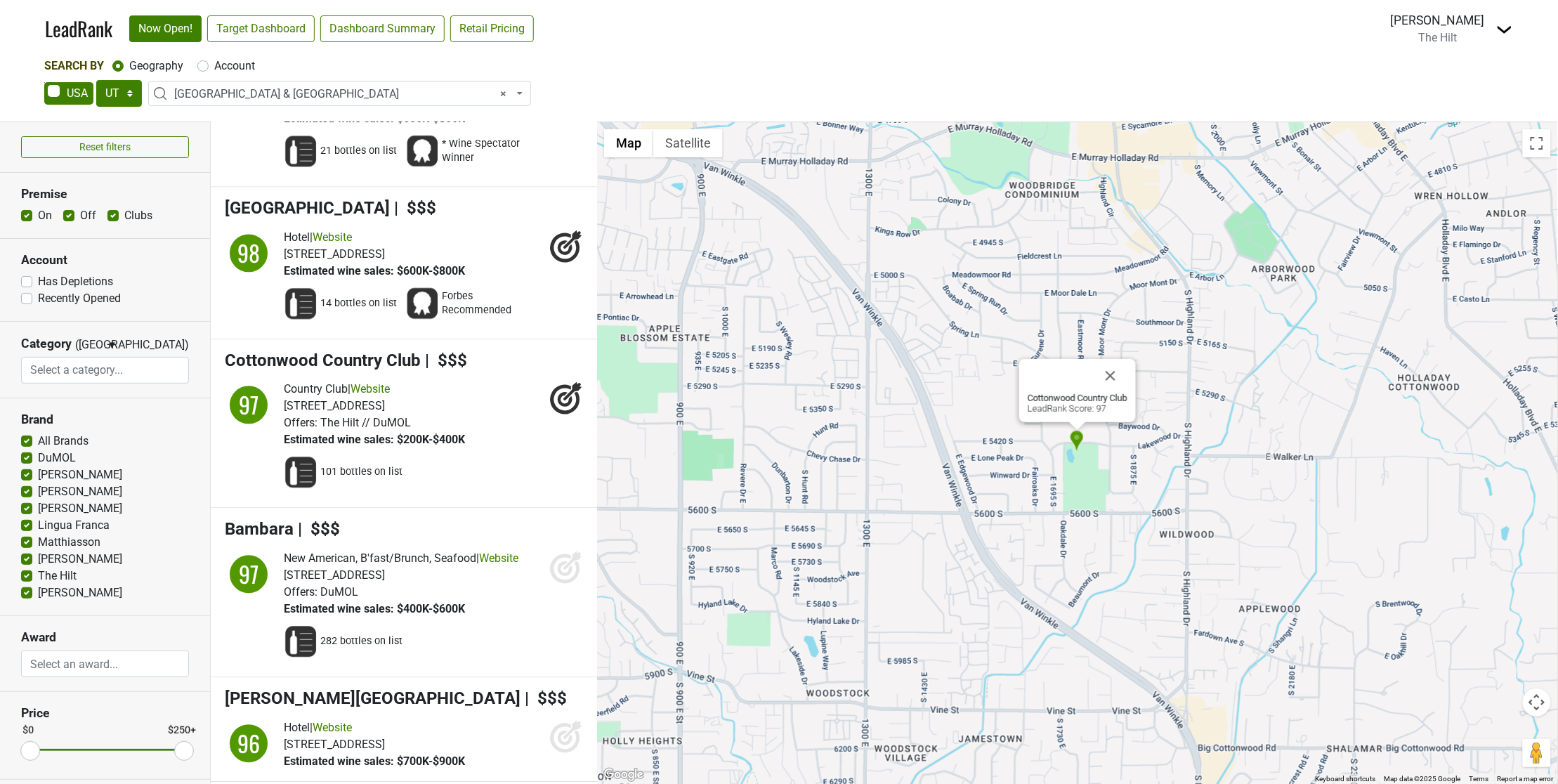
scroll to position [1211, 0]
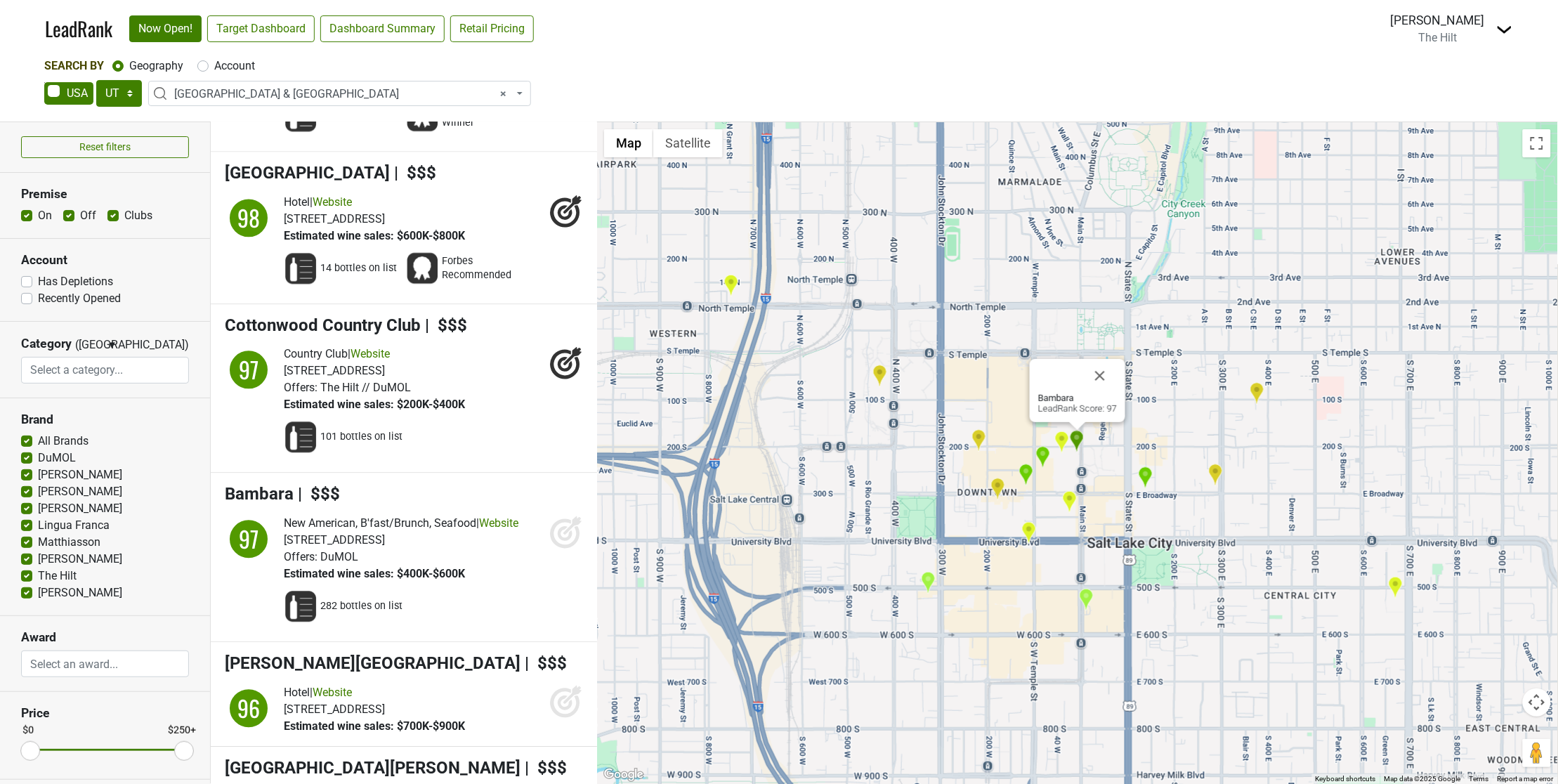
click at [557, 526] on icon at bounding box center [564, 533] width 14 height 14
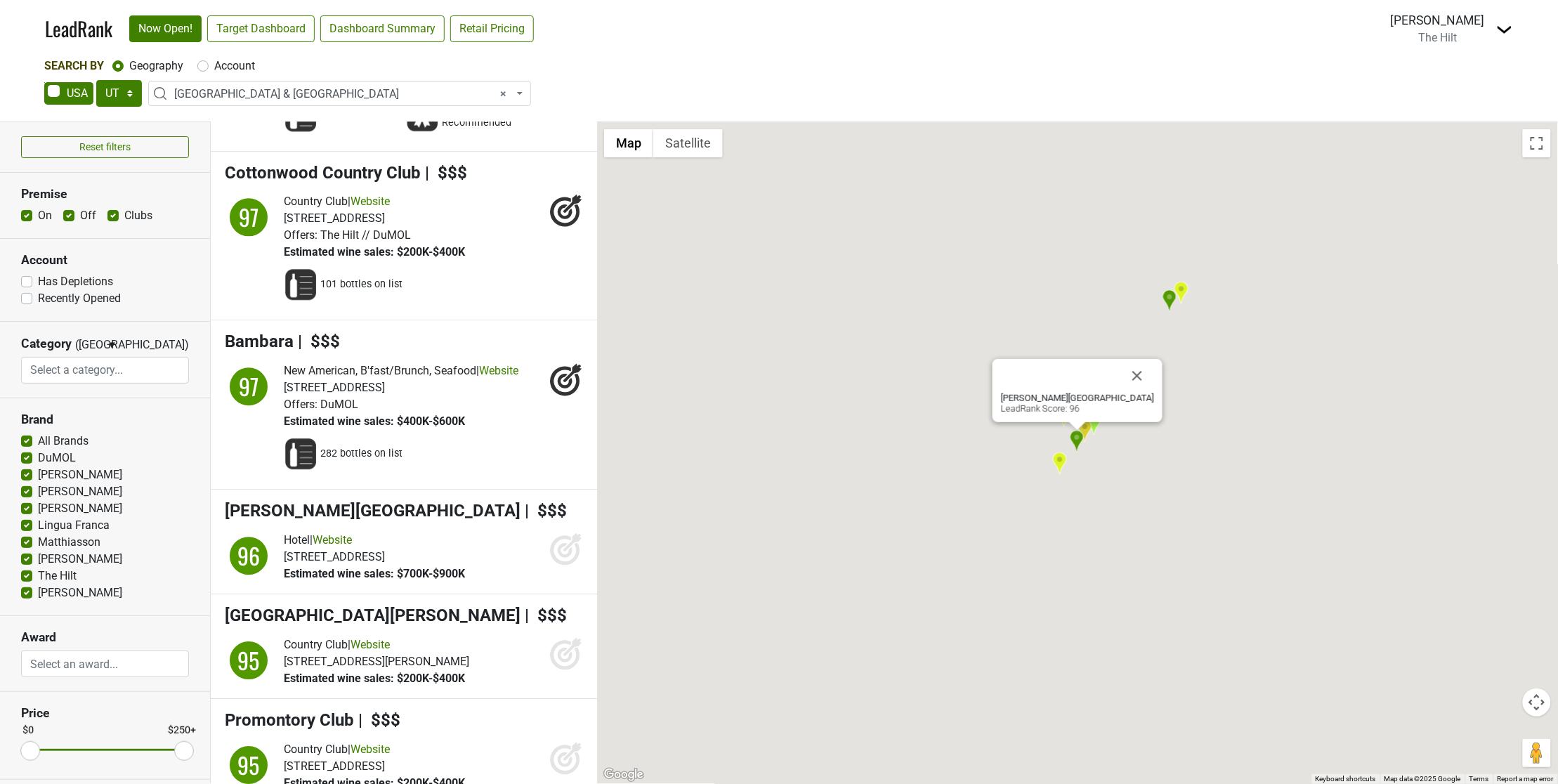
scroll to position [1377, 0]
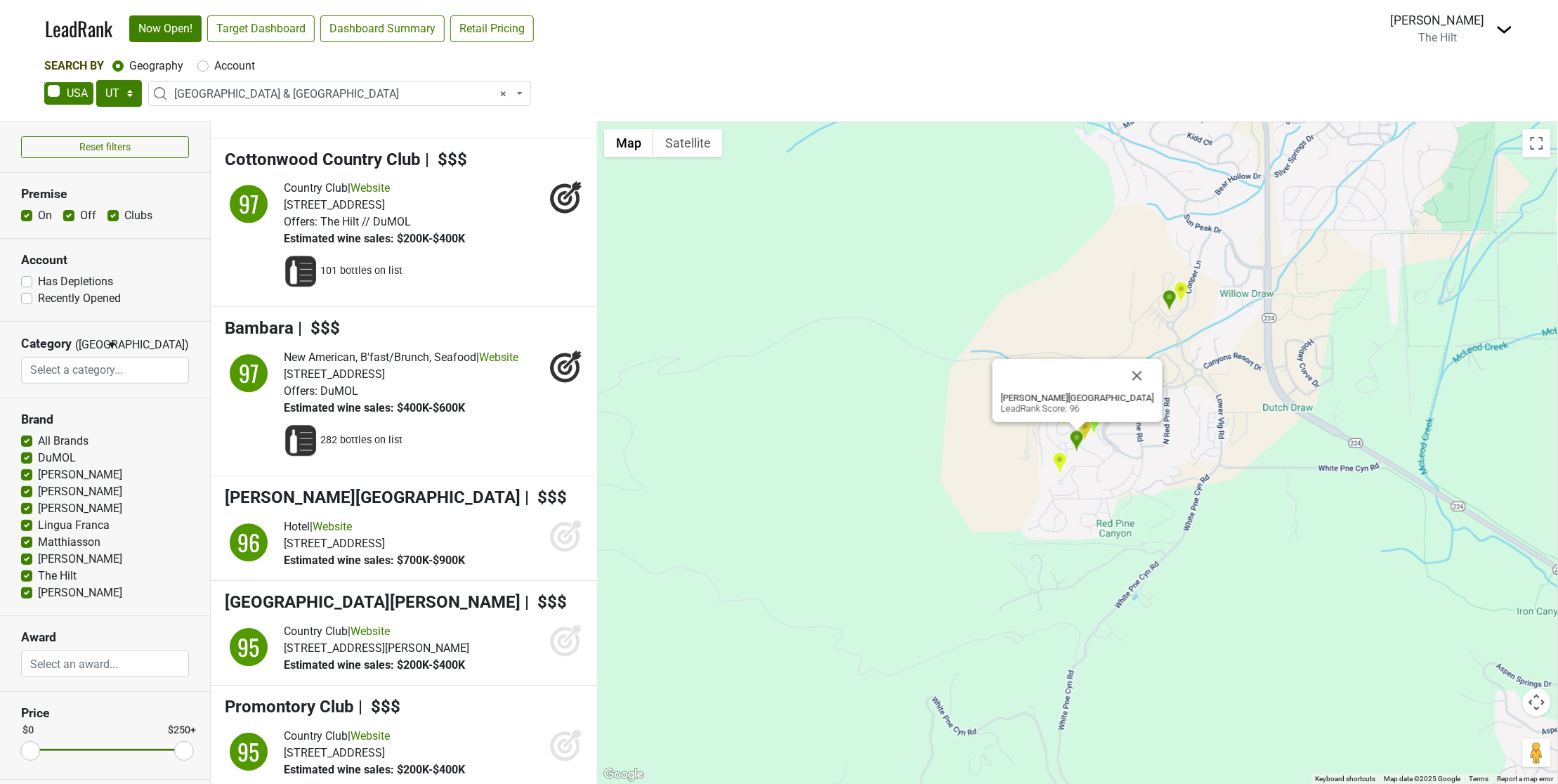
click at [563, 519] on icon at bounding box center [573, 528] width 18 height 18
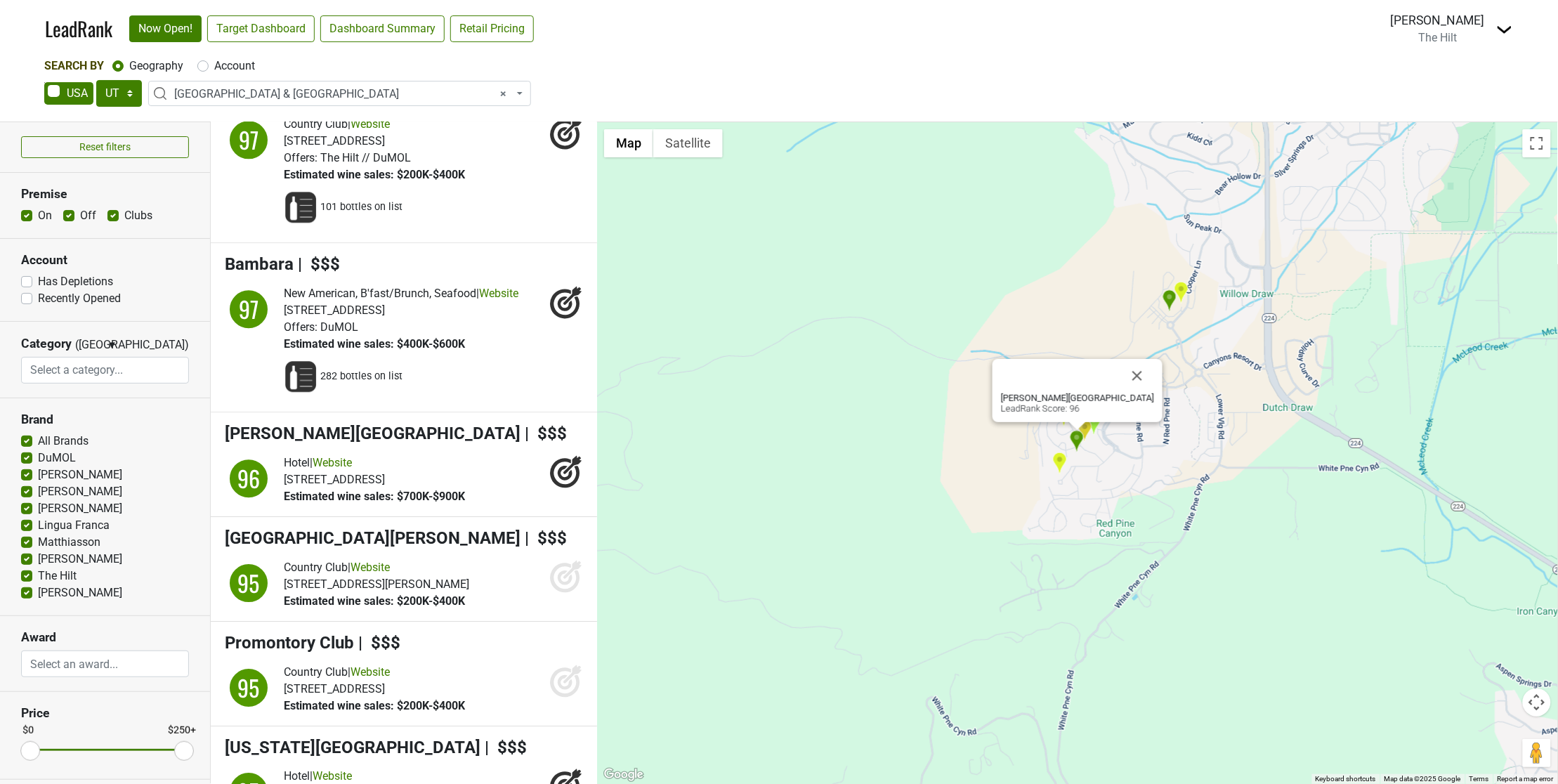
scroll to position [1452, 0]
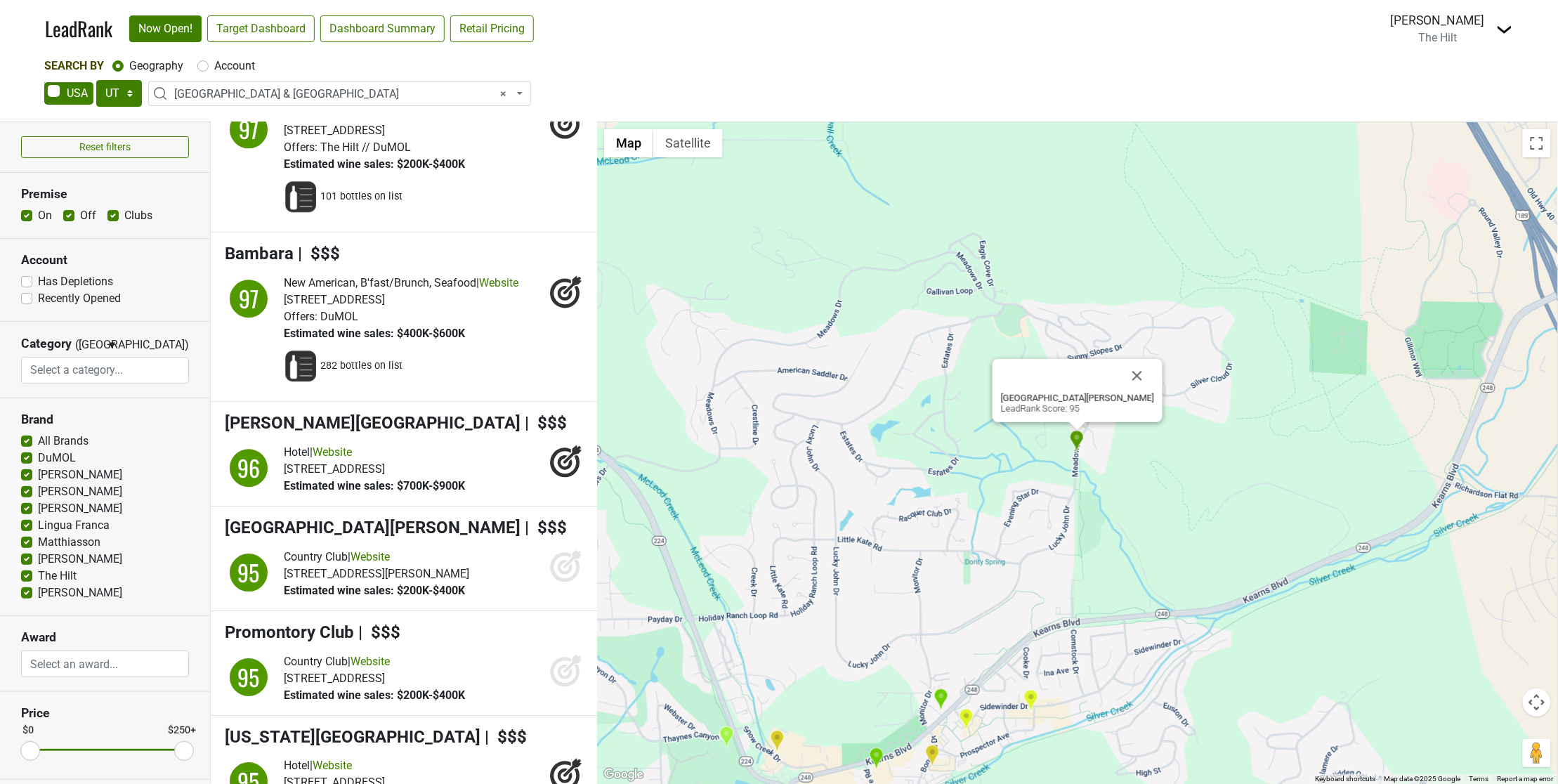
click at [549, 548] on icon at bounding box center [566, 565] width 34 height 33
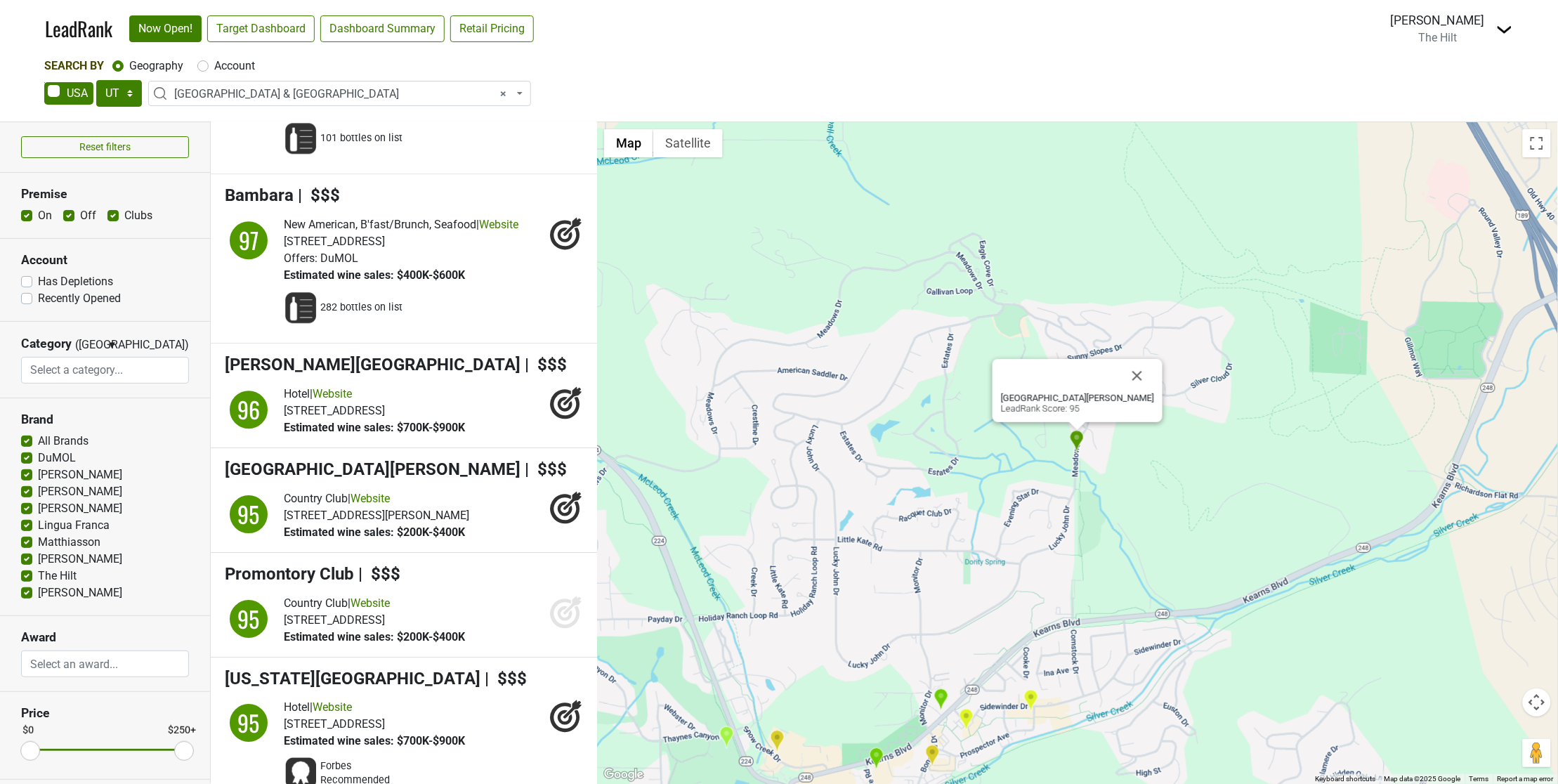
scroll to position [1644, 0]
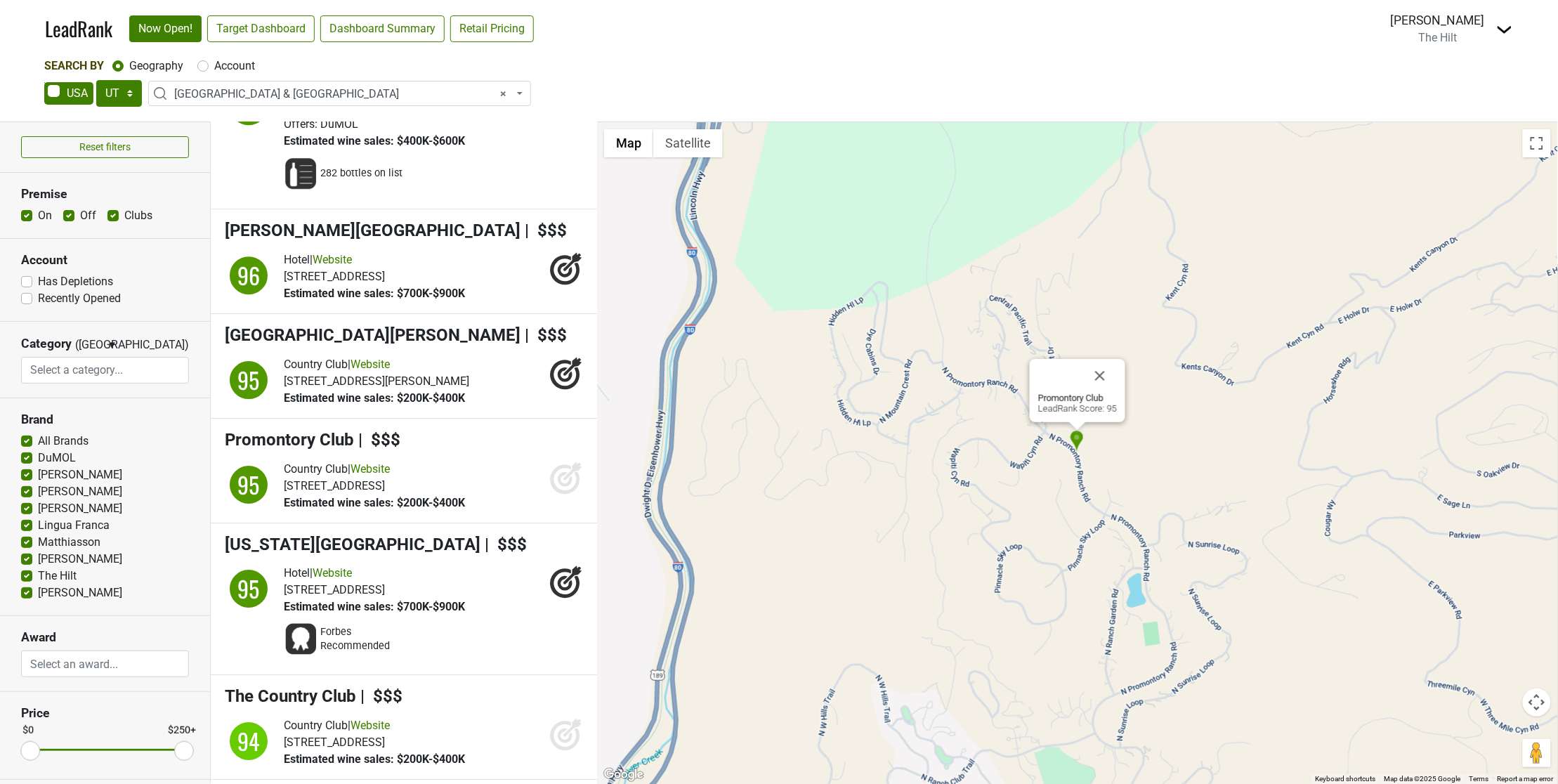
click at [557, 471] on icon at bounding box center [564, 478] width 14 height 14
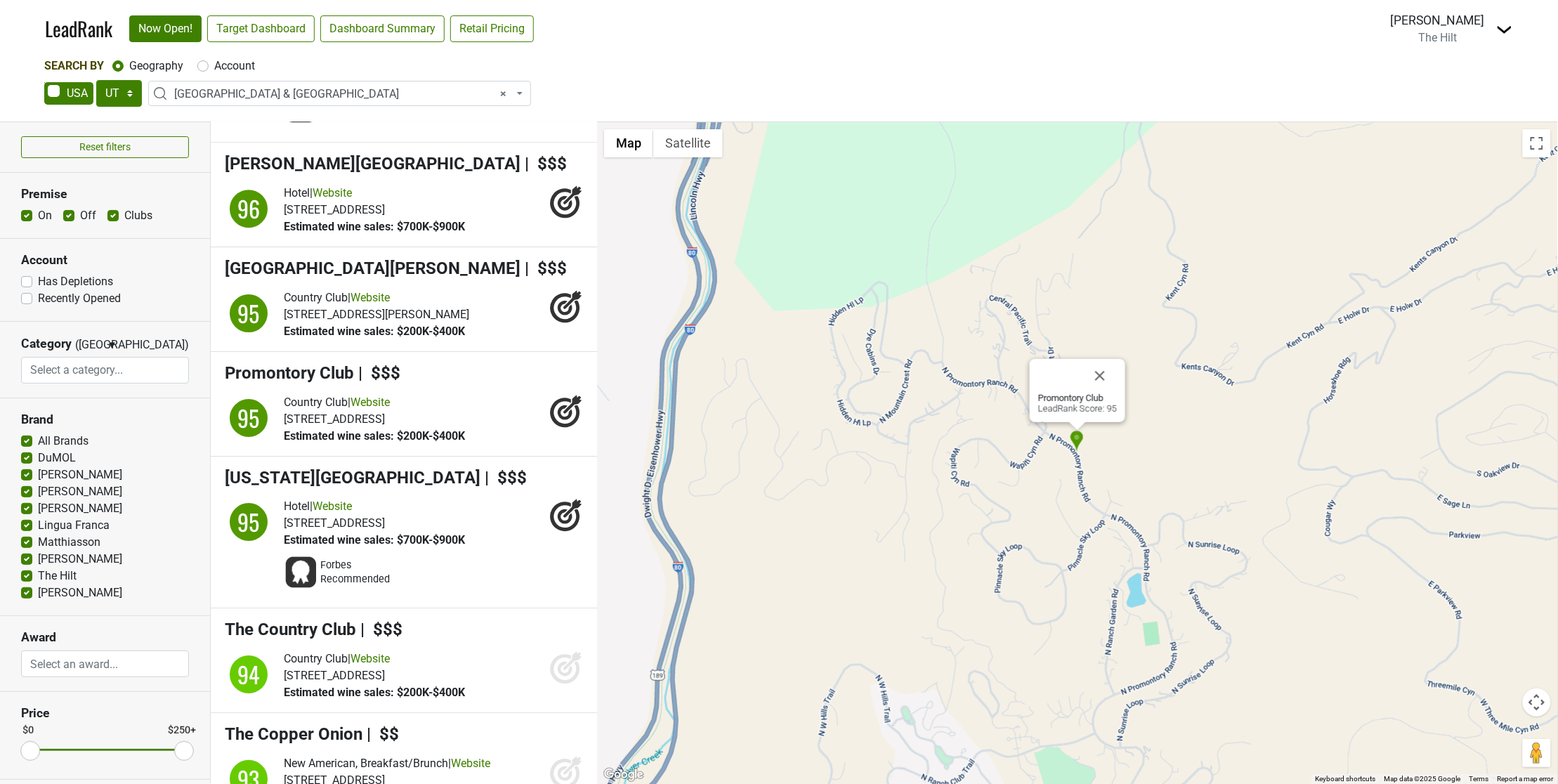
scroll to position [1887, 0]
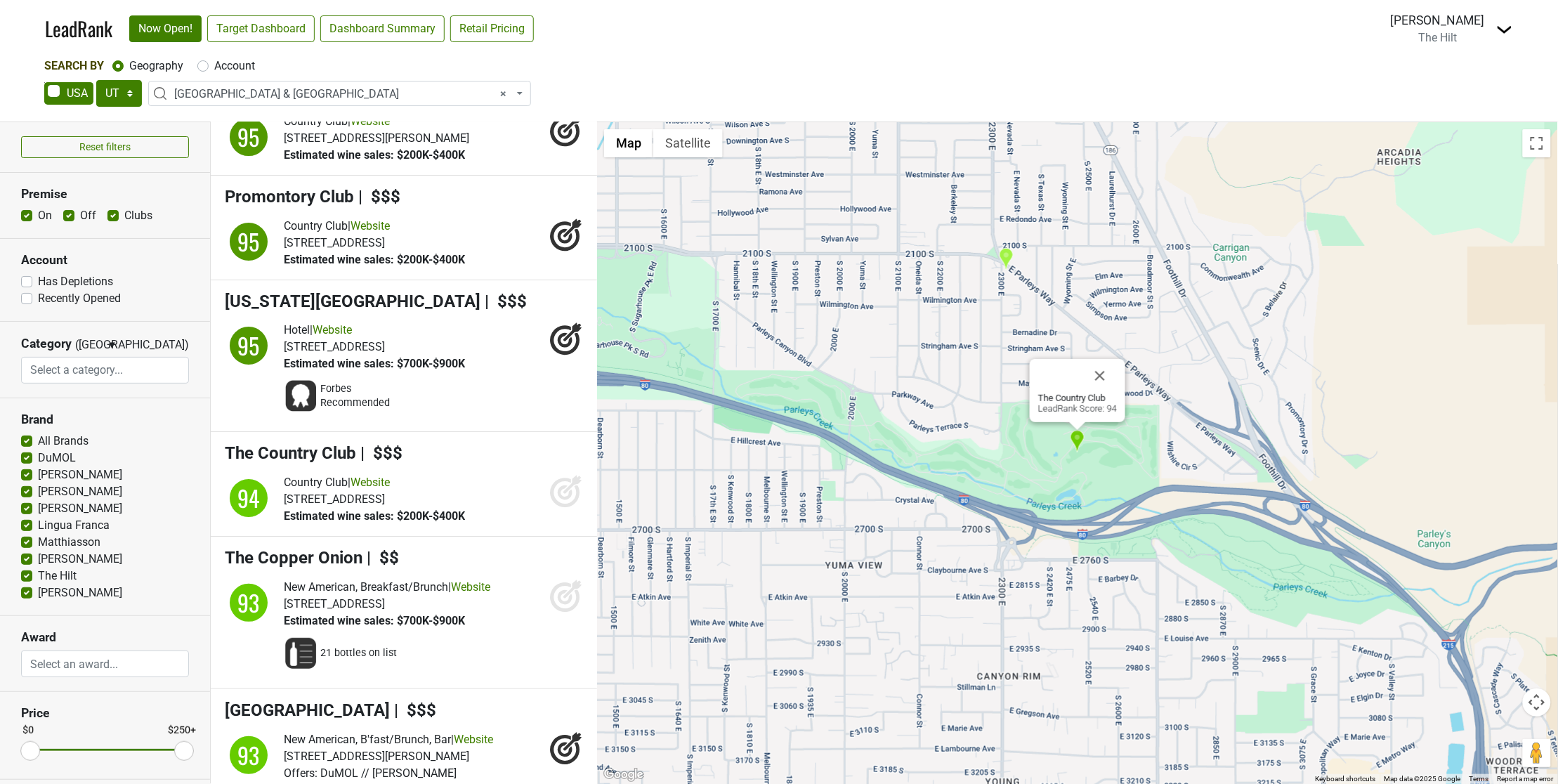
click at [553, 482] on icon at bounding box center [566, 491] width 34 height 33
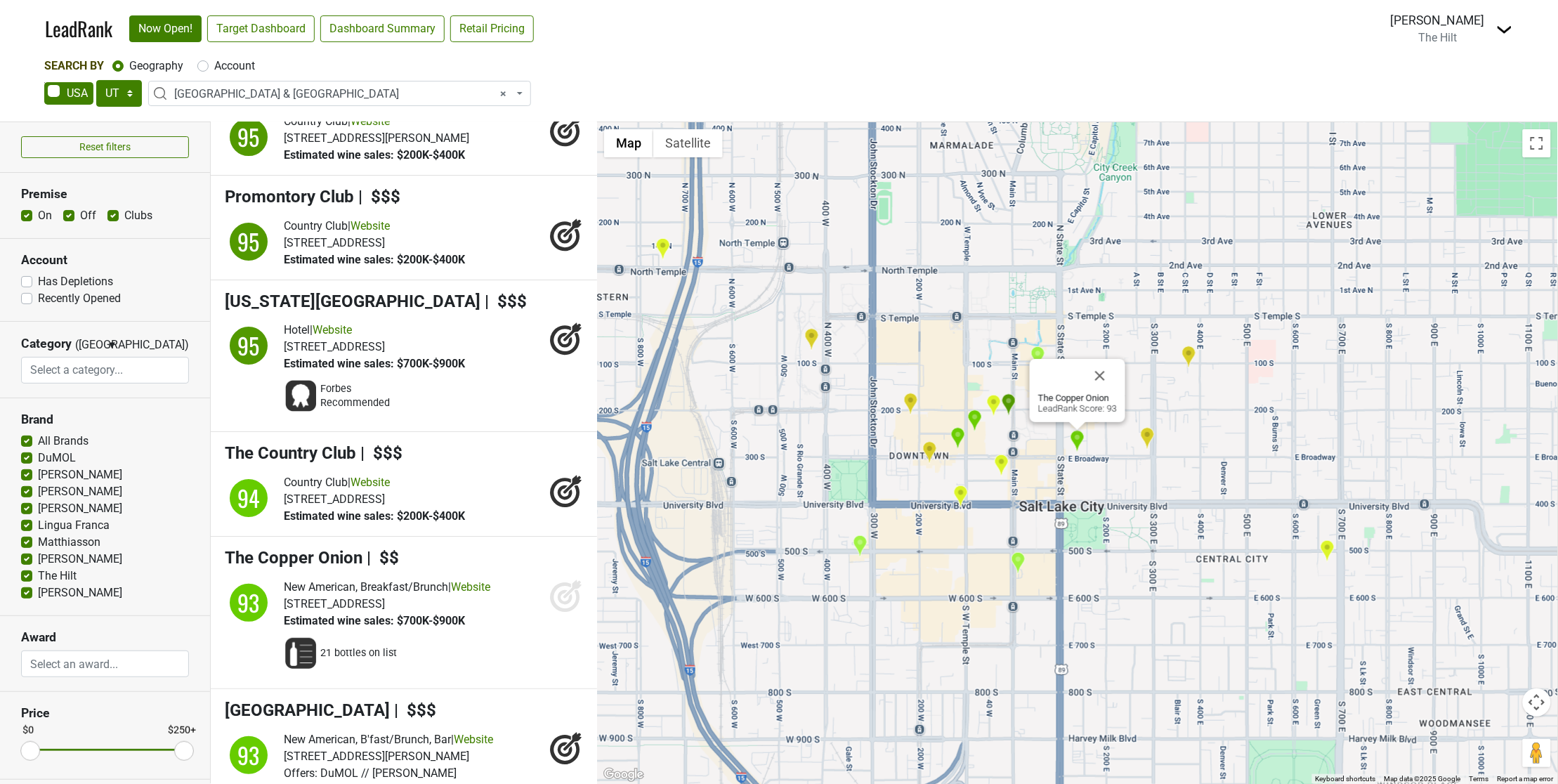
click at [557, 590] on icon at bounding box center [564, 597] width 14 height 14
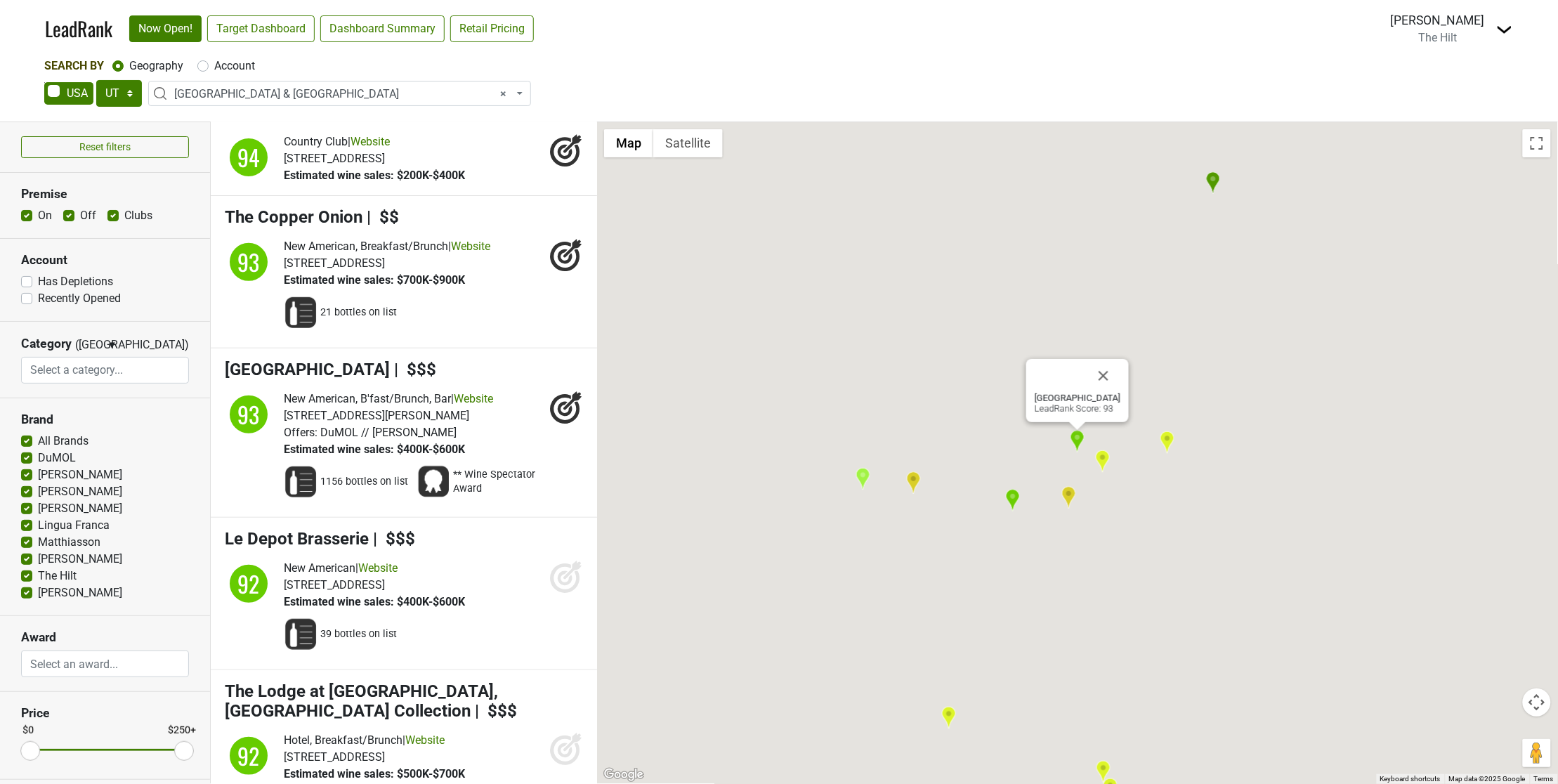
scroll to position [2242, 0]
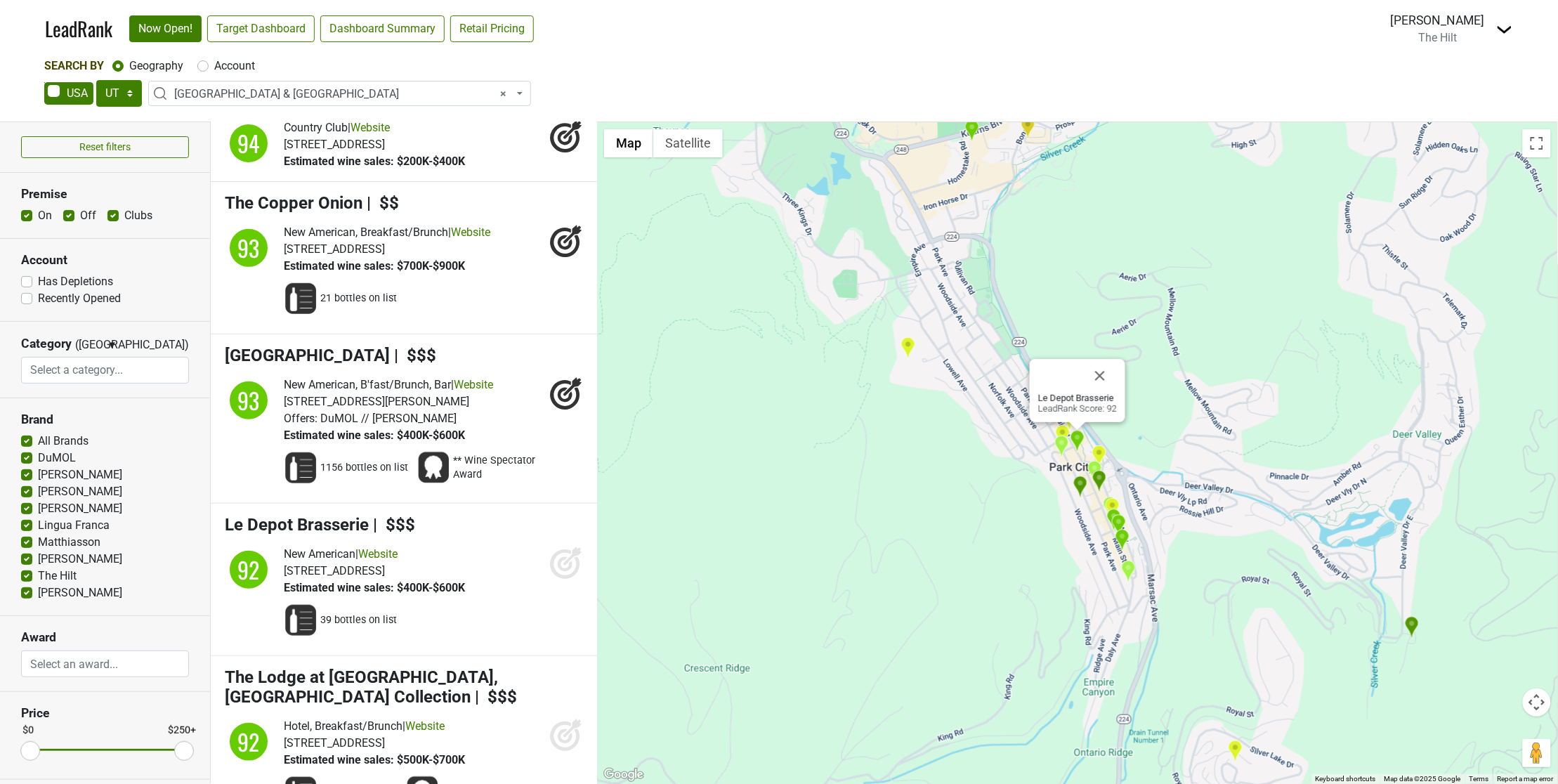
click at [549, 570] on icon at bounding box center [566, 563] width 34 height 33
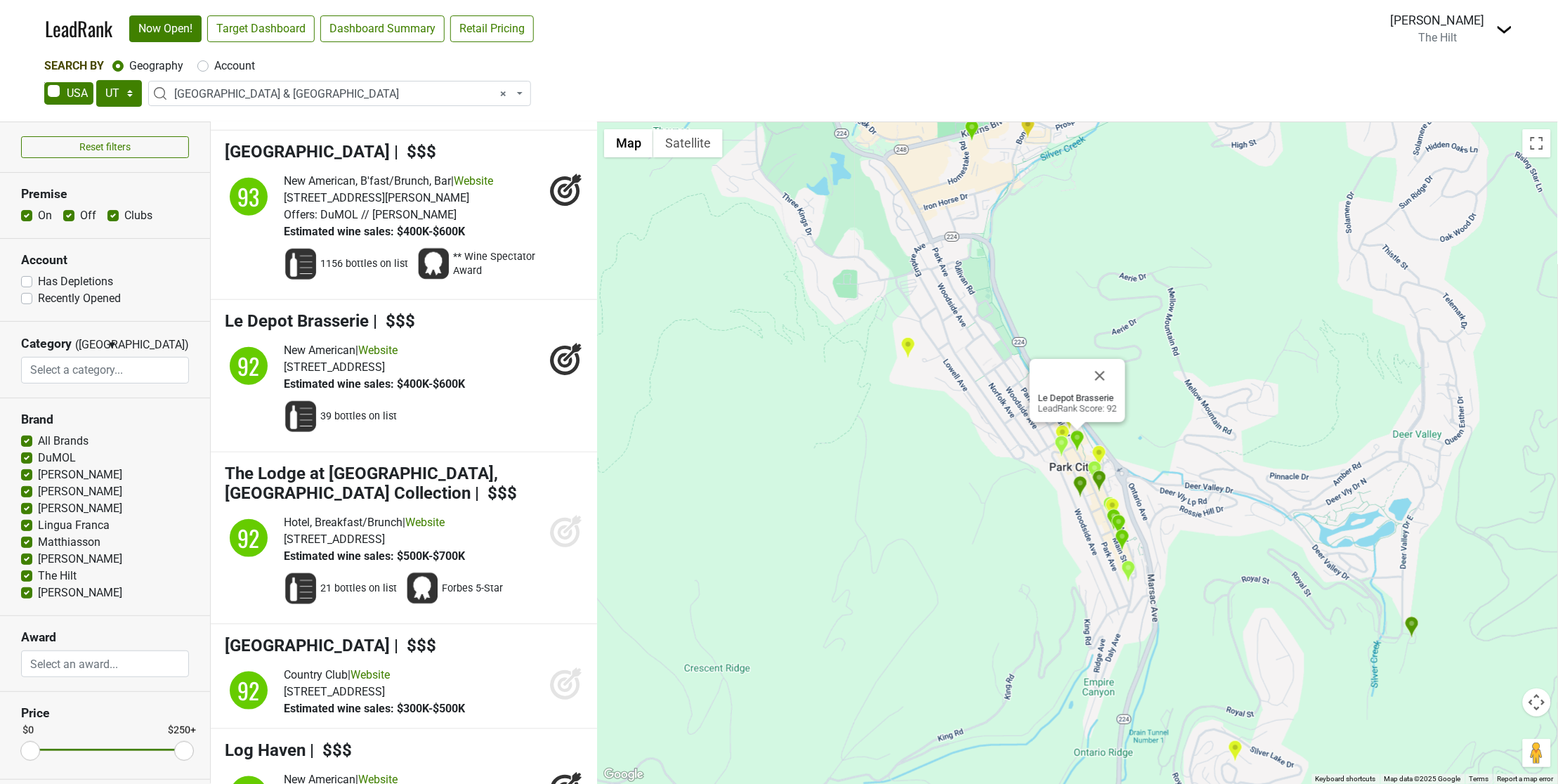
scroll to position [2493, 0]
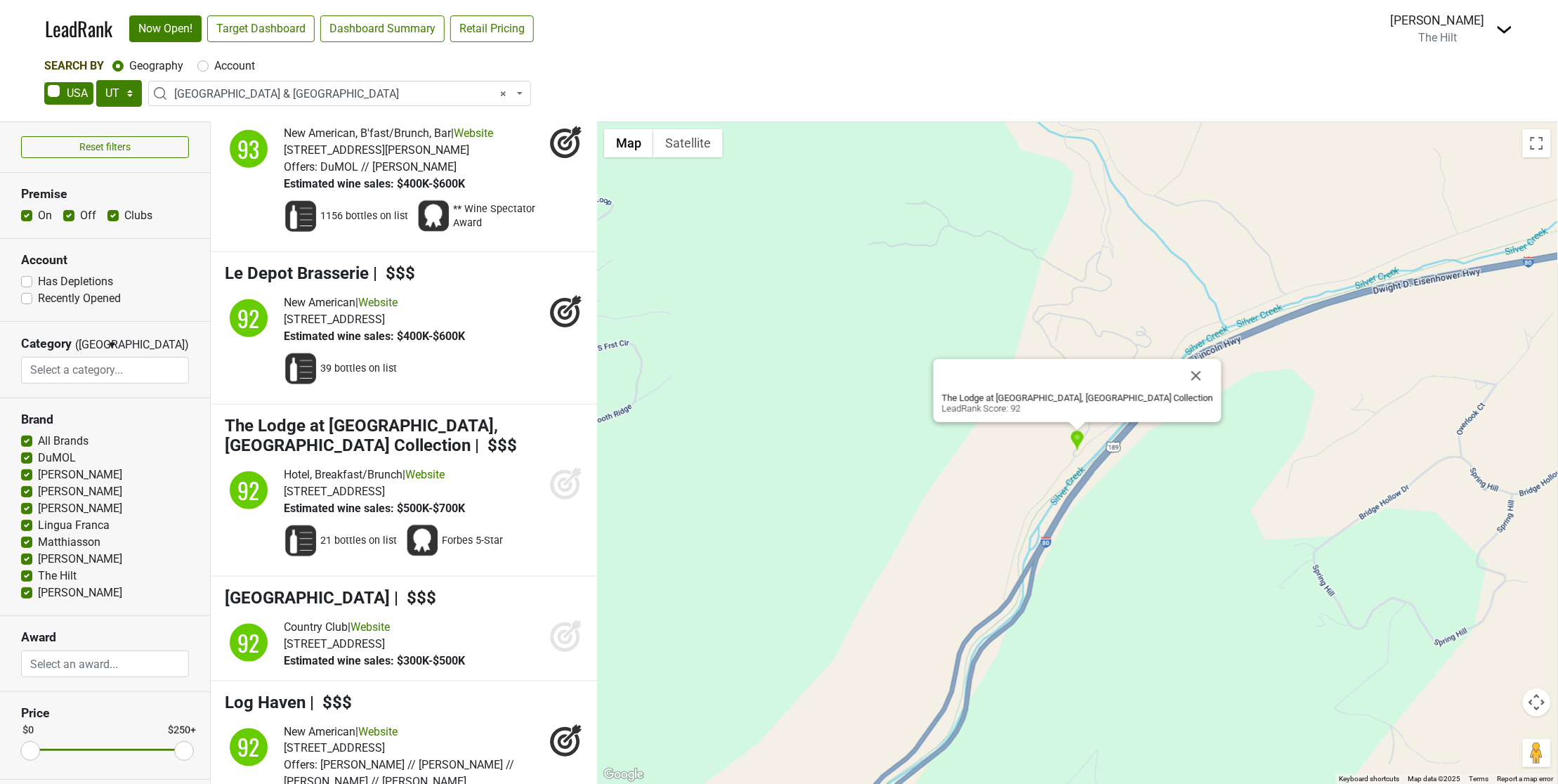
click at [549, 493] on icon at bounding box center [566, 483] width 34 height 33
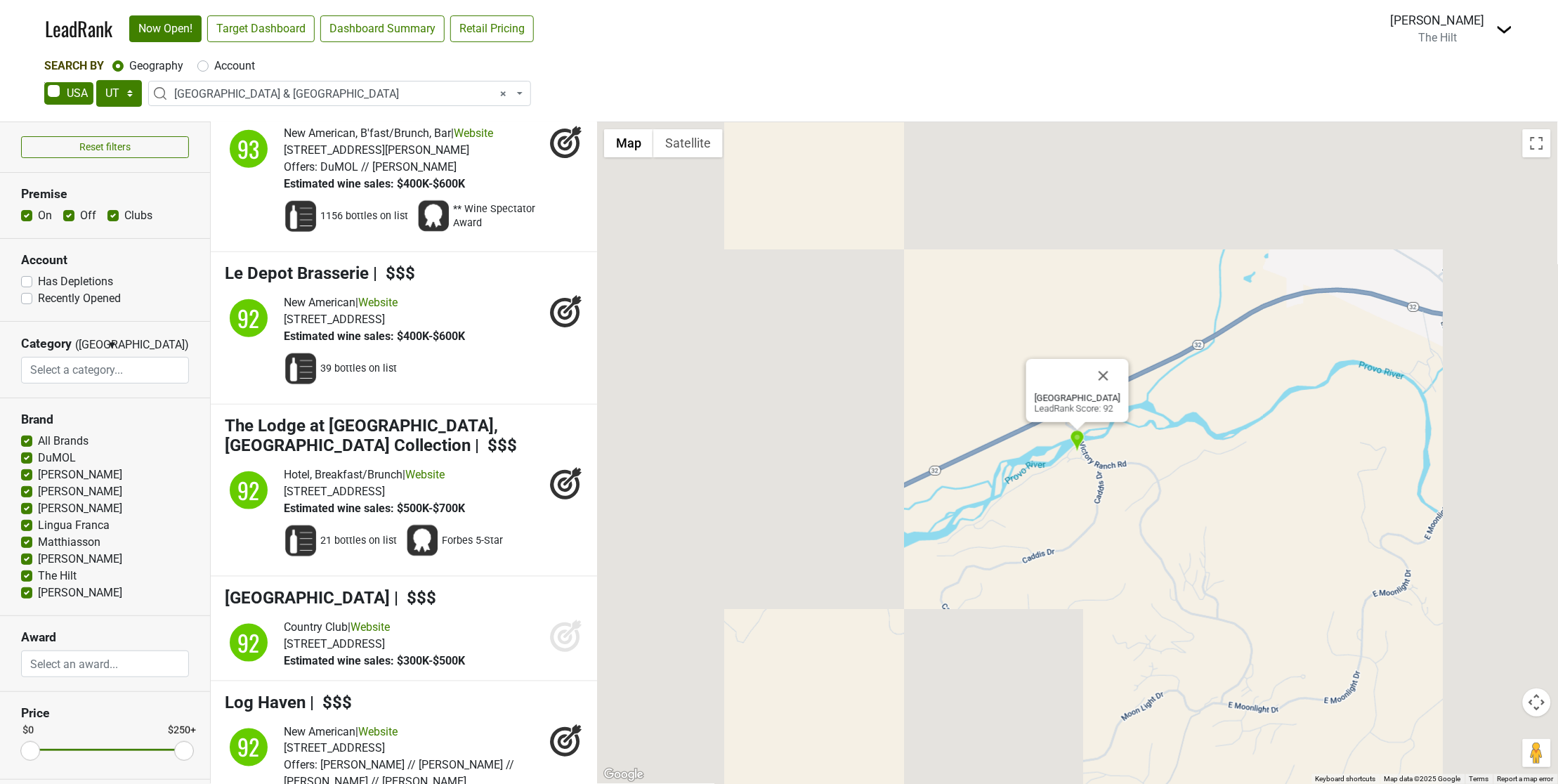
click at [549, 636] on icon at bounding box center [566, 636] width 34 height 33
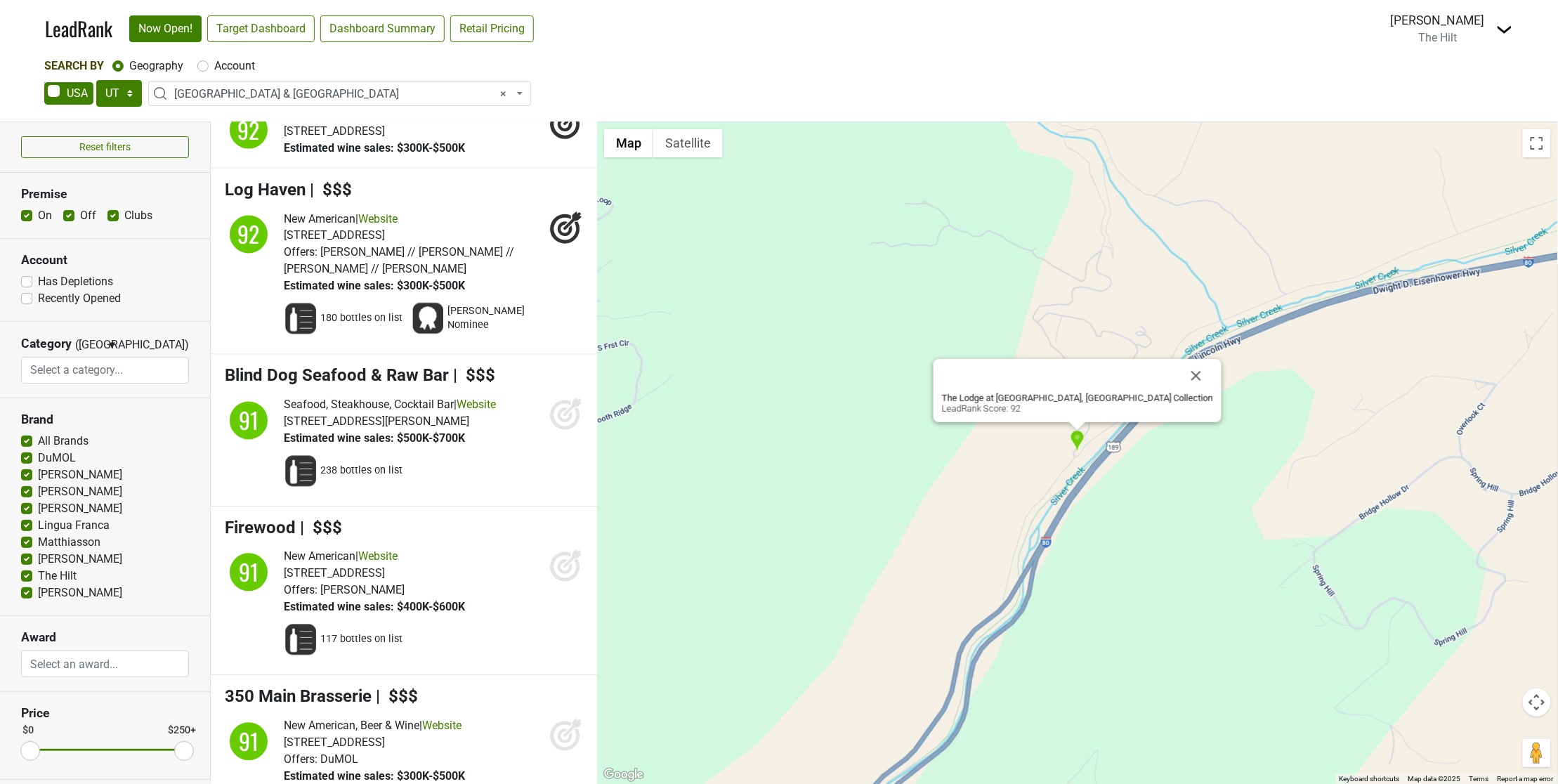
scroll to position [3018, 0]
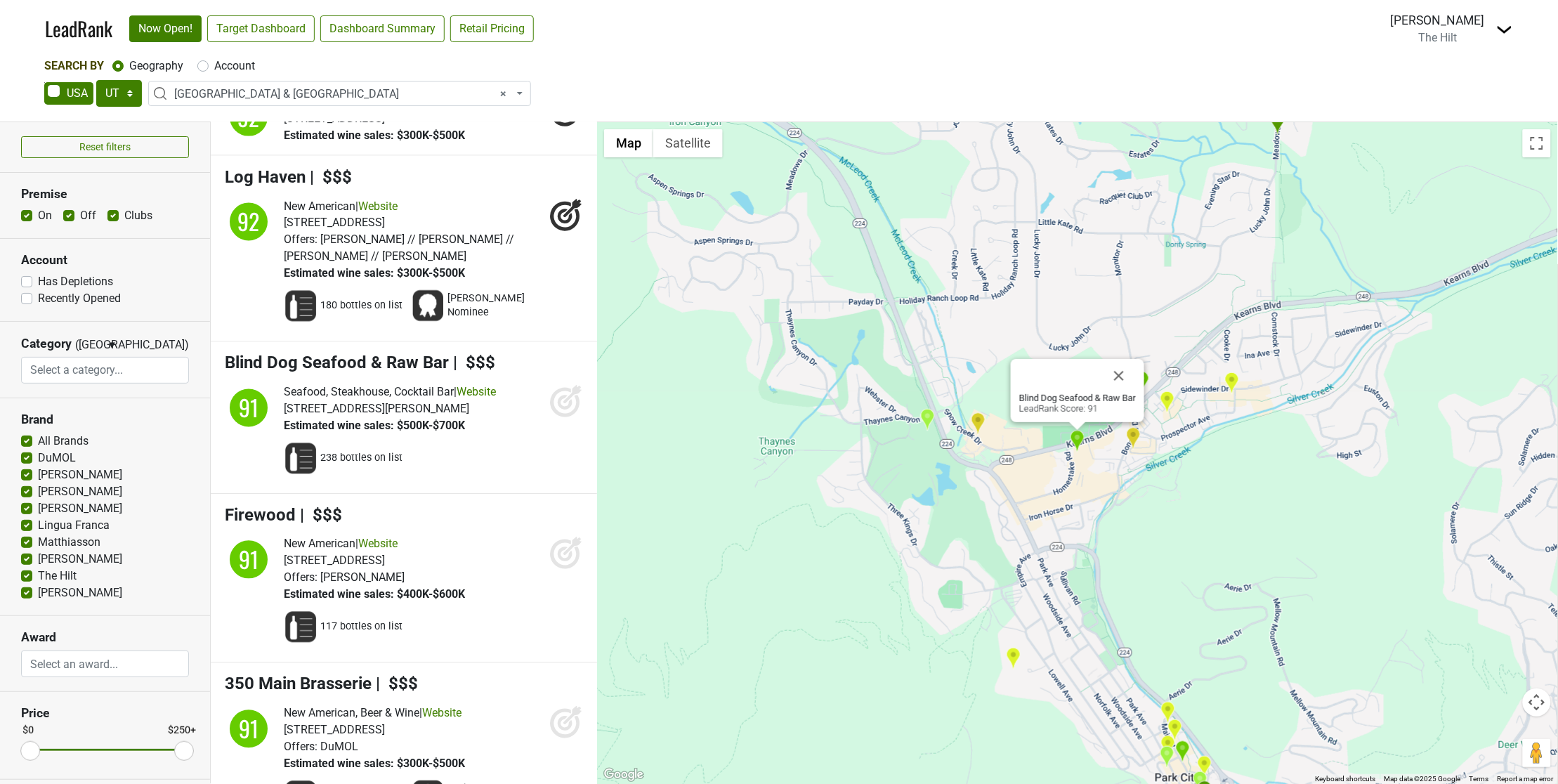
click at [553, 403] on icon at bounding box center [566, 401] width 34 height 33
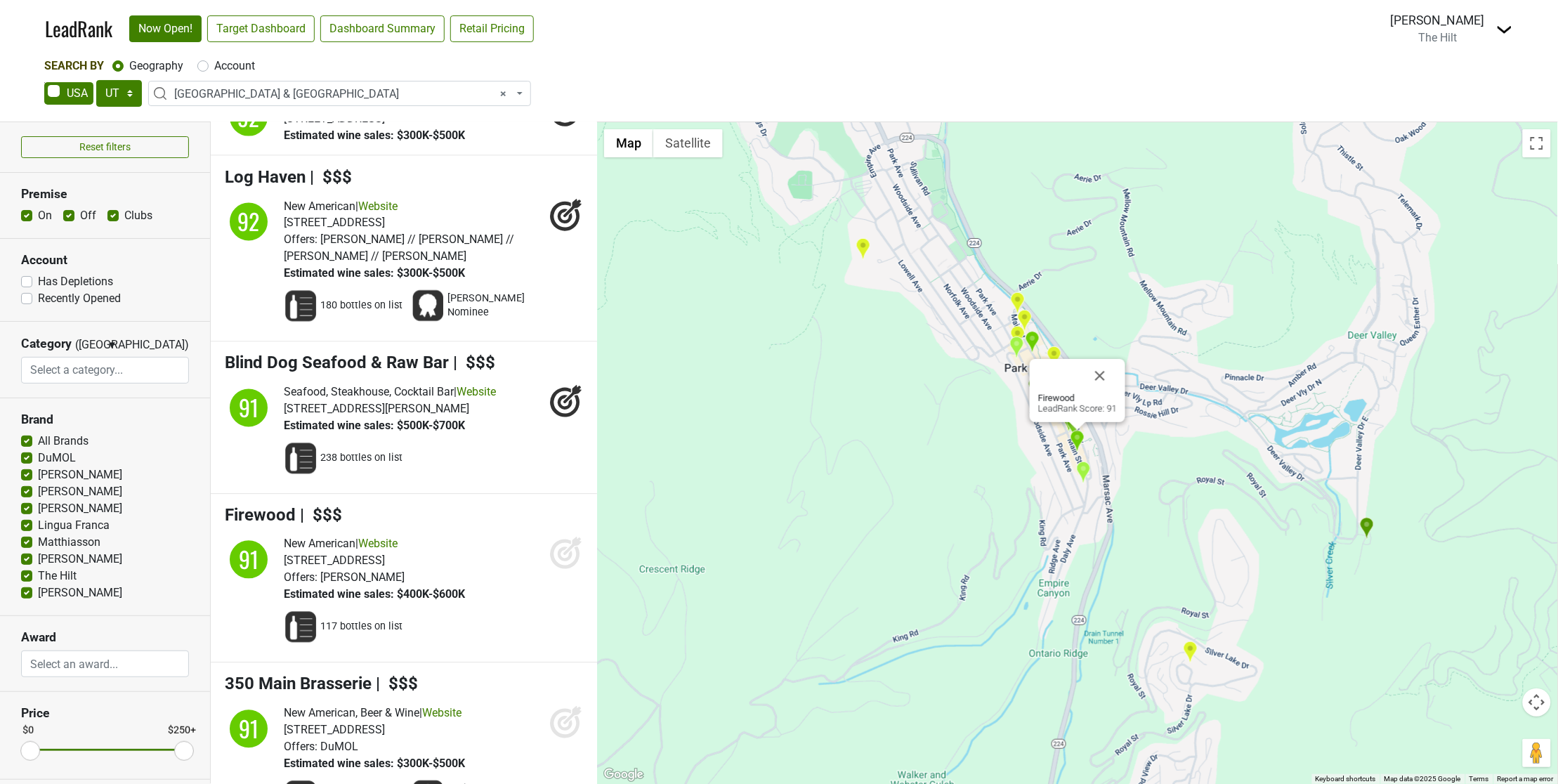
click at [557, 548] on icon at bounding box center [564, 554] width 14 height 14
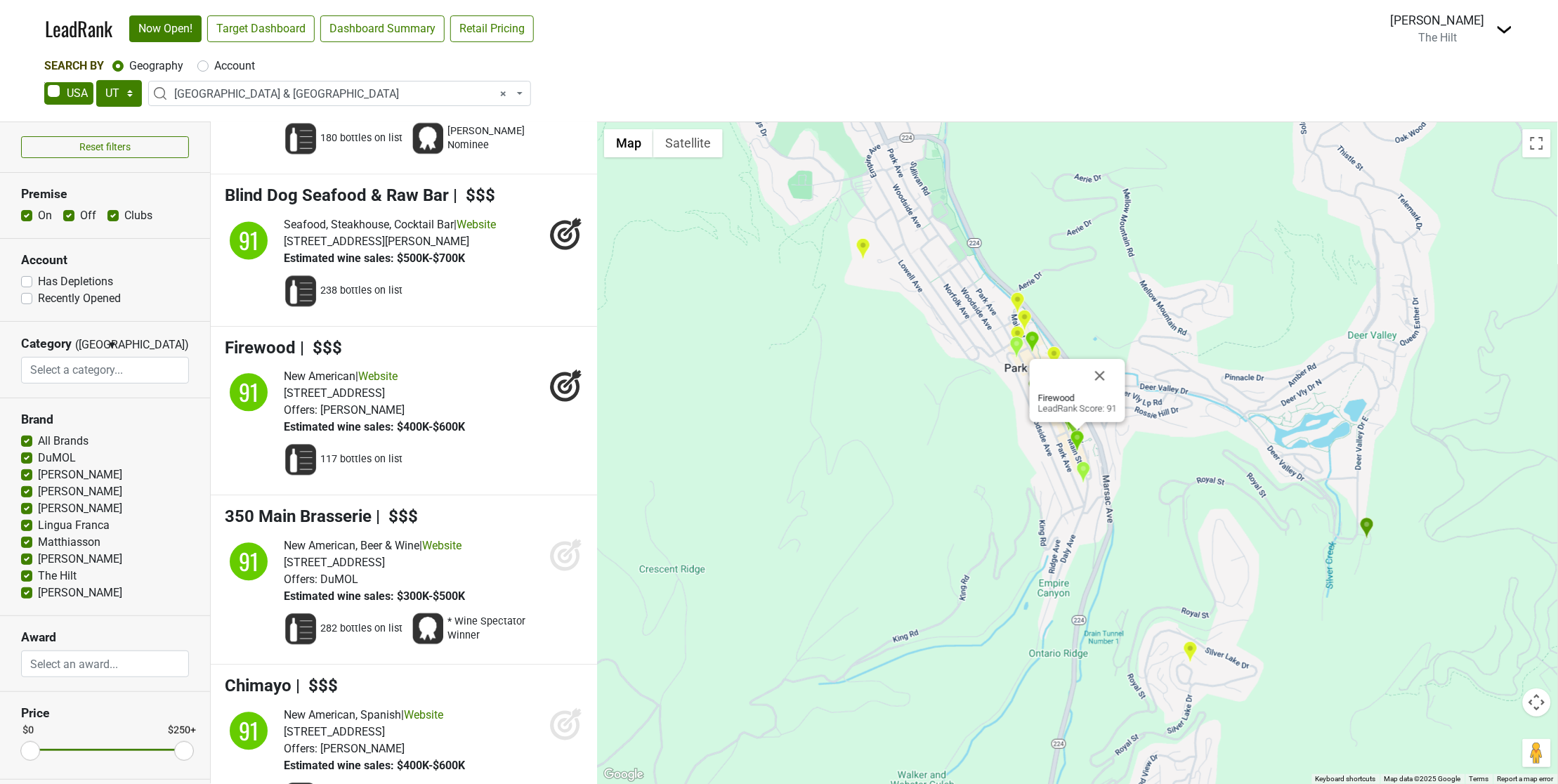
scroll to position [3224, 0]
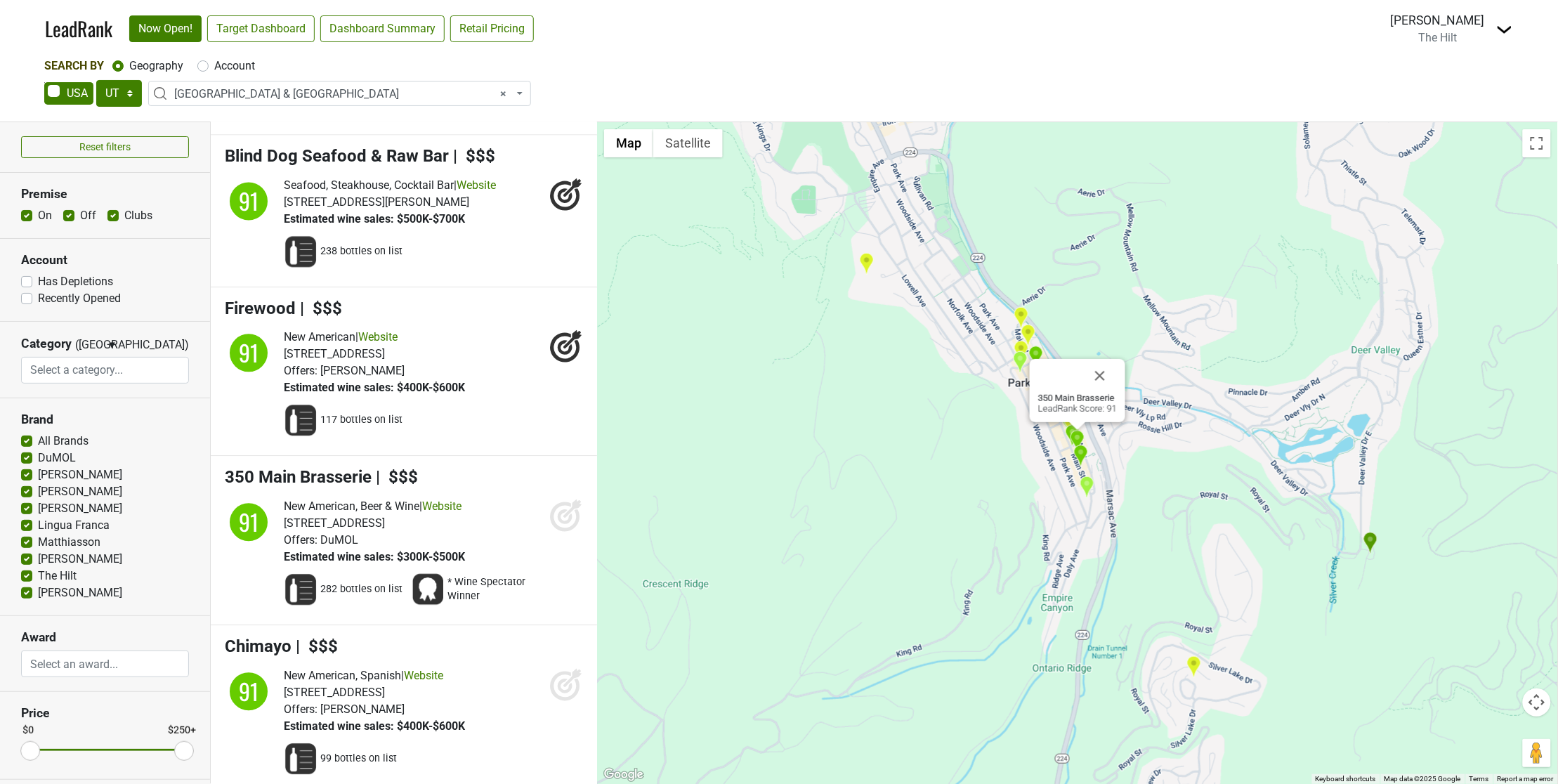
click at [554, 508] on icon at bounding box center [566, 515] width 34 height 33
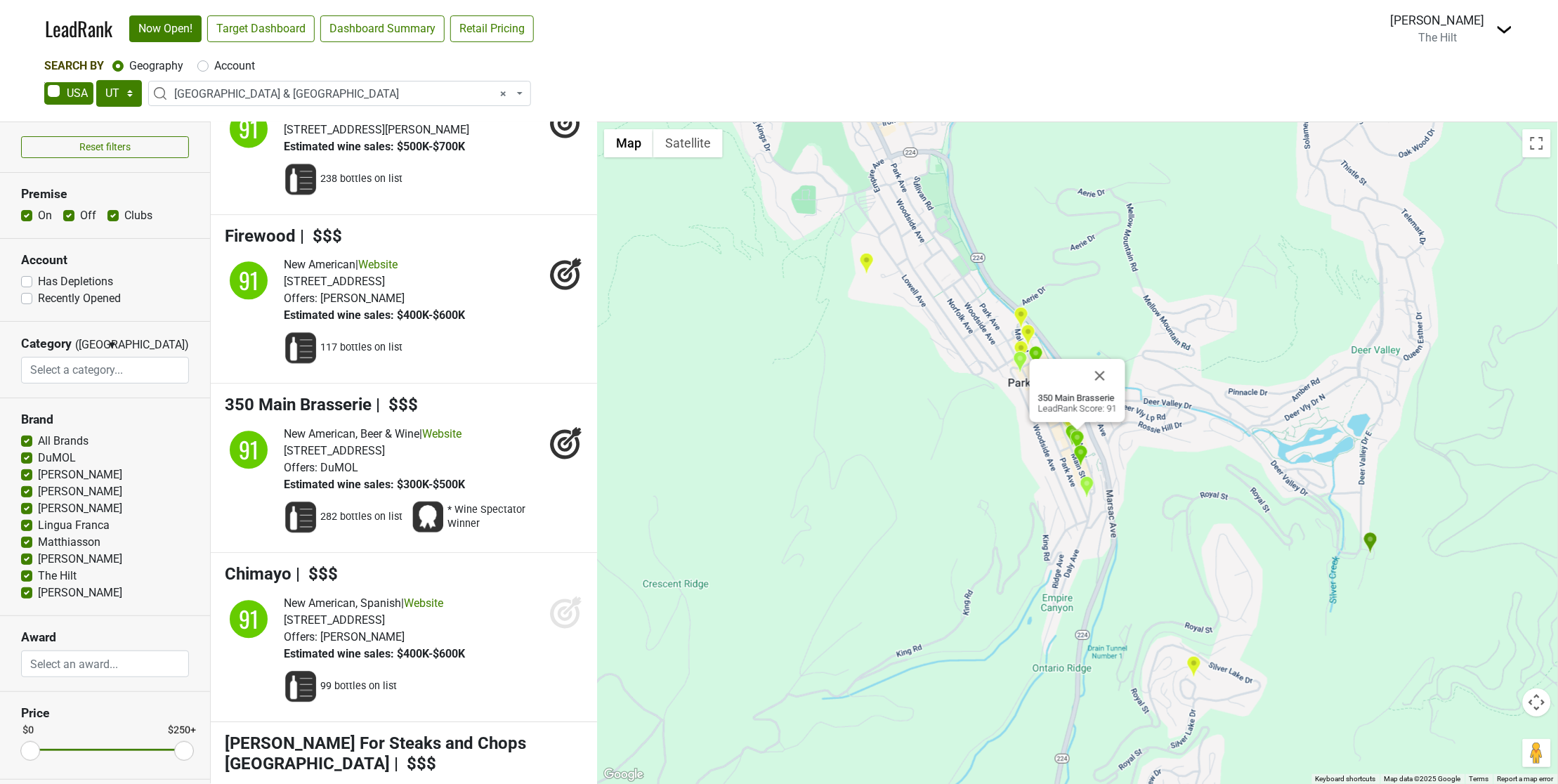
scroll to position [3312, 0]
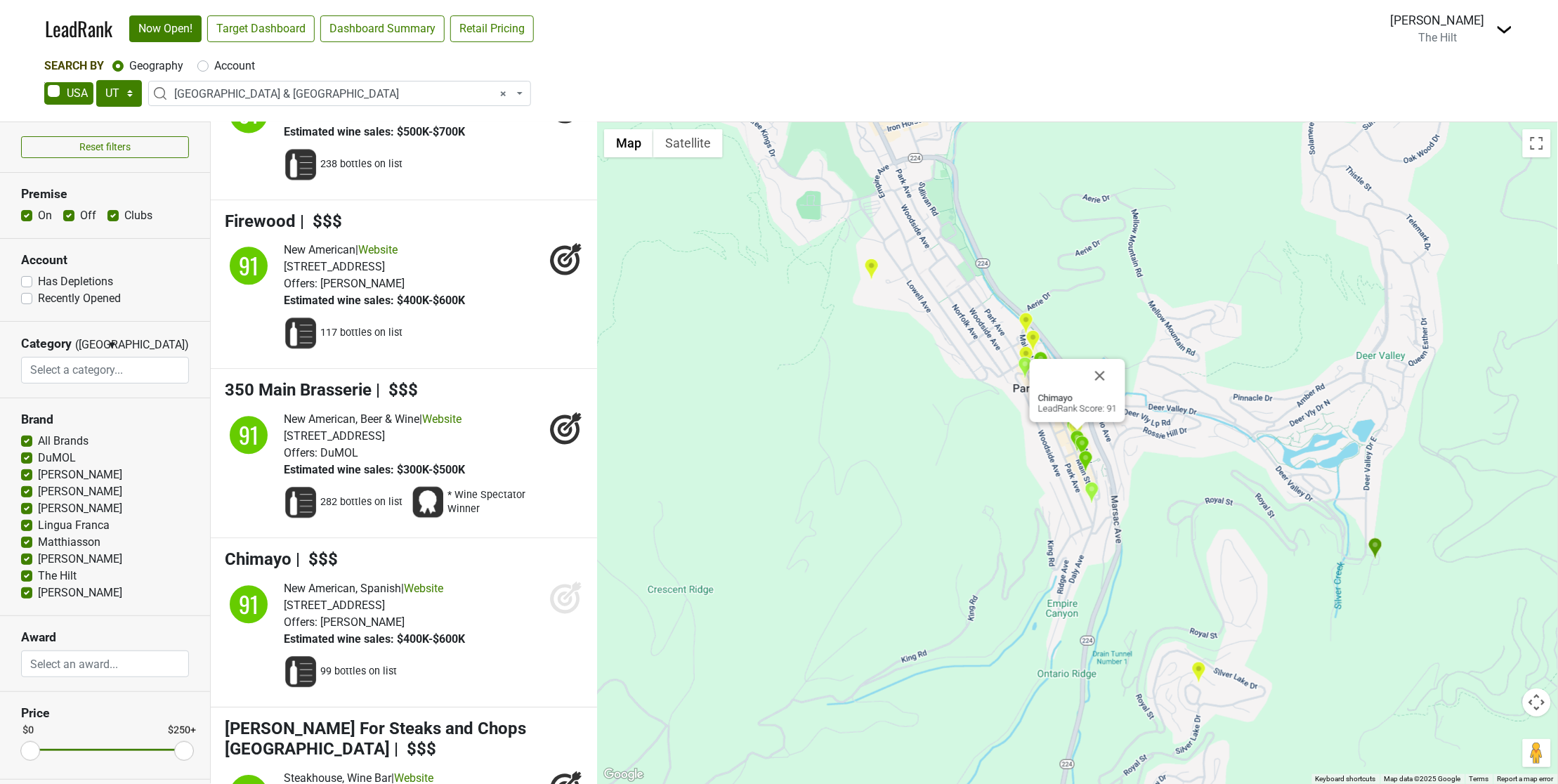
click at [553, 588] on icon at bounding box center [566, 597] width 34 height 33
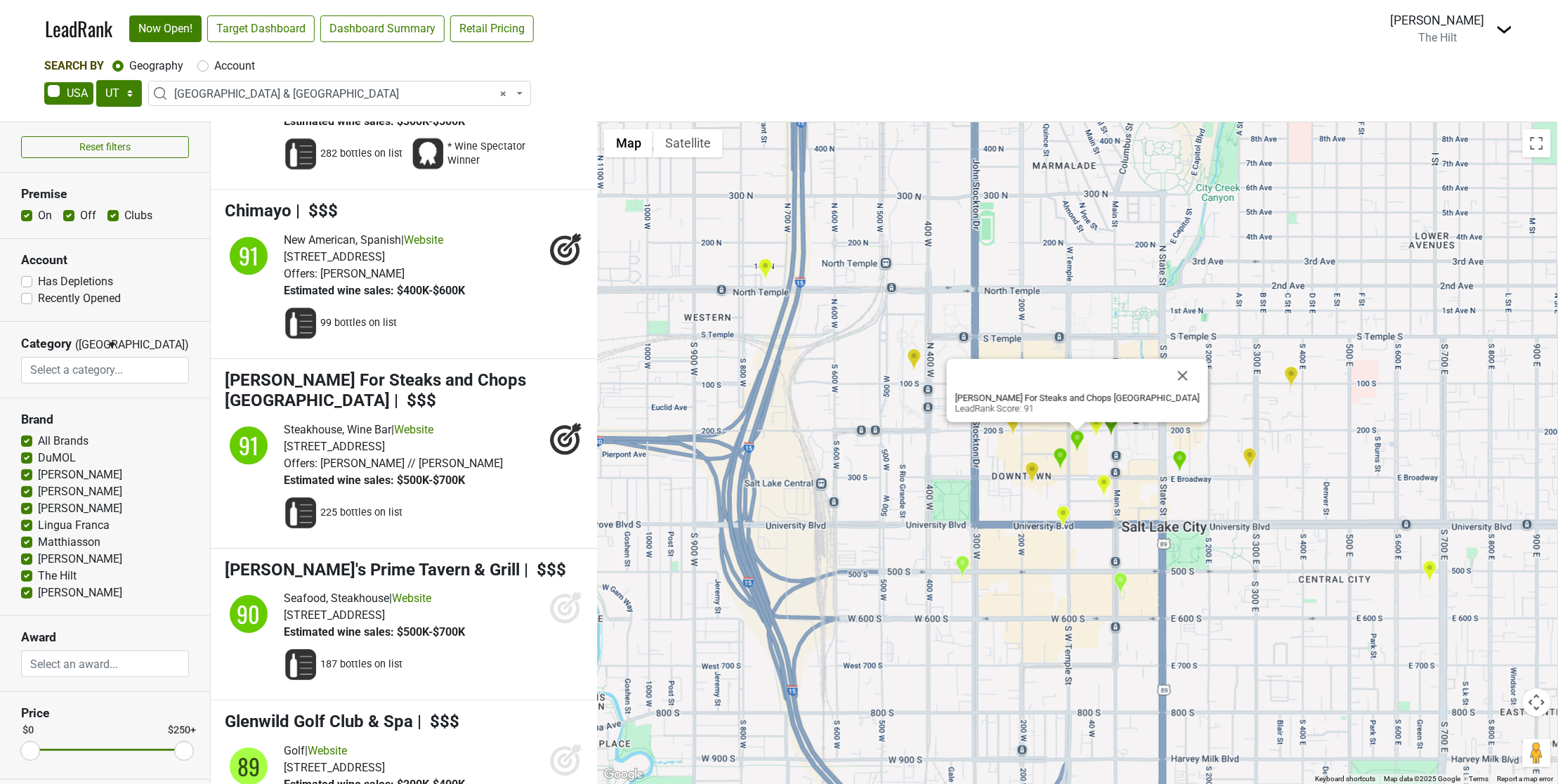
scroll to position [3684, 0]
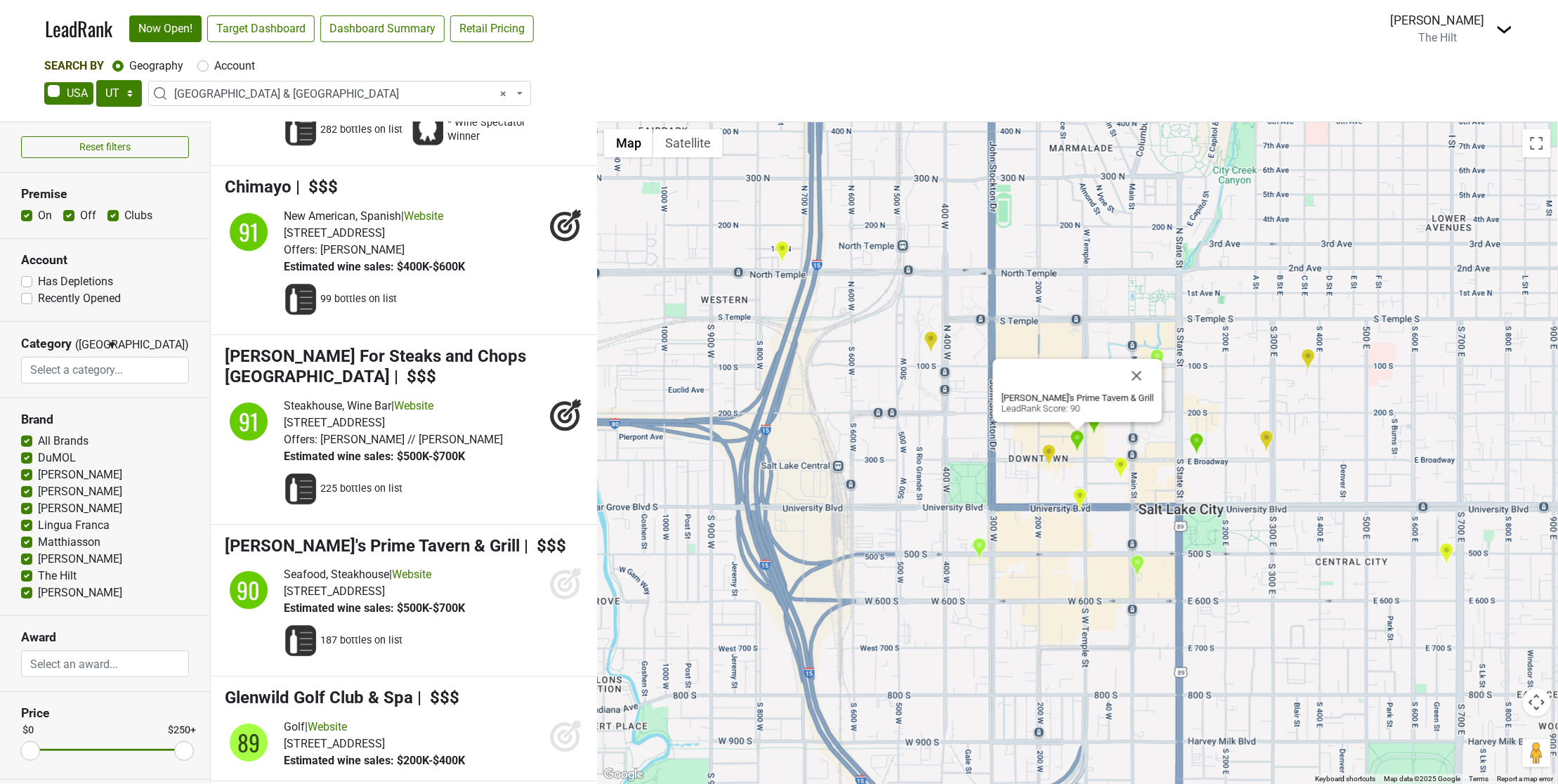
click at [549, 575] on icon at bounding box center [566, 583] width 34 height 33
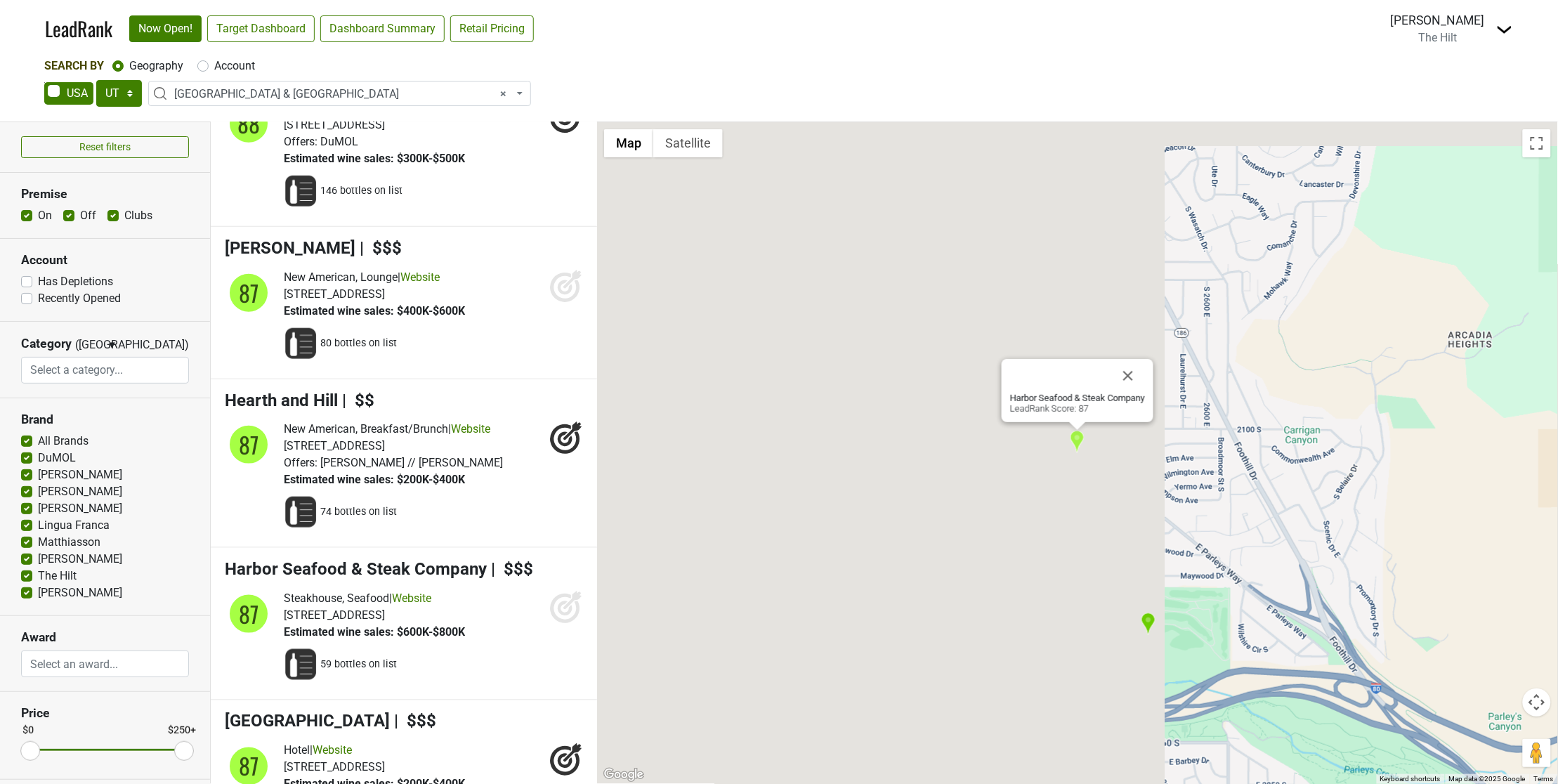
scroll to position [4596, 0]
